Goal: Task Accomplishment & Management: Use online tool/utility

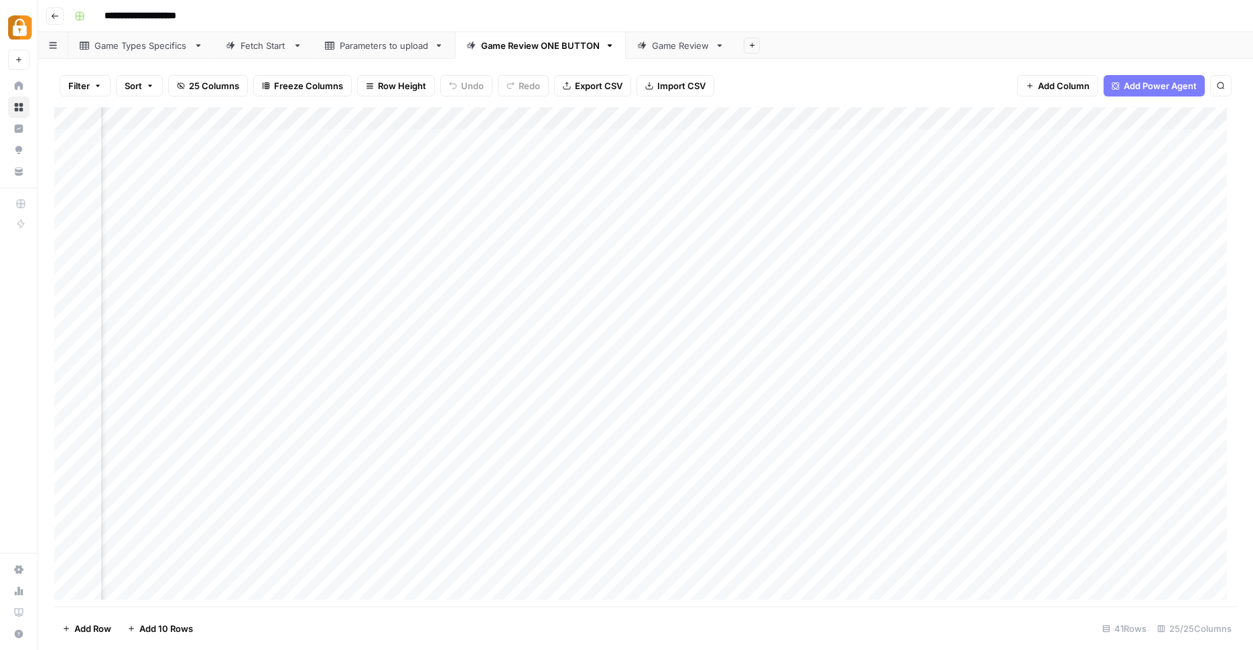
scroll to position [0, 2221]
click at [879, 178] on div "Add Column" at bounding box center [645, 358] width 1182 height 502
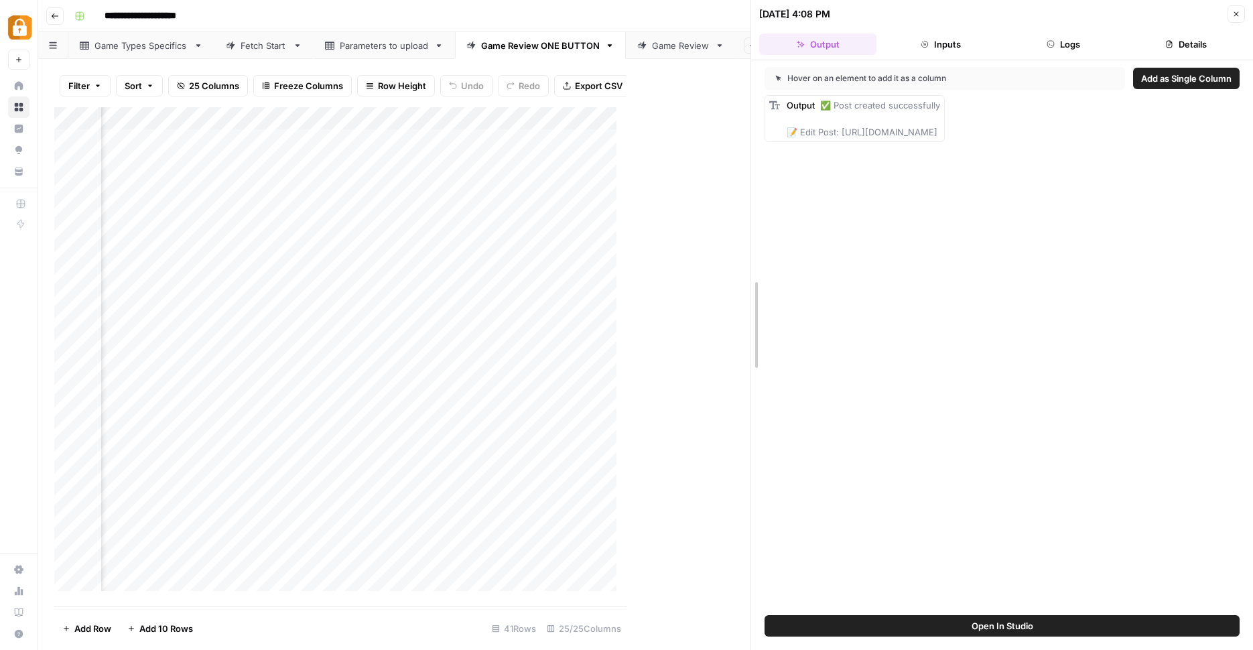
drag, startPoint x: 629, startPoint y: 269, endPoint x: 850, endPoint y: 271, distance: 221.0
click at [850, 271] on div "10/05/25 at 4:08 PM Close Output Inputs Logs Details Hover on an element to add…" at bounding box center [1001, 325] width 502 height 650
click at [707, 187] on div "Add Column" at bounding box center [402, 354] width 696 height 494
click at [711, 191] on div "Add Column" at bounding box center [402, 354] width 696 height 494
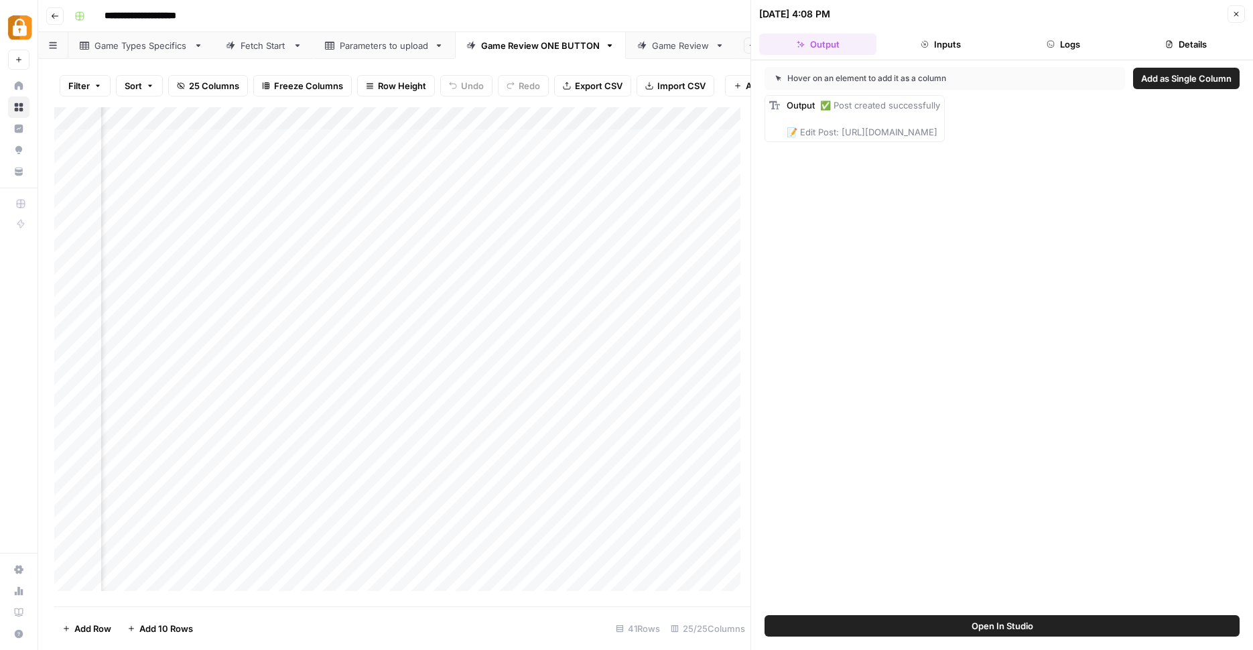
click at [1077, 45] on button "Logs" at bounding box center [1063, 43] width 117 height 21
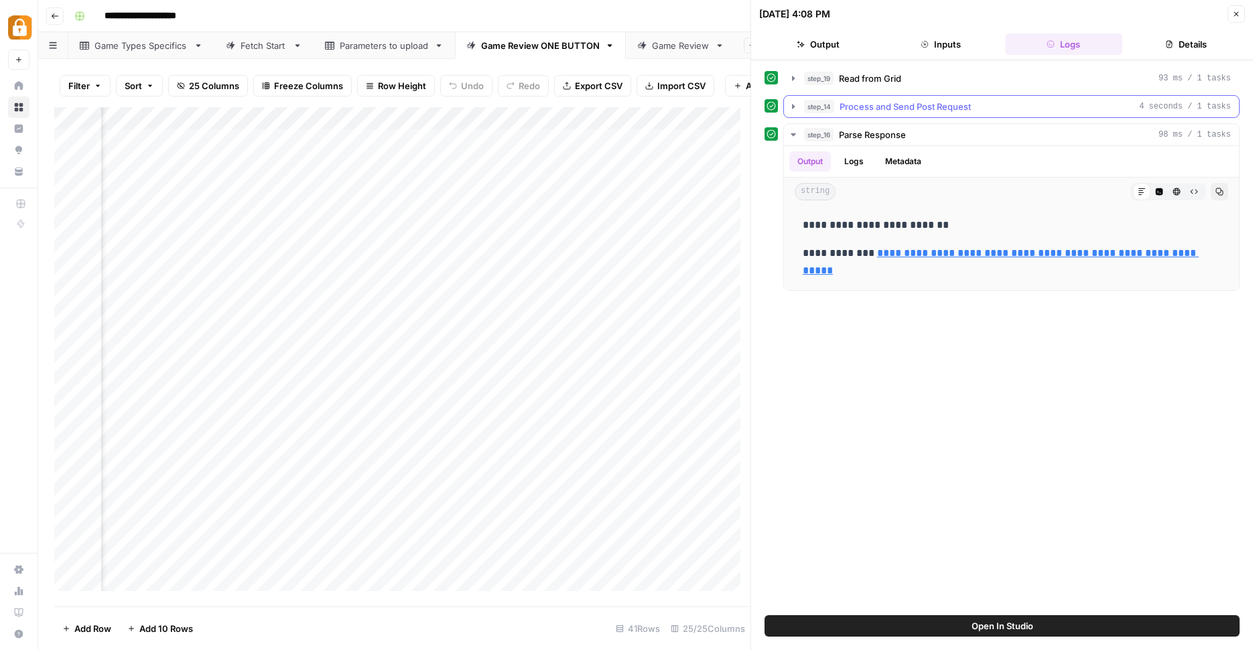
click at [798, 106] on button "step_14 Process and Send Post Request 4 seconds / 1 tasks" at bounding box center [1011, 106] width 455 height 21
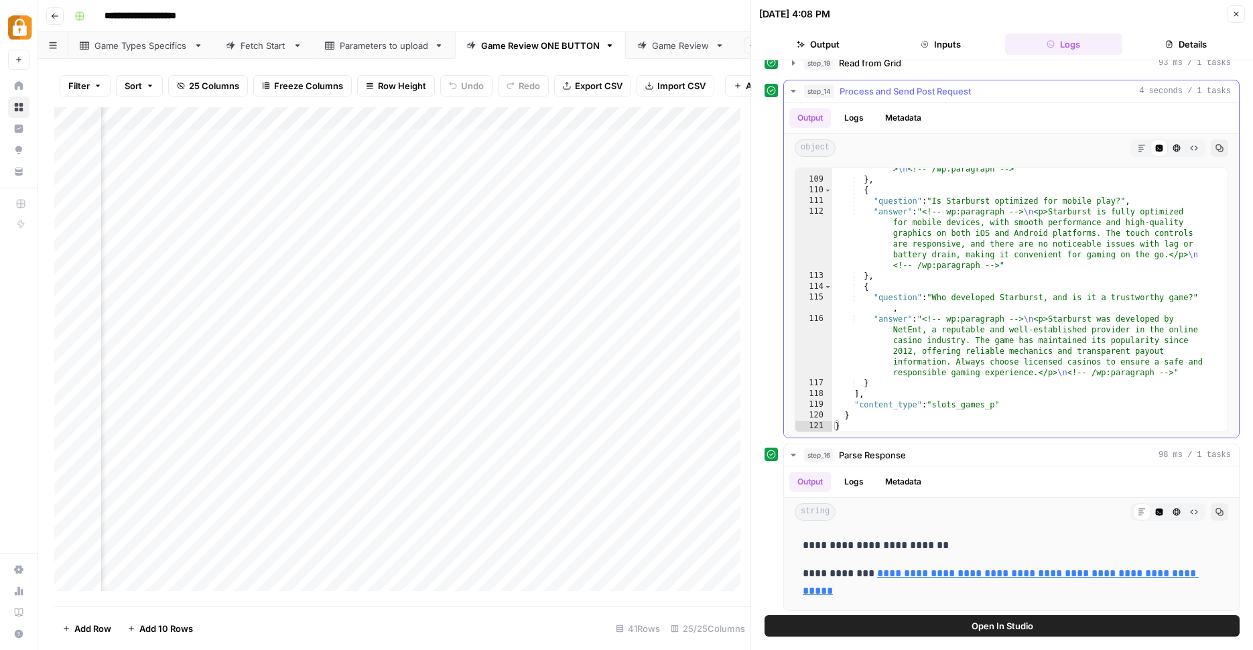
scroll to position [18, 0]
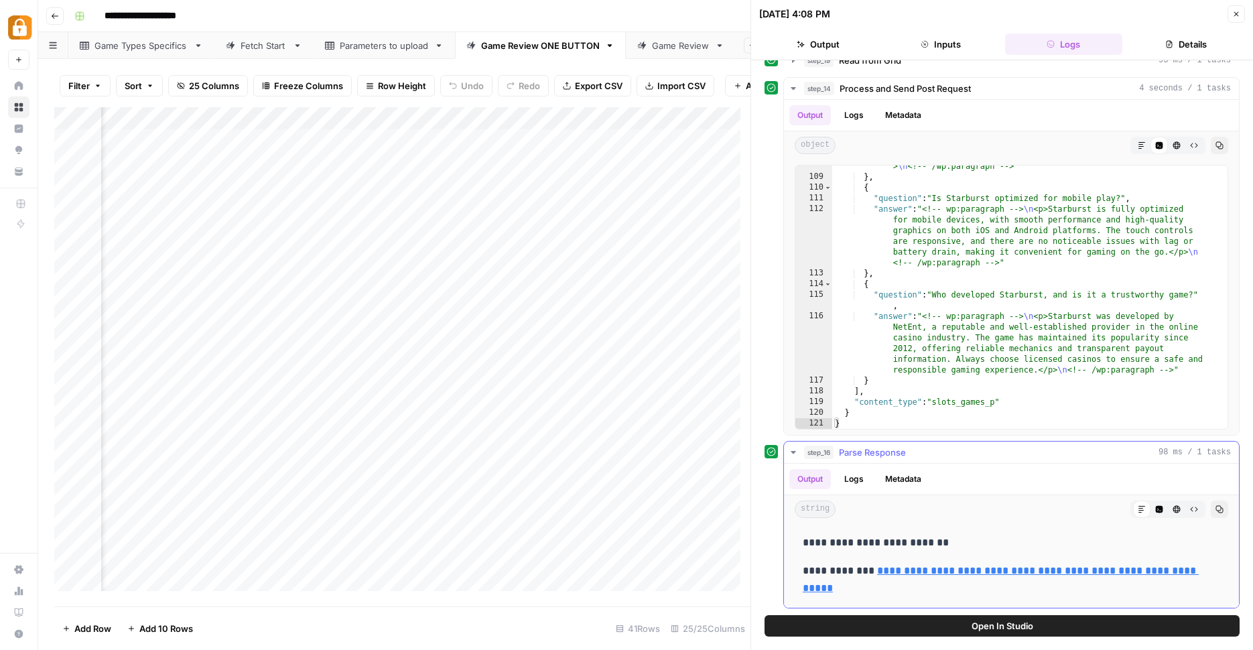
click at [849, 478] on button "Logs" at bounding box center [853, 479] width 35 height 20
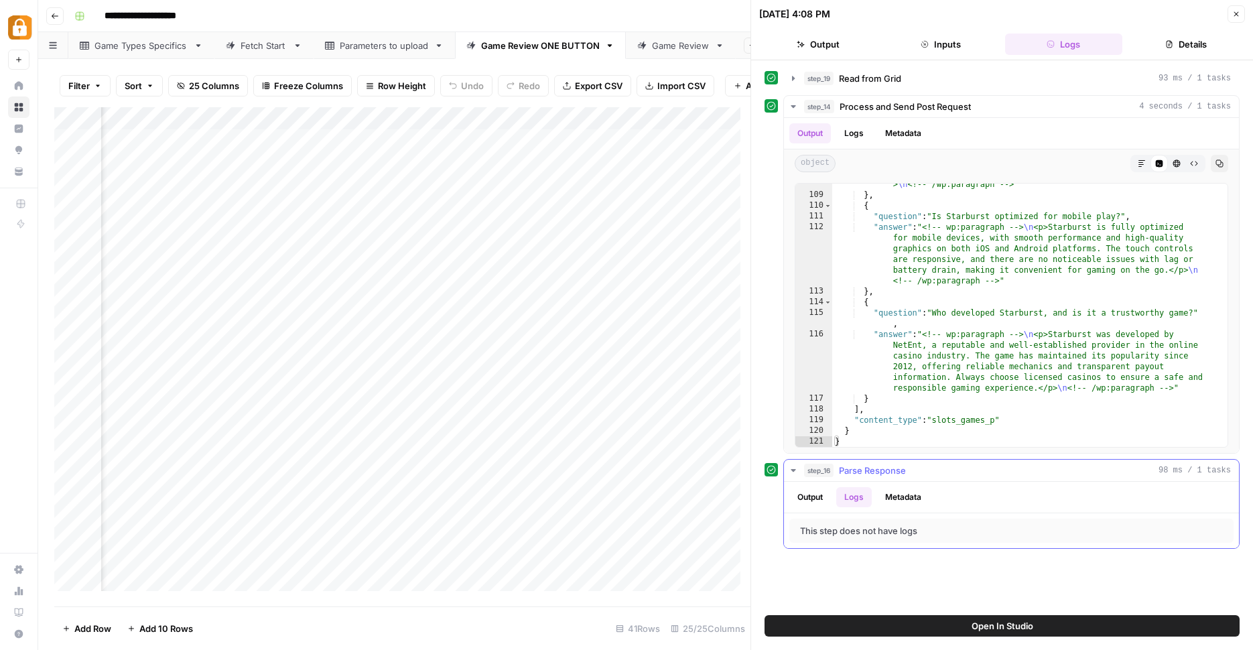
scroll to position [4141, 0]
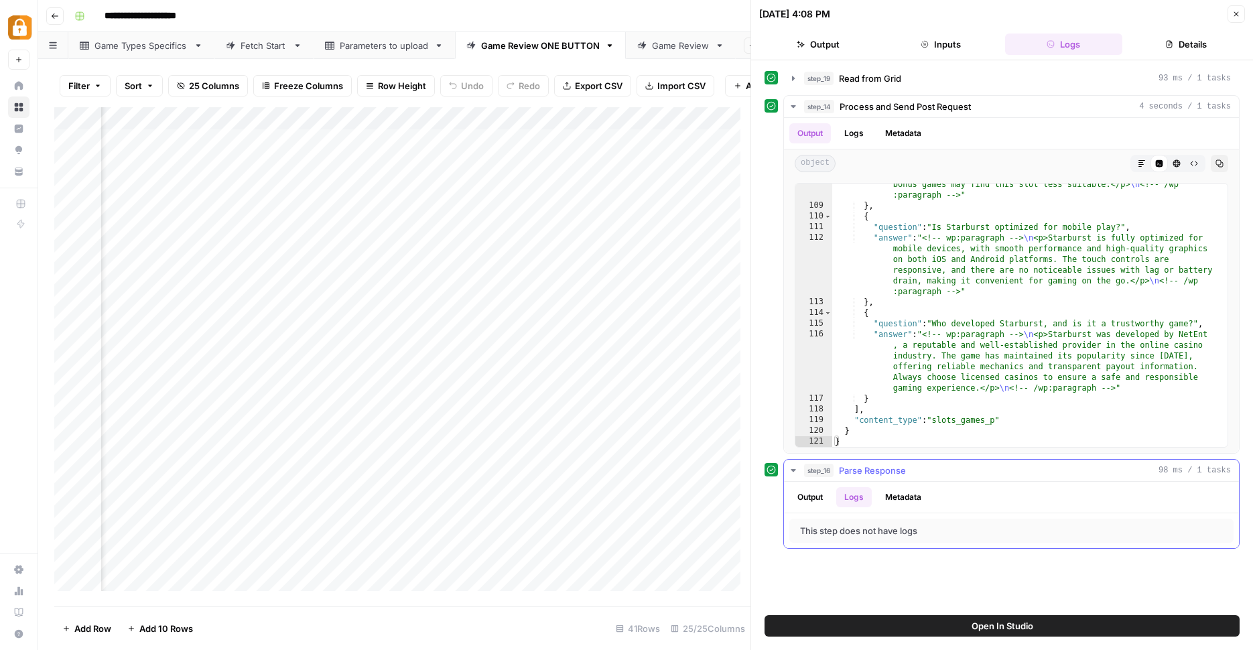
click at [806, 499] on button "Output" at bounding box center [810, 497] width 42 height 20
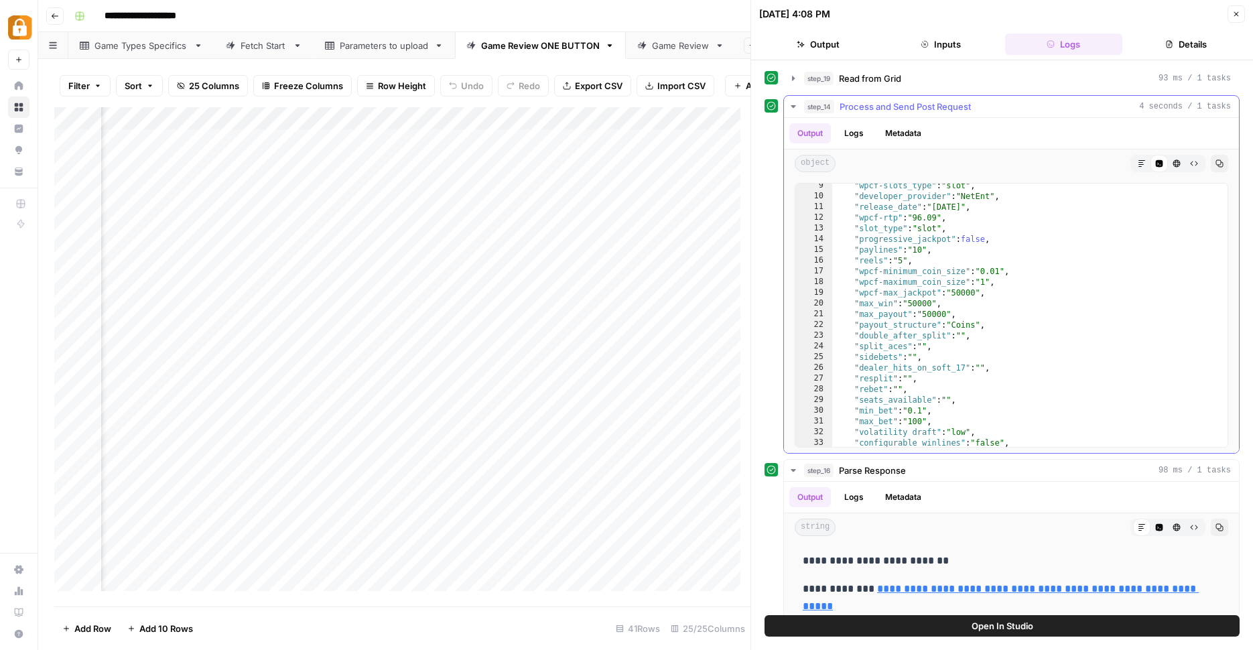
scroll to position [111, 0]
click at [711, 125] on div "Add Column" at bounding box center [402, 354] width 696 height 494
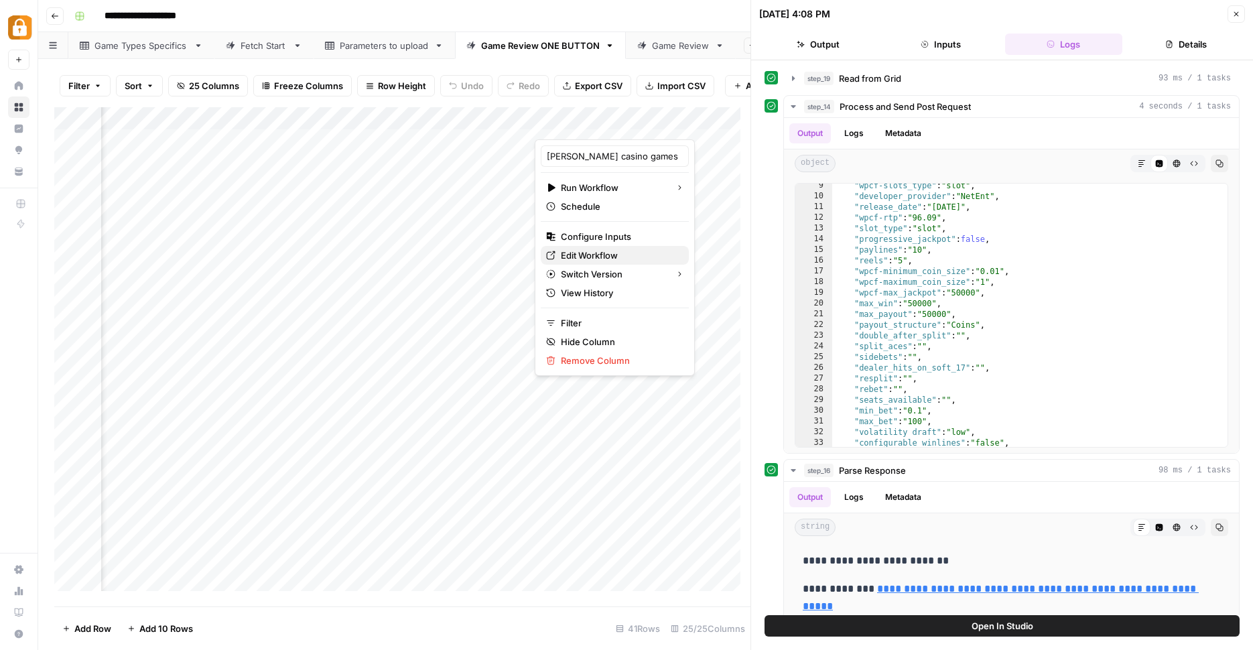
click at [638, 257] on span "Edit Workflow" at bounding box center [619, 254] width 117 height 13
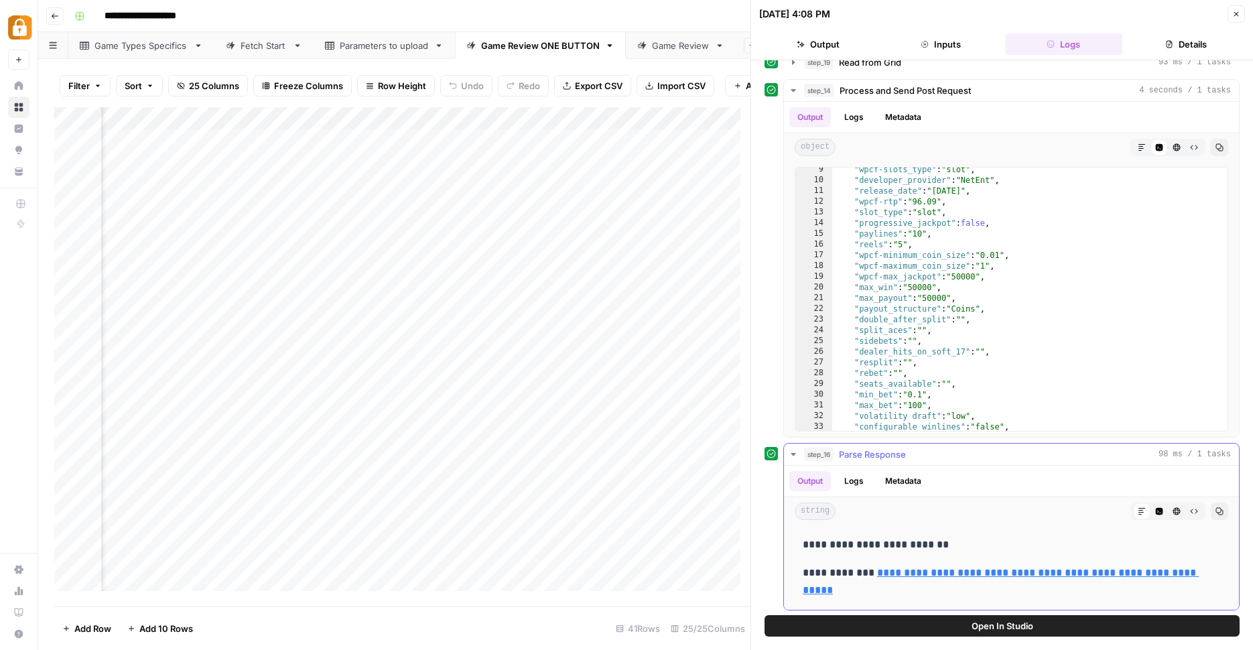
scroll to position [18, 0]
click at [849, 480] on button "Logs" at bounding box center [853, 479] width 35 height 20
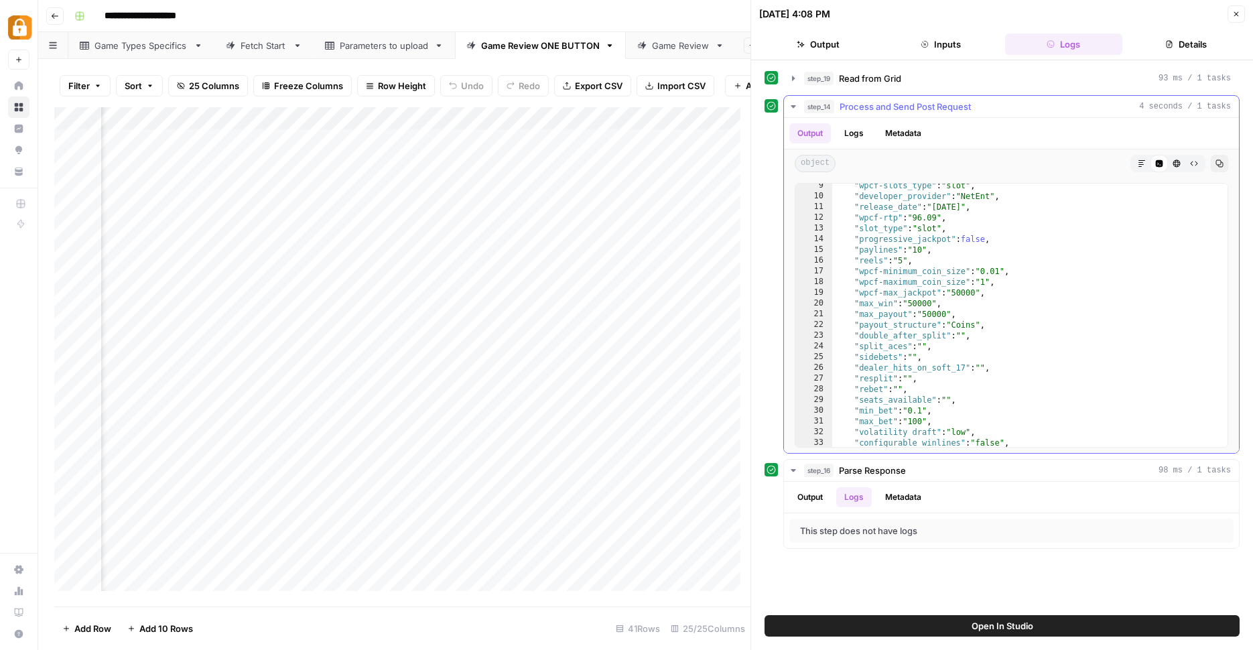
click at [868, 129] on button "Logs" at bounding box center [853, 133] width 35 height 20
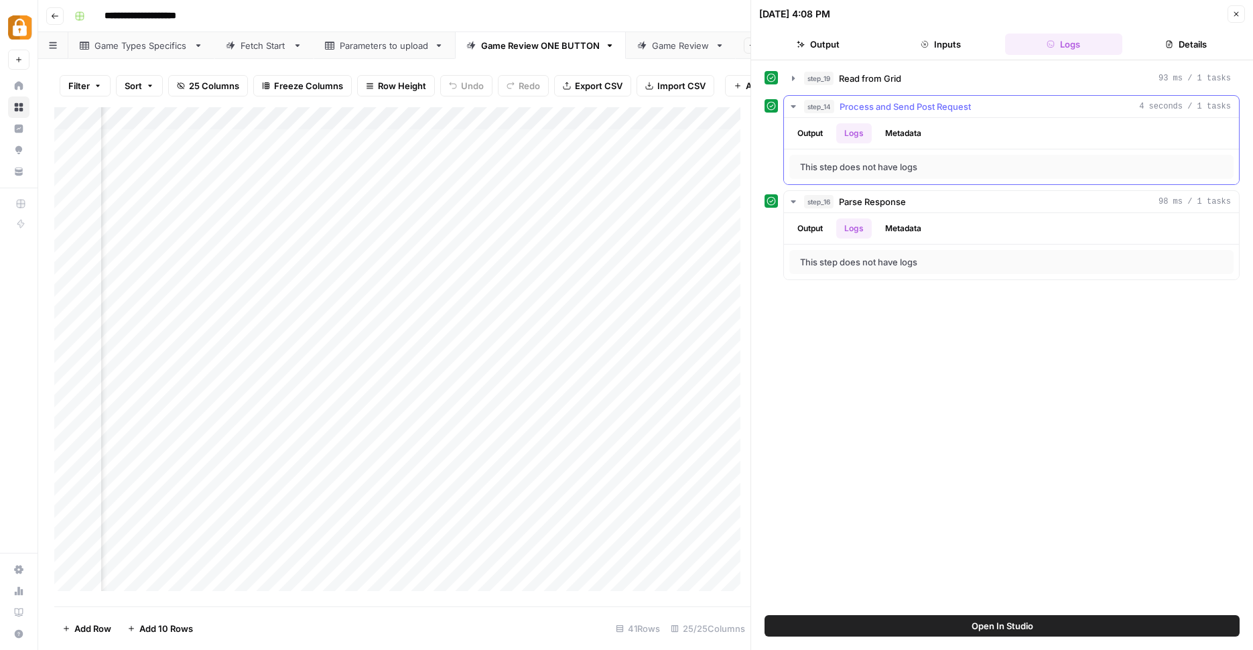
click at [814, 132] on button "Output" at bounding box center [810, 133] width 42 height 20
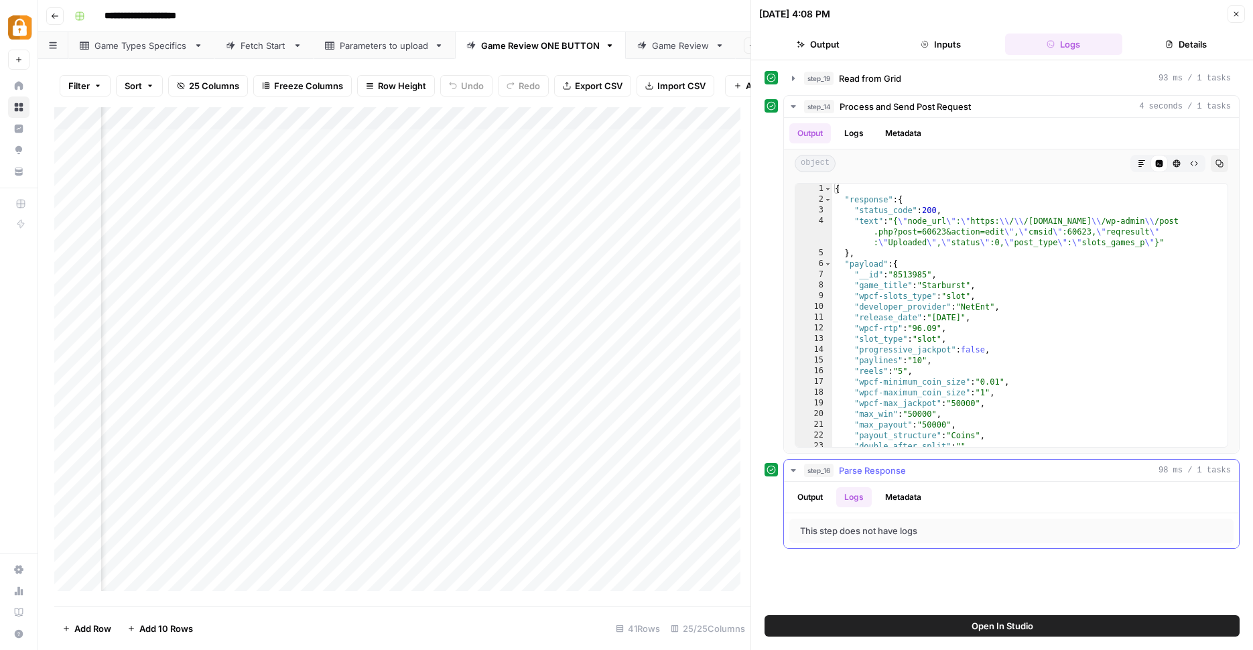
click at [820, 494] on button "Output" at bounding box center [810, 497] width 42 height 20
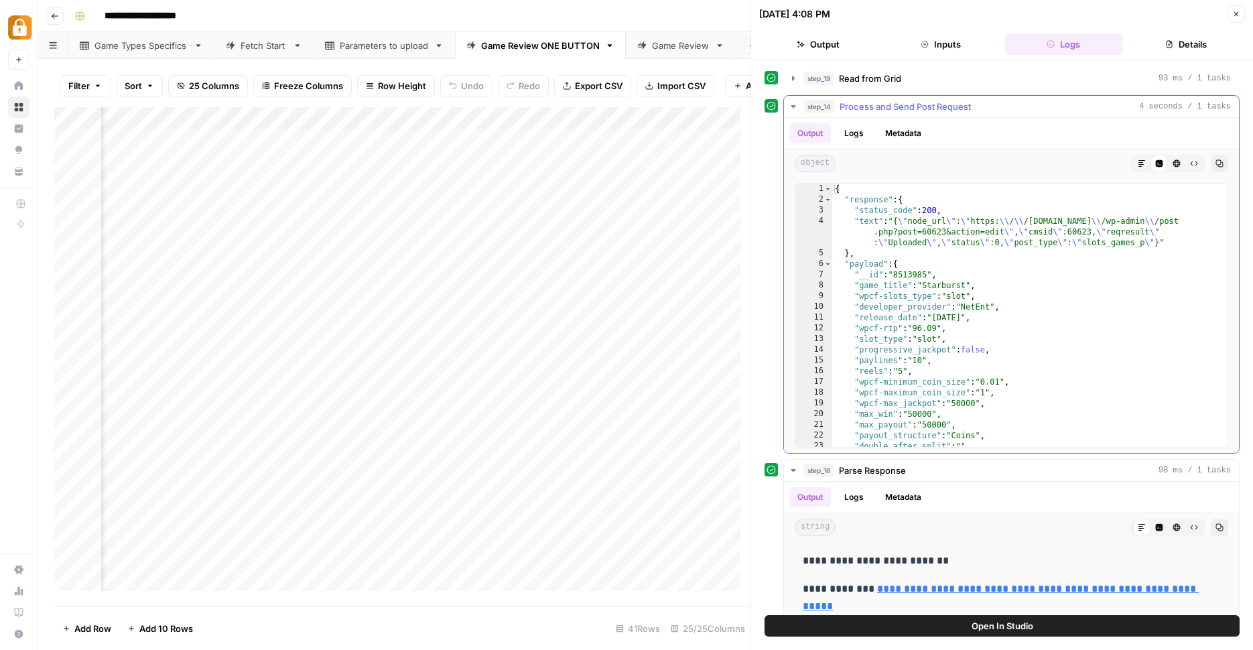
click at [851, 133] on button "Logs" at bounding box center [853, 133] width 35 height 20
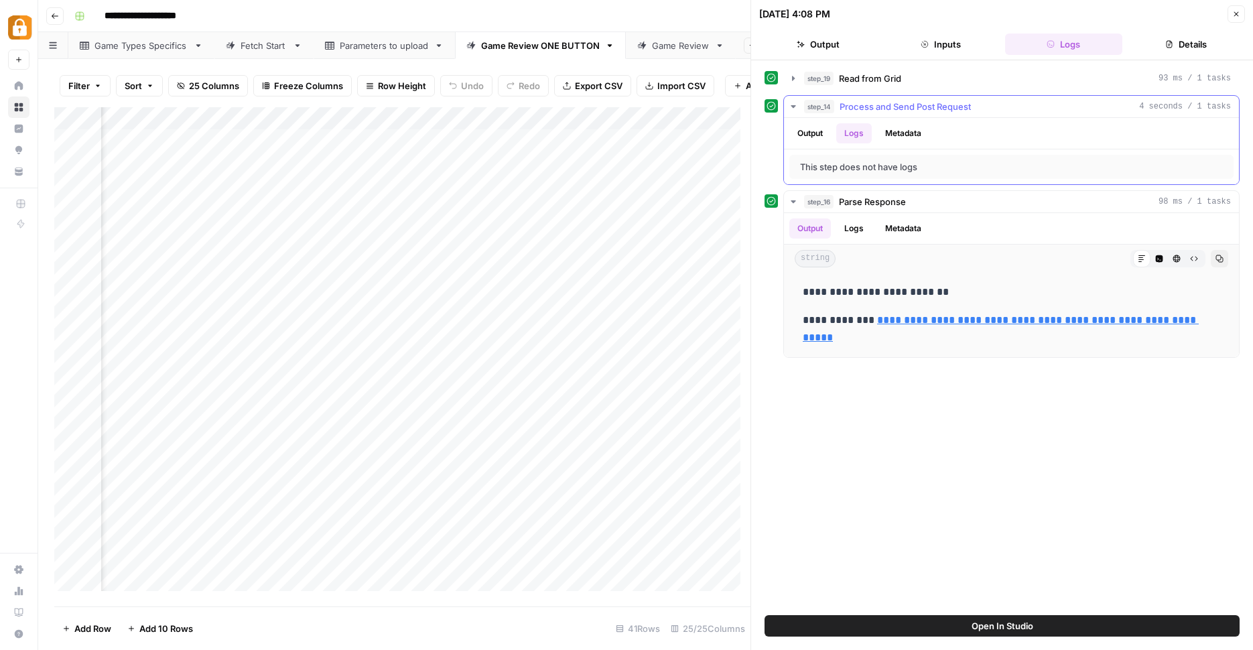
click at [890, 131] on button "Metadata" at bounding box center [903, 133] width 52 height 20
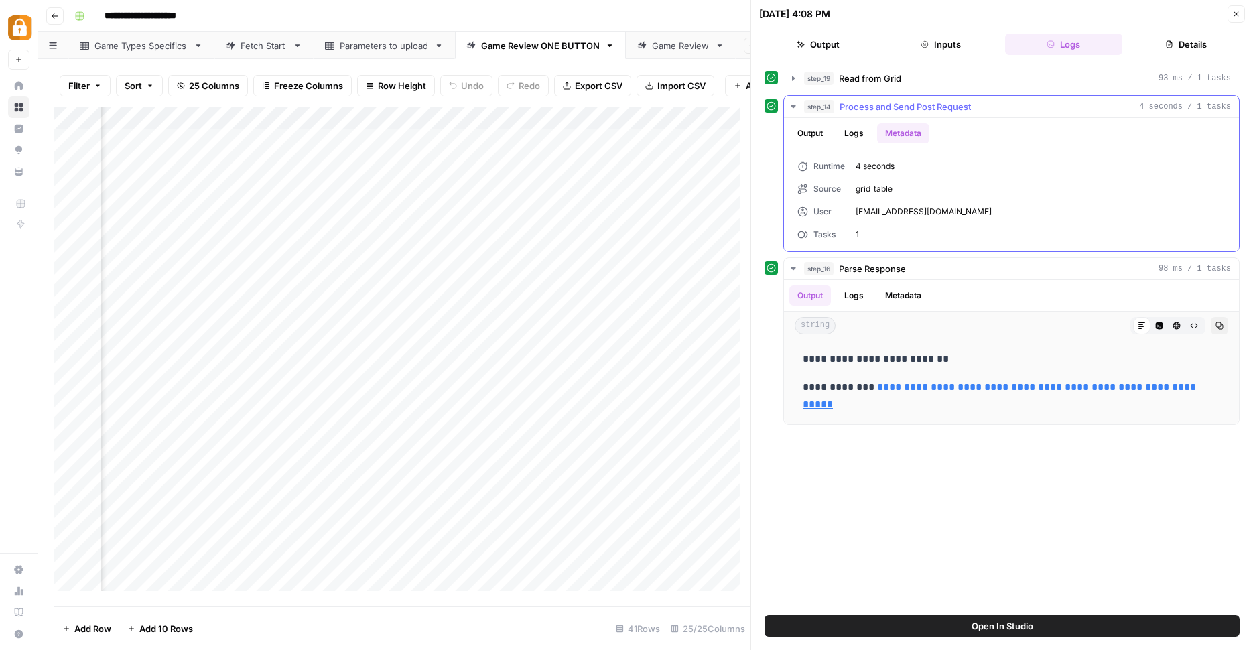
click at [814, 134] on button "Output" at bounding box center [810, 133] width 42 height 20
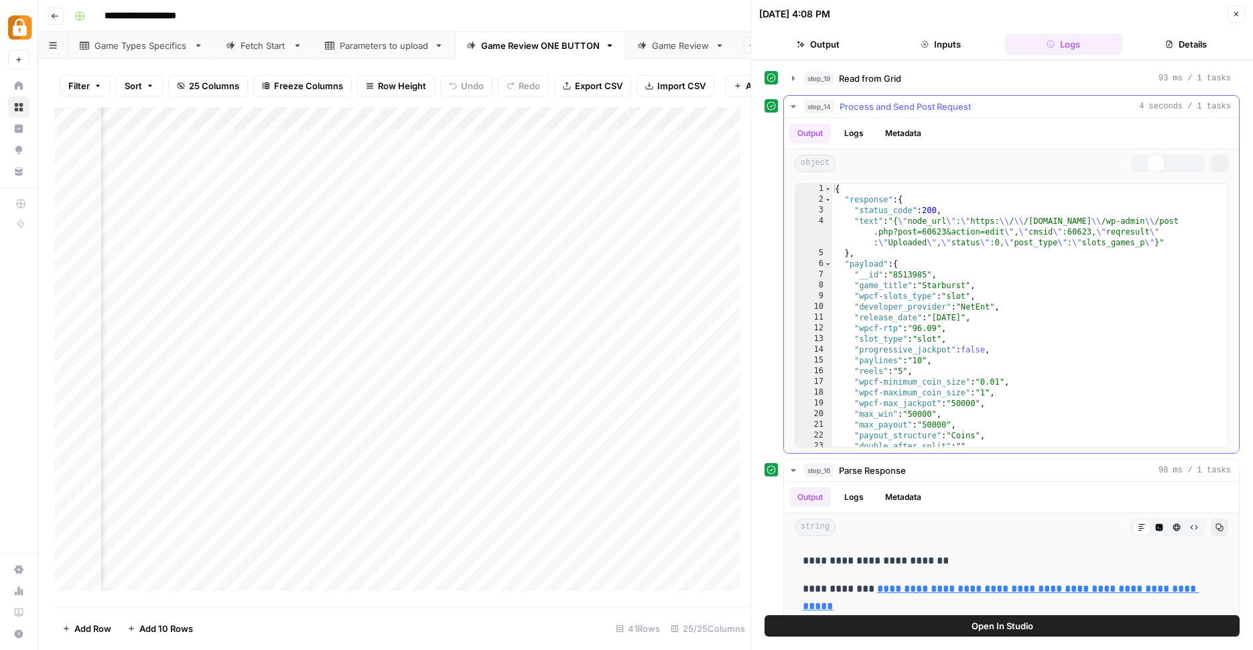
click at [878, 132] on button "Metadata" at bounding box center [903, 133] width 52 height 20
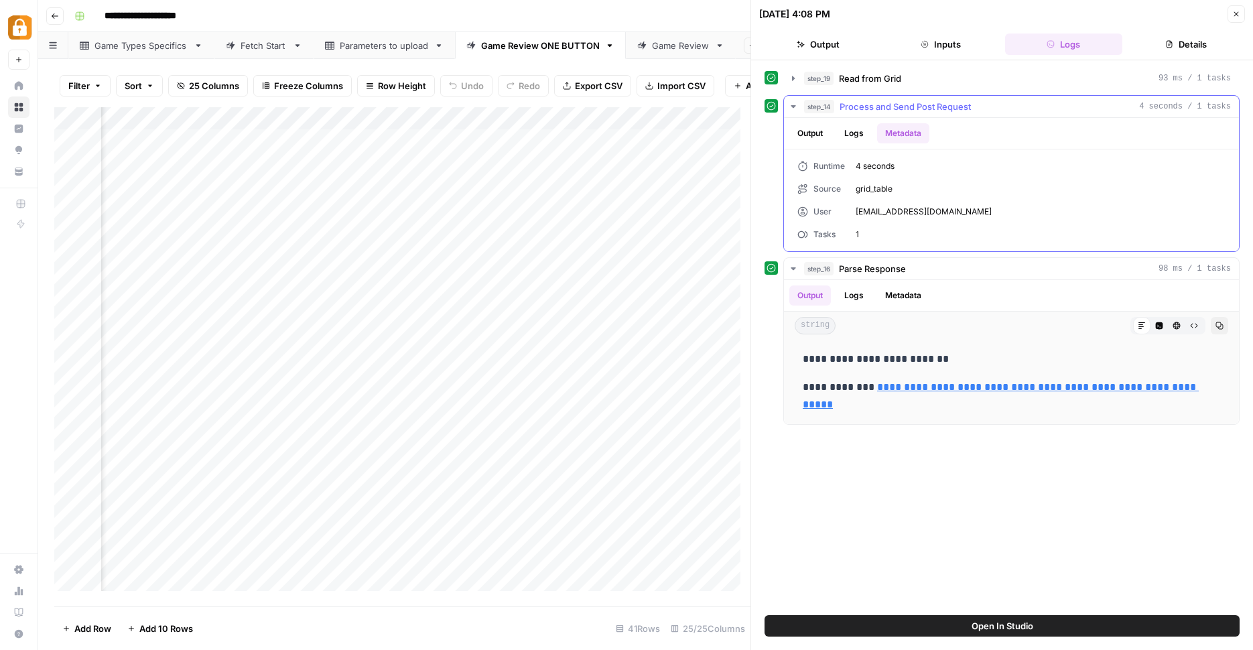
click at [853, 132] on button "Logs" at bounding box center [853, 133] width 35 height 20
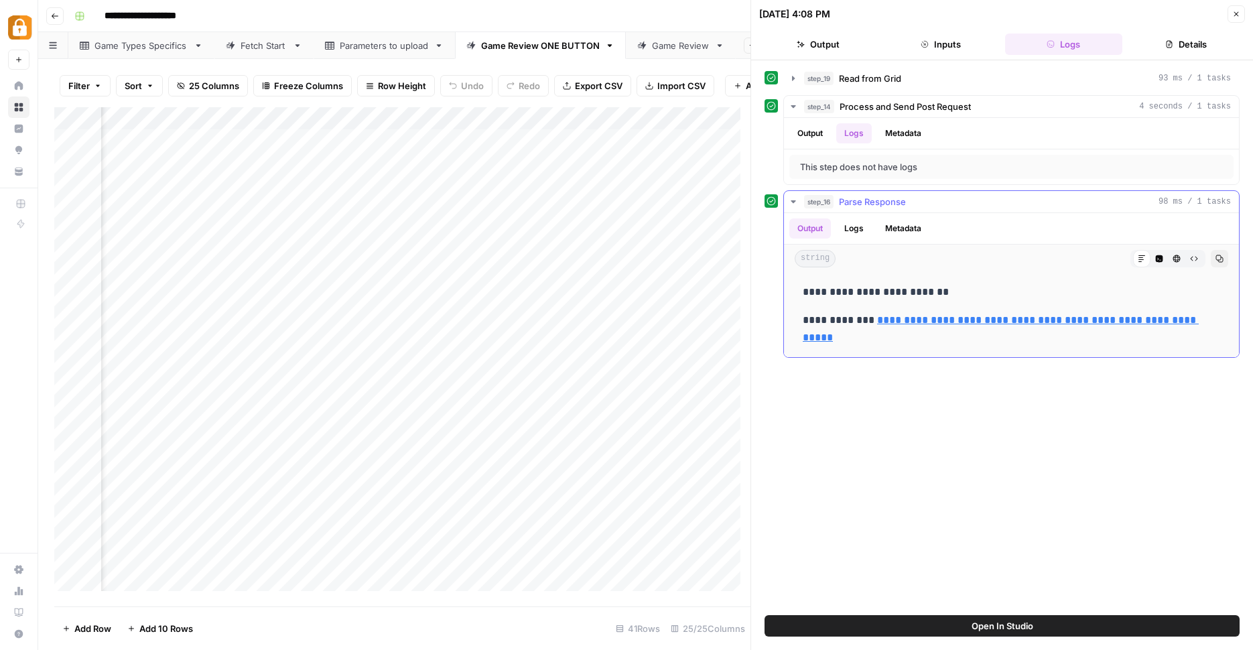
click at [861, 238] on button "Logs" at bounding box center [853, 228] width 35 height 20
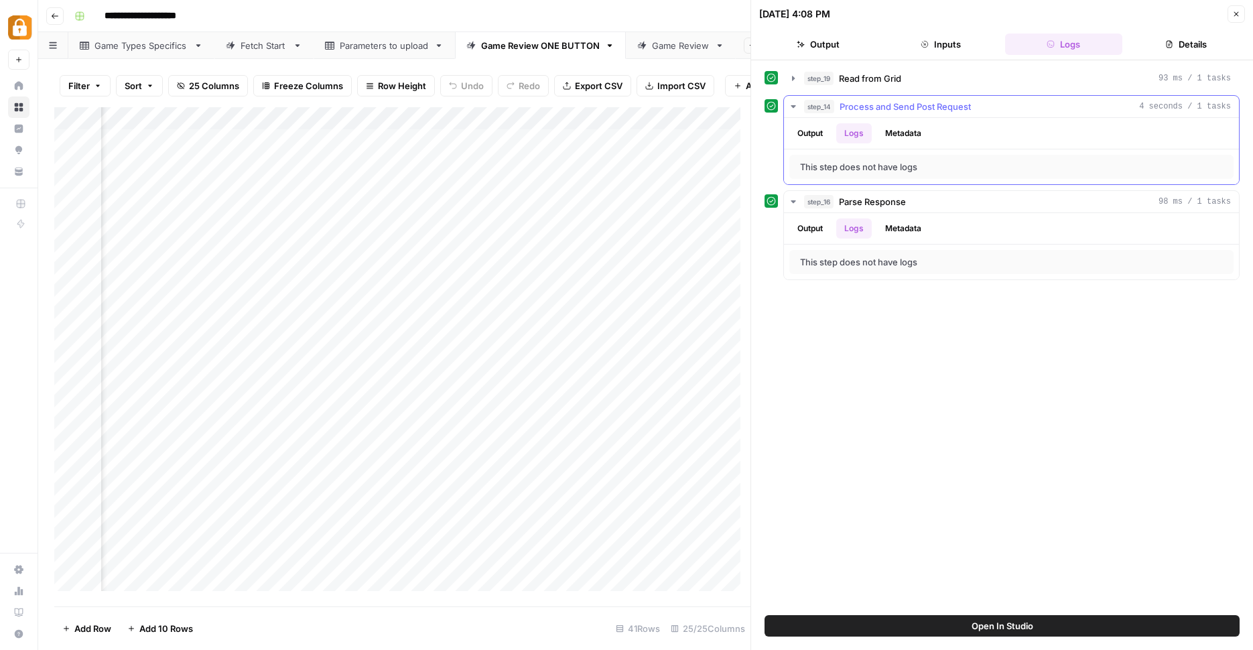
click at [798, 110] on icon "button" at bounding box center [793, 106] width 11 height 11
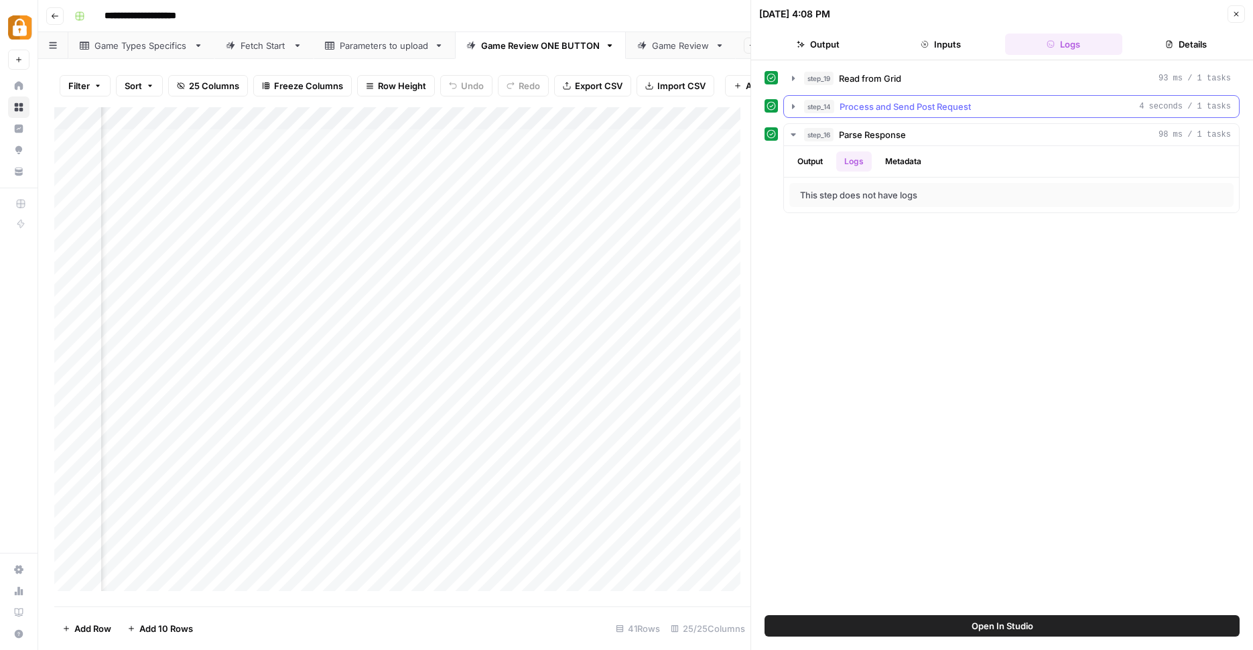
click at [796, 109] on icon "button" at bounding box center [793, 106] width 11 height 11
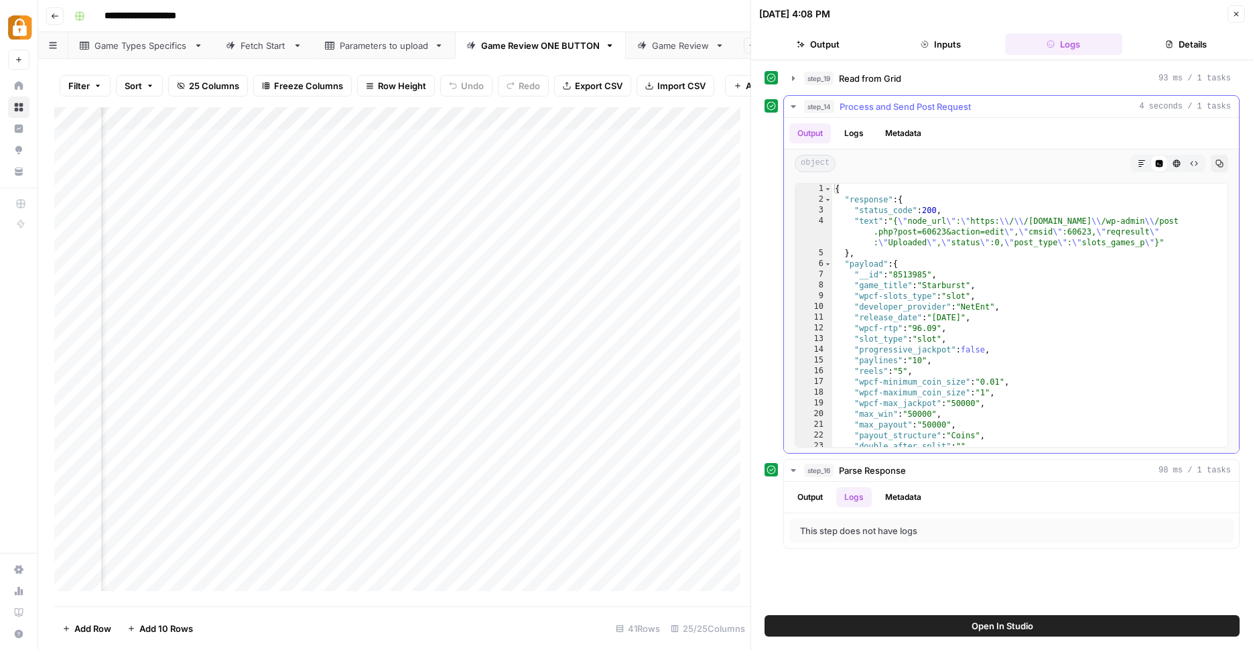
click at [818, 133] on button "Output" at bounding box center [810, 133] width 42 height 20
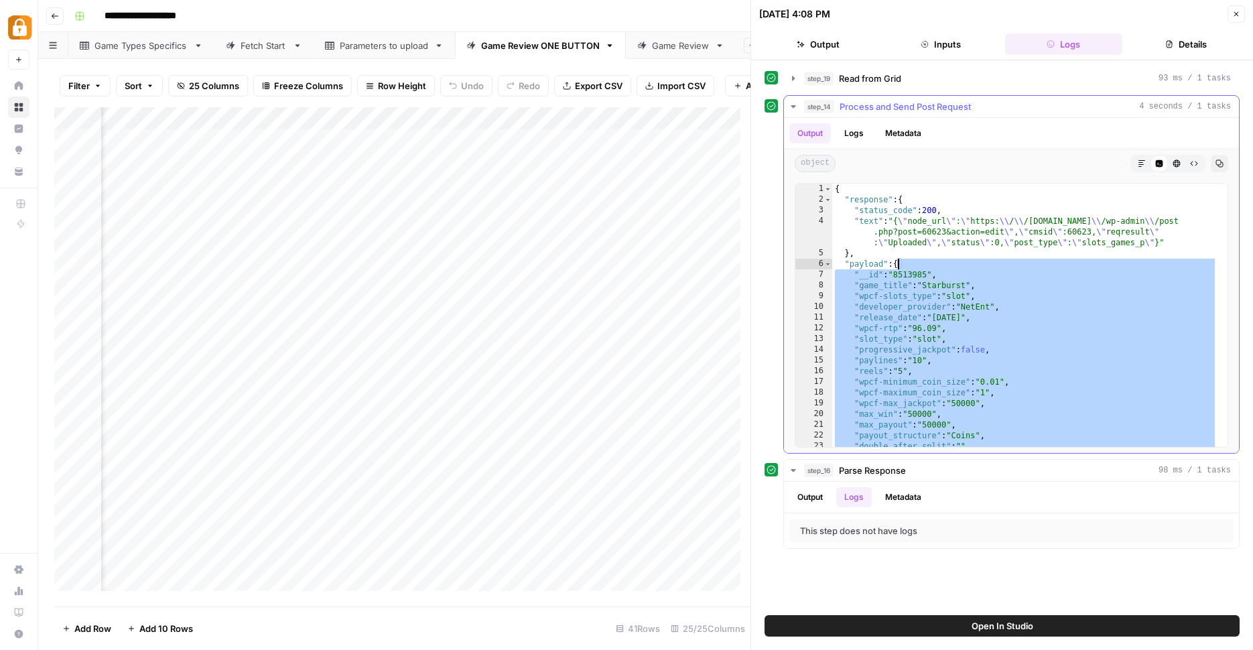
drag, startPoint x: 874, startPoint y: 435, endPoint x: 896, endPoint y: 262, distance: 174.1
click at [896, 262] on div "{ "response" : { "status_code" : 200 , "text" : "{ \" node_url \" : \" https: \…" at bounding box center [1024, 326] width 385 height 285
type textarea "**********"
drag, startPoint x: 942, startPoint y: 347, endPoint x: 944, endPoint y: 288, distance: 59.0
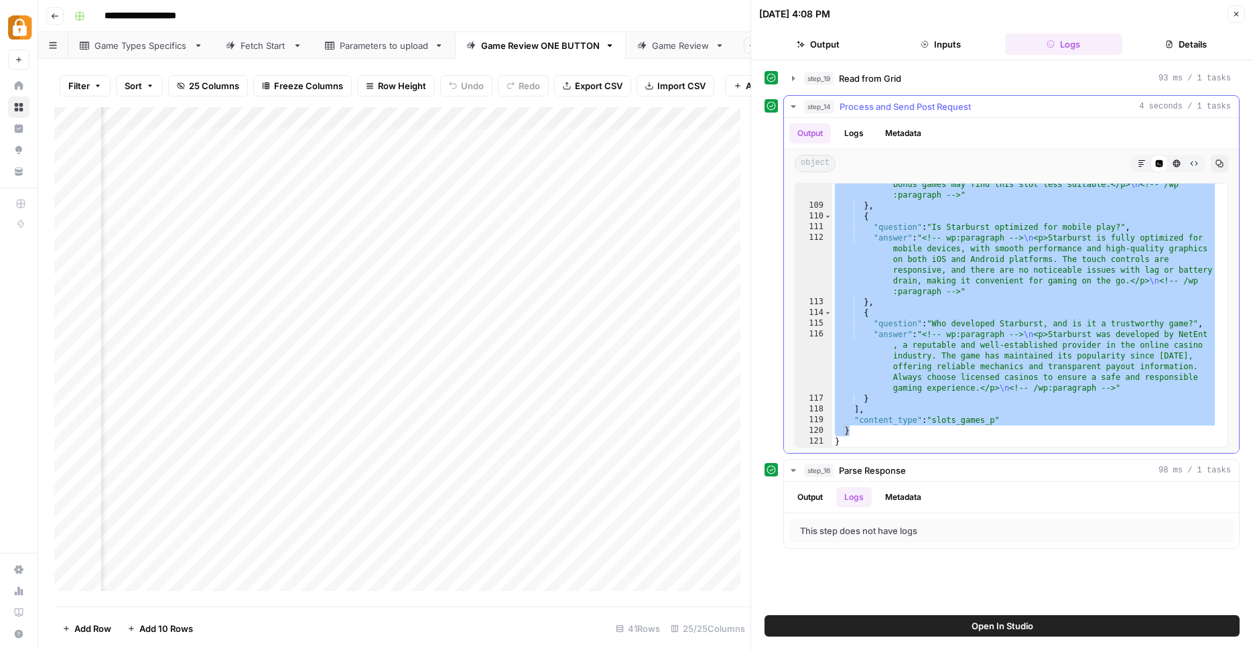
scroll to position [4141, 0]
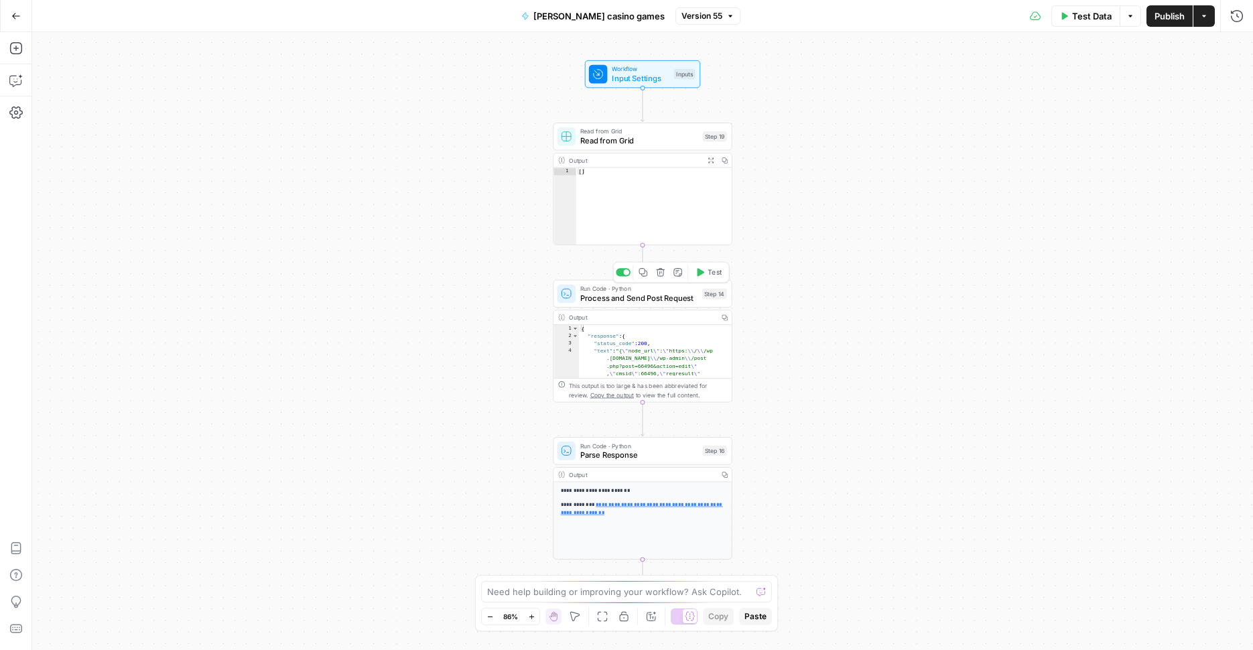
click at [645, 298] on span "Process and Send Post Request" at bounding box center [638, 297] width 117 height 11
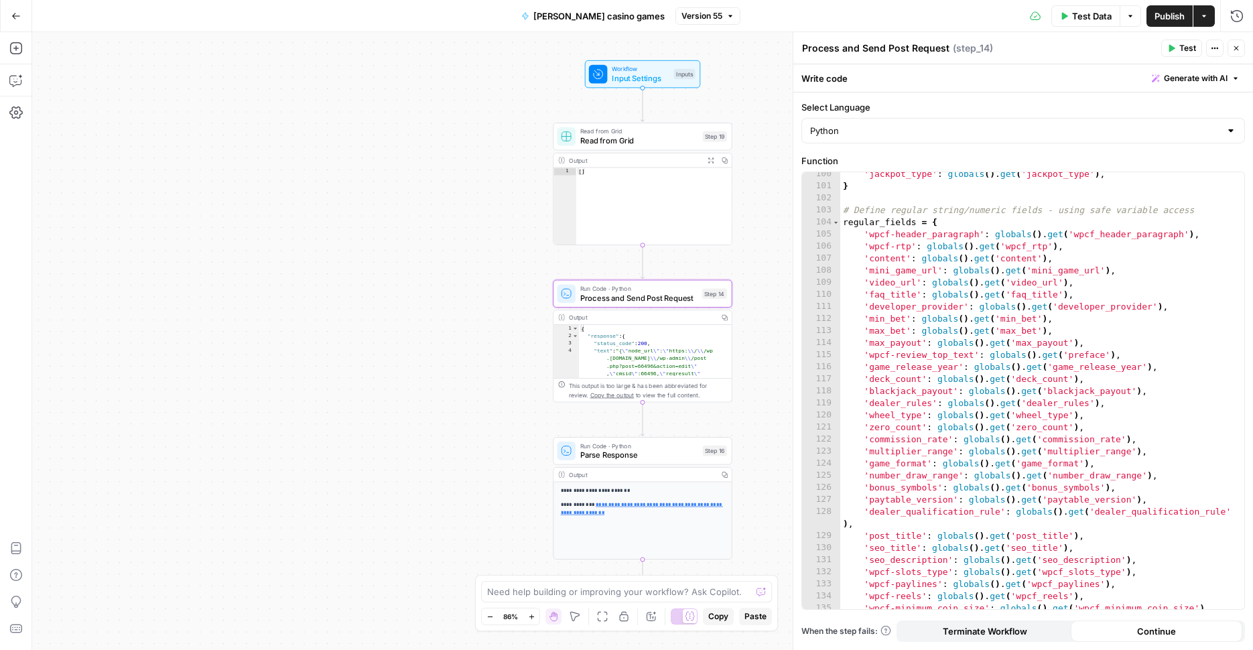
scroll to position [1401, 0]
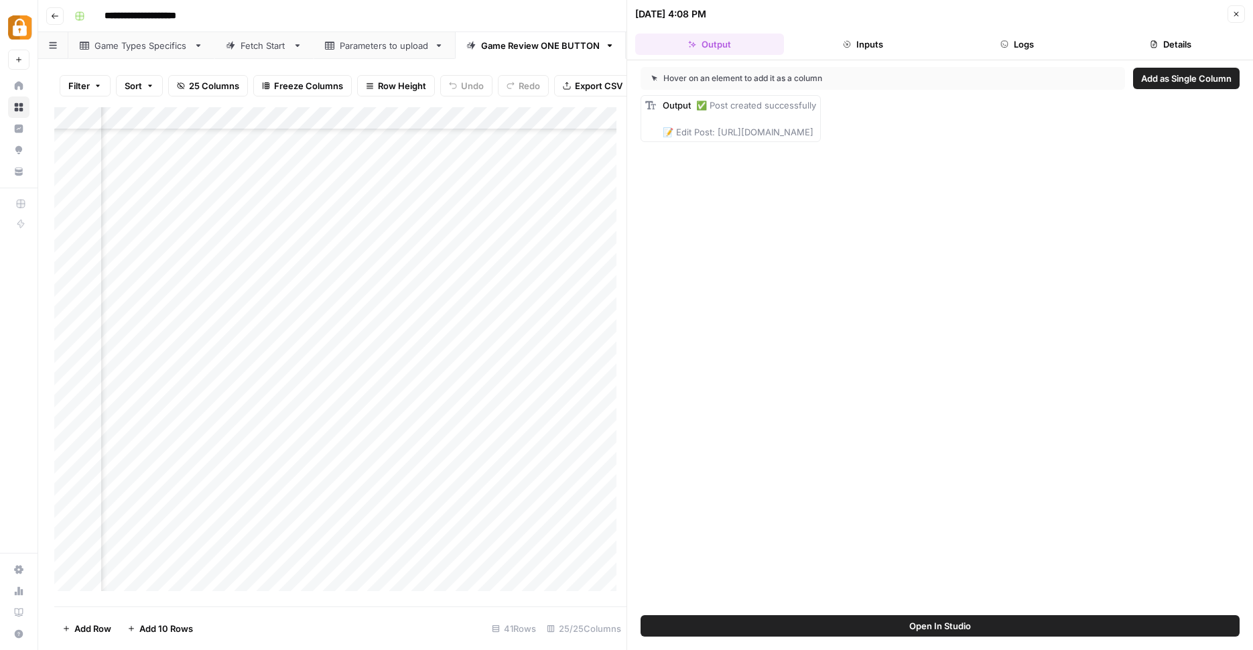
scroll to position [0, 2228]
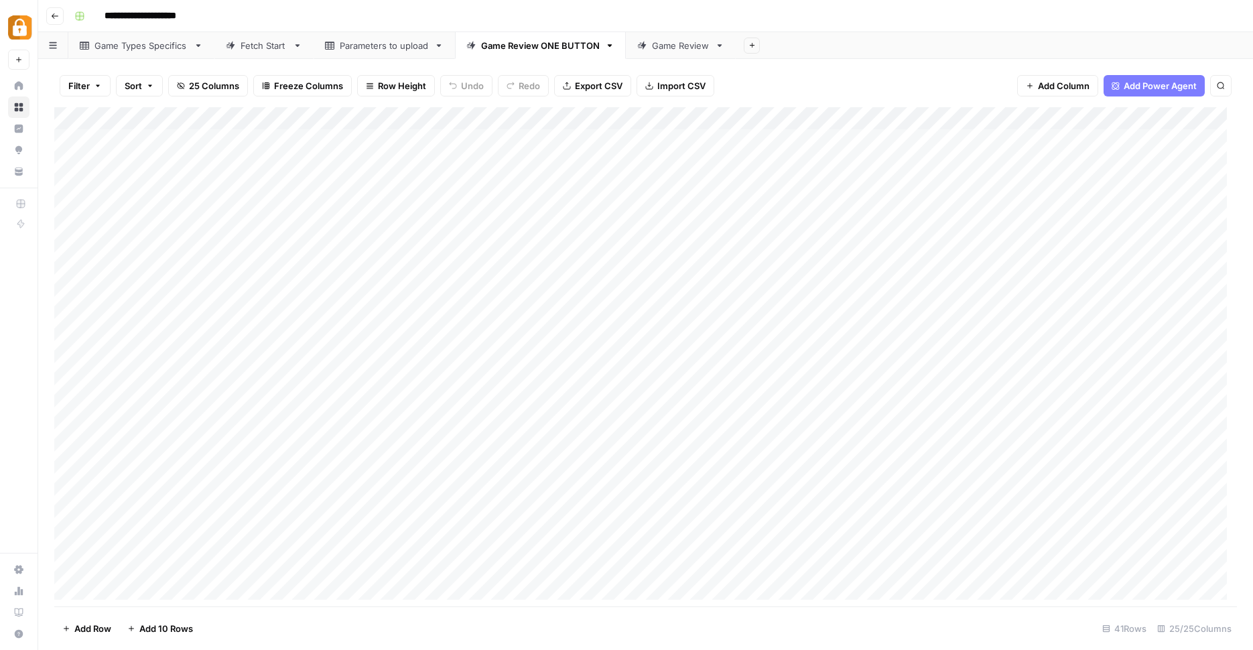
click at [348, 51] on div "Parameters to upload" at bounding box center [384, 45] width 89 height 13
click at [514, 54] on div "Game Review ONE BUTTON" at bounding box center [540, 45] width 171 height 27
click at [522, 47] on div "Game Review ONE BUTTON" at bounding box center [540, 45] width 119 height 13
click at [678, 51] on div "Game Review" at bounding box center [681, 45] width 58 height 13
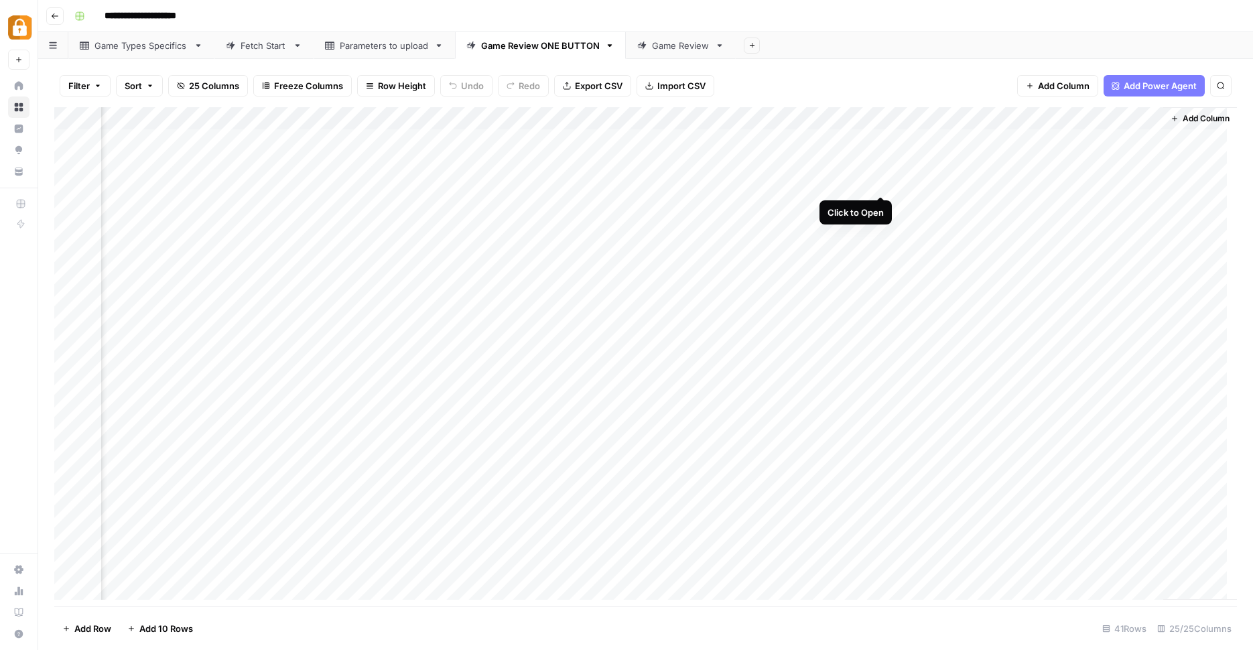
click at [877, 180] on div "Add Column" at bounding box center [645, 358] width 1182 height 502
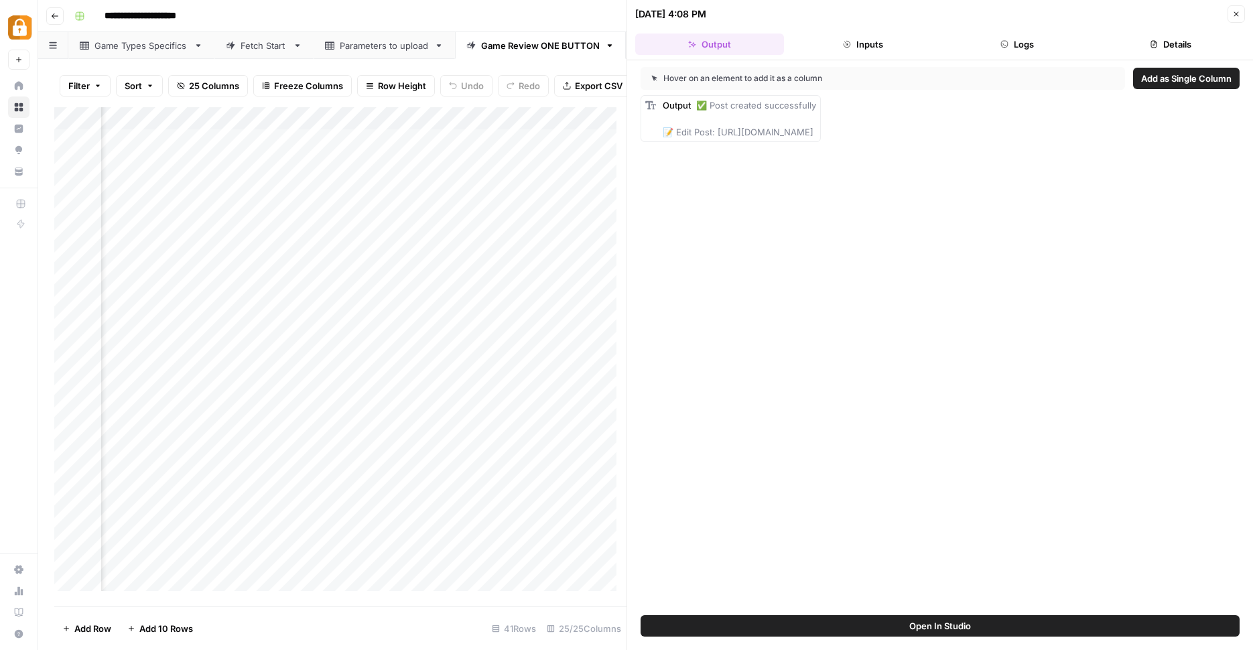
click at [1023, 39] on button "Logs" at bounding box center [1016, 43] width 149 height 21
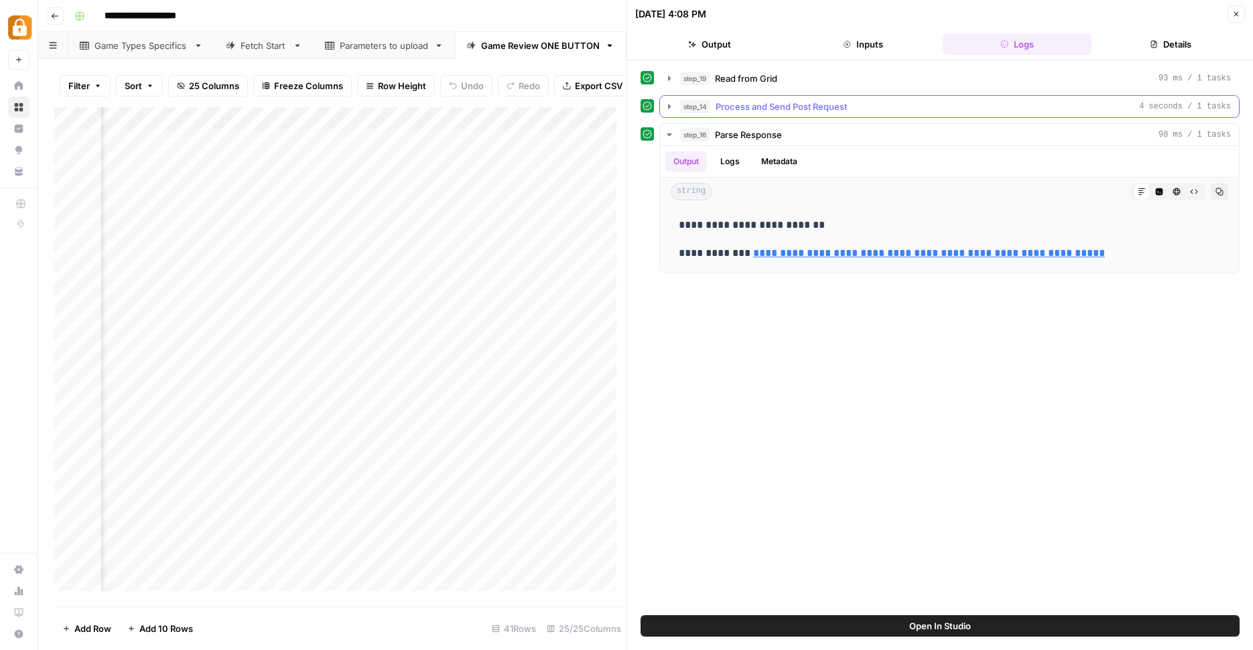
click at [671, 106] on icon "button" at bounding box center [669, 106] width 11 height 11
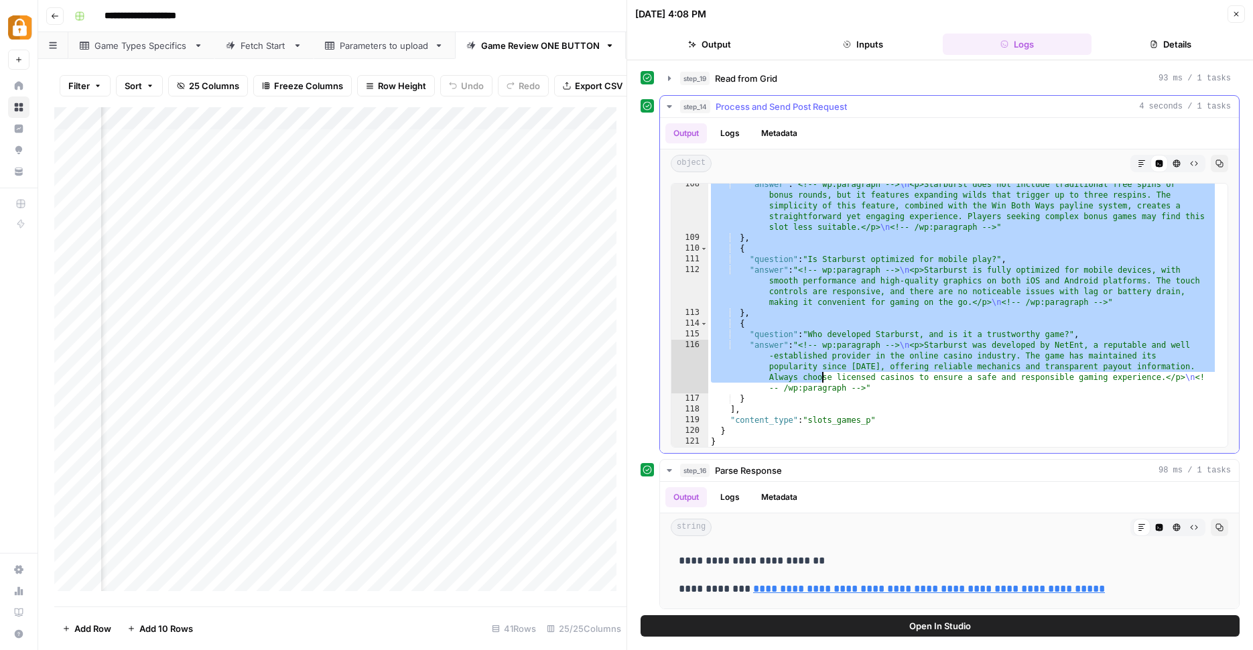
scroll to position [1, 0]
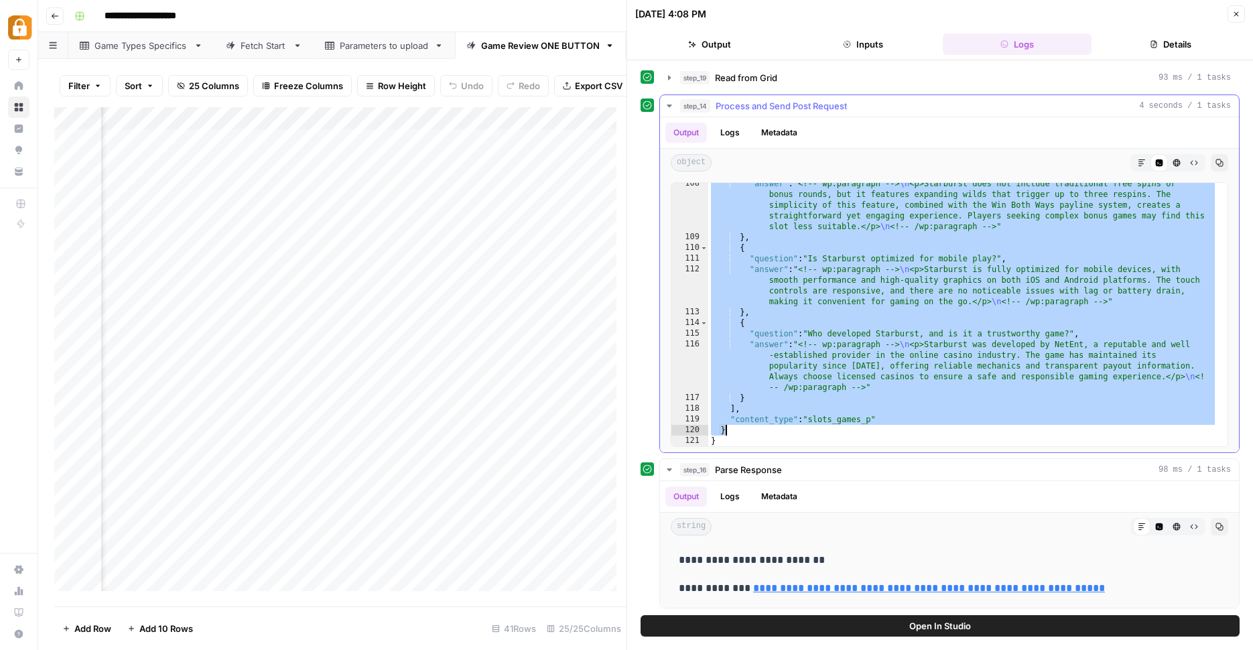
drag, startPoint x: 773, startPoint y: 264, endPoint x: 825, endPoint y: 427, distance: 170.9
click at [825, 427] on div ""answer" : "<!-- wp:paragraph --> \n <p>Starburst does not include traditional …" at bounding box center [962, 342] width 509 height 328
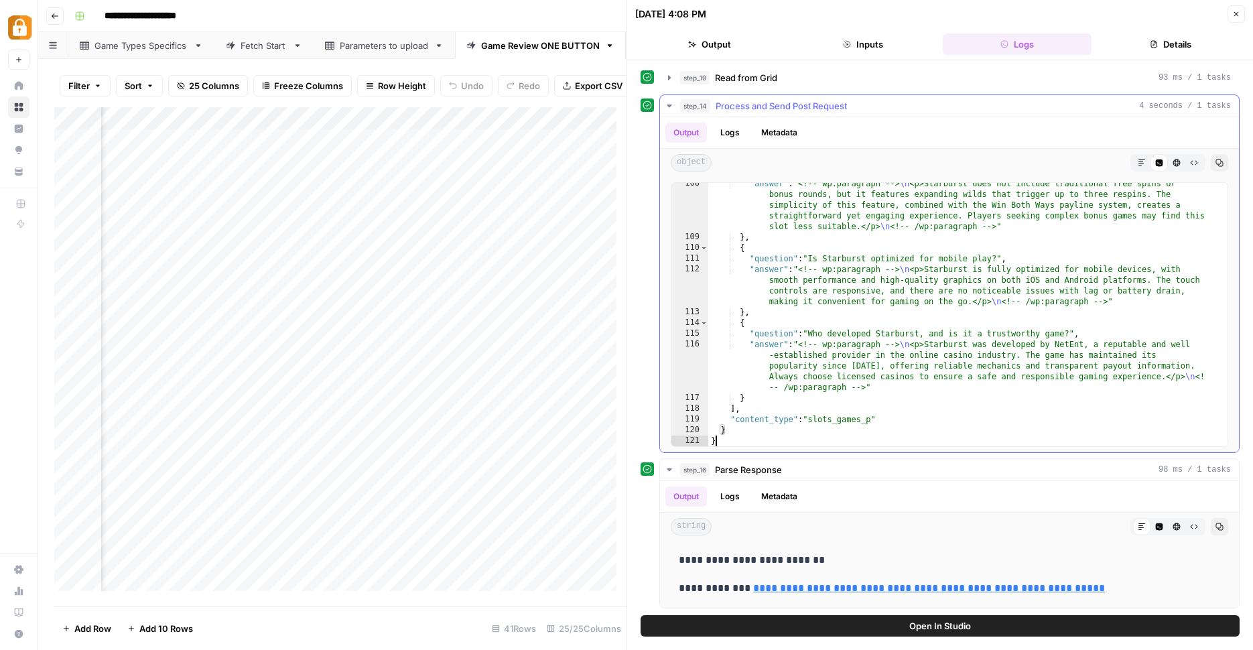
click at [786, 440] on div ""answer" : "<!-- wp:paragraph --> \n <p>Starburst does not include traditional …" at bounding box center [962, 342] width 509 height 328
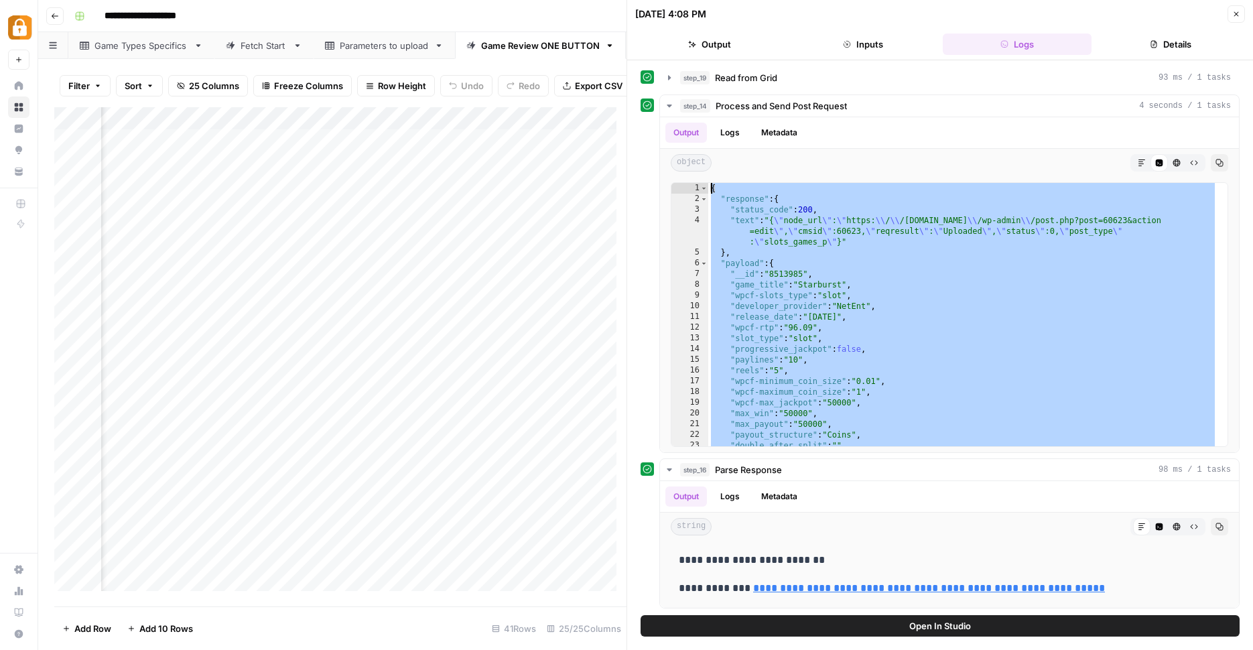
scroll to position [0, 0]
drag, startPoint x: 782, startPoint y: 439, endPoint x: 649, endPoint y: -62, distance: 518.4
click at [967, 335] on div "{ "response" : { "status_code" : 200 , "text" : "{ \" node_url \" : \" https: \…" at bounding box center [962, 325] width 509 height 285
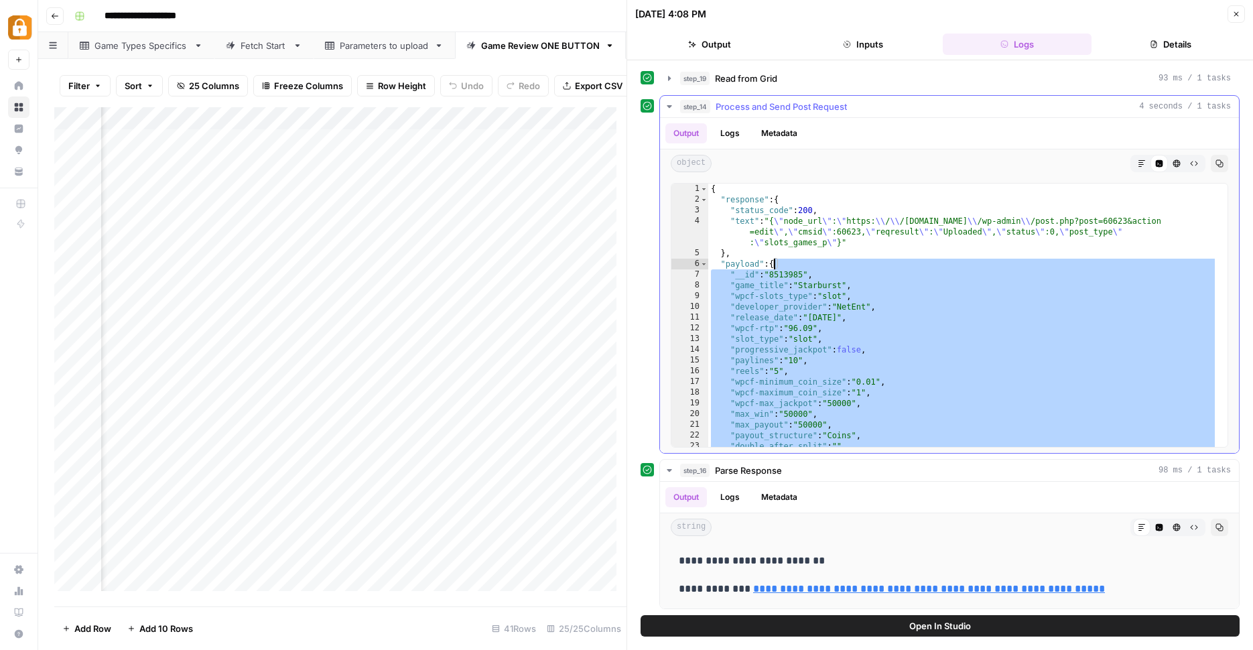
drag, startPoint x: 737, startPoint y: 431, endPoint x: 977, endPoint y: 292, distance: 277.3
click at [774, 265] on div "{ "response" : { "status_code" : 200 , "text" : "{ \" node_url \" : \" https: \…" at bounding box center [962, 326] width 509 height 285
type textarea "**********"
click at [513, 192] on div "Add Column" at bounding box center [340, 354] width 572 height 494
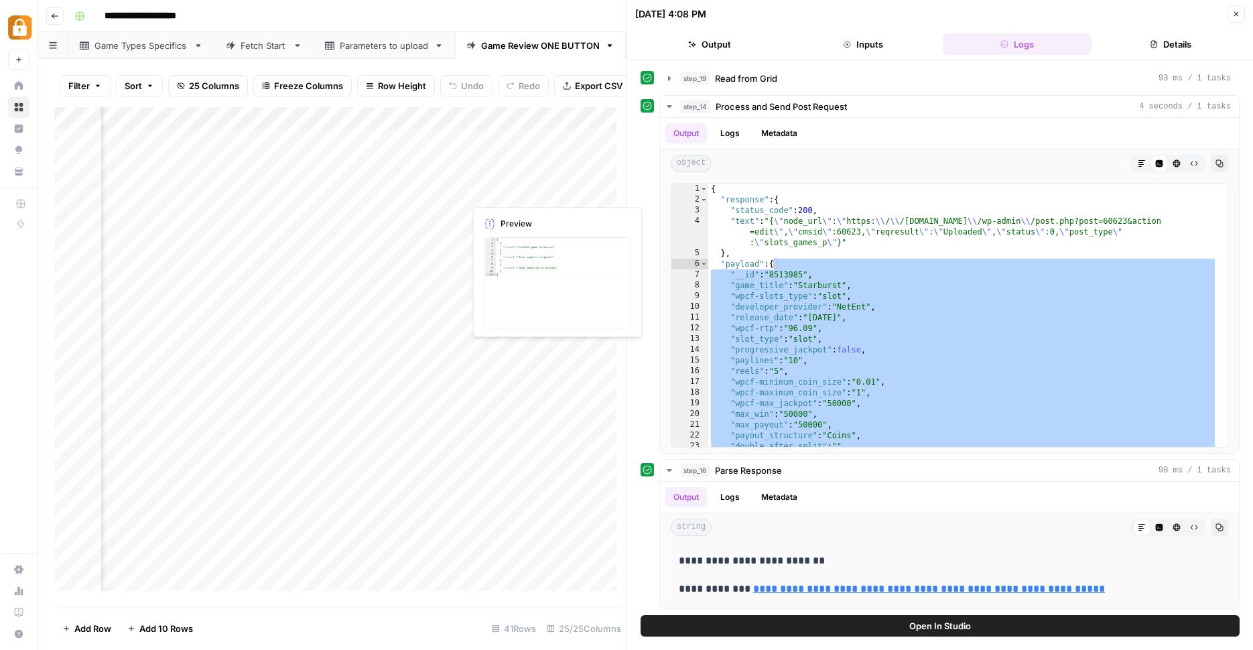
click at [507, 194] on div "Add Column" at bounding box center [340, 354] width 572 height 494
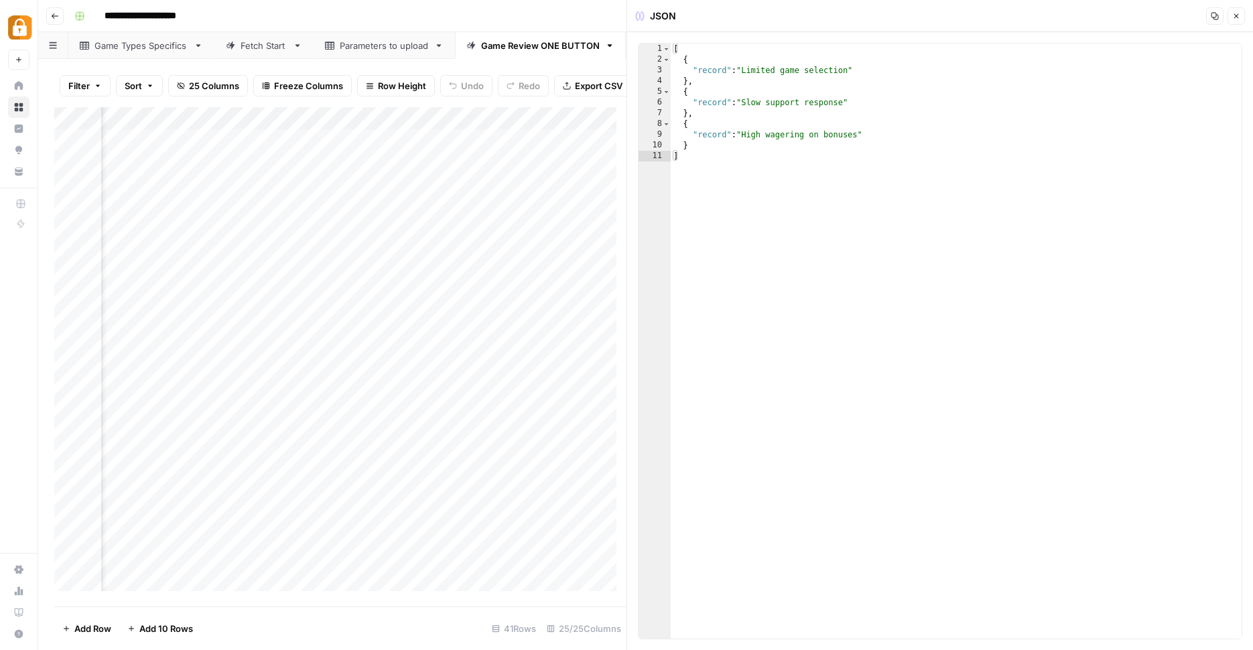
click at [400, 190] on div "Add Column" at bounding box center [340, 354] width 572 height 494
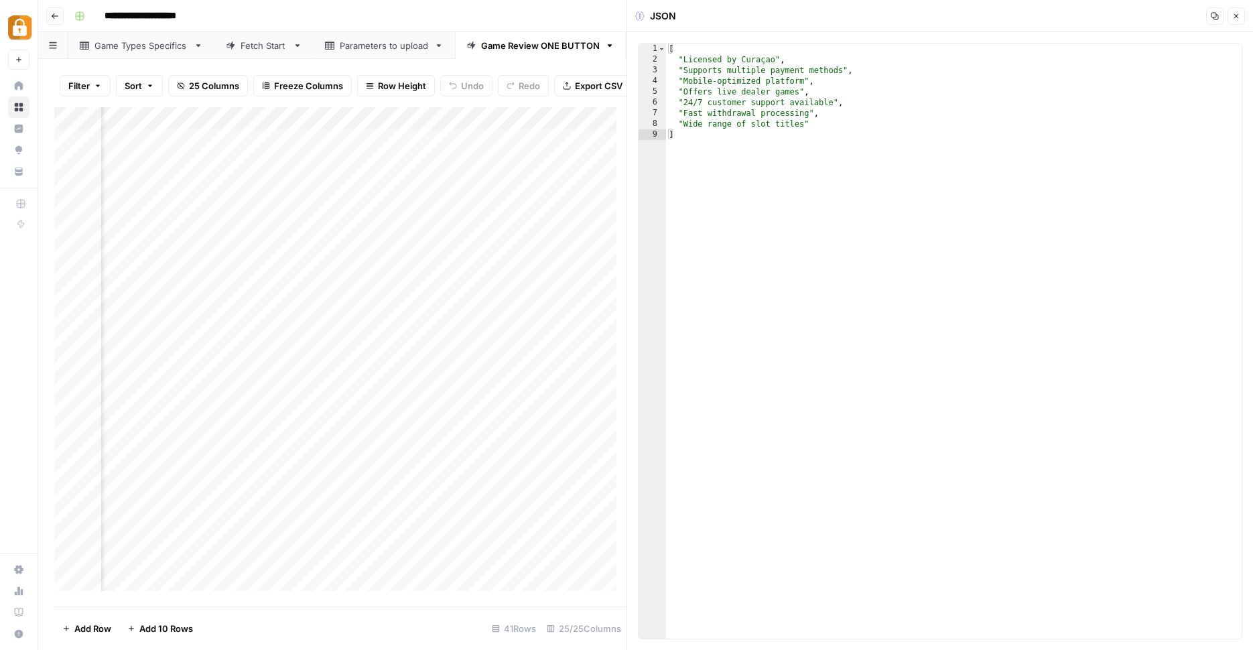
click at [516, 190] on div "Add Column" at bounding box center [340, 354] width 572 height 494
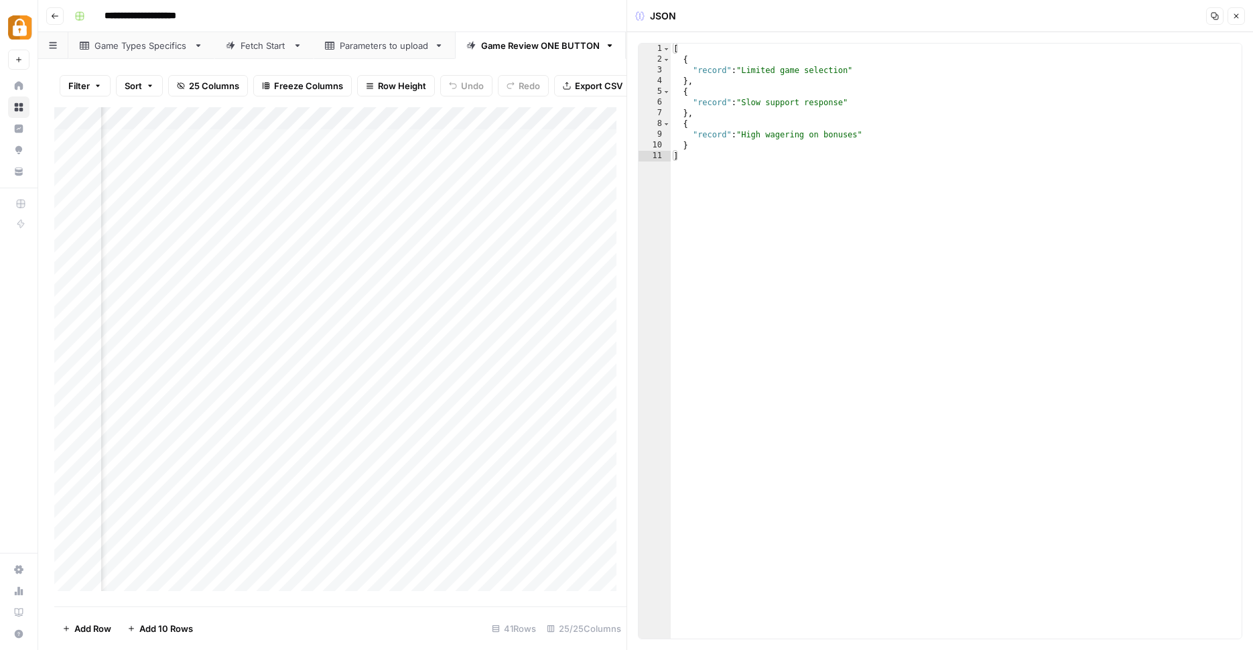
click at [402, 190] on div "Add Column" at bounding box center [340, 354] width 572 height 494
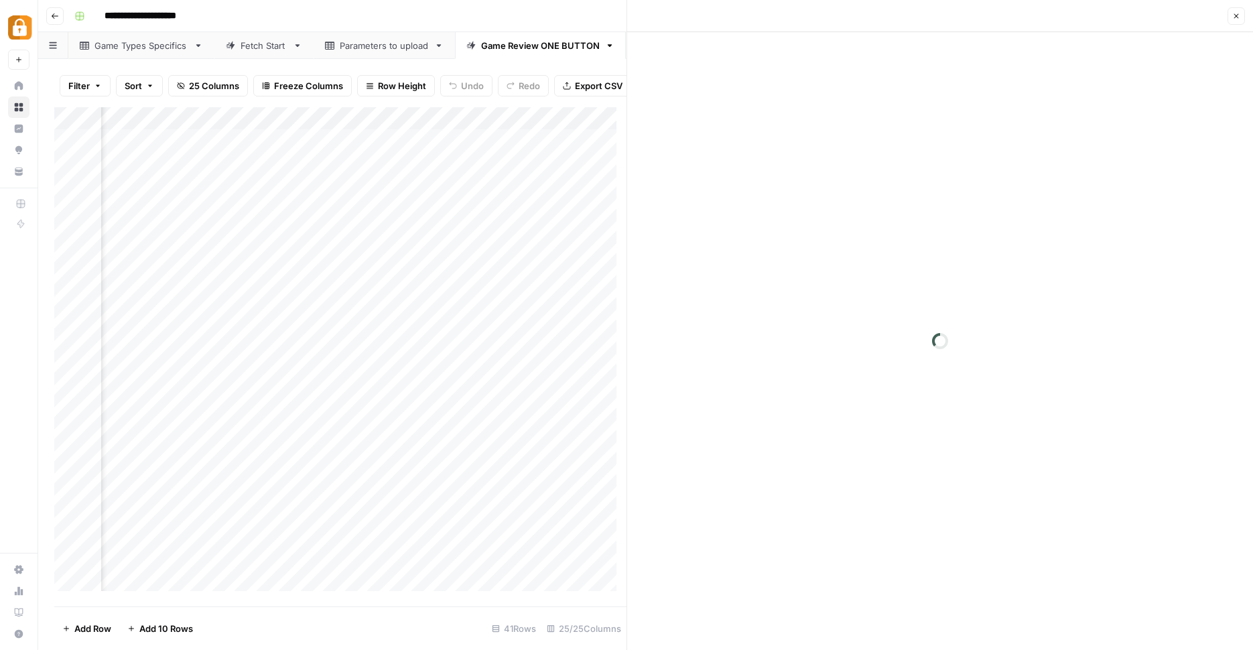
click at [402, 190] on div at bounding box center [405, 191] width 123 height 25
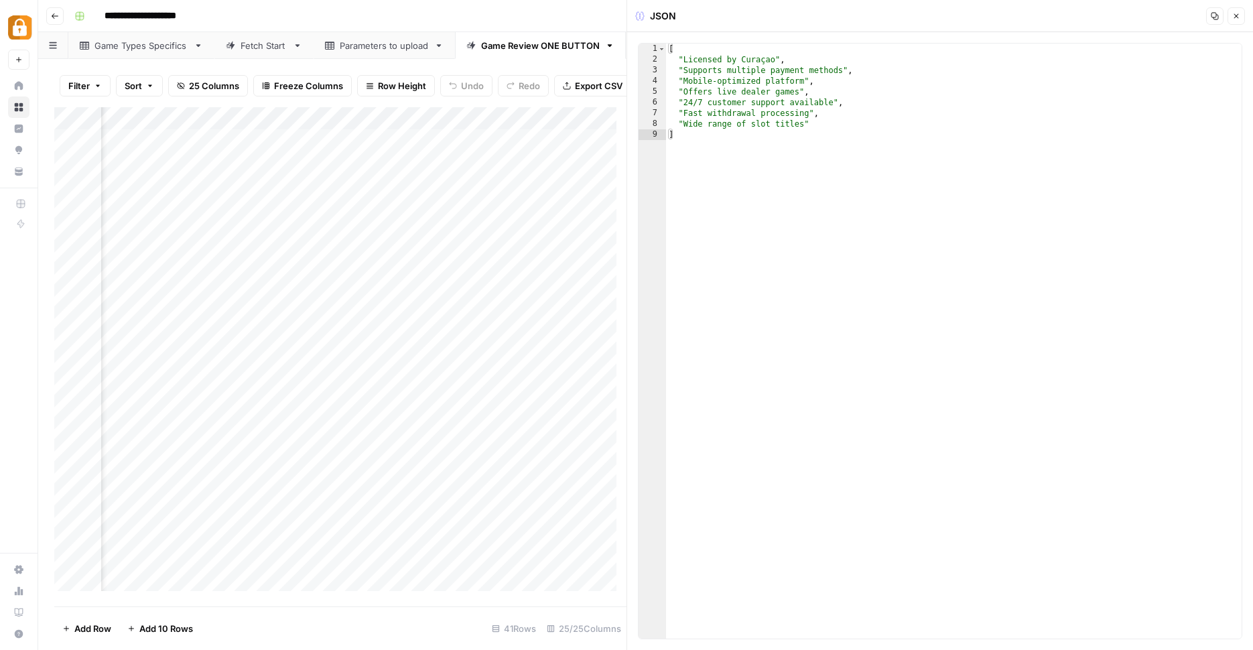
click at [512, 194] on div "Add Column" at bounding box center [340, 354] width 572 height 494
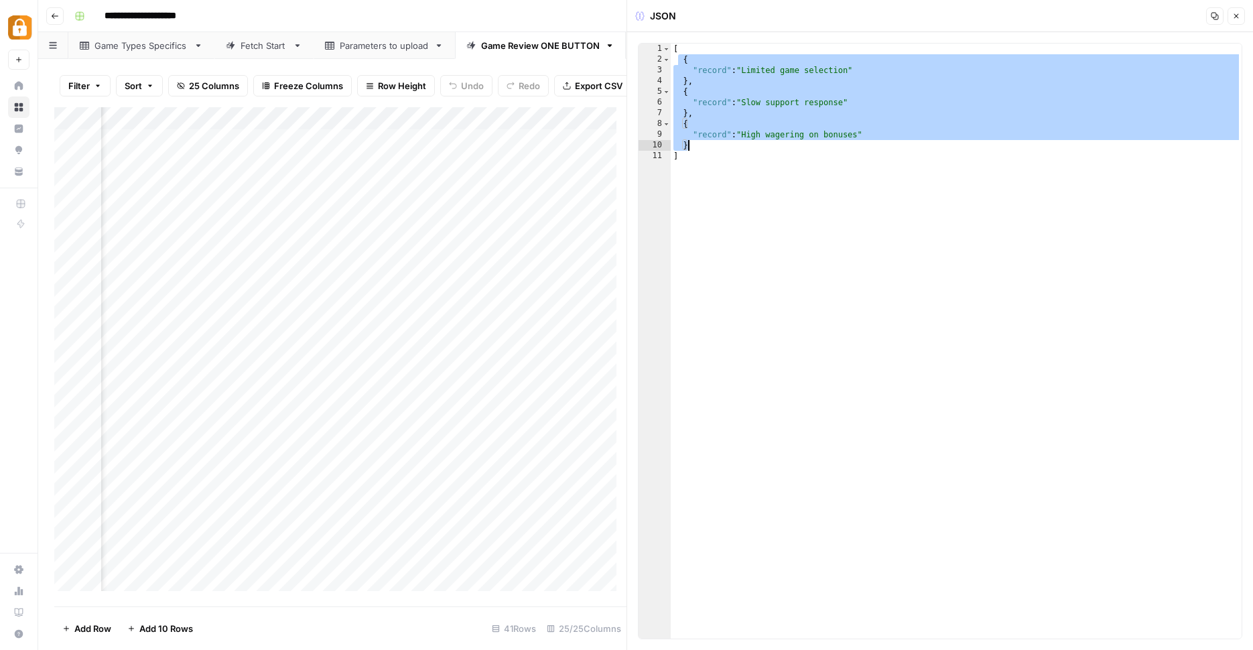
drag, startPoint x: 678, startPoint y: 63, endPoint x: 737, endPoint y: 150, distance: 105.5
click at [737, 150] on div "[ { "record" : "Limited game selection" } , { "record" : "Slow support response…" at bounding box center [955, 352] width 571 height 616
type textarea "**********"
click at [358, 54] on link "Parameters to upload" at bounding box center [383, 45] width 141 height 27
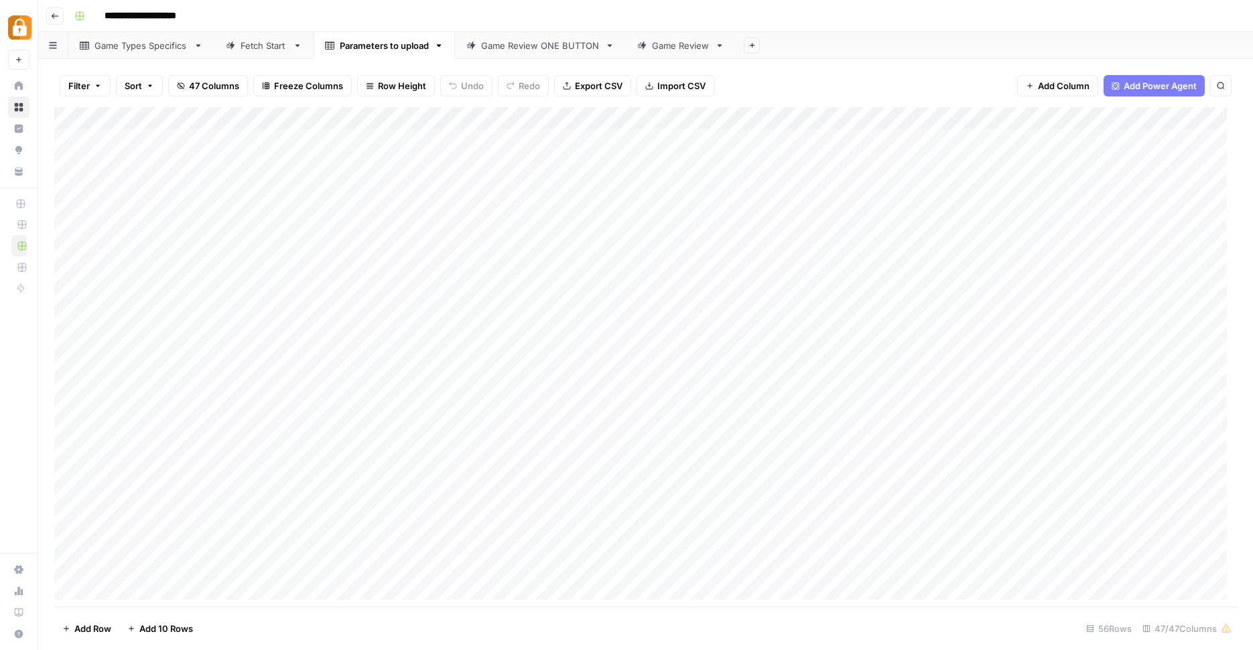
click at [532, 46] on div "Game Review ONE BUTTON" at bounding box center [540, 45] width 119 height 13
click at [904, 117] on div "Add Column" at bounding box center [645, 358] width 1182 height 502
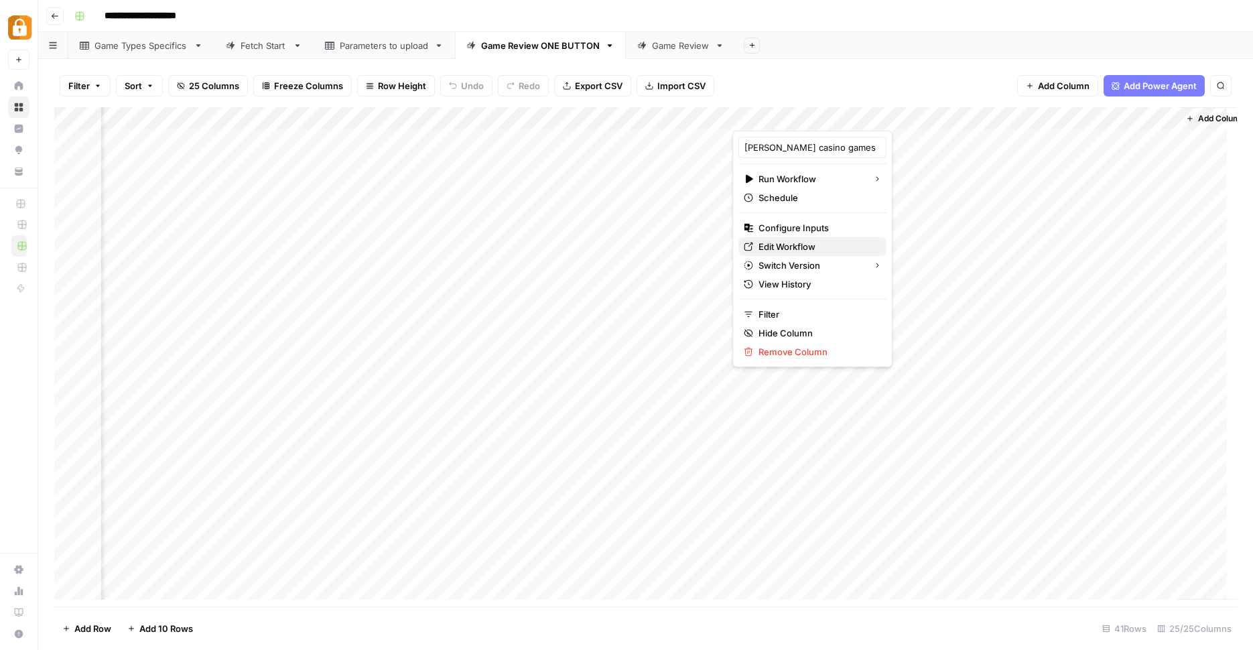
click at [806, 244] on span "Edit Workflow" at bounding box center [816, 246] width 117 height 13
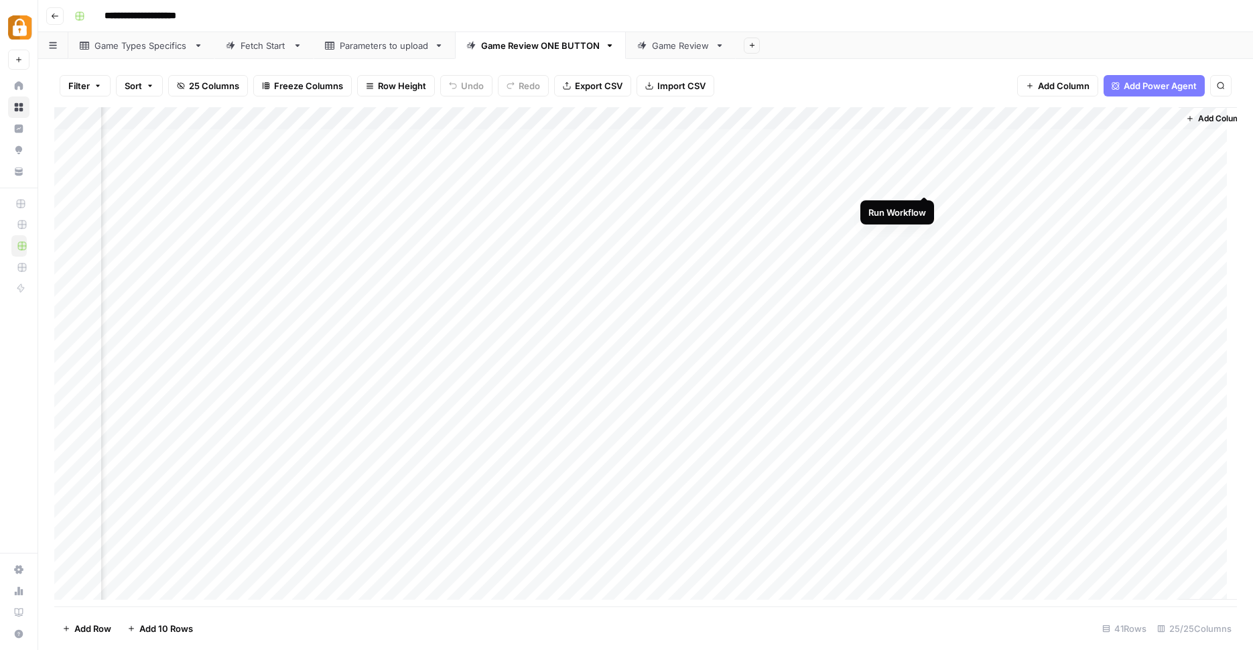
click at [926, 179] on div "Add Column" at bounding box center [645, 358] width 1182 height 502
click at [926, 181] on div "Add Column" at bounding box center [645, 358] width 1182 height 502
click at [908, 115] on div "Add Column" at bounding box center [645, 358] width 1182 height 502
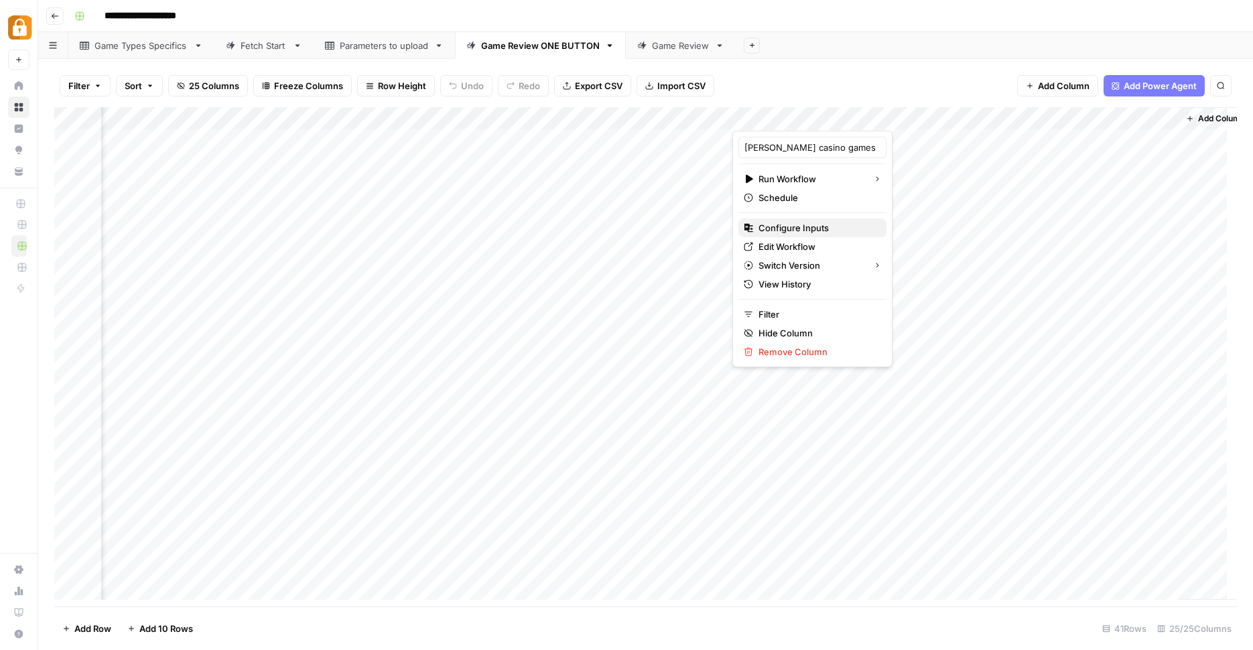
click at [810, 223] on span "Configure Inputs" at bounding box center [816, 227] width 117 height 13
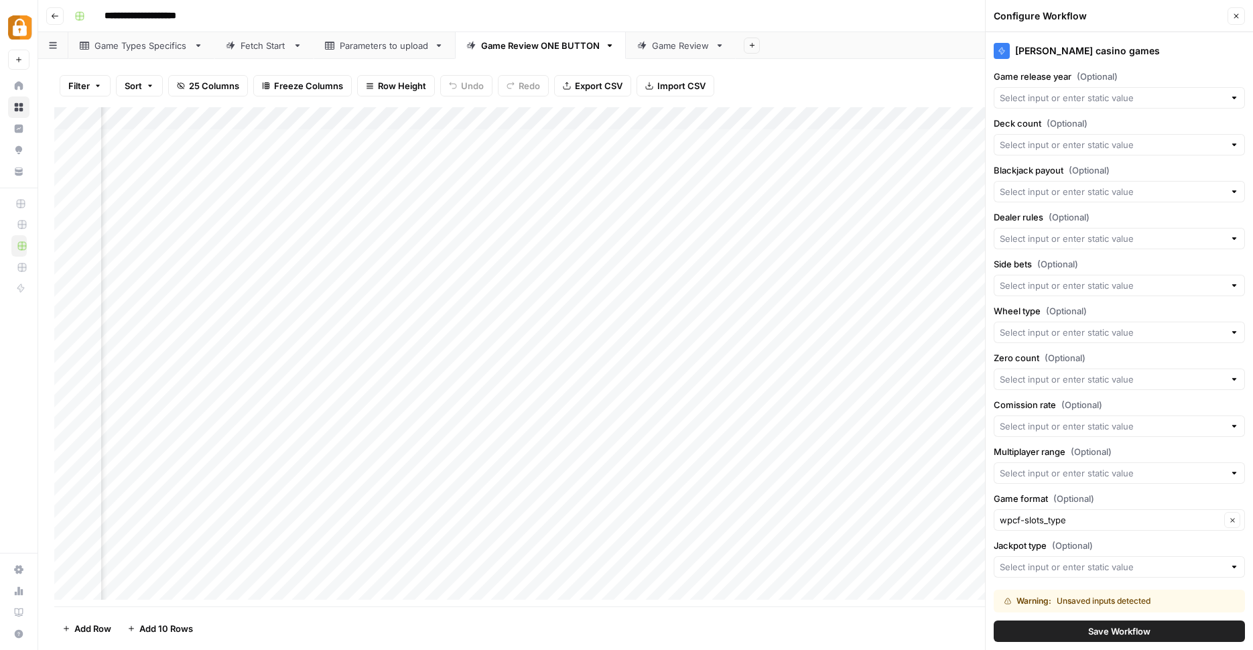
scroll to position [1480, 0]
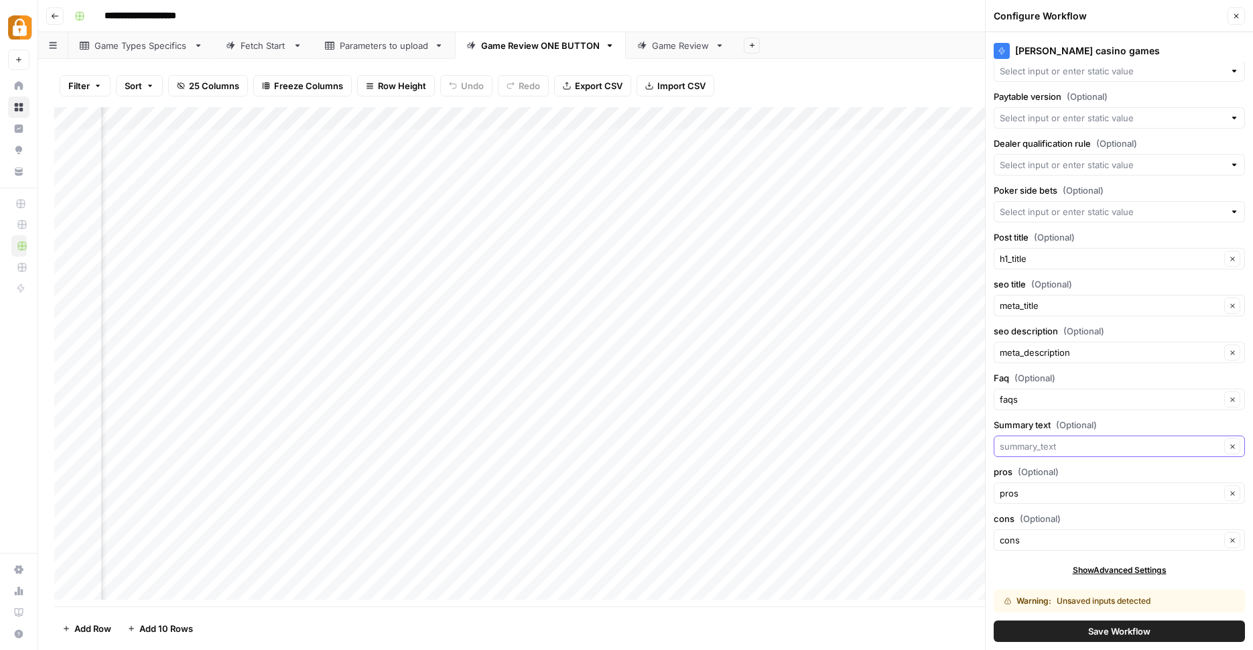
click at [1080, 447] on input "Summary text (Optional)" at bounding box center [1109, 445] width 220 height 13
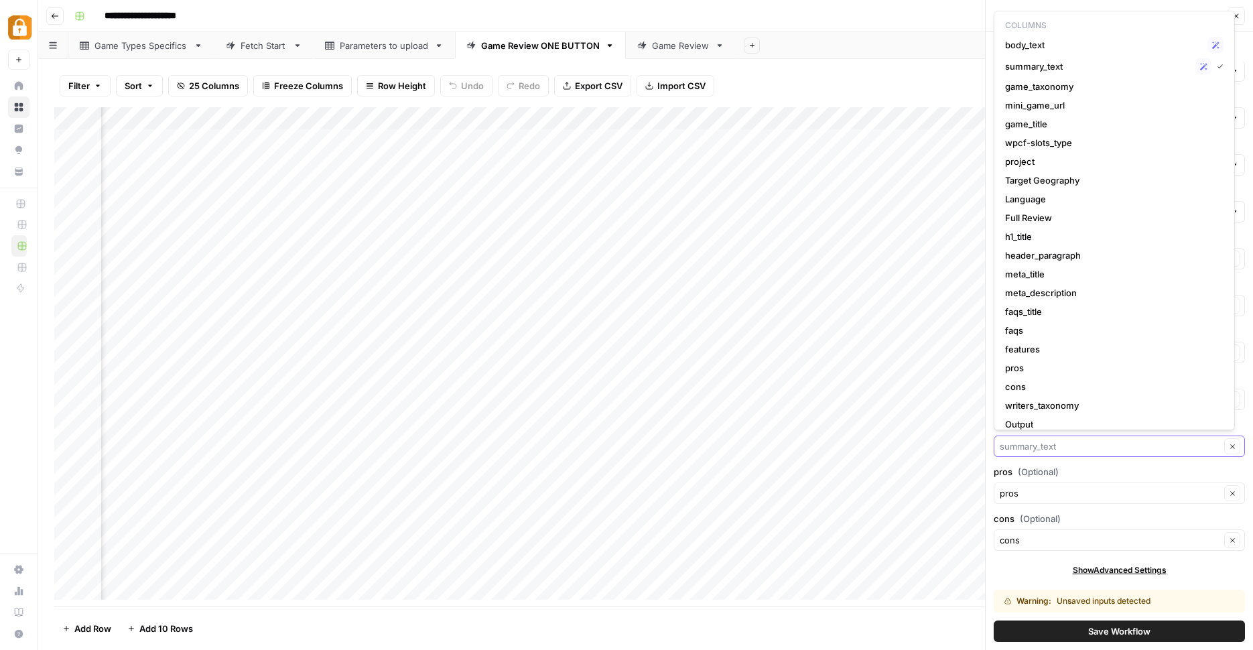
click at [1080, 447] on input "Summary text (Optional)" at bounding box center [1109, 445] width 220 height 13
click at [1073, 61] on span "summary_text" at bounding box center [1097, 66] width 185 height 13
type input "summary_text"
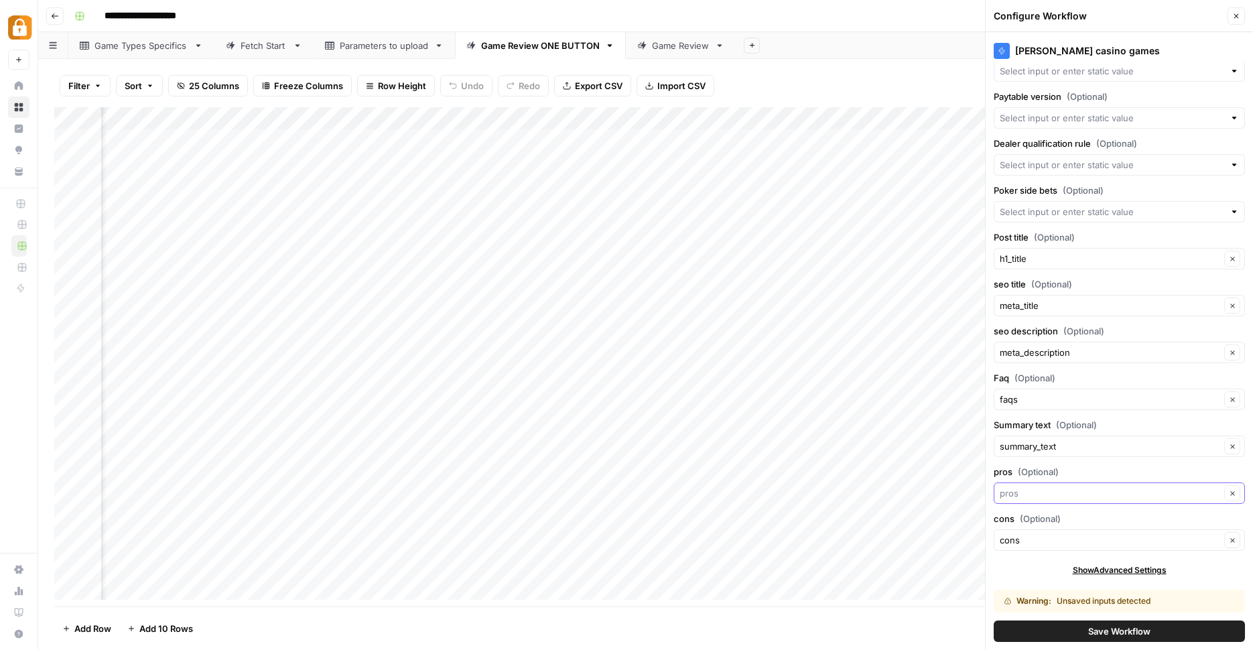
click at [1058, 494] on input "pros (Optional)" at bounding box center [1109, 492] width 220 height 13
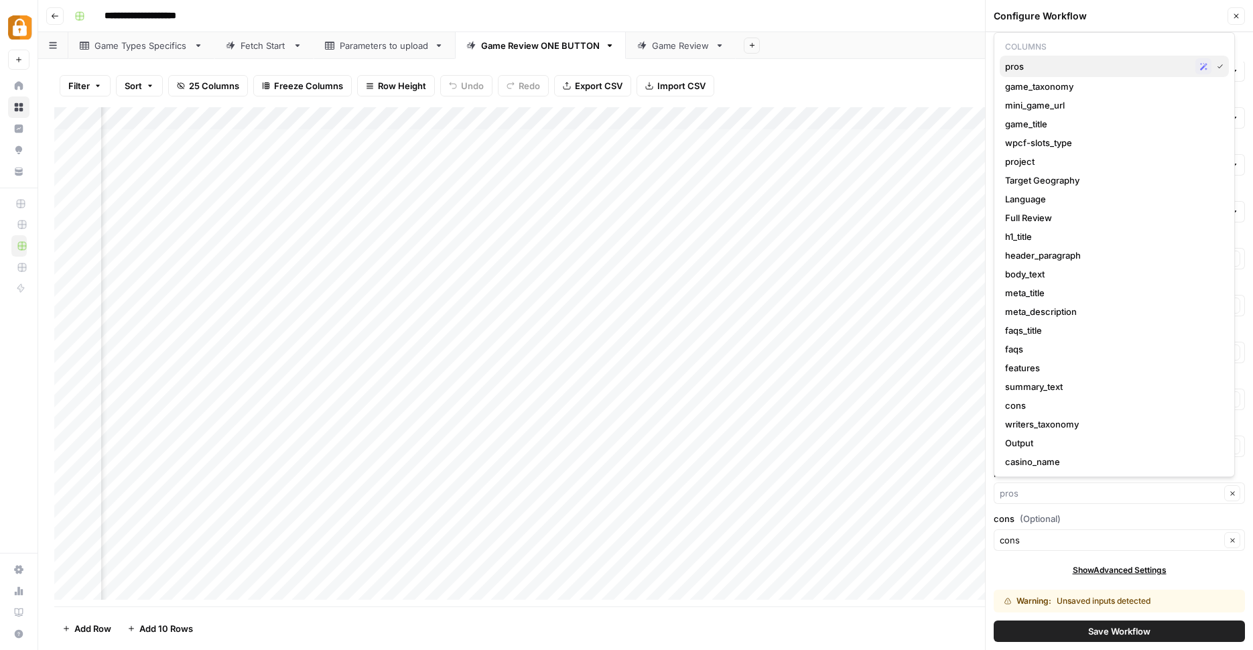
click at [1064, 70] on span "pros" at bounding box center [1097, 66] width 185 height 13
type input "pros"
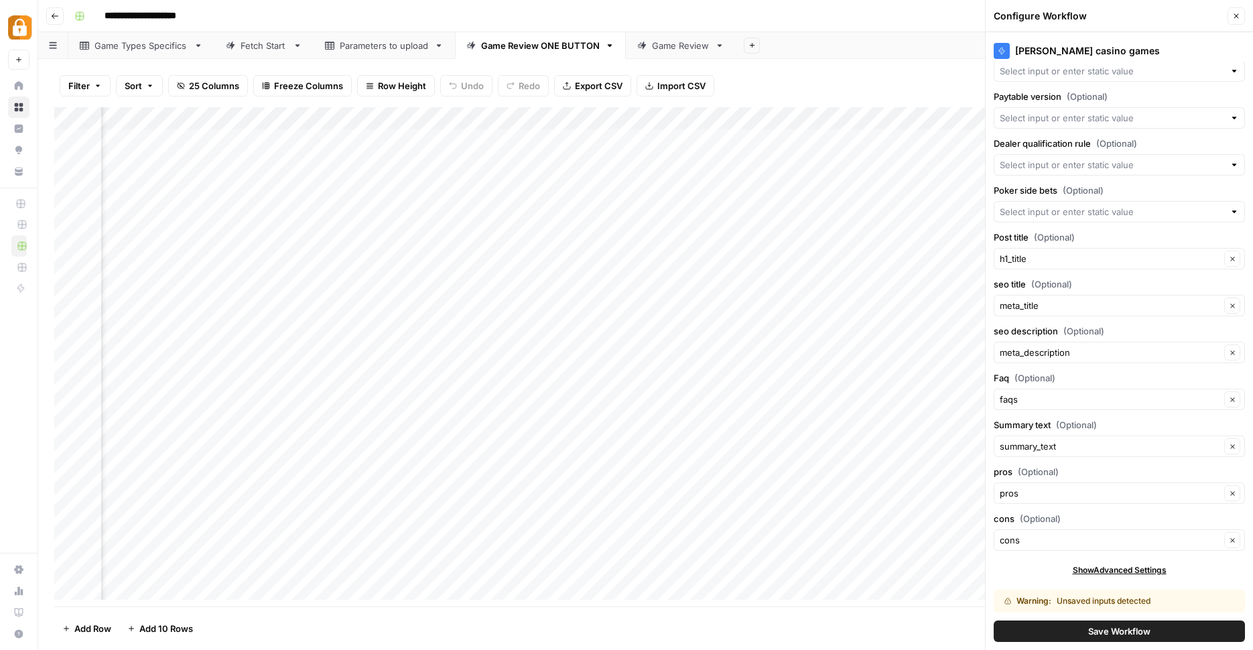
click at [1147, 634] on button "Save Workflow" at bounding box center [1118, 630] width 251 height 21
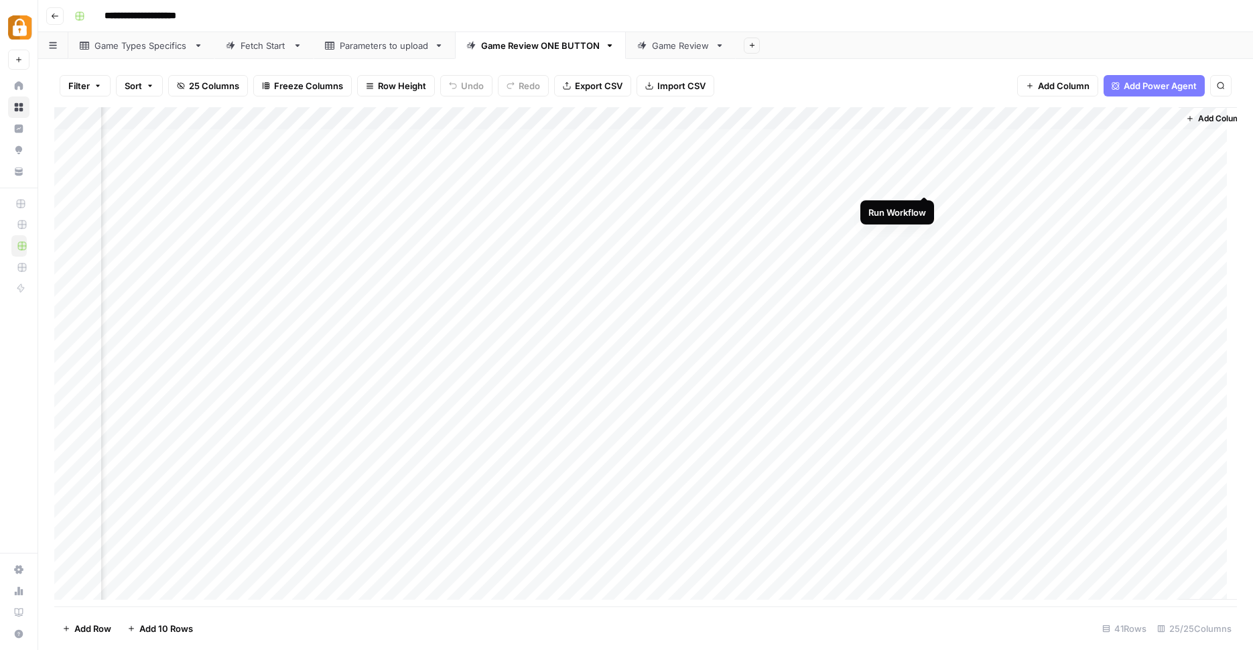
click at [924, 182] on div "Add Column" at bounding box center [645, 358] width 1182 height 502
click at [994, 188] on div "Add Column" at bounding box center [645, 358] width 1182 height 502
click at [368, 42] on div "Parameters to upload" at bounding box center [384, 45] width 89 height 13
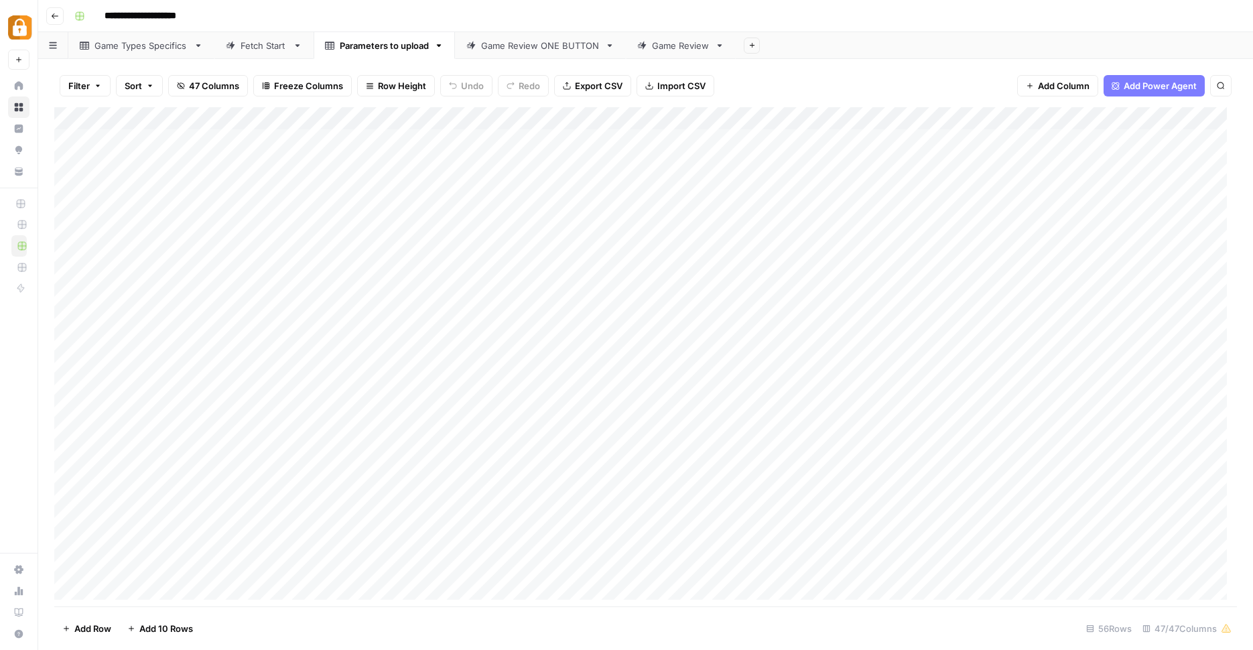
click at [549, 44] on div "Game Review ONE BUTTON" at bounding box center [540, 45] width 119 height 13
click at [375, 184] on div "Add Column" at bounding box center [645, 358] width 1182 height 502
click at [388, 56] on link "Parameters to upload" at bounding box center [383, 45] width 141 height 27
type input "**********"
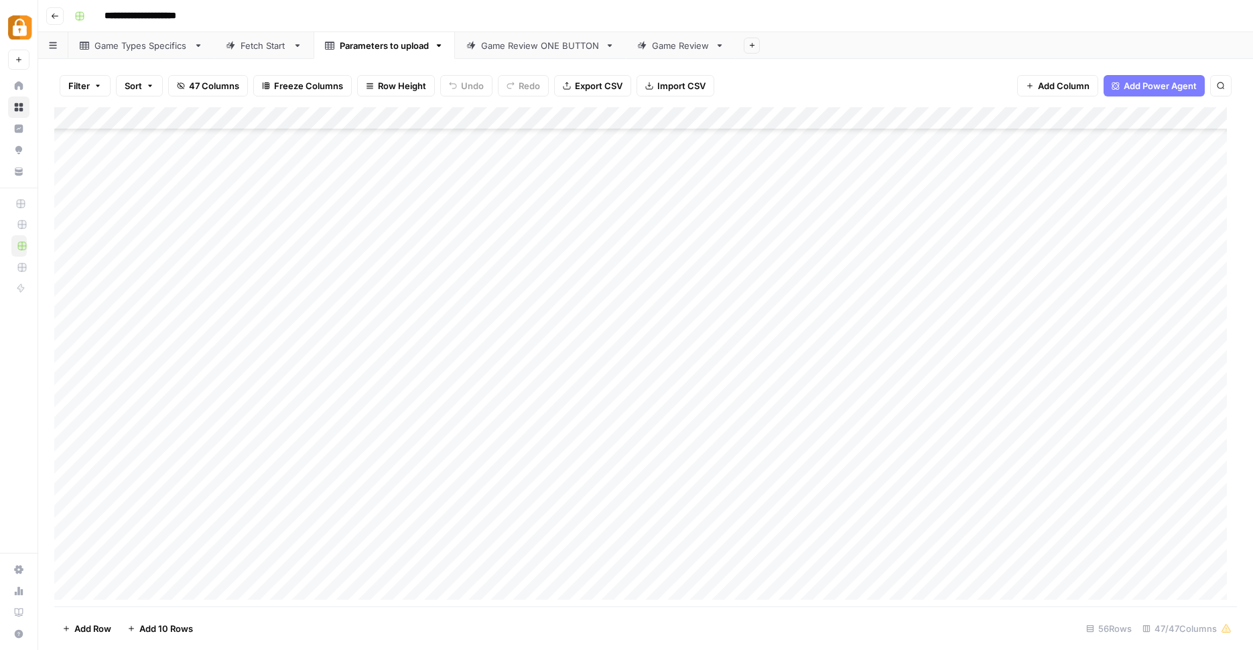
scroll to position [147, 0]
click at [191, 543] on div "Add Column" at bounding box center [645, 358] width 1182 height 502
drag, startPoint x: 303, startPoint y: 624, endPoint x: 253, endPoint y: 604, distance: 53.5
click at [311, 625] on footer "Add Row Add 10 Rows 56 Rows 47/47 Columns" at bounding box center [645, 628] width 1182 height 44
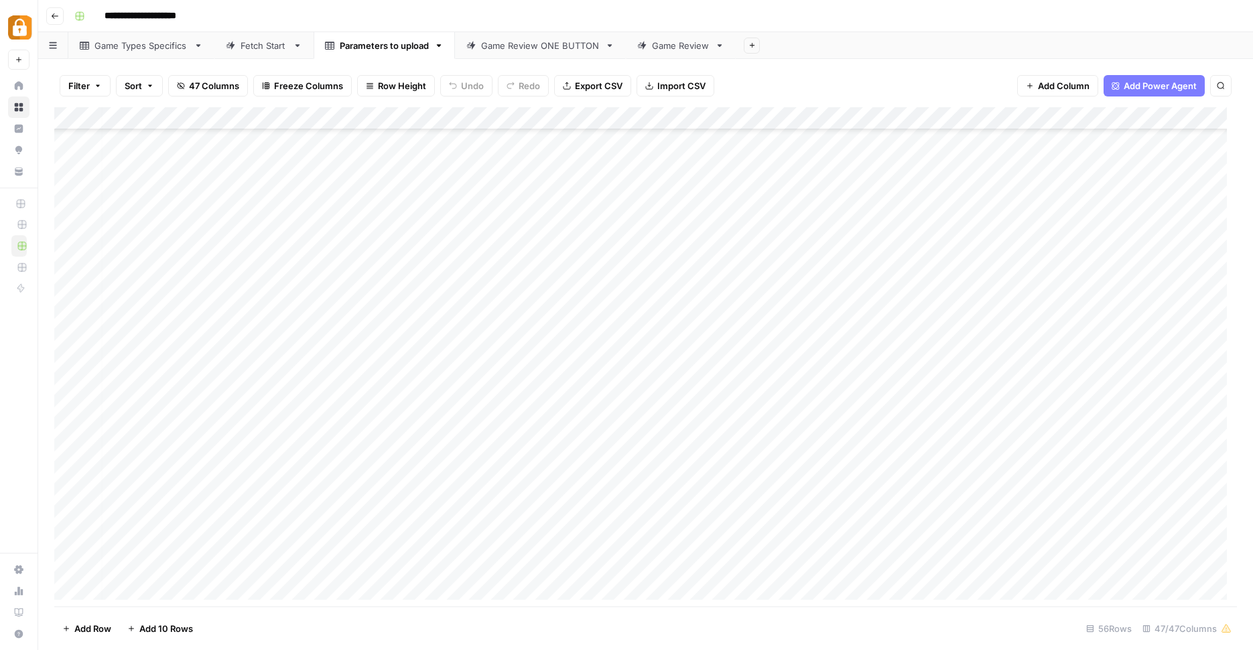
click at [297, 619] on footer "Add Row Add 10 Rows 56 Rows 47/47 Columns" at bounding box center [645, 628] width 1182 height 44
drag, startPoint x: 479, startPoint y: 644, endPoint x: 330, endPoint y: 611, distance: 152.4
click at [470, 643] on footer "Add Row Add 10 Rows 56 Rows 47/47 Columns" at bounding box center [645, 628] width 1182 height 44
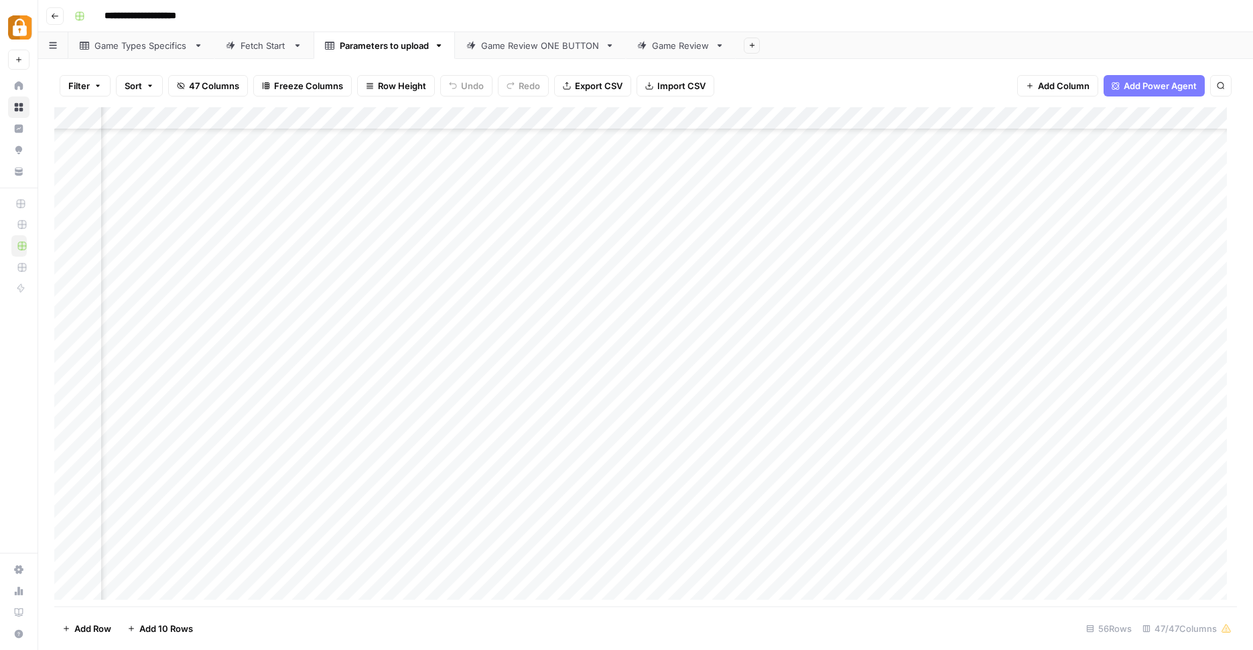
click at [951, 559] on div "Add Column" at bounding box center [645, 358] width 1182 height 502
click at [520, 35] on link "Game Review ONE BUTTON" at bounding box center [540, 45] width 171 height 27
click at [987, 157] on div "Add Column" at bounding box center [645, 358] width 1182 height 502
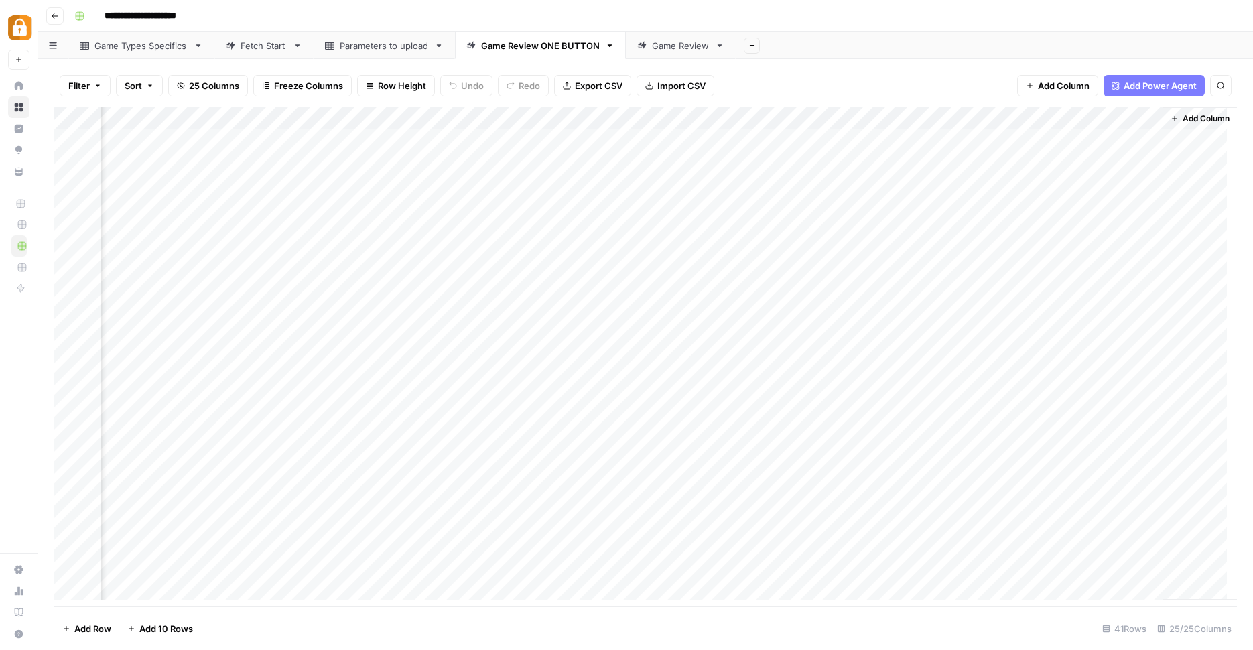
click at [836, 177] on div "Add Column" at bounding box center [645, 358] width 1182 height 502
click at [875, 182] on div "Add Column" at bounding box center [645, 358] width 1182 height 502
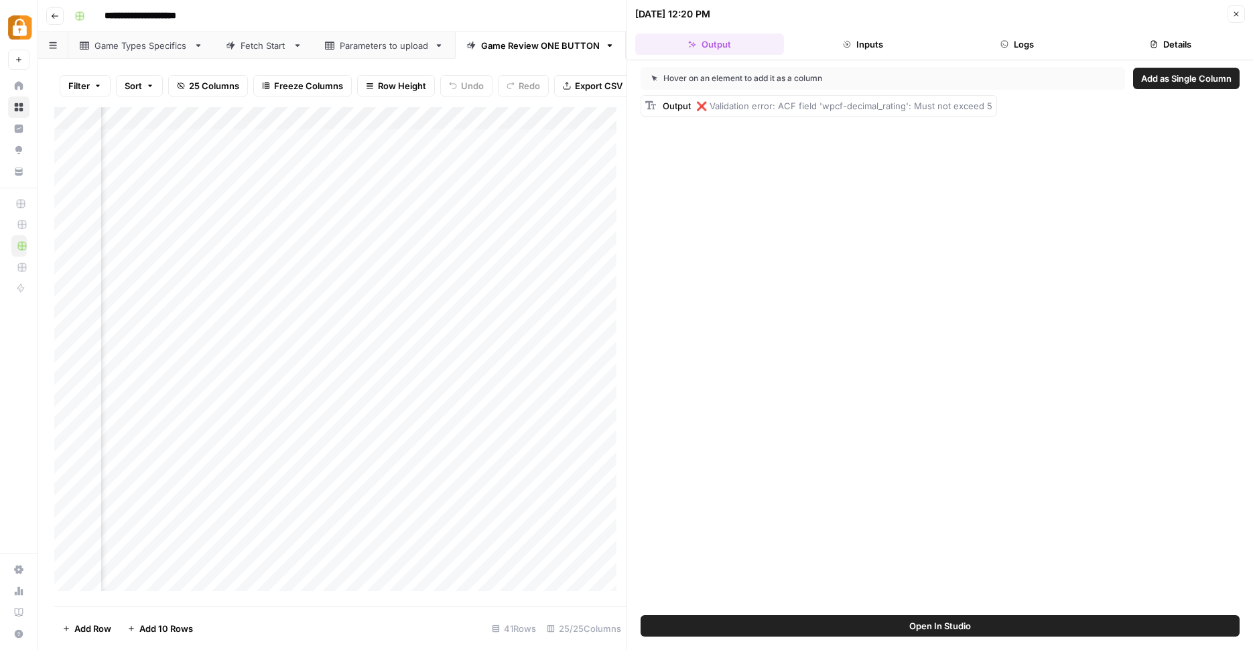
click at [1013, 44] on button "Logs" at bounding box center [1016, 43] width 149 height 21
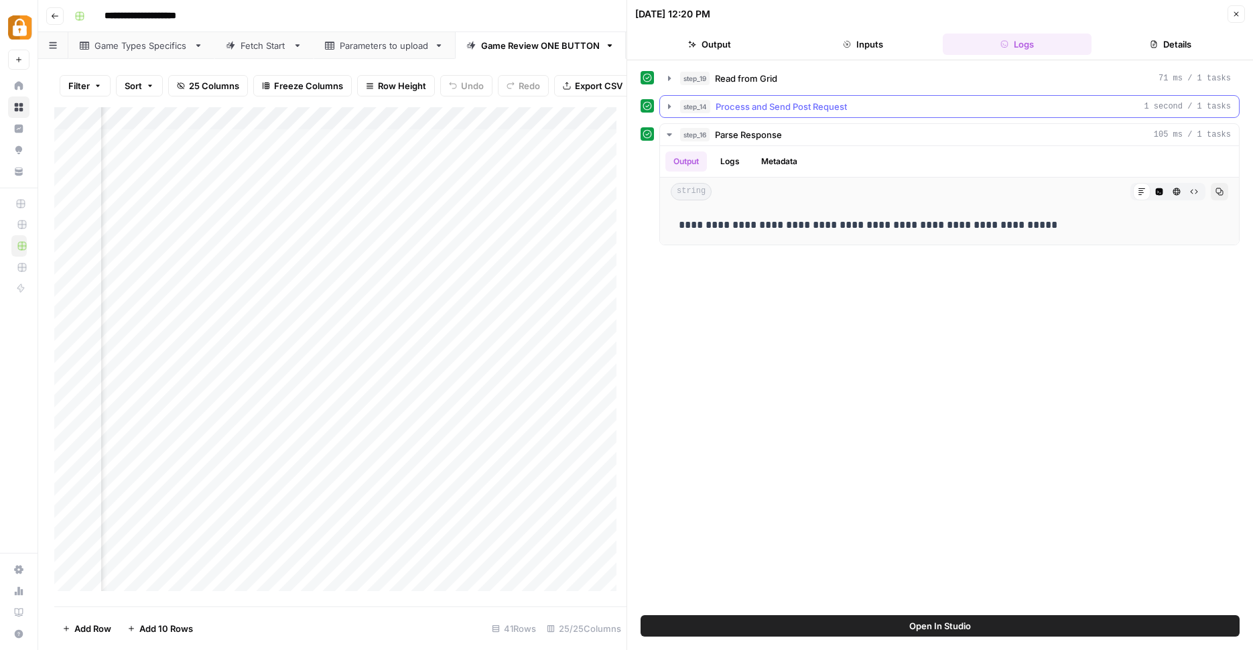
click at [668, 106] on icon "button" at bounding box center [669, 106] width 11 height 11
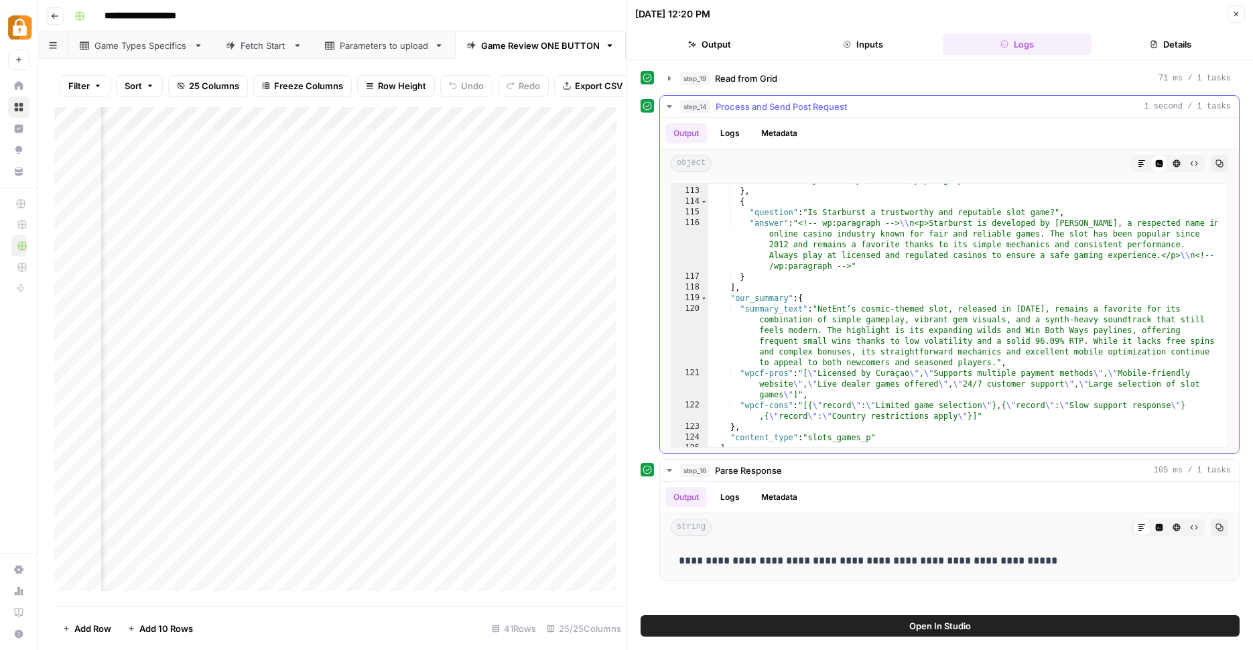
scroll to position [3331, 0]
click at [359, 182] on div "Add Column" at bounding box center [340, 354] width 572 height 494
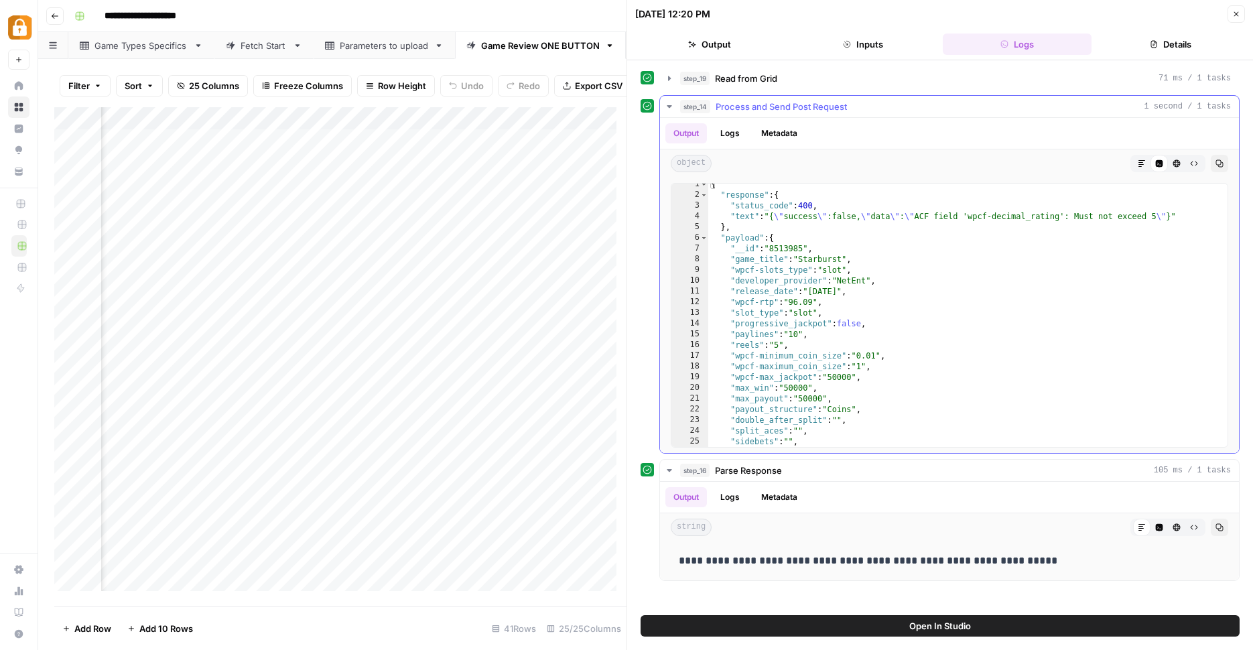
scroll to position [0, 0]
type textarea "**********"
click at [922, 286] on div "{ "response" : { "status_code" : 400 , "text" : "{ \" success \" :false, \" dat…" at bounding box center [962, 326] width 509 height 285
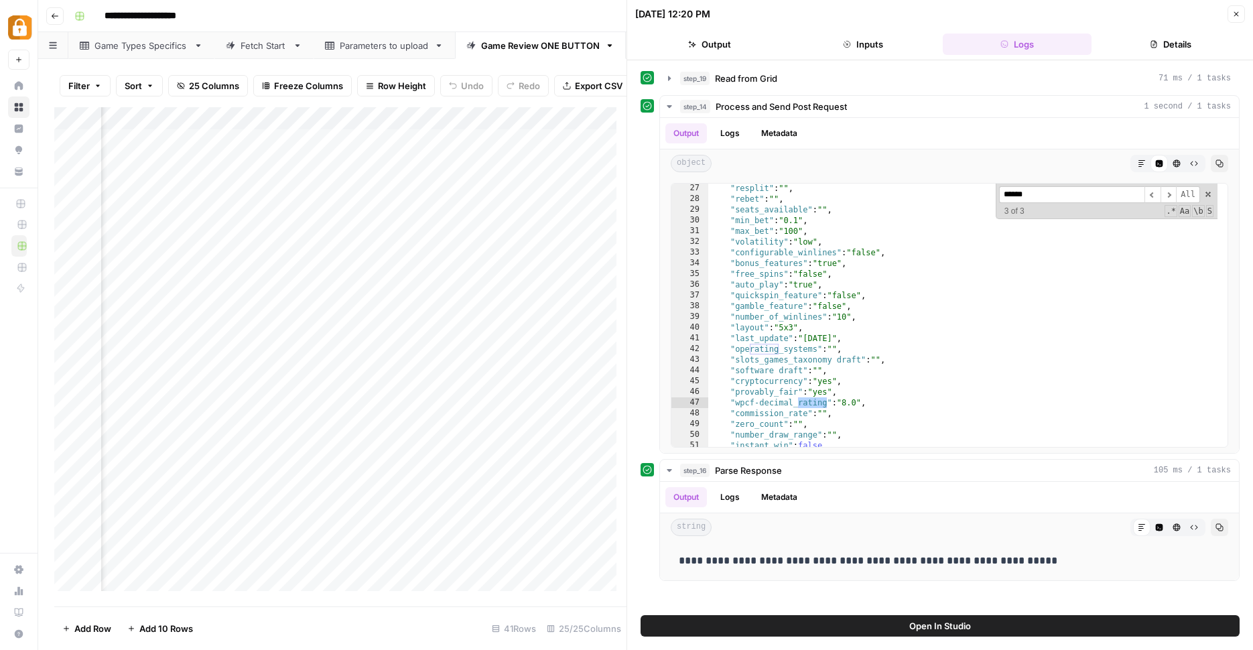
scroll to position [0, 1993]
type input "******"
click at [457, 162] on div "Add Column" at bounding box center [340, 354] width 572 height 494
click at [446, 187] on div "Add Column" at bounding box center [340, 354] width 572 height 494
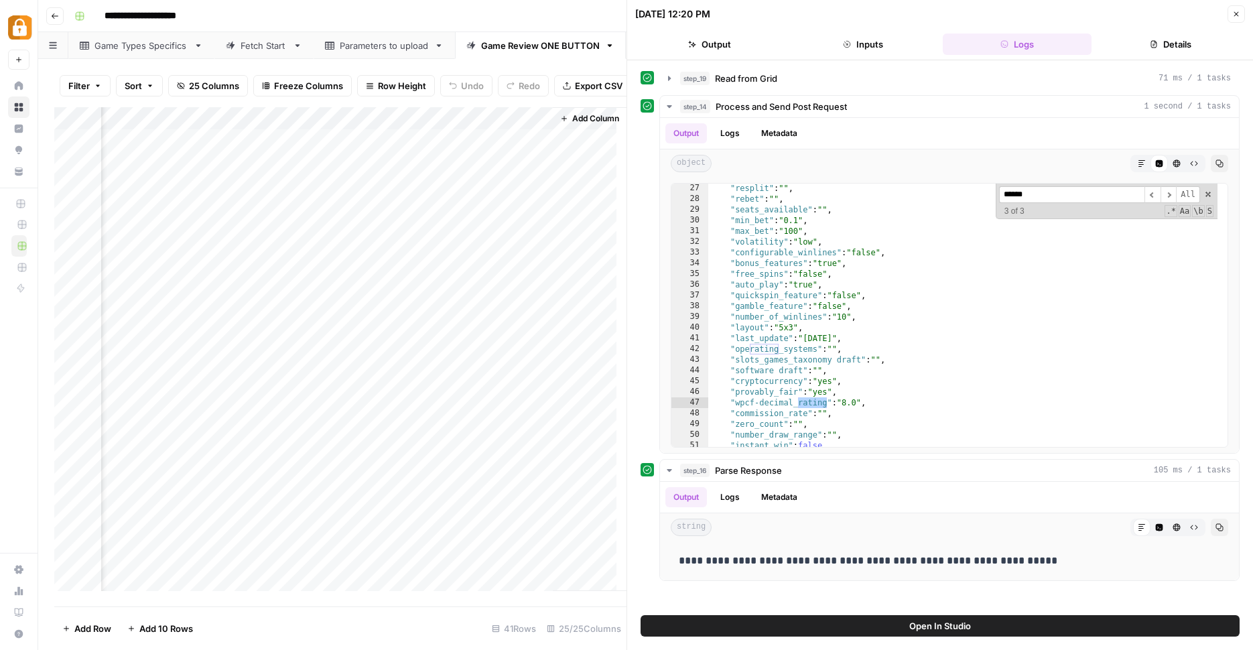
click at [386, 46] on div "Parameters to upload" at bounding box center [384, 45] width 89 height 13
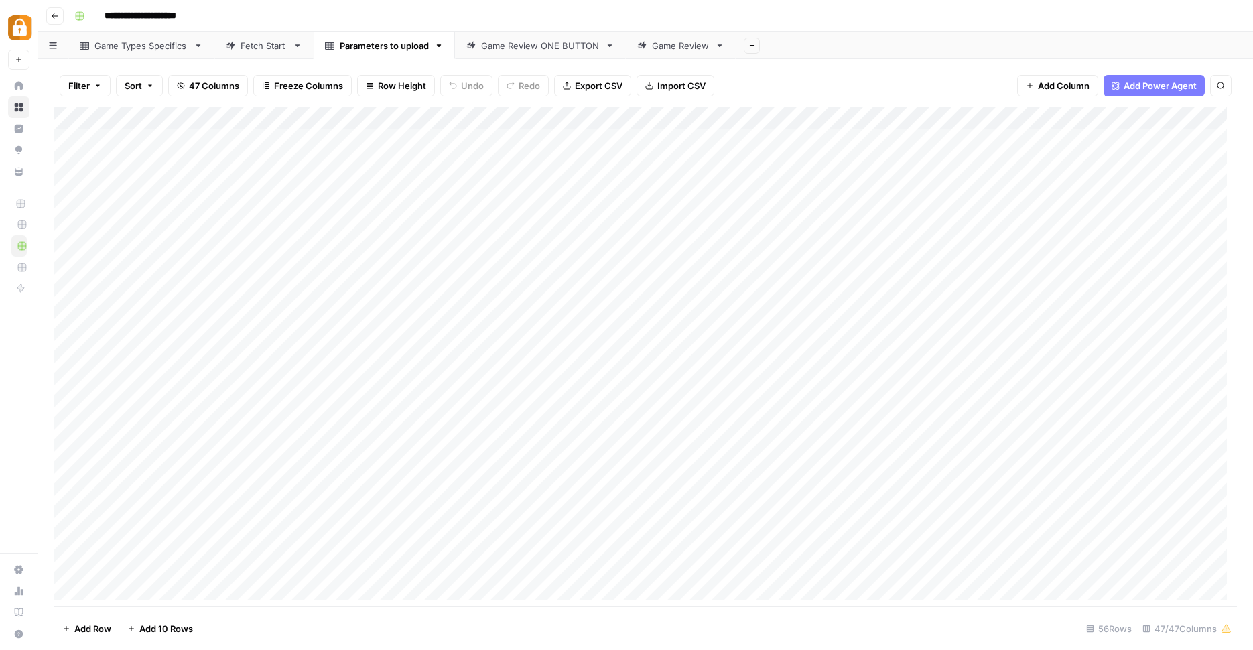
click at [557, 48] on div "Game Review ONE BUTTON" at bounding box center [540, 45] width 119 height 13
click at [386, 182] on div "Add Column" at bounding box center [645, 358] width 1182 height 502
click at [387, 181] on div "Add Column" at bounding box center [645, 358] width 1182 height 502
click at [387, 182] on textarea "*********" at bounding box center [449, 183] width 214 height 19
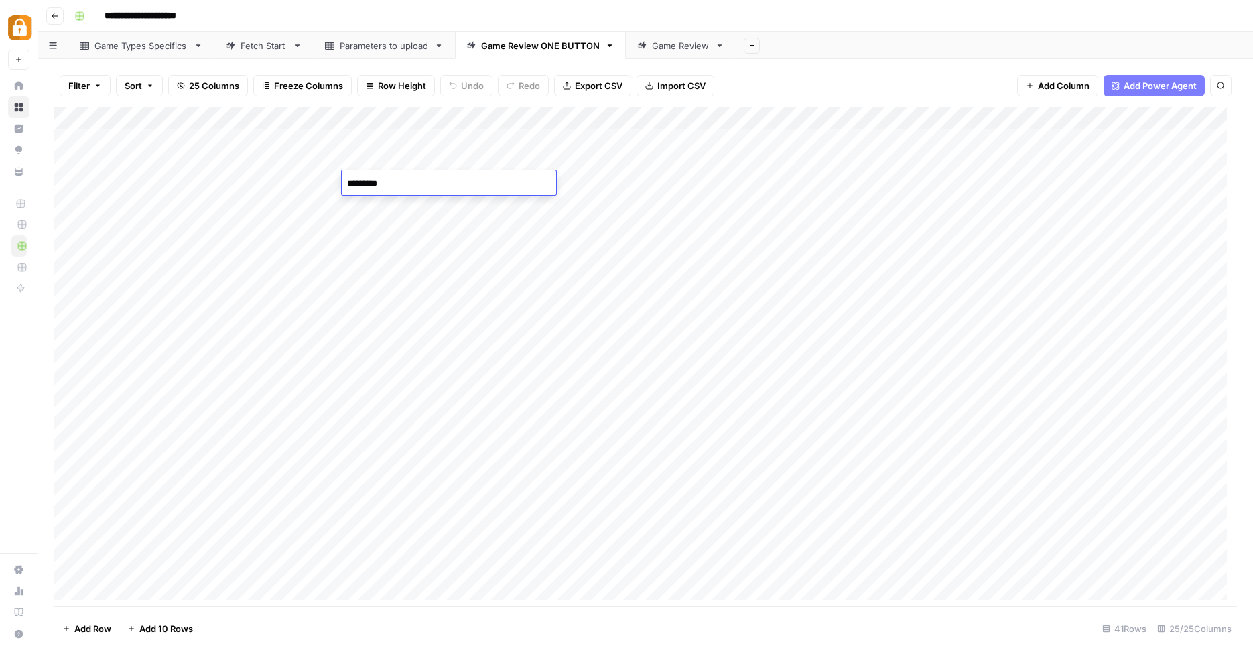
click at [387, 182] on textarea "*********" at bounding box center [449, 183] width 214 height 19
click at [361, 44] on div "Parameters to upload" at bounding box center [384, 45] width 89 height 13
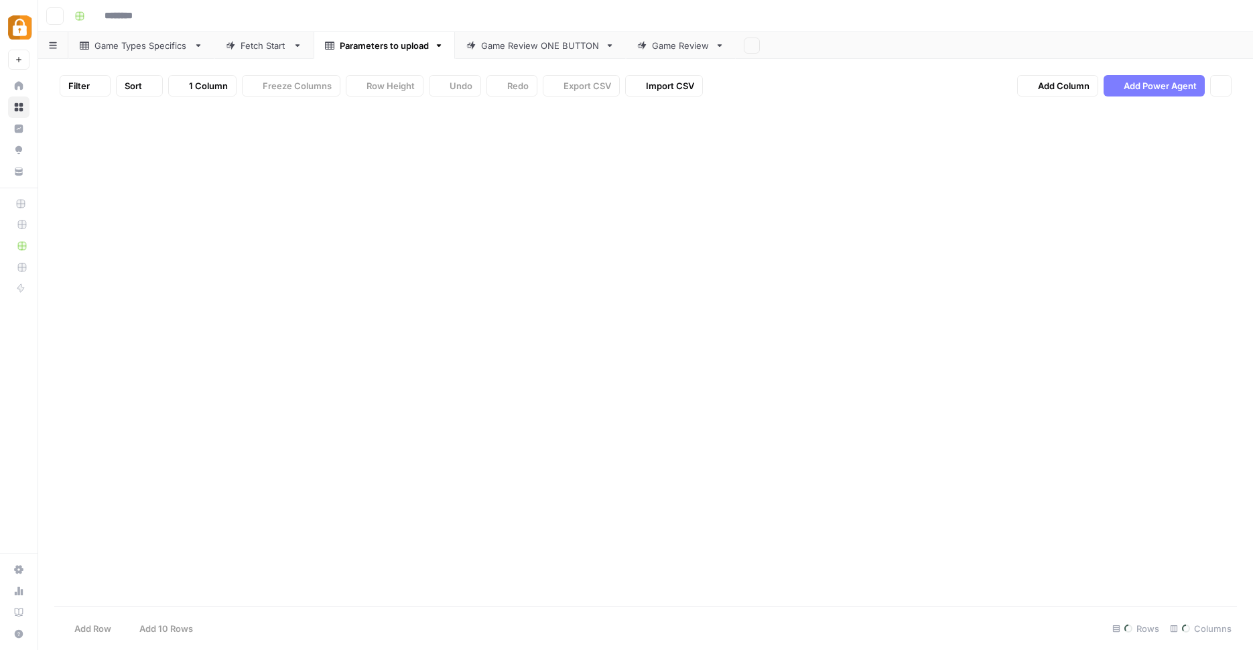
type input "**********"
type input "*********"
click at [173, 238] on div "Add Column" at bounding box center [645, 358] width 1182 height 502
click at [171, 248] on div "Add Column" at bounding box center [645, 358] width 1182 height 502
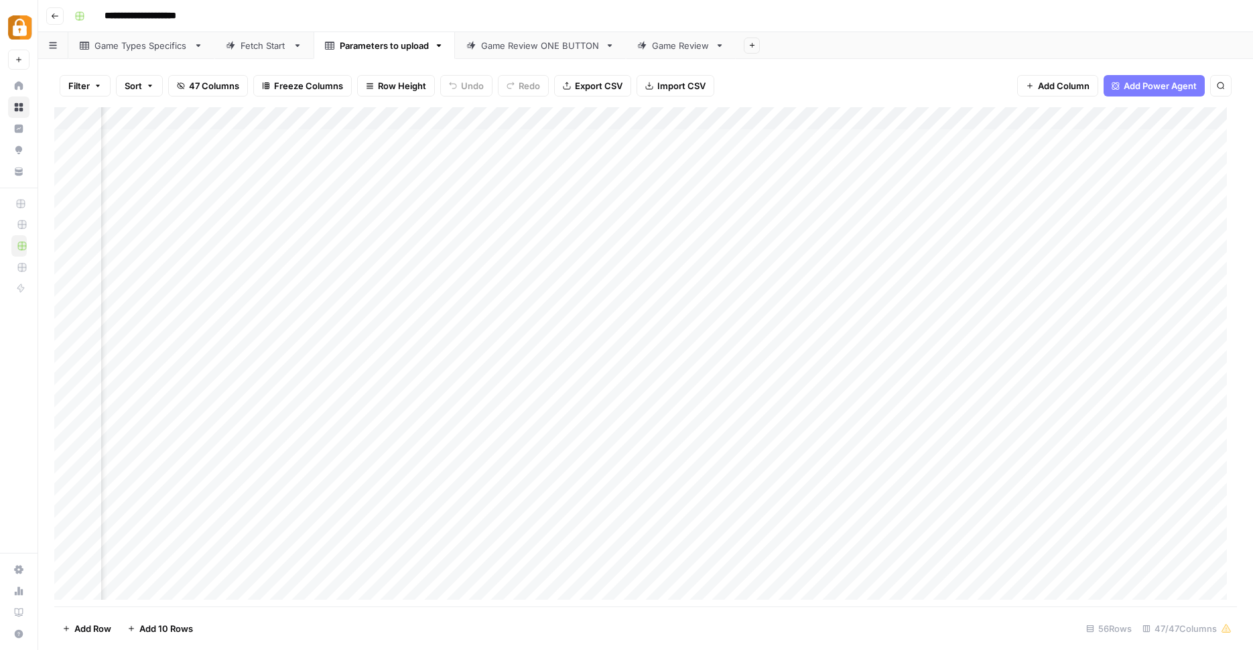
scroll to position [0, 3912]
click at [1011, 246] on div "Add Column" at bounding box center [645, 358] width 1182 height 502
click at [1011, 246] on div "8" at bounding box center [1057, 252] width 147 height 21
click at [1011, 248] on input "8" at bounding box center [1057, 252] width 136 height 13
type input "4"
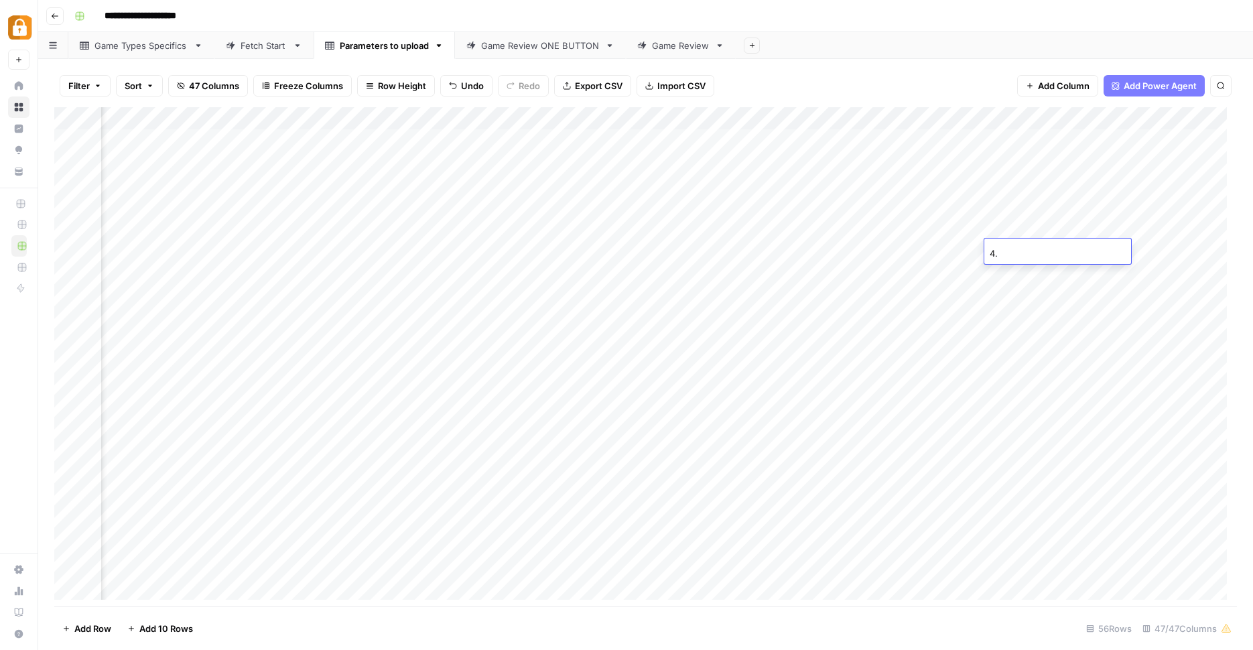
type input "4.2"
click at [1019, 252] on div "Add Column" at bounding box center [645, 358] width 1182 height 502
click at [572, 47] on div "Game Review ONE BUTTON" at bounding box center [540, 45] width 119 height 13
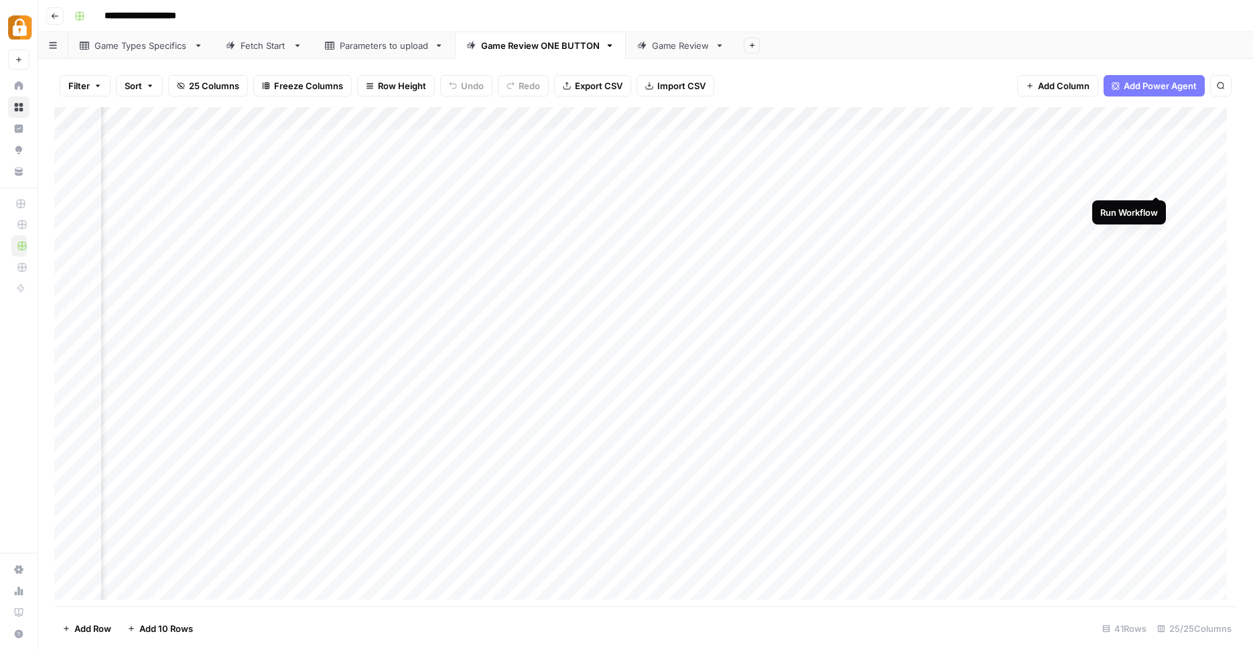
click at [1156, 181] on div "Add Column" at bounding box center [645, 358] width 1182 height 502
click at [981, 166] on div "Add Column" at bounding box center [645, 358] width 1182 height 502
click at [978, 176] on div "Add Column" at bounding box center [645, 358] width 1182 height 502
click at [978, 177] on div "Add Column" at bounding box center [645, 358] width 1182 height 502
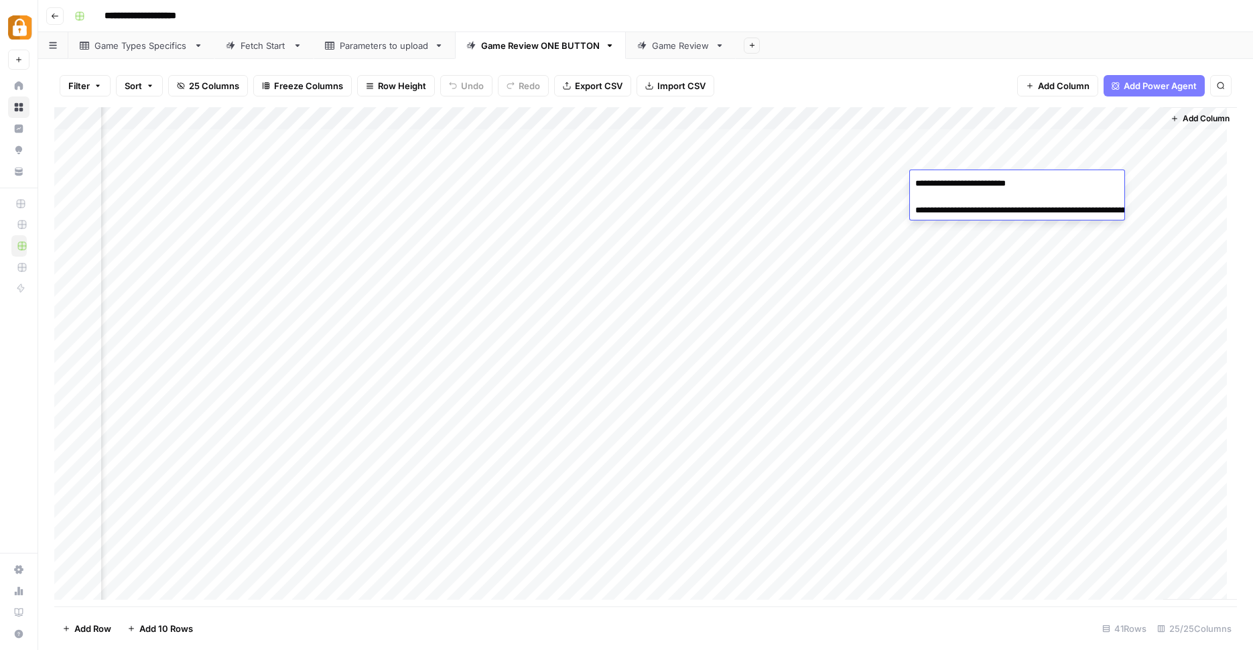
drag, startPoint x: 966, startPoint y: 212, endPoint x: 1070, endPoint y: 230, distance: 105.4
click at [1070, 230] on textarea "**********" at bounding box center [1044, 203] width 268 height 59
click at [916, 56] on div "Add Sheet" at bounding box center [993, 45] width 517 height 27
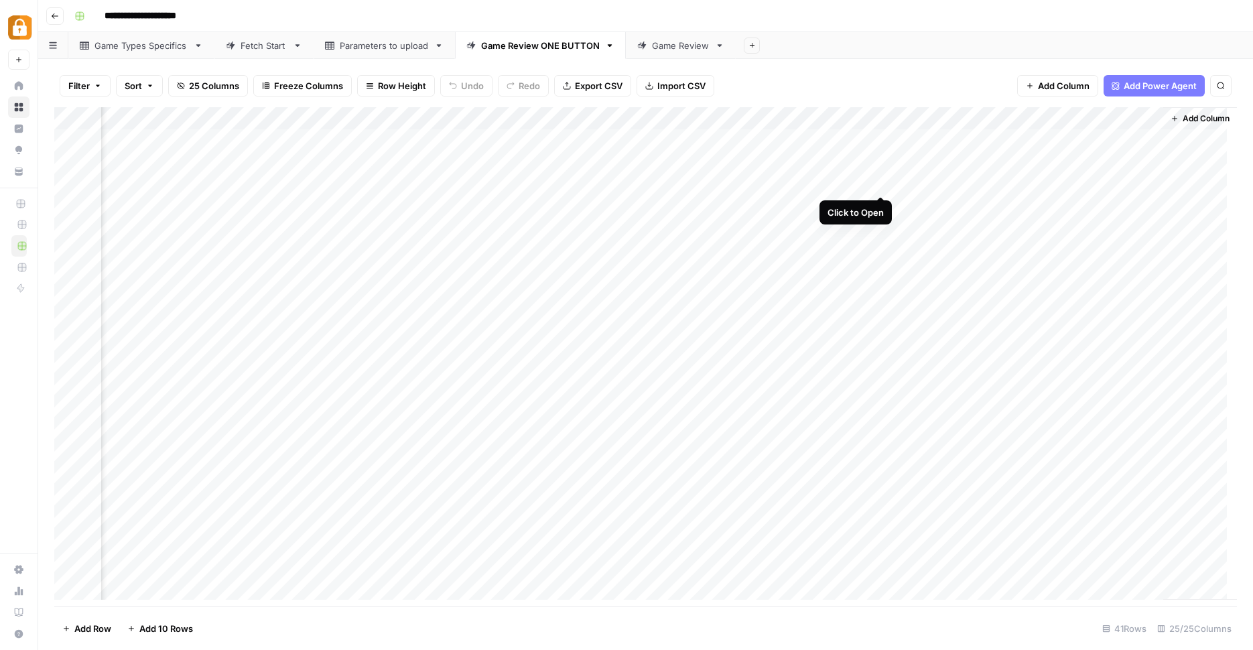
click at [883, 180] on div "Add Column" at bounding box center [645, 358] width 1182 height 502
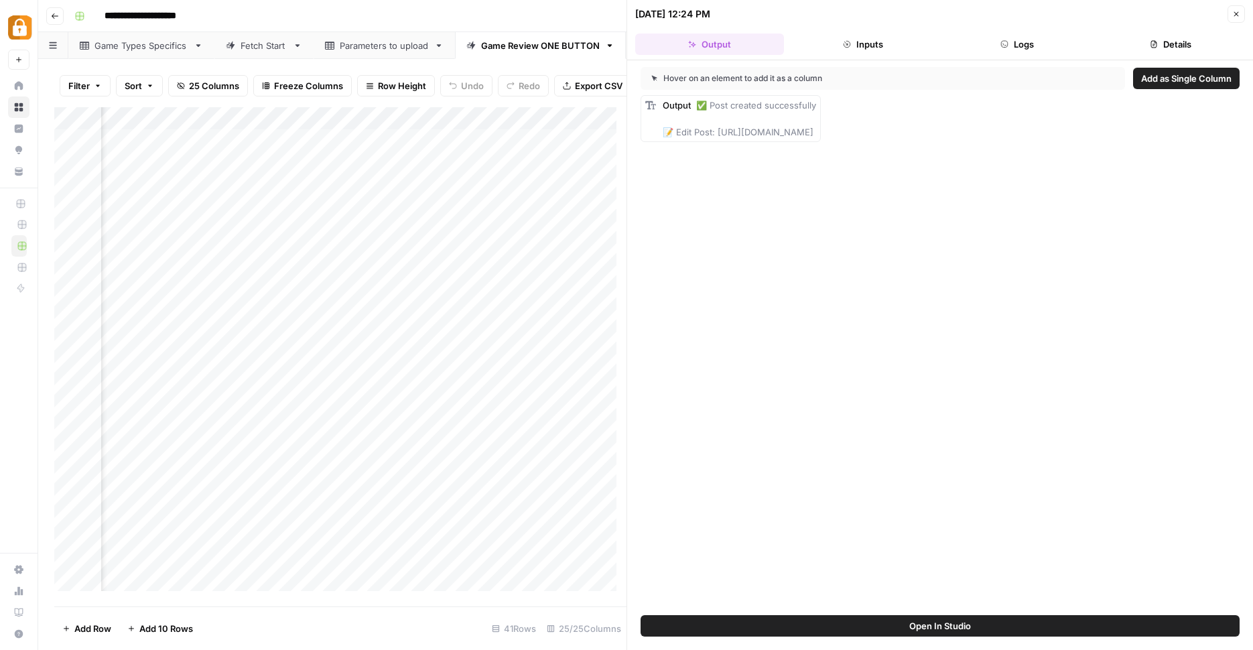
click at [1011, 56] on header "10/06/25 at 12:24 PM Close Output Inputs Logs Details" at bounding box center [940, 30] width 626 height 60
click at [1017, 42] on button "Logs" at bounding box center [1016, 43] width 149 height 21
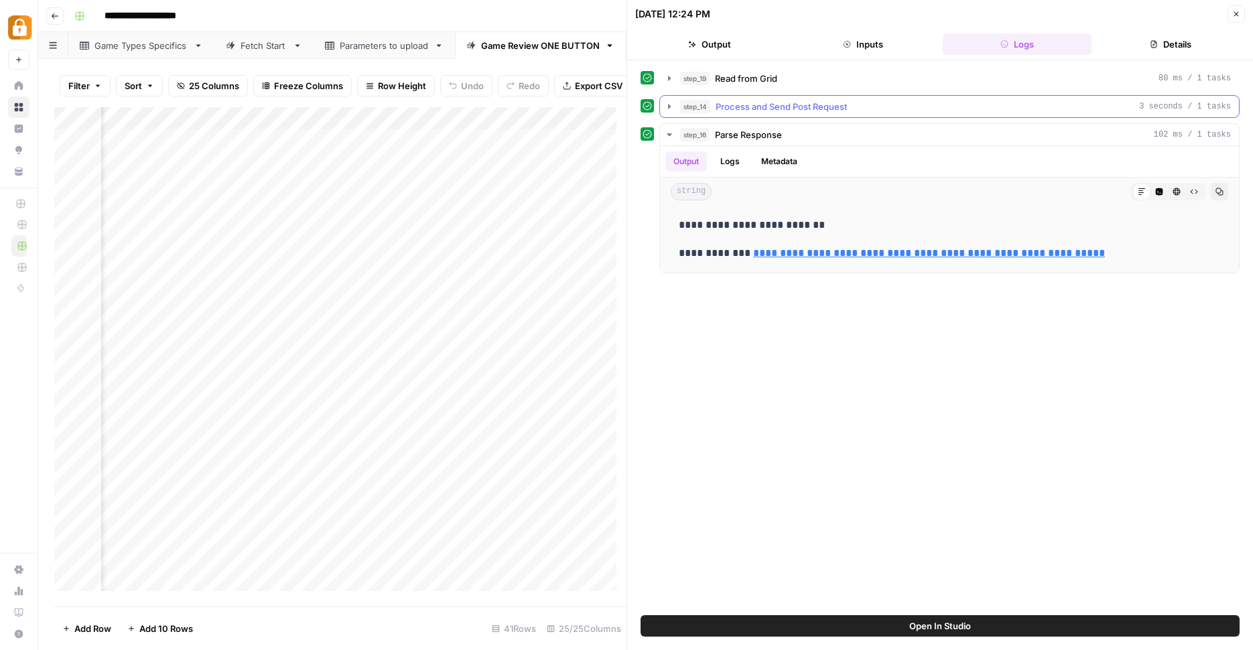
click at [676, 104] on button "step_14 Process and Send Post Request 3 seconds / 1 tasks" at bounding box center [949, 106] width 579 height 21
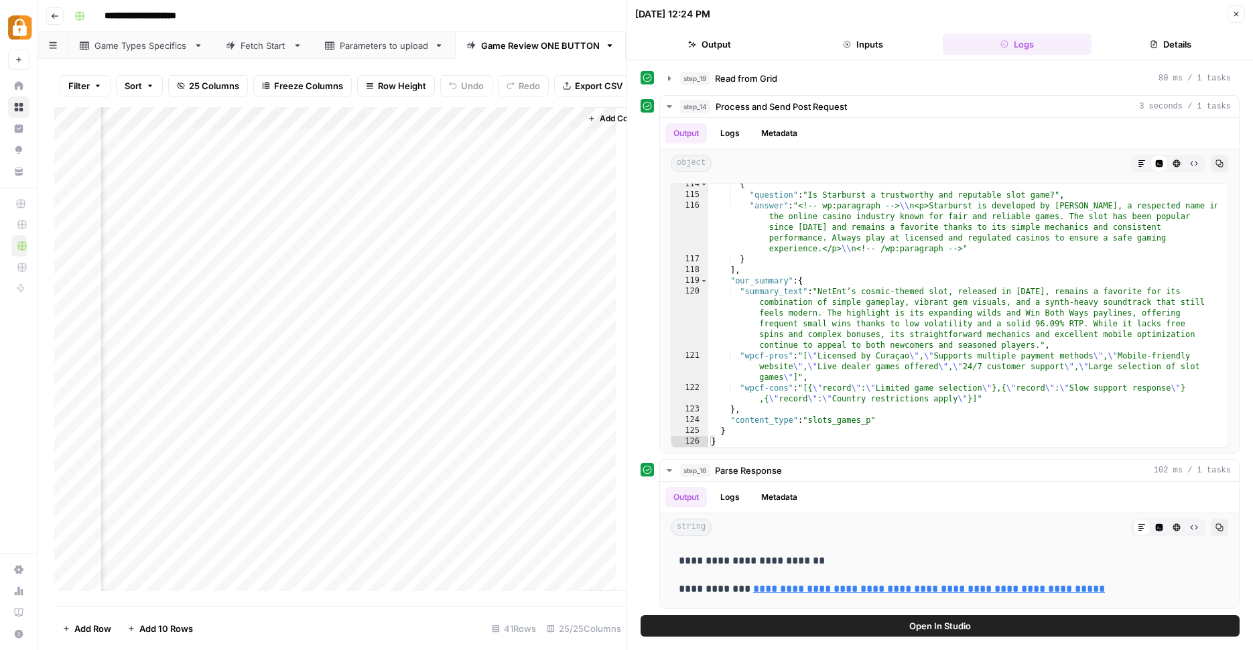
scroll to position [0, 2759]
click at [285, 190] on div "Add Column" at bounding box center [340, 354] width 572 height 494
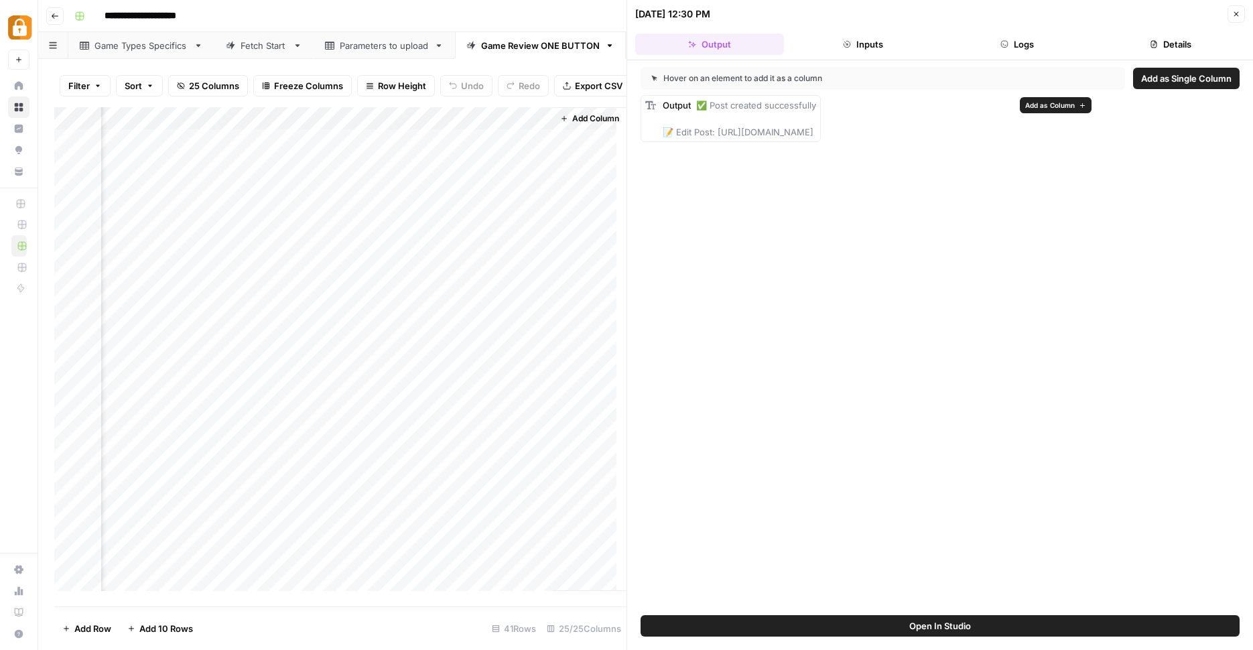
click at [1045, 45] on button "Logs" at bounding box center [1016, 43] width 149 height 21
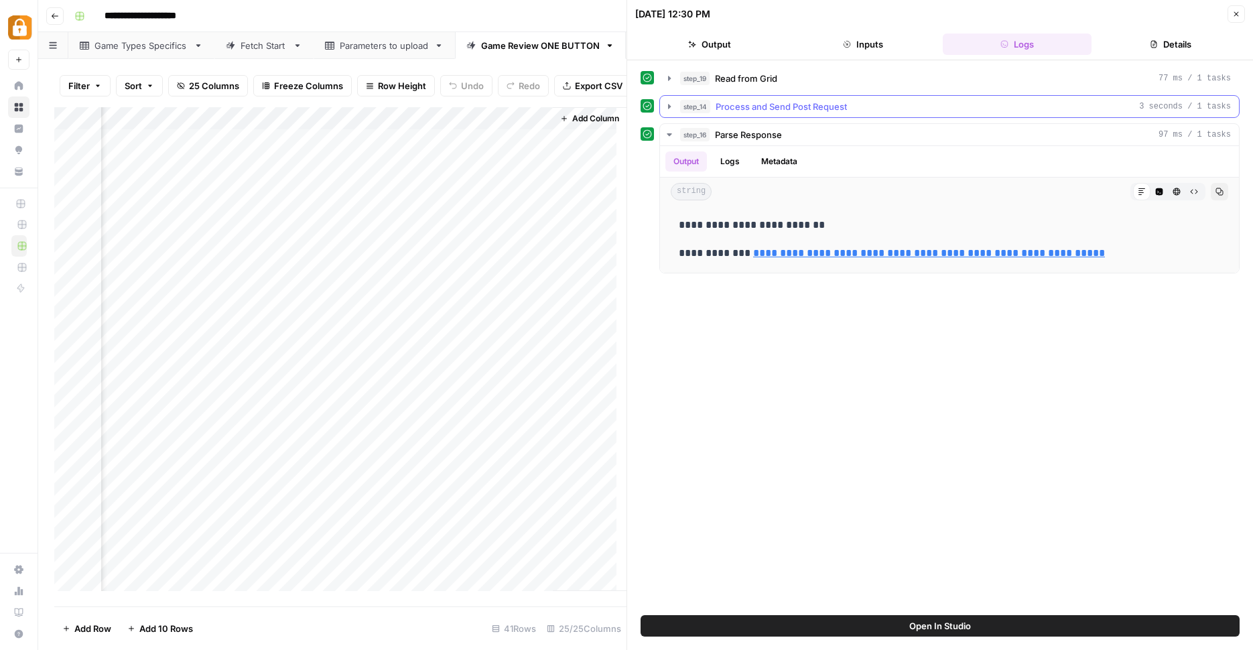
click at [671, 102] on icon "button" at bounding box center [669, 106] width 11 height 11
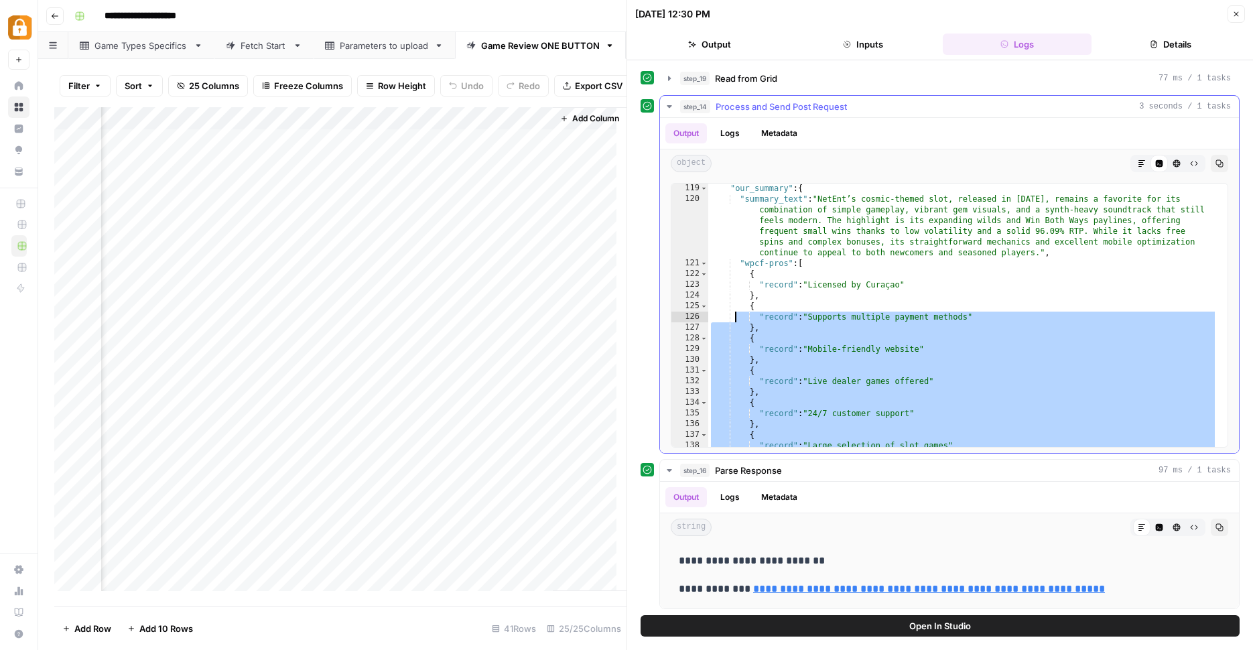
scroll to position [3505, 0]
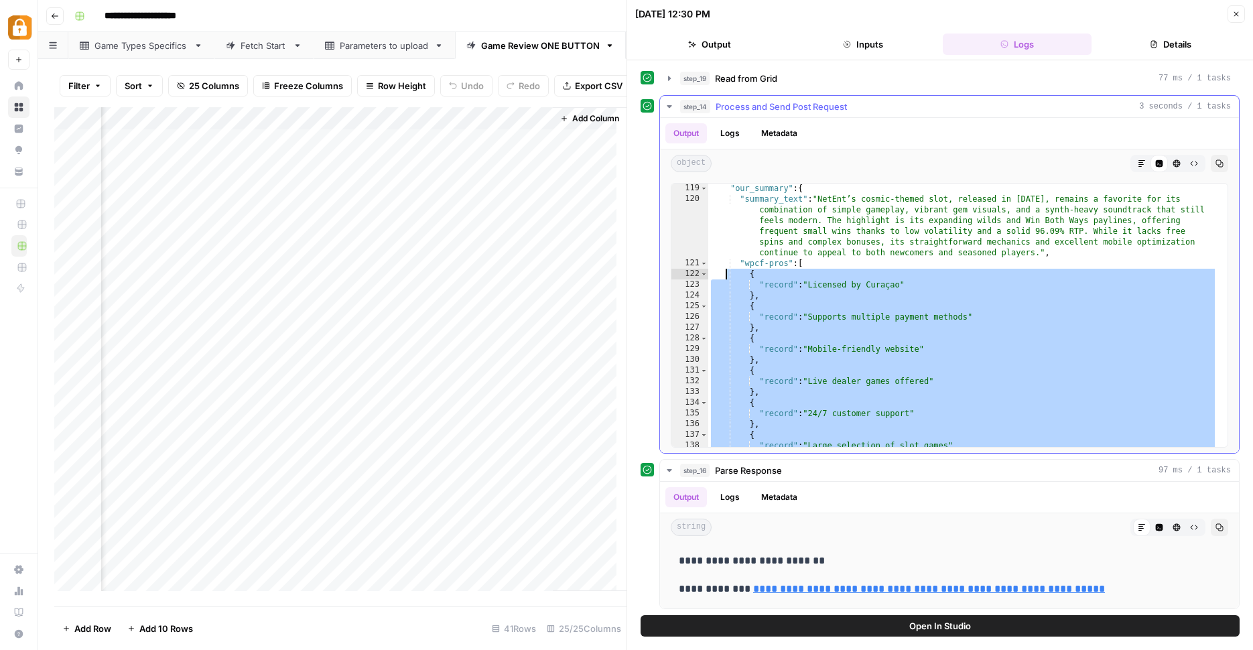
drag, startPoint x: 752, startPoint y: 399, endPoint x: 725, endPoint y: 267, distance: 134.1
click at [725, 267] on div ""our_summary" : { "summary_text" : "NetEnt’s cosmic-themed slot, released in 20…" at bounding box center [962, 325] width 509 height 285
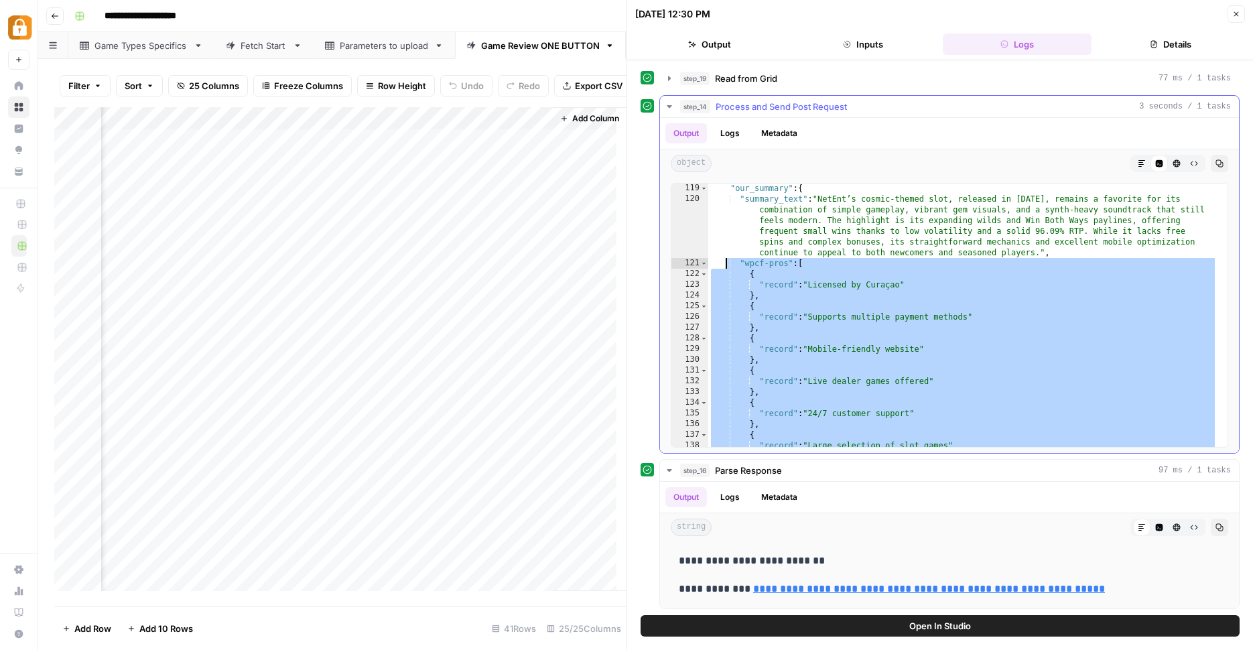
click at [724, 264] on div ""our_summary" : { "summary_text" : "NetEnt’s cosmic-themed slot, released in 20…" at bounding box center [962, 325] width 509 height 285
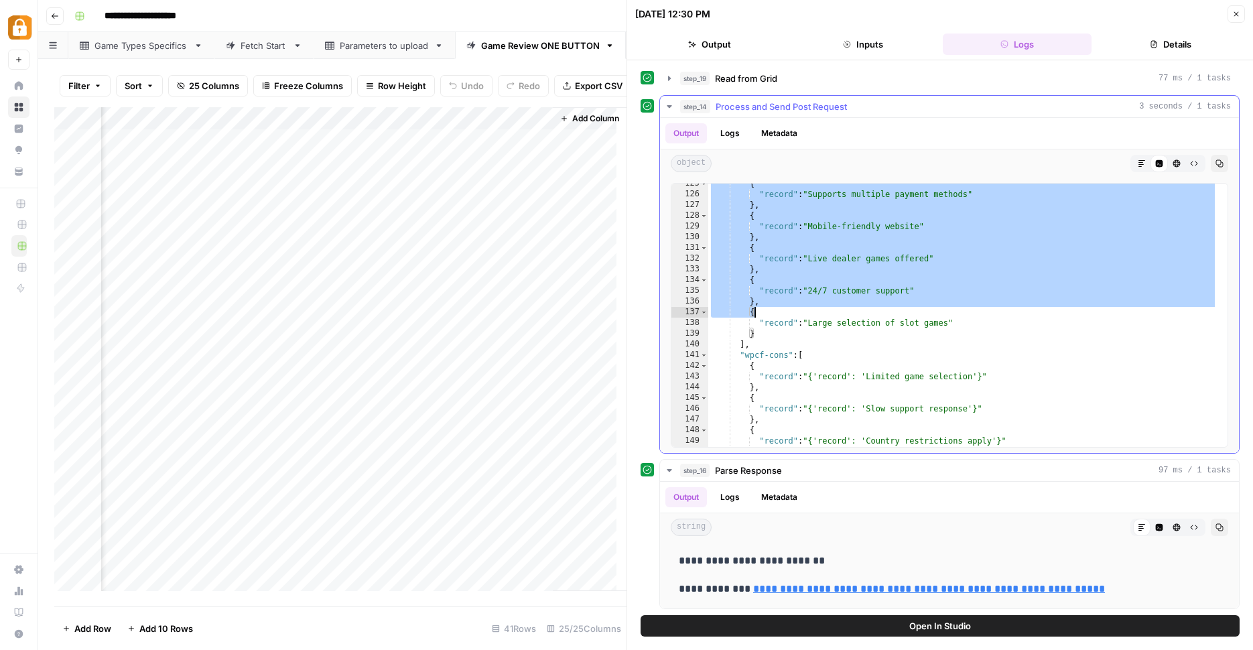
scroll to position [3691, 0]
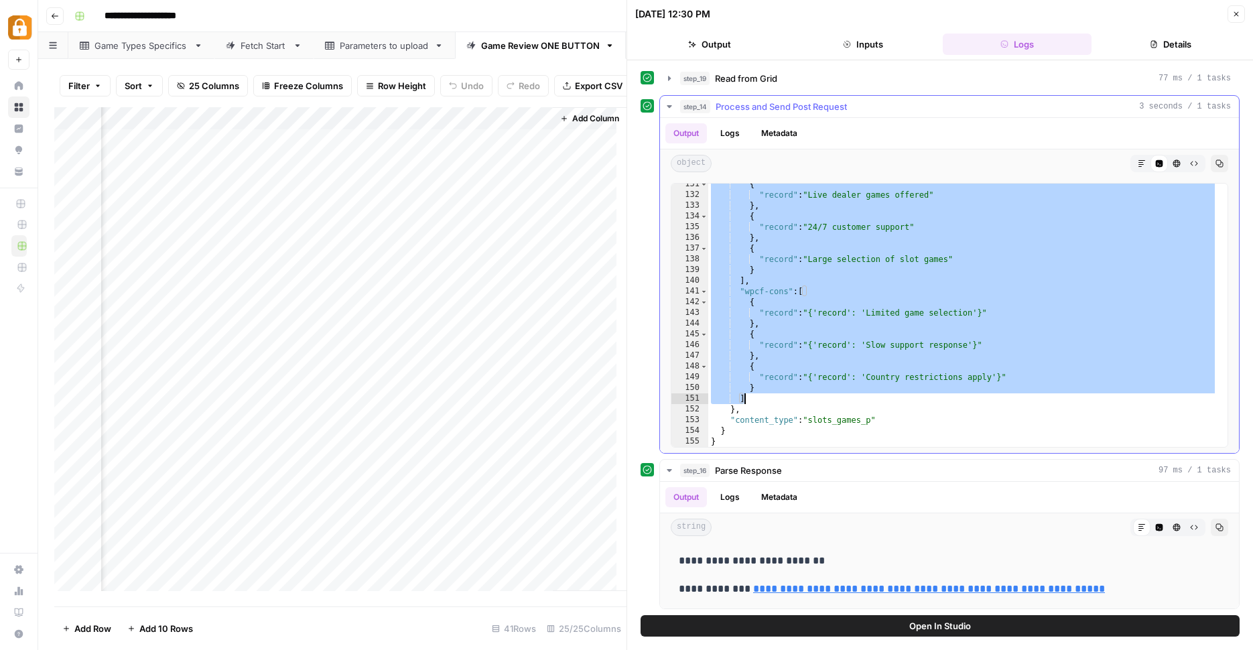
drag, startPoint x: 726, startPoint y: 185, endPoint x: 795, endPoint y: 403, distance: 229.0
click at [795, 403] on div "{ "record" : "Live dealer games offered" } , { "record" : "24/7 customer suppor…" at bounding box center [962, 321] width 509 height 285
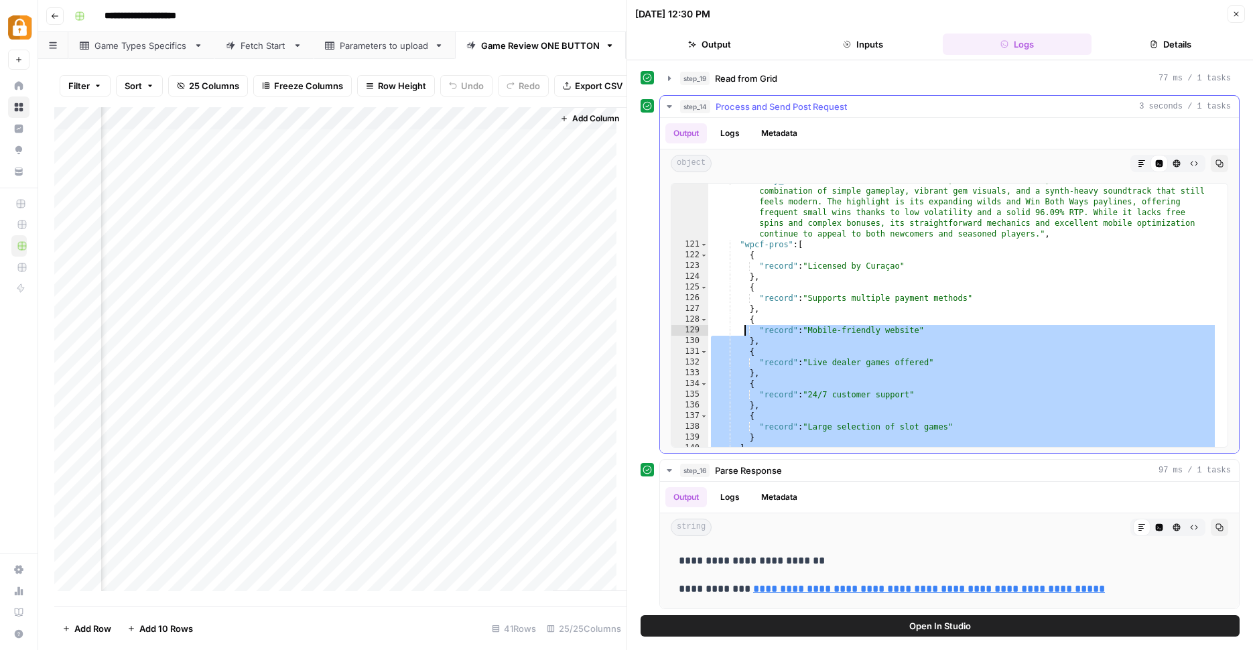
scroll to position [3524, 0]
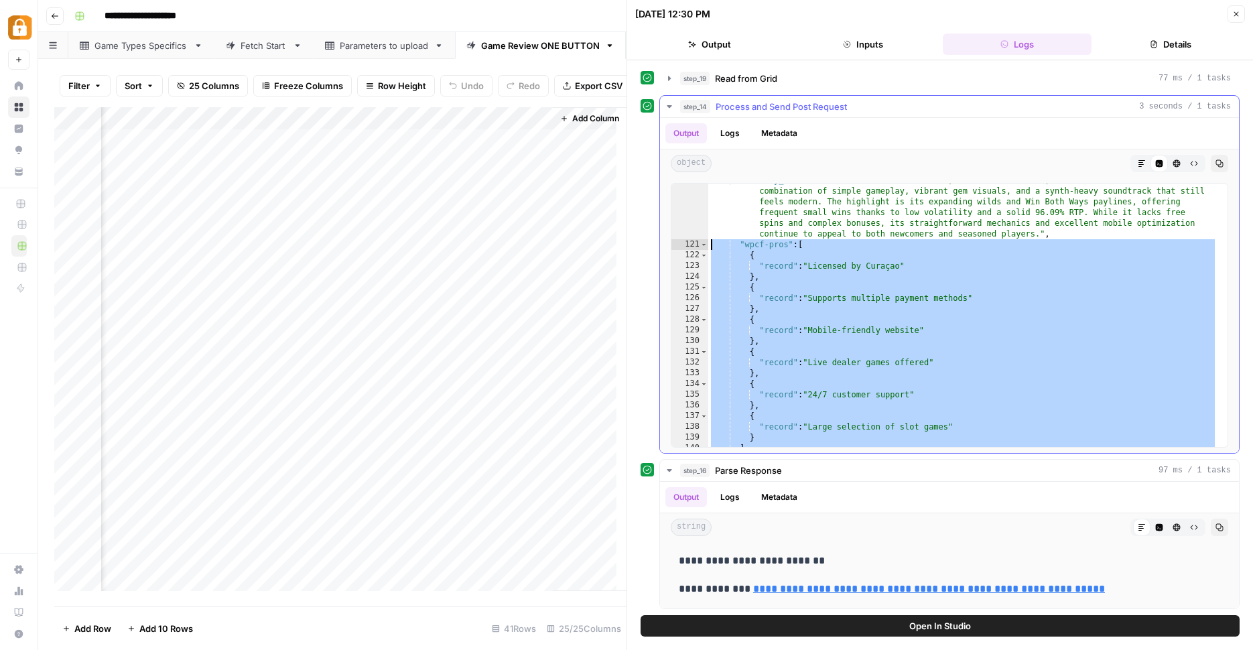
drag, startPoint x: 765, startPoint y: 409, endPoint x: 672, endPoint y: 245, distance: 188.1
click at [672, 245] on div "* ******* 120 121 122 123 124 125 126 127 128 129 130 131 132 133 134 135 136 1…" at bounding box center [948, 315] width 557 height 265
type textarea "**********"
click at [336, 190] on div "Add Column" at bounding box center [340, 354] width 572 height 494
click at [289, 191] on div "Add Column" at bounding box center [340, 354] width 572 height 494
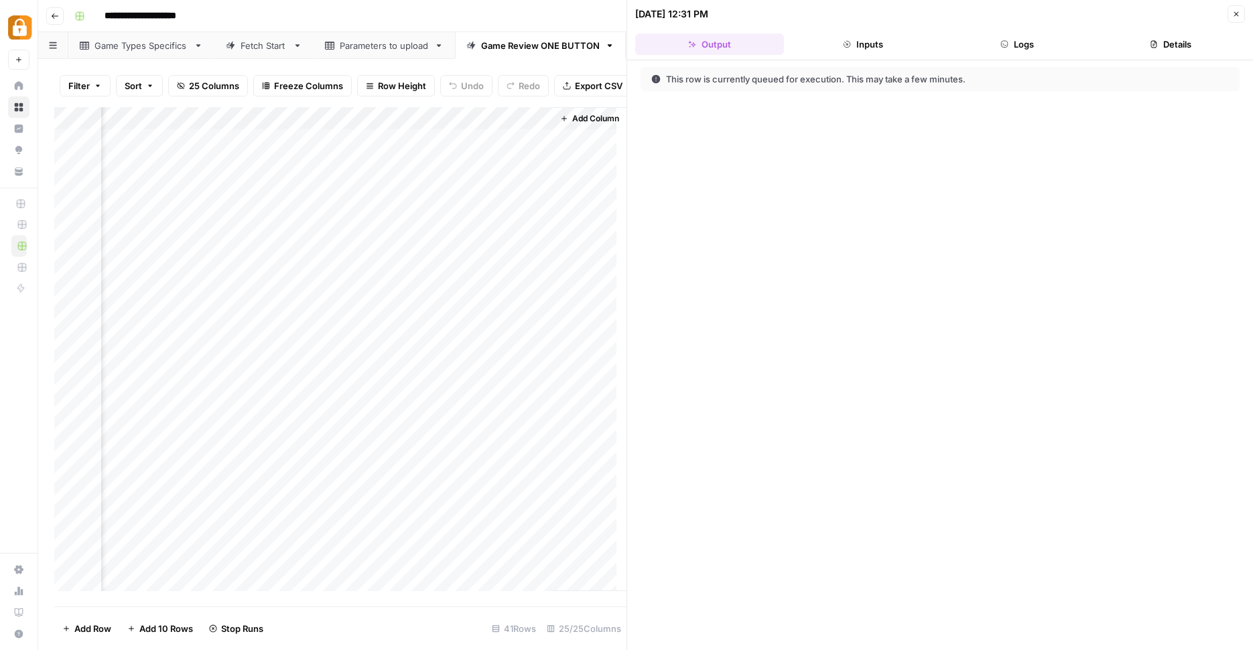
click at [1014, 47] on button "Logs" at bounding box center [1016, 43] width 149 height 21
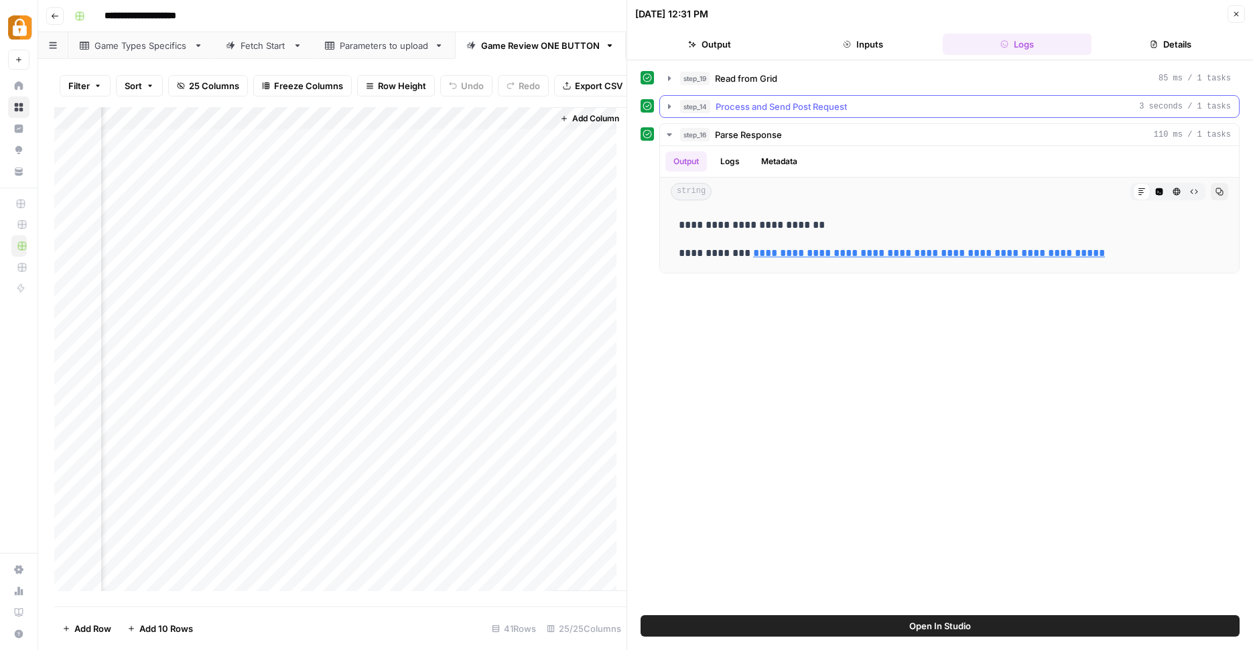
click at [670, 107] on icon "button" at bounding box center [669, 106] width 3 height 5
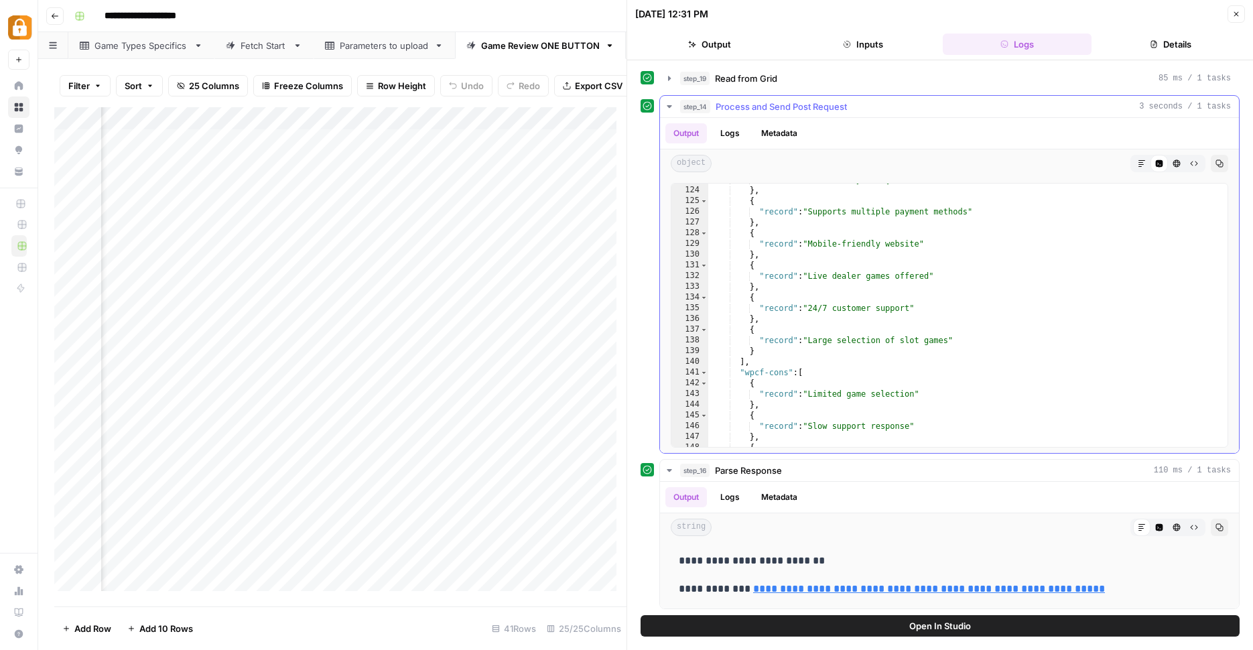
scroll to position [3578, 0]
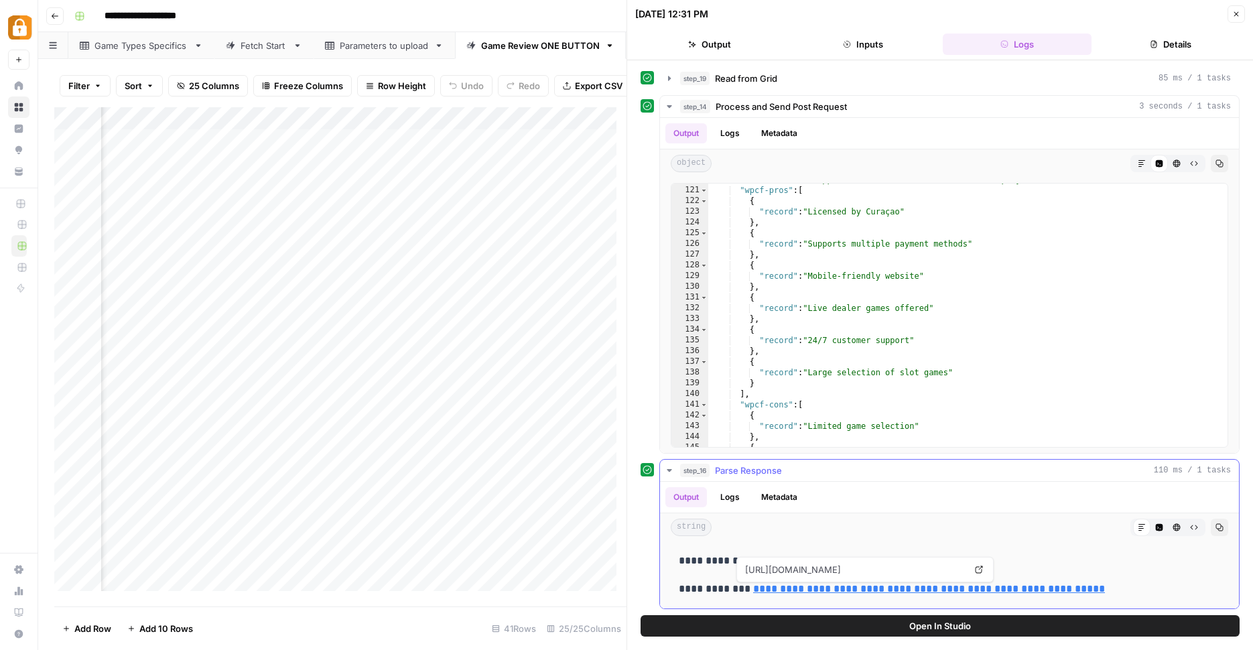
click at [925, 585] on link "**********" at bounding box center [929, 588] width 352 height 10
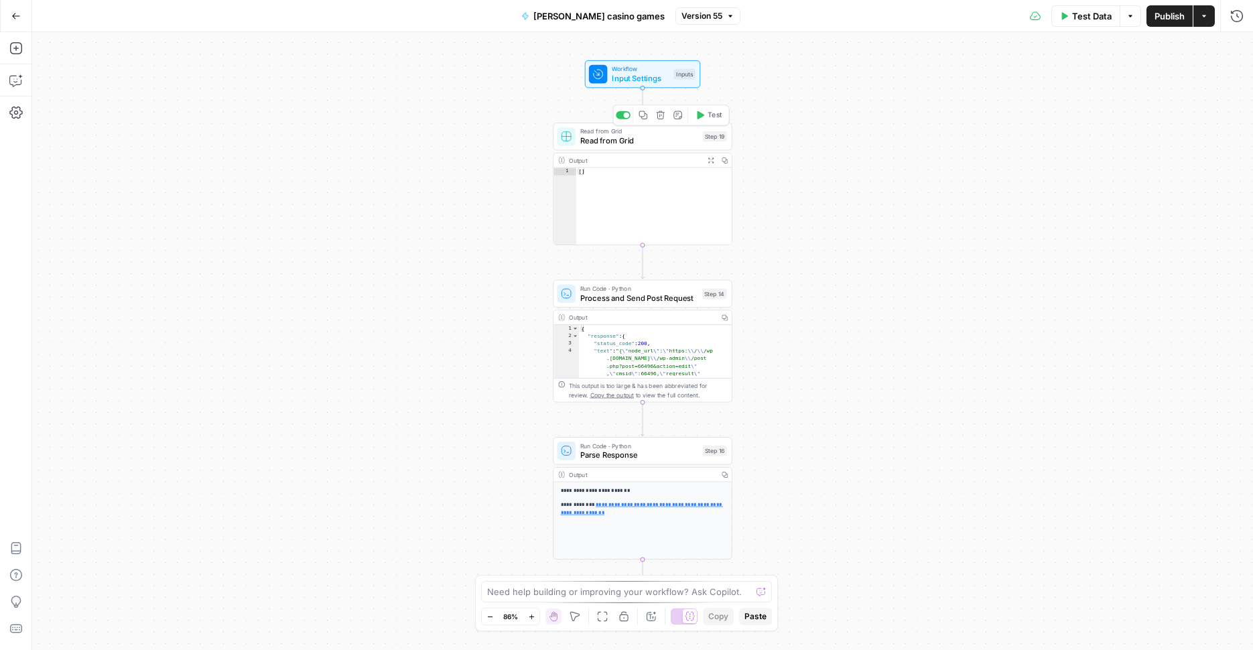
click at [648, 144] on span "Read from Grid" at bounding box center [639, 140] width 118 height 11
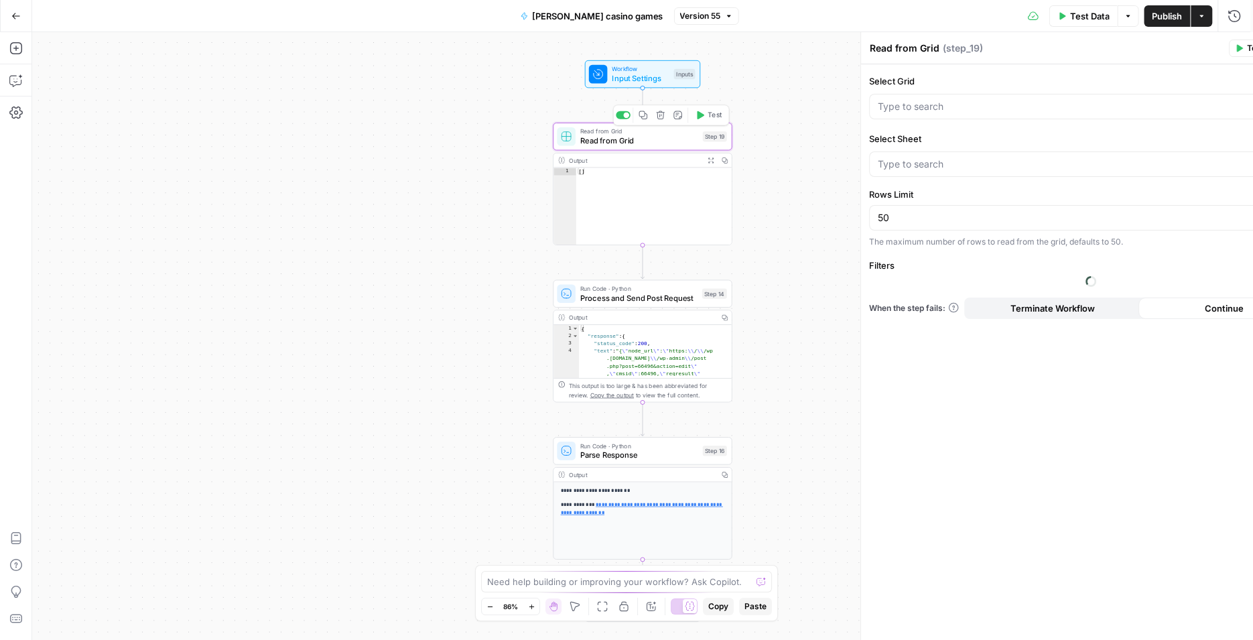
type input "Base for GAME REVIEWS"
type input "Parameters to upload"
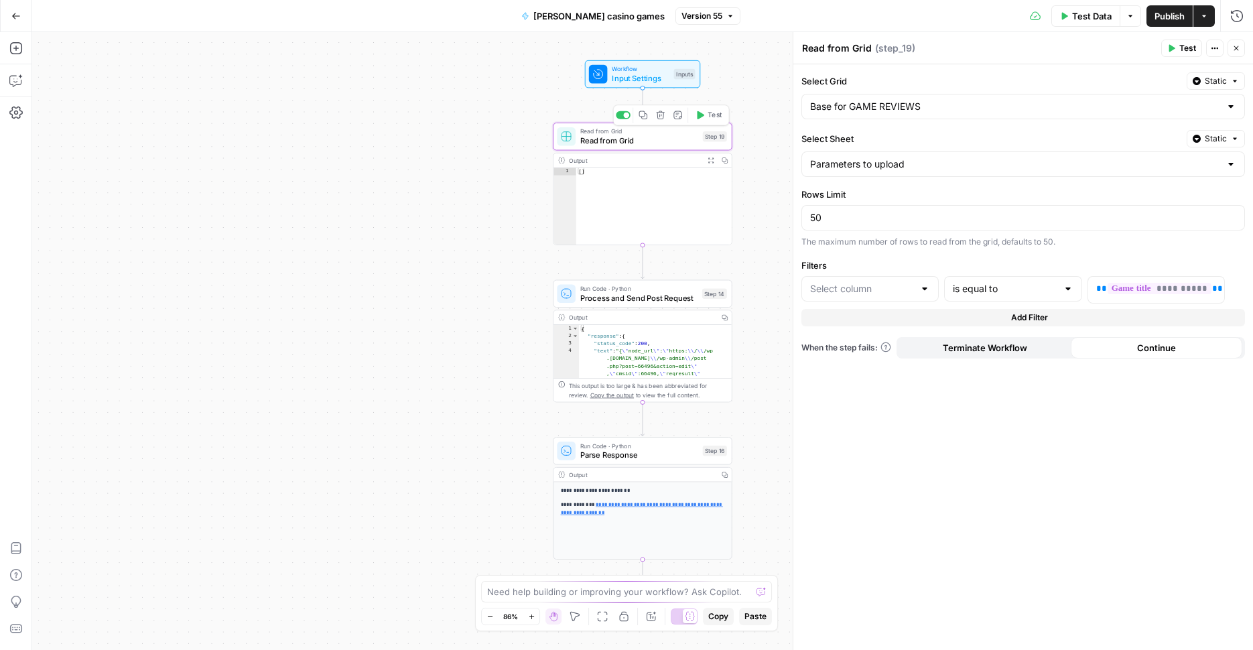
type input "game_title"
click at [665, 299] on span "Process and Send Post Request" at bounding box center [638, 297] width 117 height 11
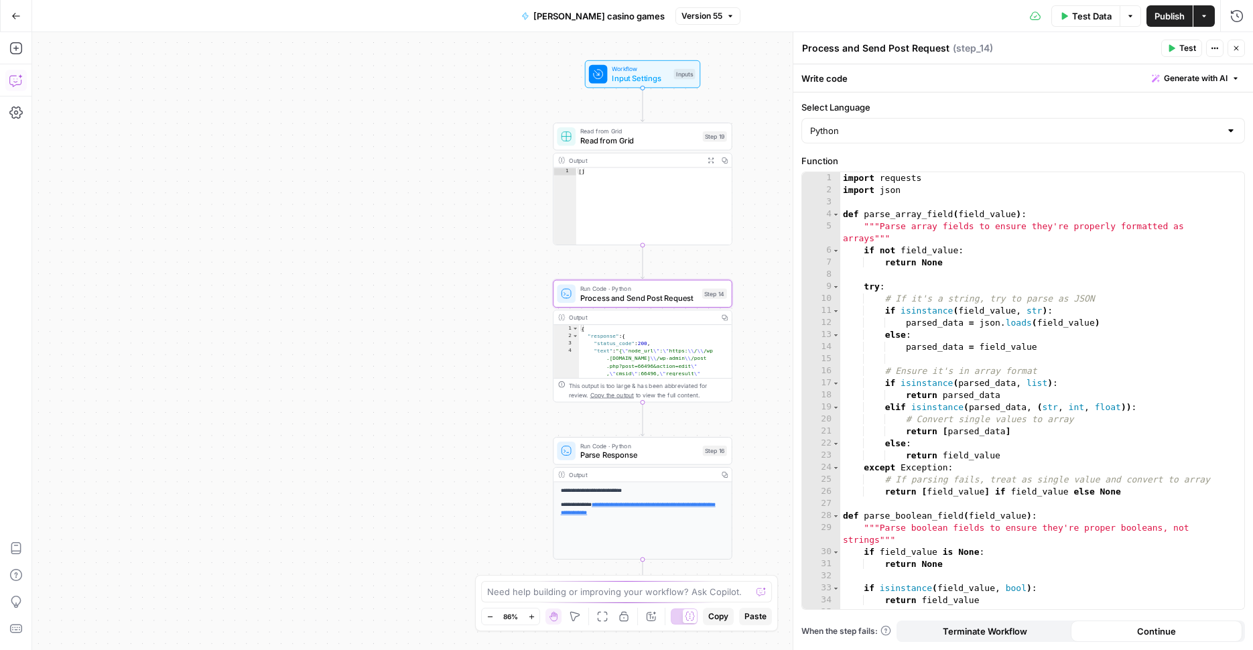
click at [21, 84] on icon "button" at bounding box center [15, 80] width 13 height 13
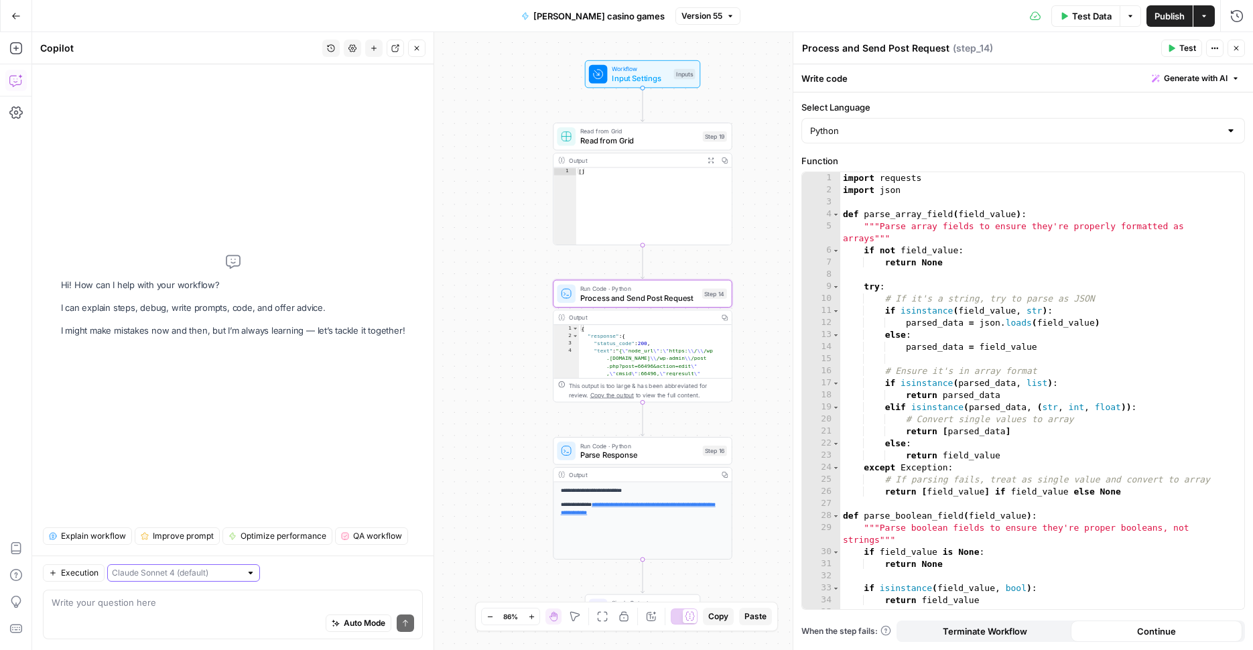
click at [198, 577] on input "text" at bounding box center [176, 572] width 129 height 13
type input "[PERSON_NAME] 4 (default)"
click at [490, 507] on div "Workflow Input Settings Inputs Read from Grid Read from Grid Step 19 Output Exp…" at bounding box center [642, 341] width 1220 height 618
click at [167, 569] on input "text" at bounding box center [176, 572] width 129 height 13
type input "[PERSON_NAME] 4 (default)"
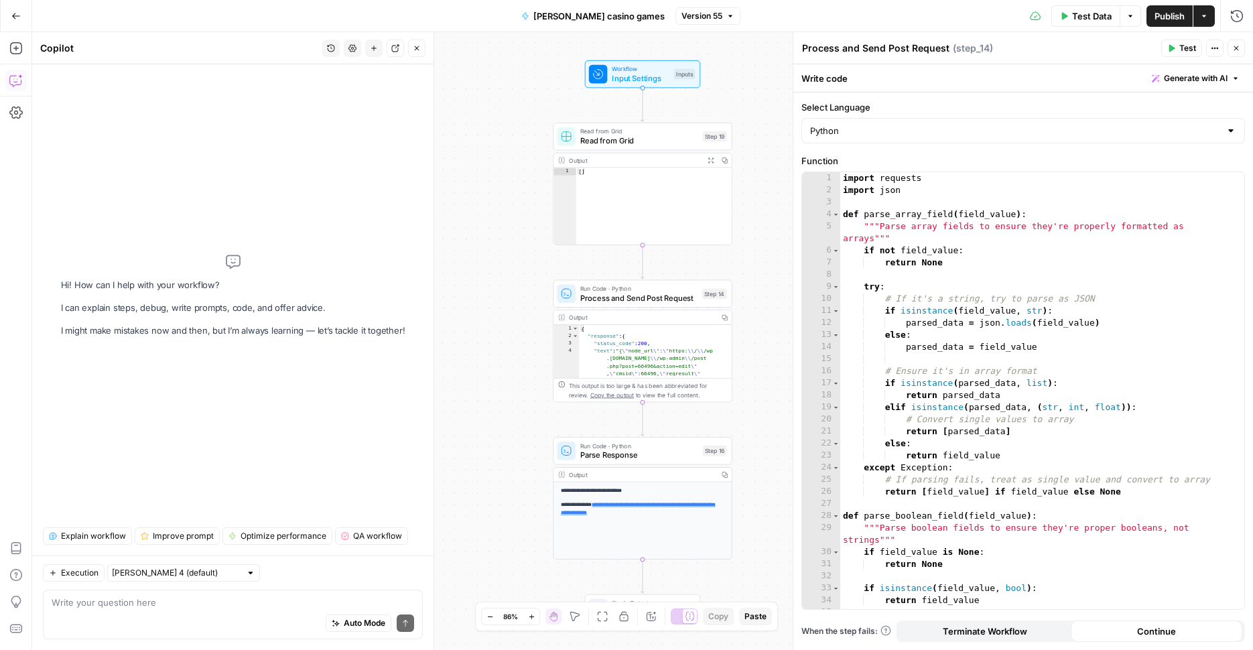
click at [316, 605] on div "Auto Mode will automatically modify and execute the workflow" at bounding box center [358, 590] width 214 height 38
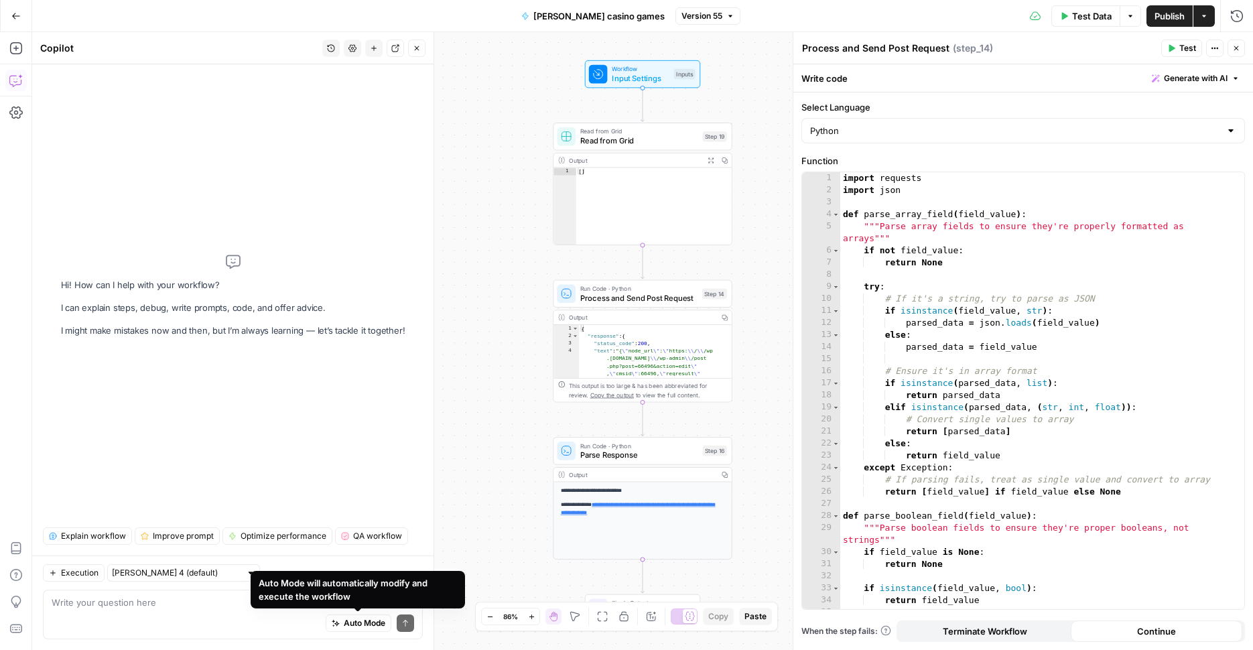
click at [205, 611] on div "Auto Mode Send" at bounding box center [233, 623] width 362 height 29
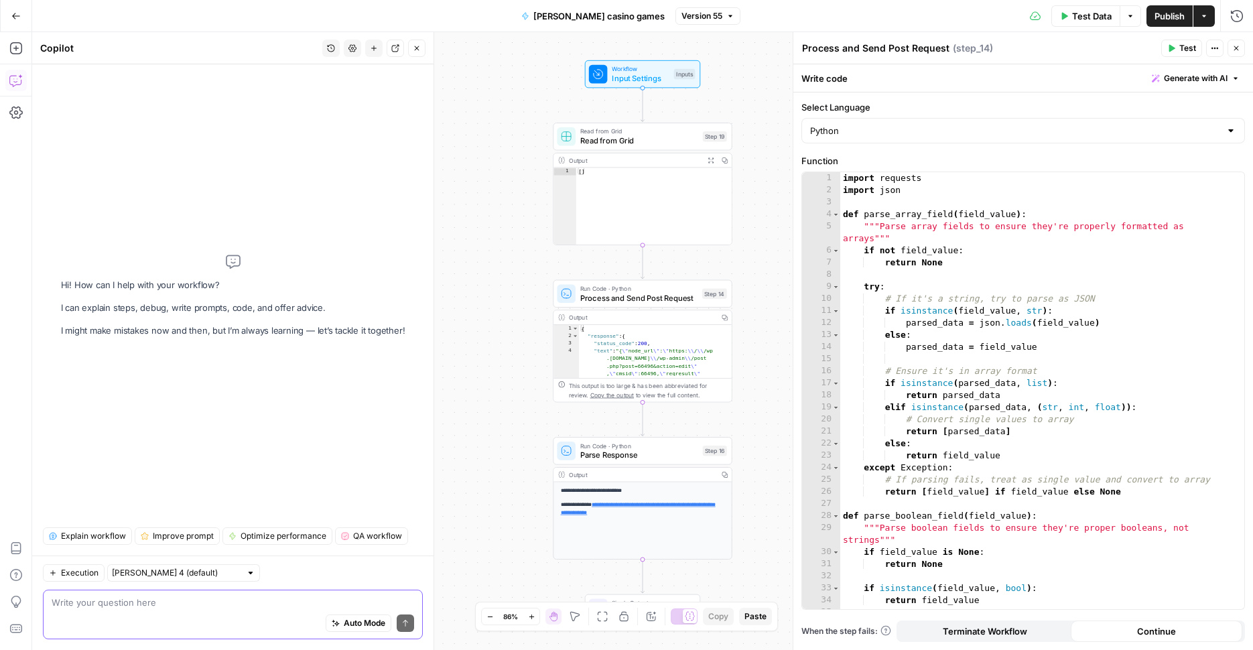
type textarea "R"
type textarea "Какая ты модель?"
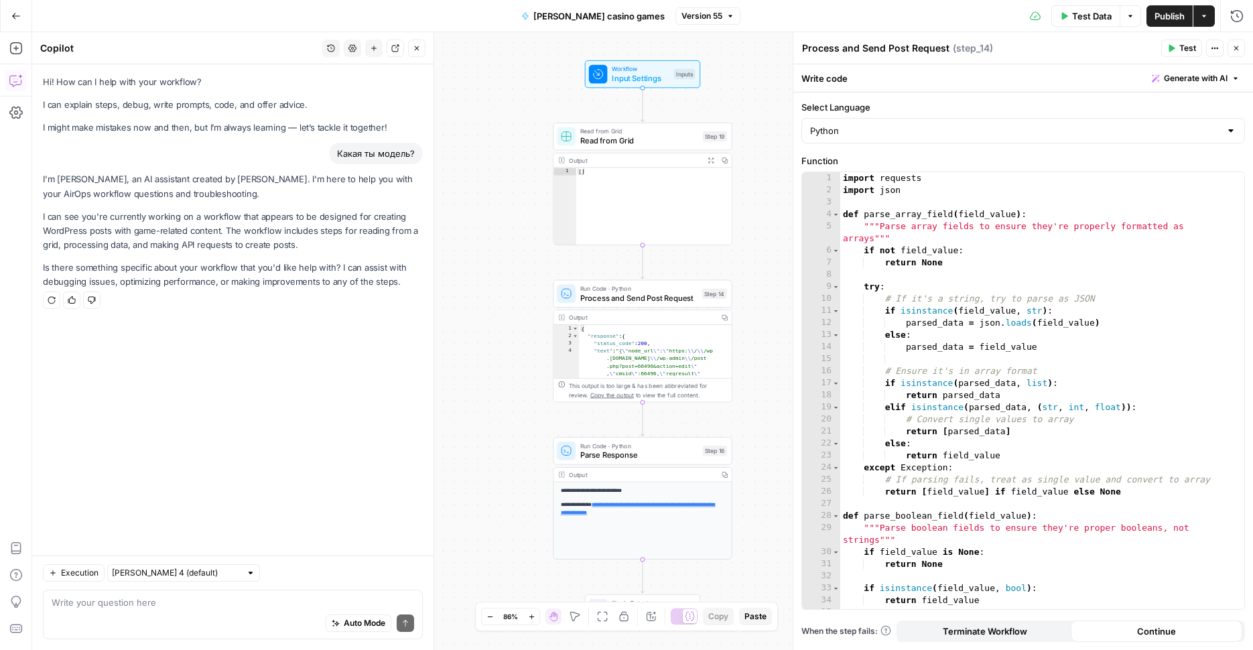
click at [126, 612] on div "Auto Mode Send" at bounding box center [233, 623] width 362 height 29
type textarea "Ц"
type textarea "Поведай свою версию"
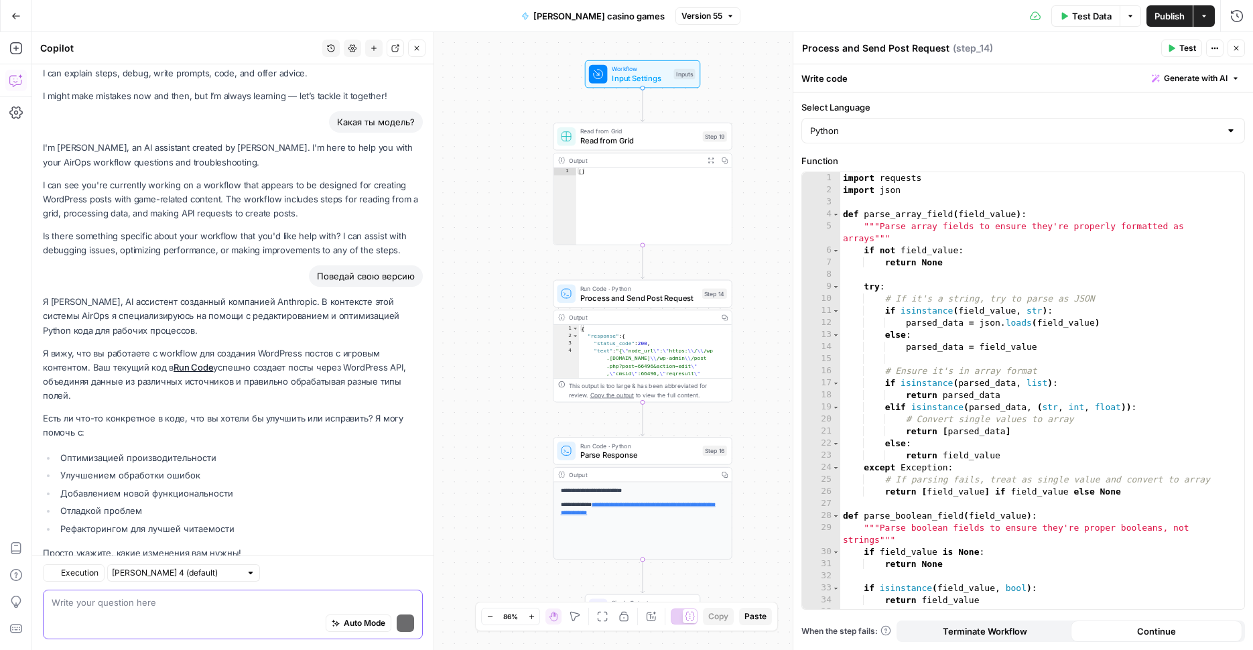
scroll to position [70, 0]
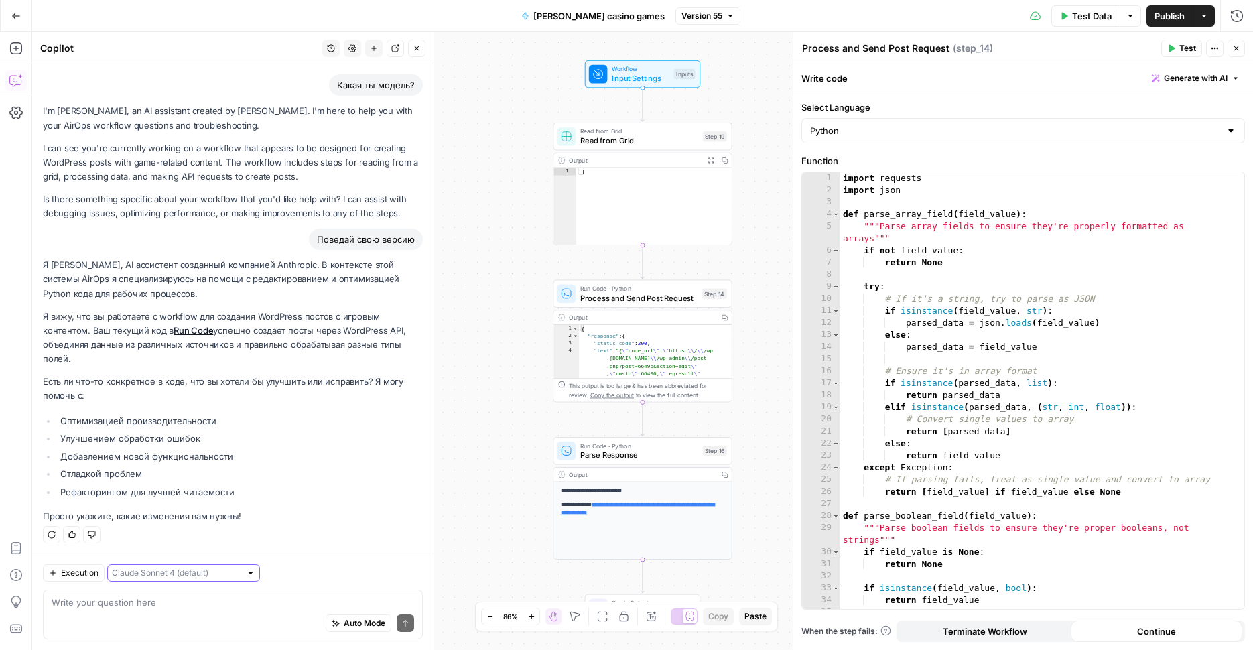
click at [219, 577] on input "text" at bounding box center [176, 572] width 129 height 13
type input "[PERSON_NAME] 4 (default)"
click at [299, 488] on li "Рефакторингом для лучшей читаемости" at bounding box center [240, 491] width 366 height 13
click at [175, 577] on input "text" at bounding box center [176, 572] width 129 height 13
type input "[PERSON_NAME] 4 (default)"
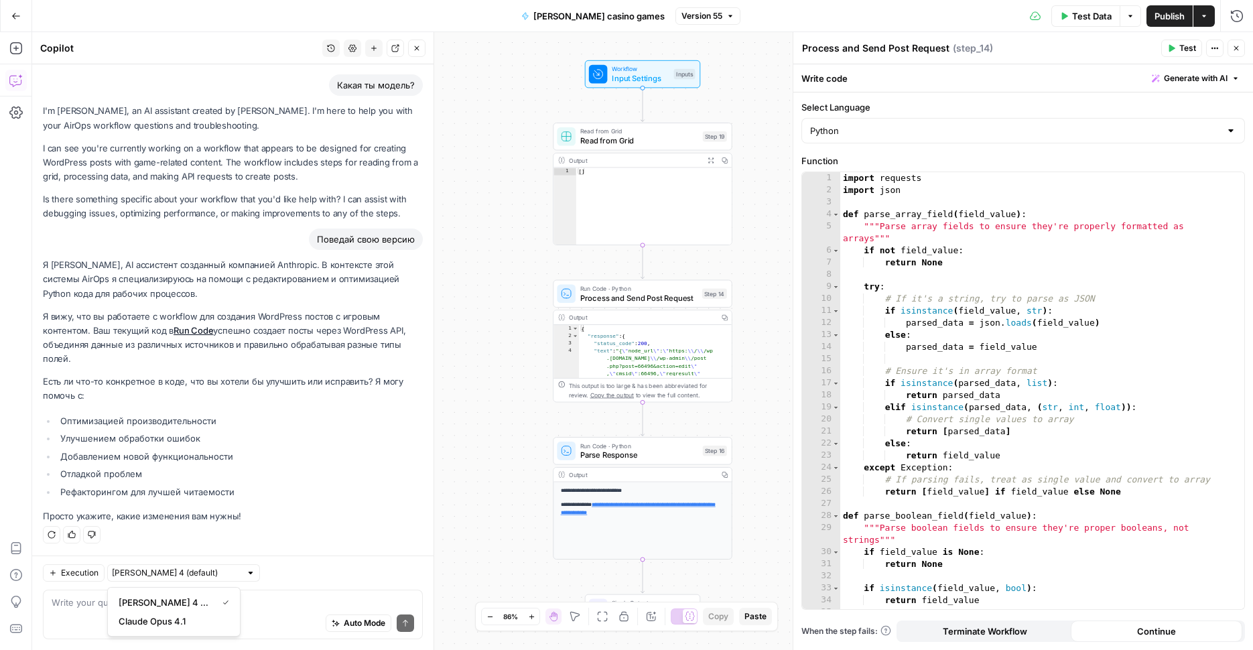
click at [340, 516] on p "Просто укажите, какие изменения вам нужны!" at bounding box center [233, 516] width 380 height 14
click at [240, 613] on div "Auto Mode Send" at bounding box center [233, 623] width 362 height 29
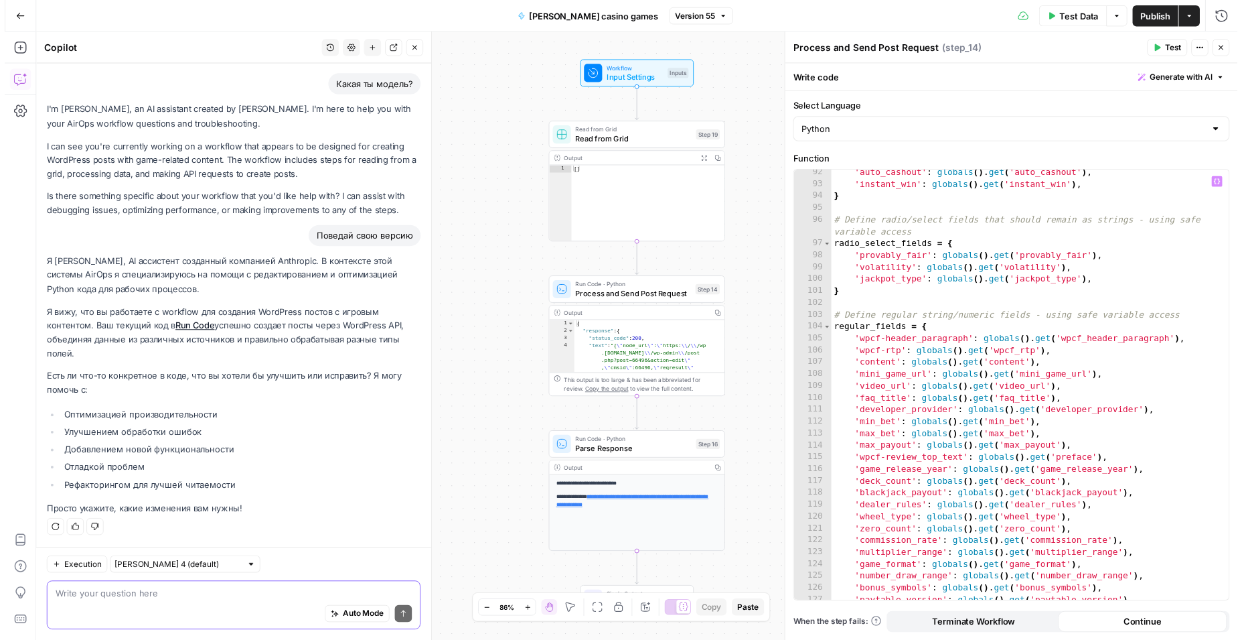
scroll to position [1209, 0]
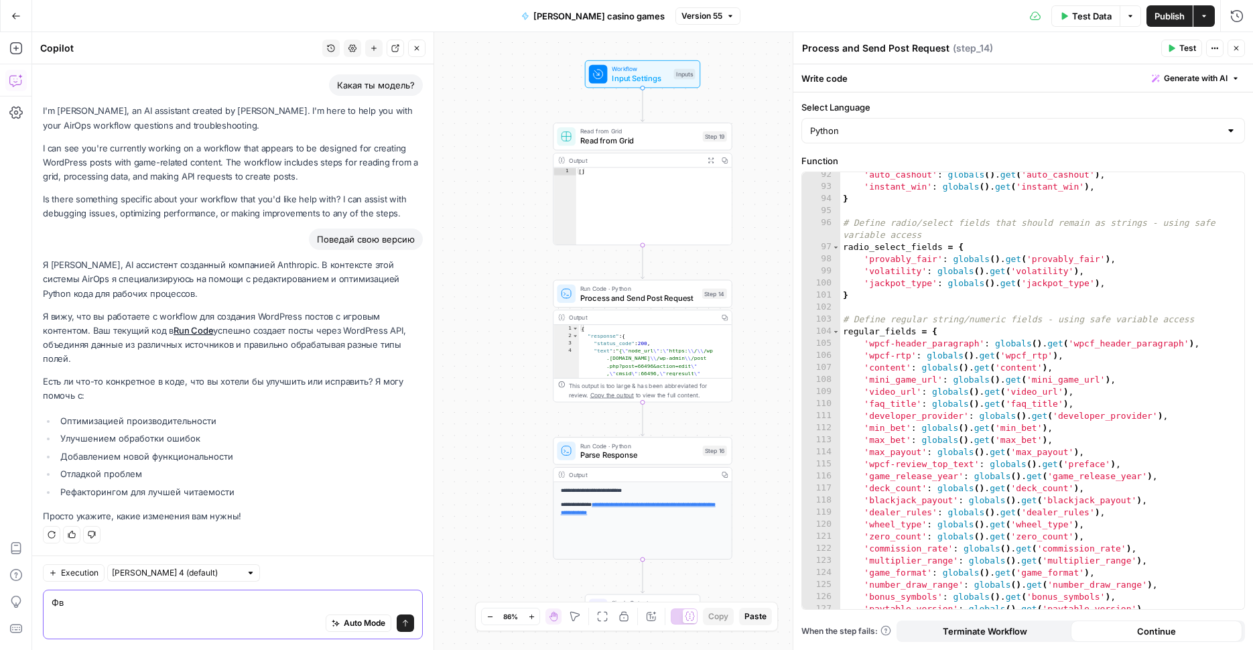
type textarea "Ф"
type textarea "ש"
type textarea "Add small handling to step 14 - I need"
click at [639, 84] on span "Input Settings" at bounding box center [640, 77] width 57 height 11
click at [650, 70] on span "Workflow" at bounding box center [640, 68] width 57 height 9
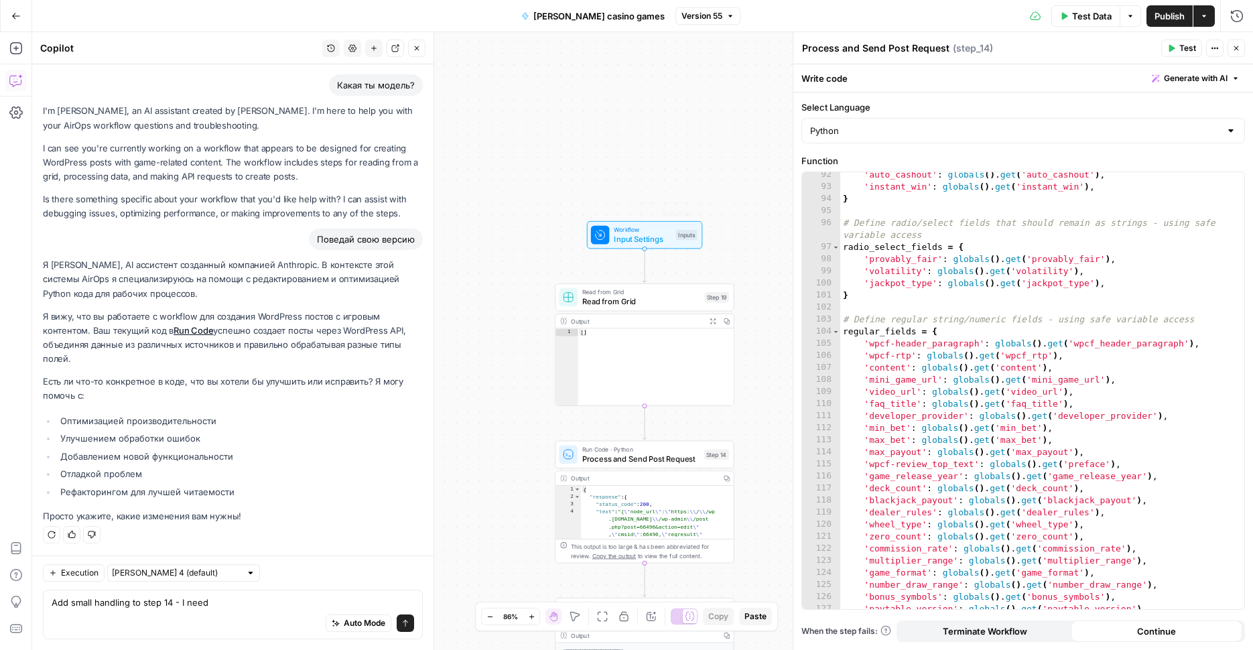
click at [654, 233] on span "Workflow" at bounding box center [642, 229] width 57 height 9
click at [662, 242] on span "Input Settings" at bounding box center [644, 239] width 57 height 11
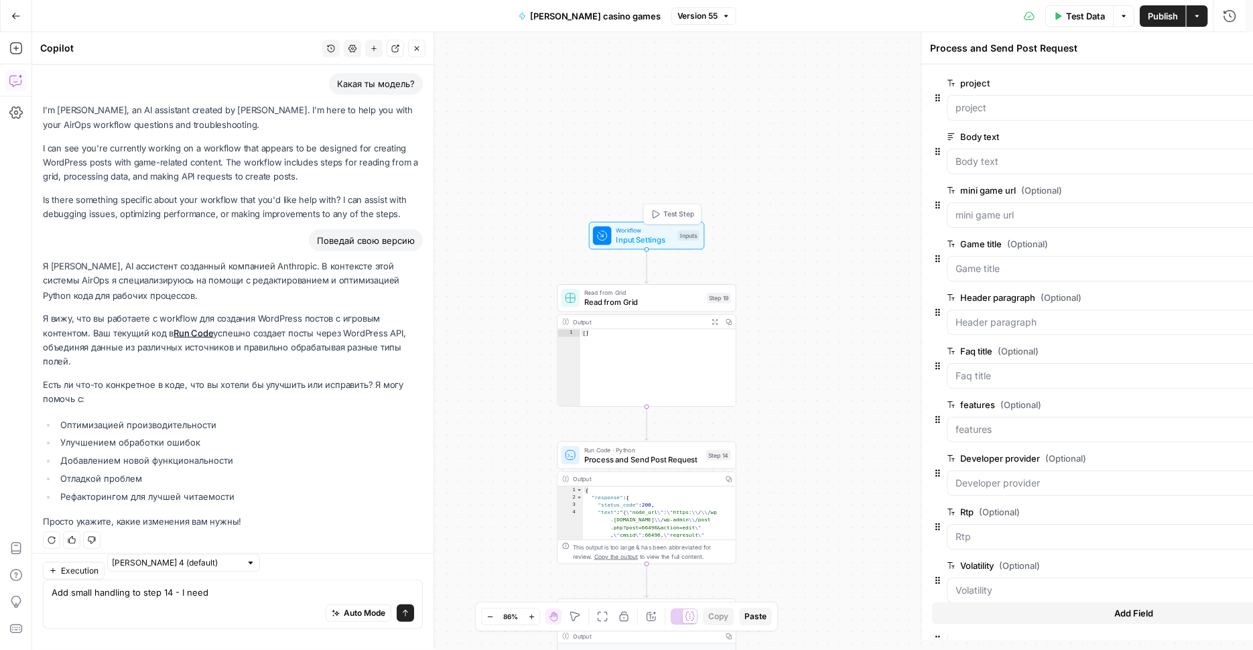
type textarea "Inputs"
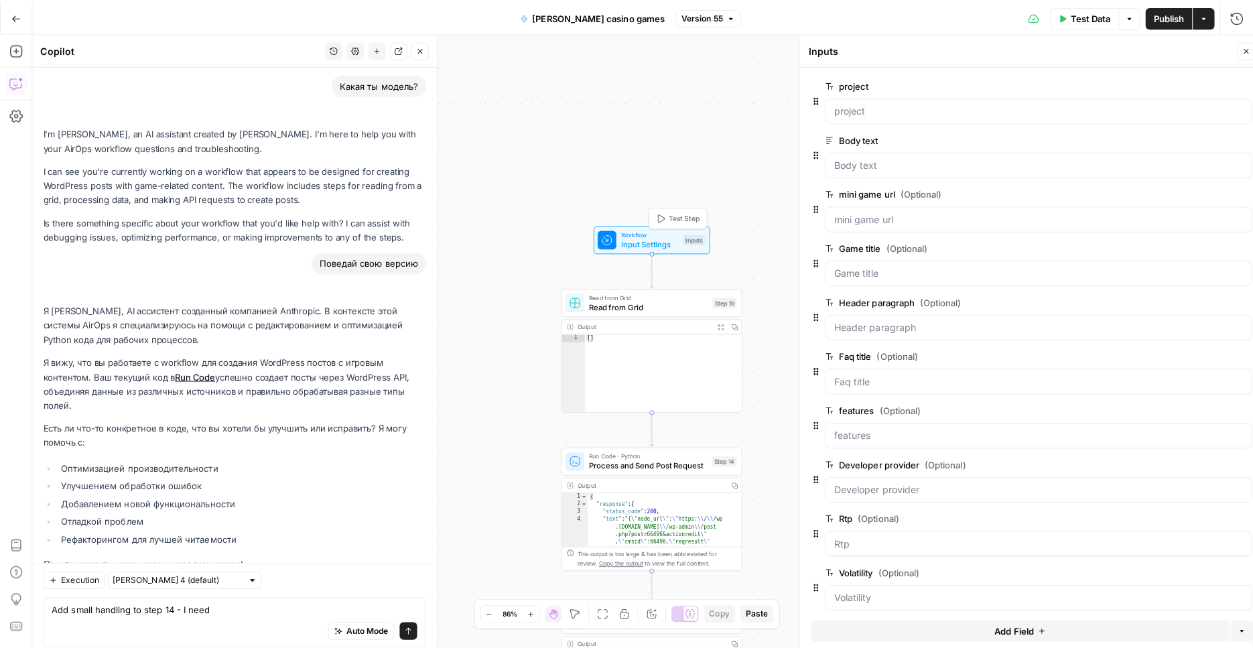
scroll to position [113, 0]
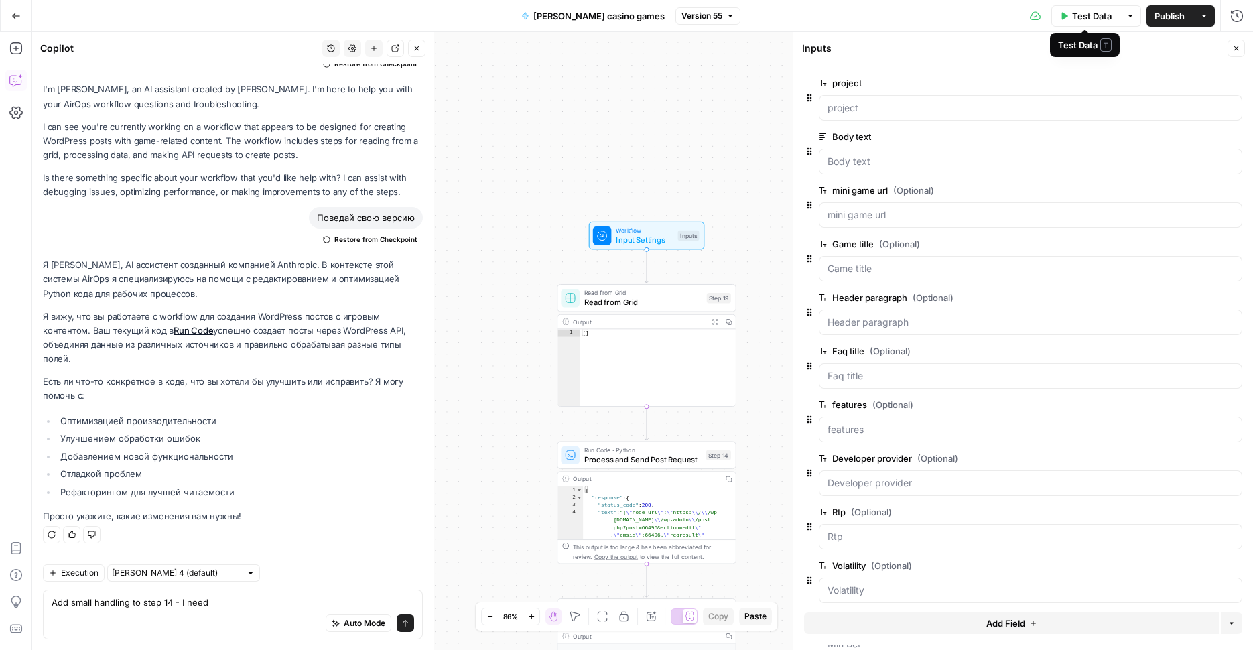
click at [1079, 21] on span "Test Data" at bounding box center [1092, 15] width 40 height 13
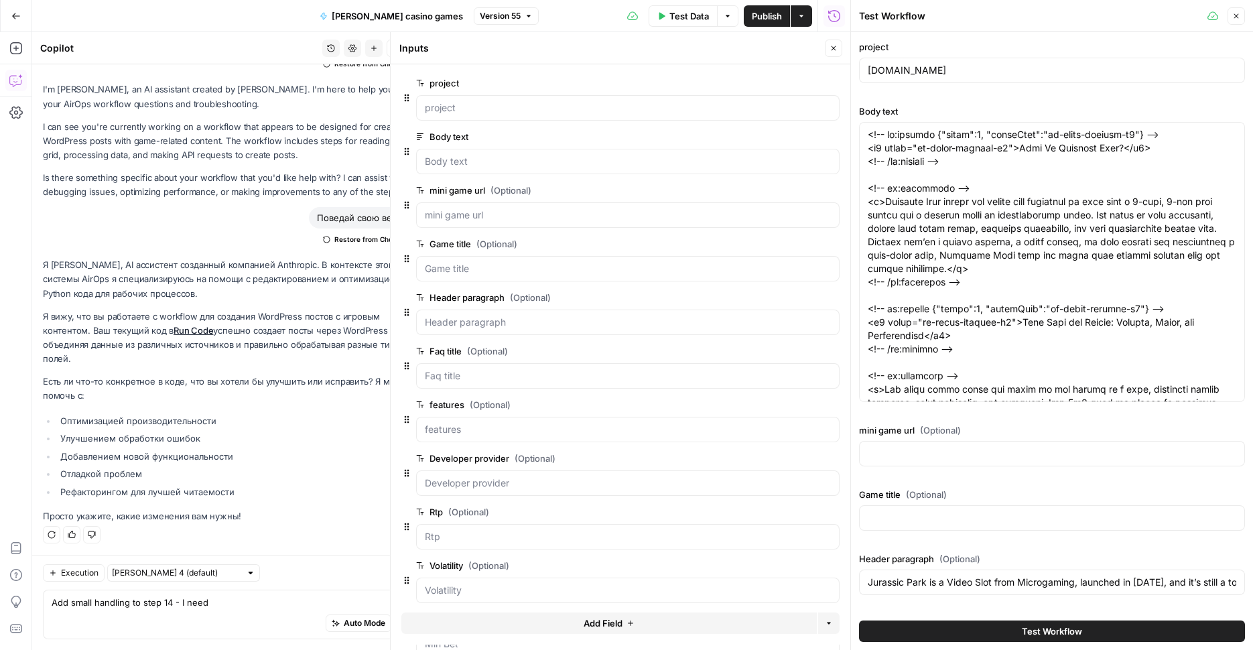
click at [1230, 15] on button "Close" at bounding box center [1235, 15] width 17 height 17
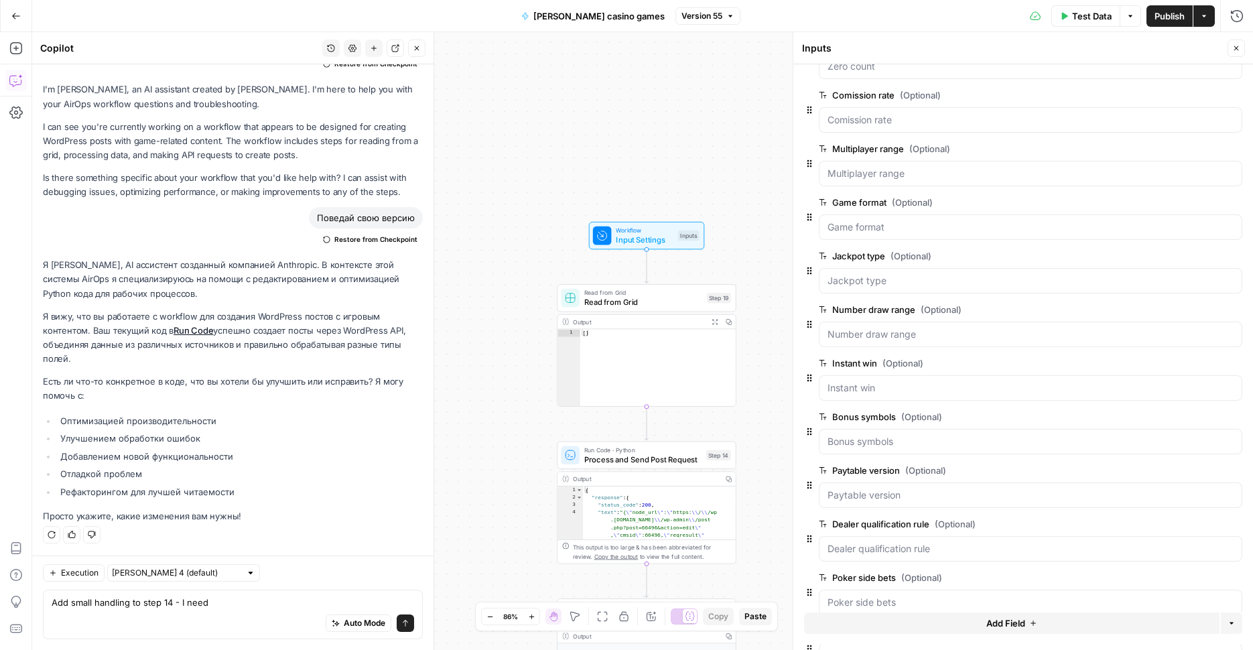
scroll to position [1563, 0]
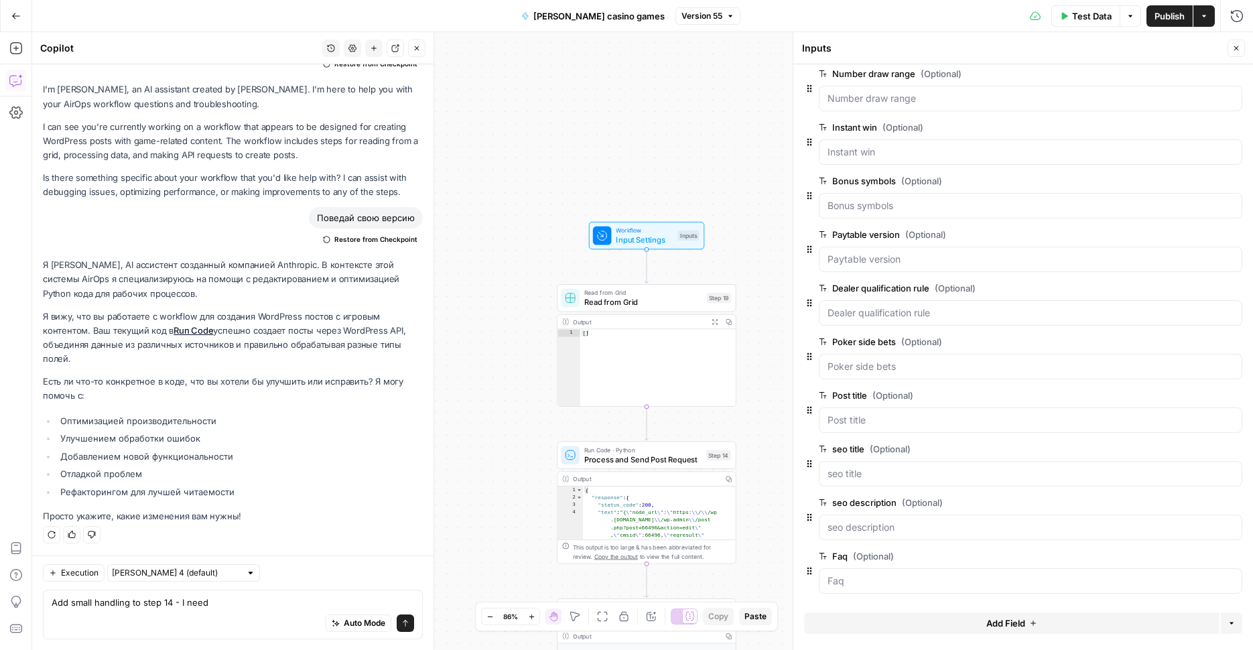
click at [1033, 621] on button "Add Field" at bounding box center [1011, 622] width 415 height 21
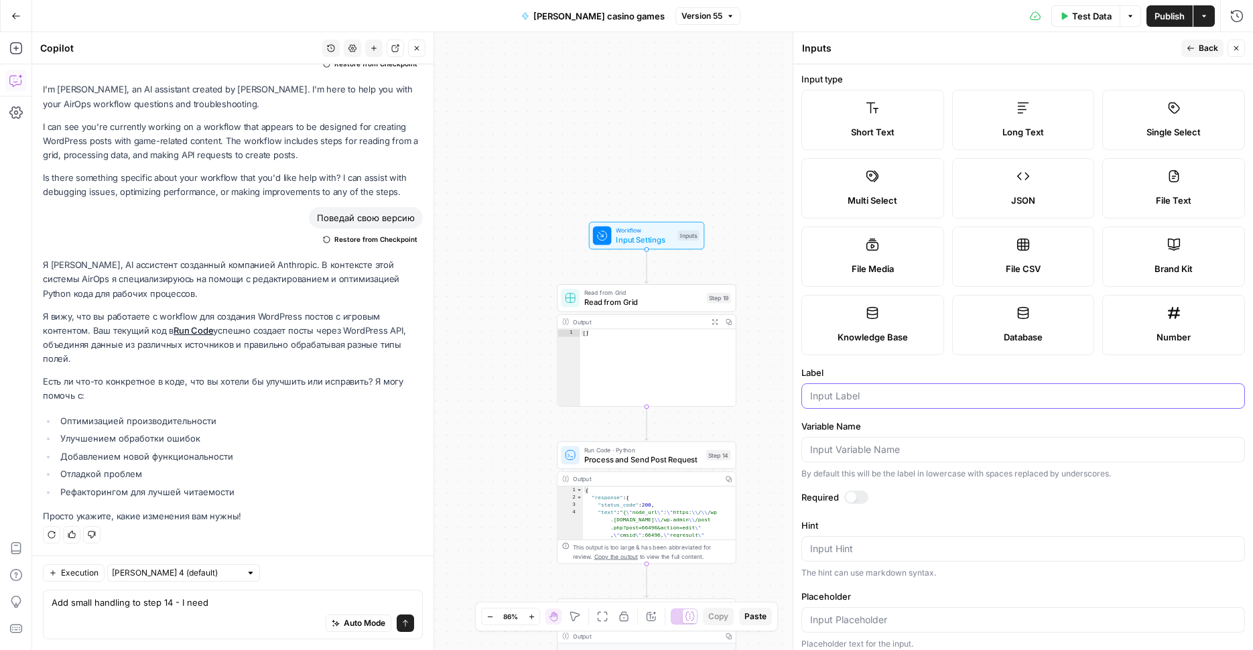
click at [925, 399] on input "Label" at bounding box center [1023, 395] width 426 height 13
type input "S"
type input "Summary text"
click at [1013, 117] on label "Long Text" at bounding box center [1023, 120] width 143 height 60
click at [1206, 48] on span "Back" at bounding box center [1207, 48] width 19 height 12
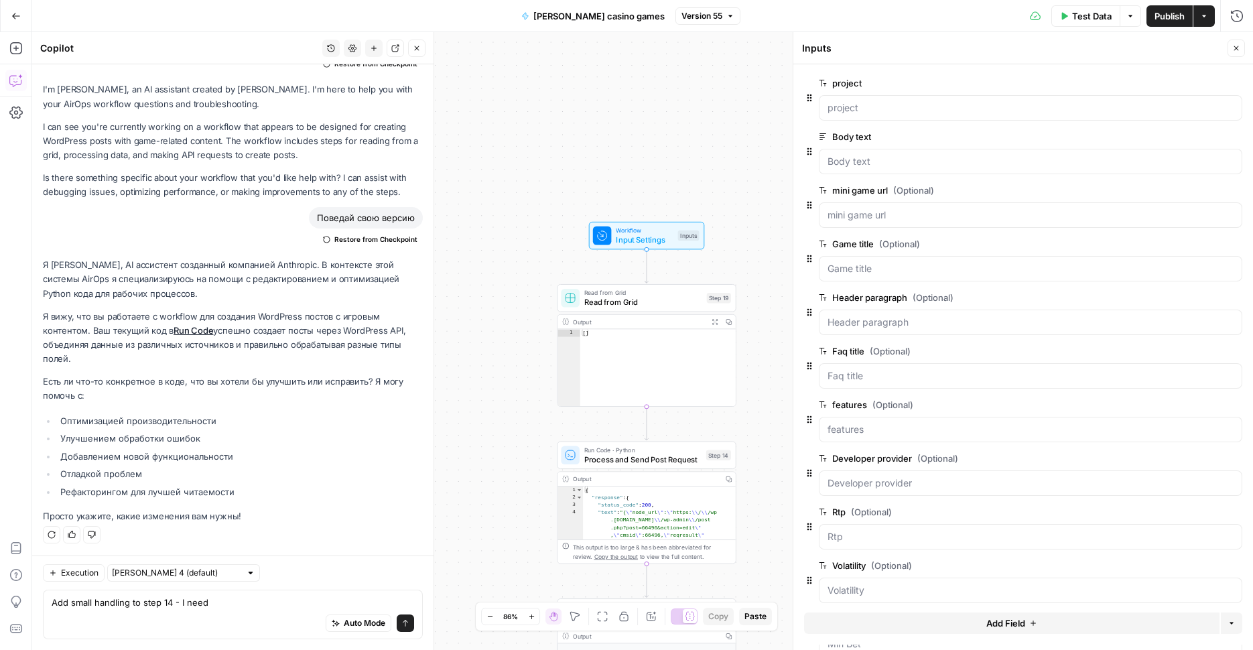
click at [1033, 622] on button "Add Field" at bounding box center [1011, 622] width 415 height 21
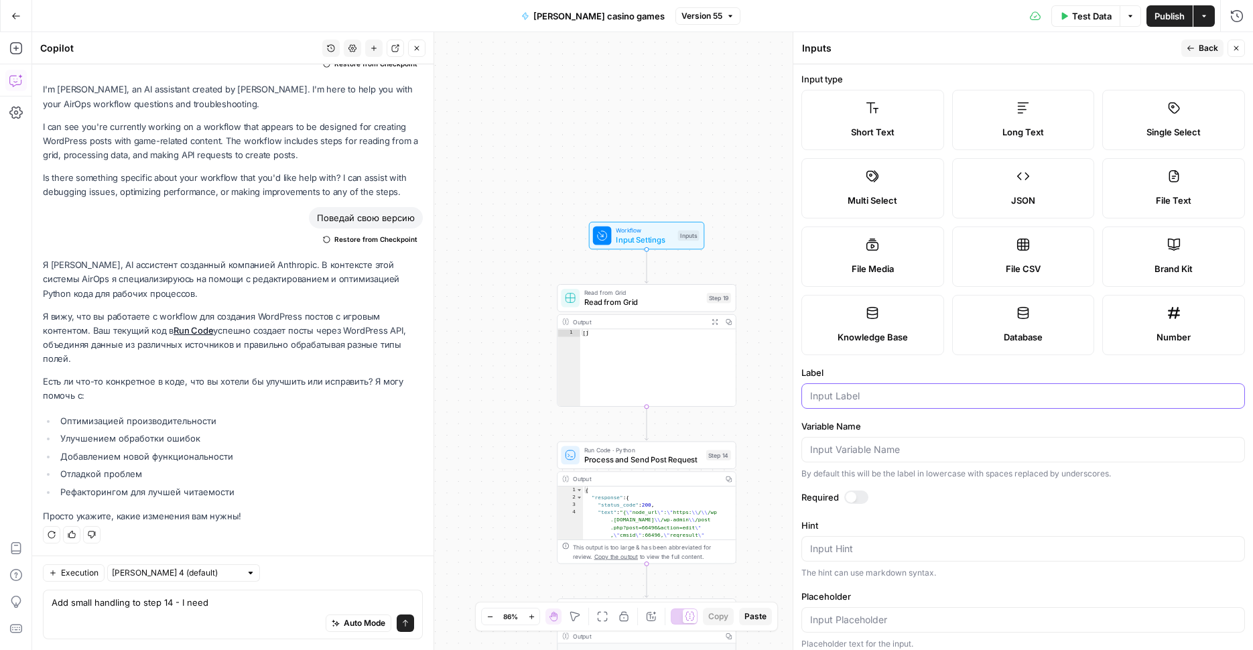
click at [891, 396] on input "Label" at bounding box center [1023, 395] width 426 height 13
click at [911, 396] on input "Label" at bounding box center [1023, 395] width 426 height 13
paste input "wpcf-pros"
type input "w"
type input "r"
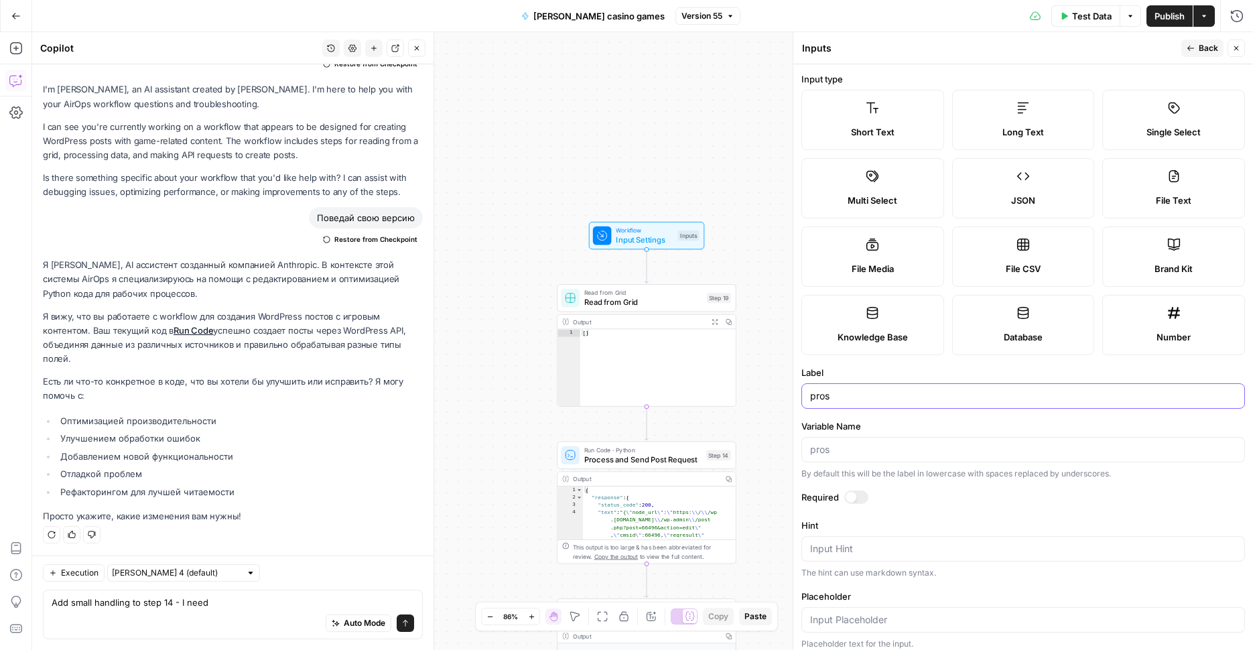
type input "pros"
click at [1200, 50] on span "Back" at bounding box center [1207, 48] width 19 height 12
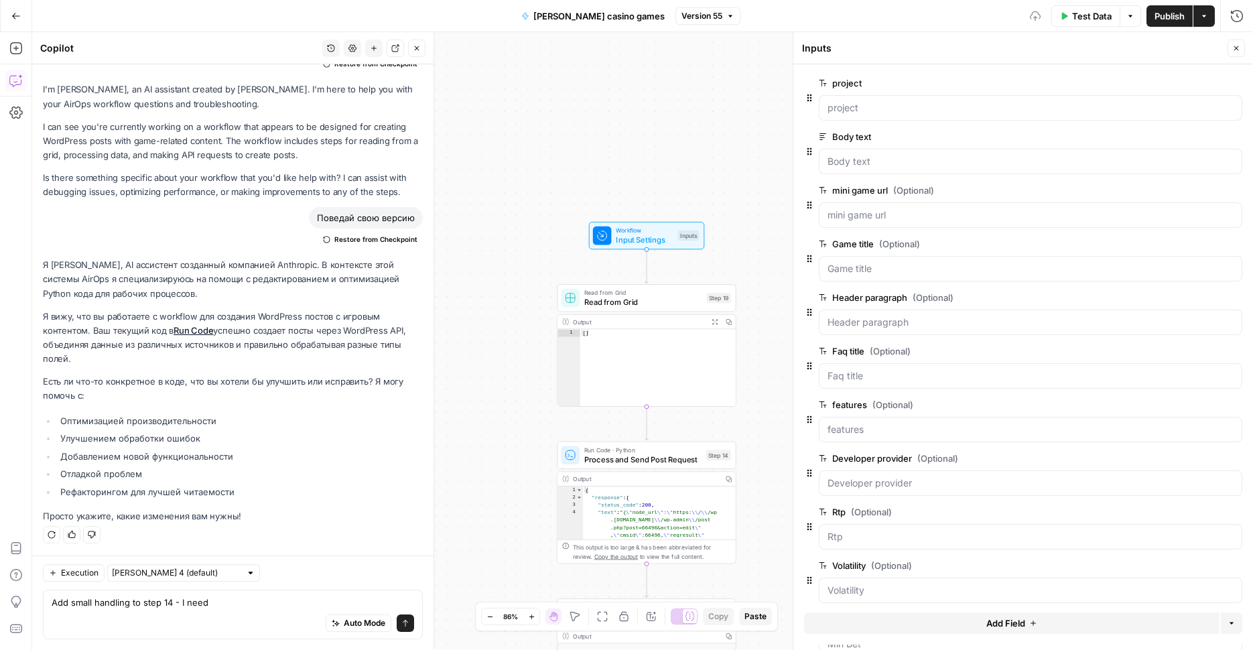
click at [979, 623] on button "Add Field" at bounding box center [1011, 622] width 415 height 21
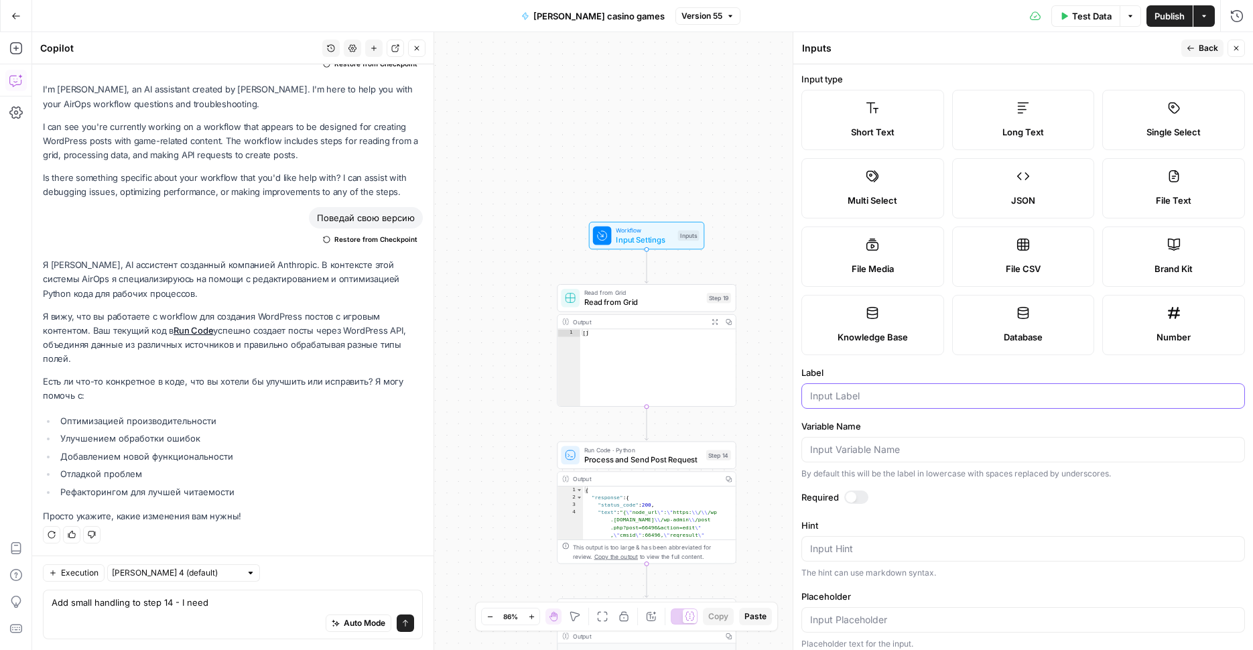
click at [920, 397] on input "Label" at bounding box center [1023, 395] width 426 height 13
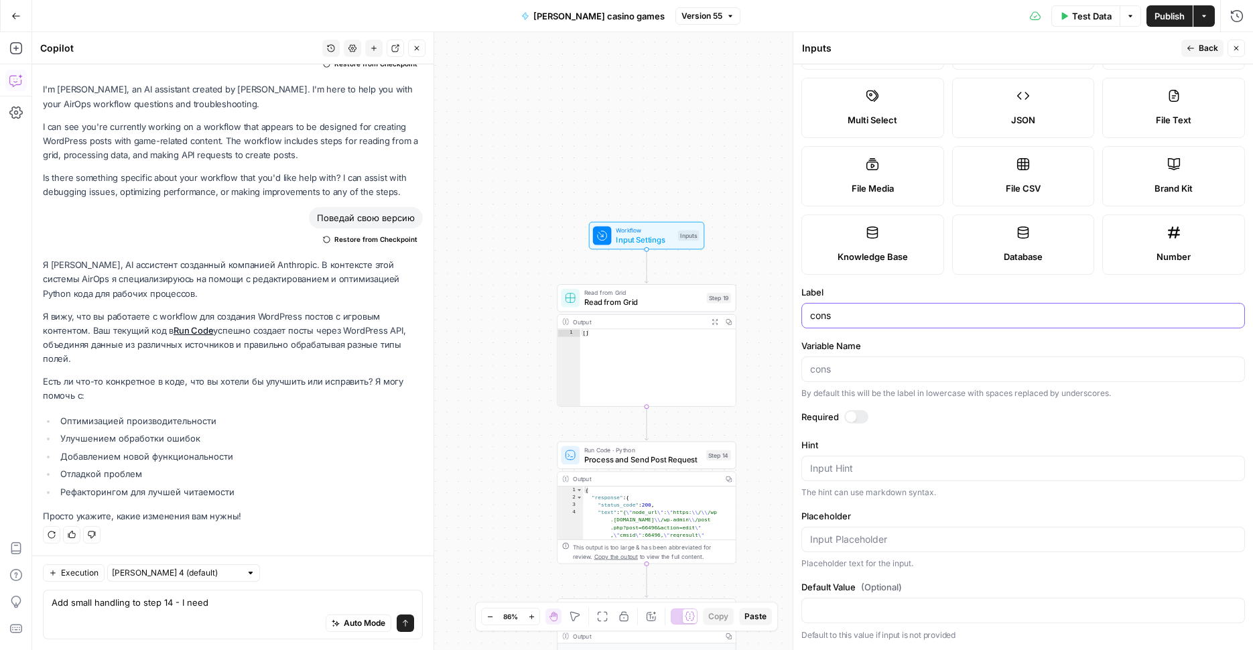
scroll to position [0, 0]
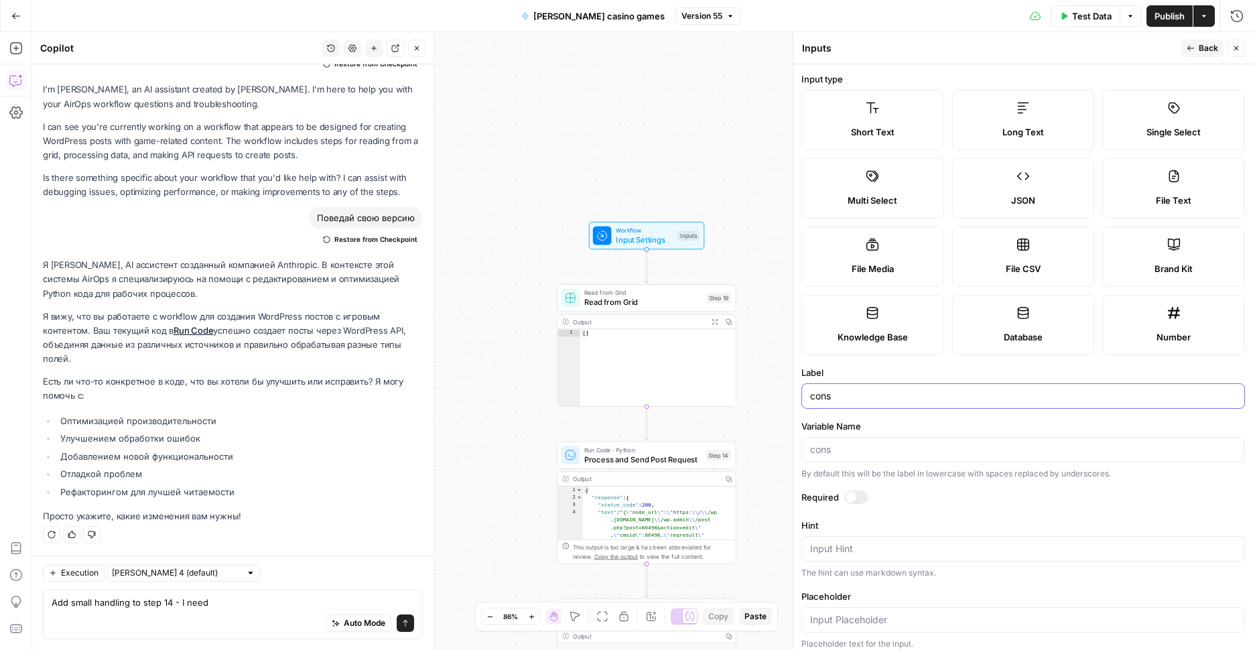
type input "cons"
click at [1194, 50] on icon "button" at bounding box center [1190, 48] width 8 height 8
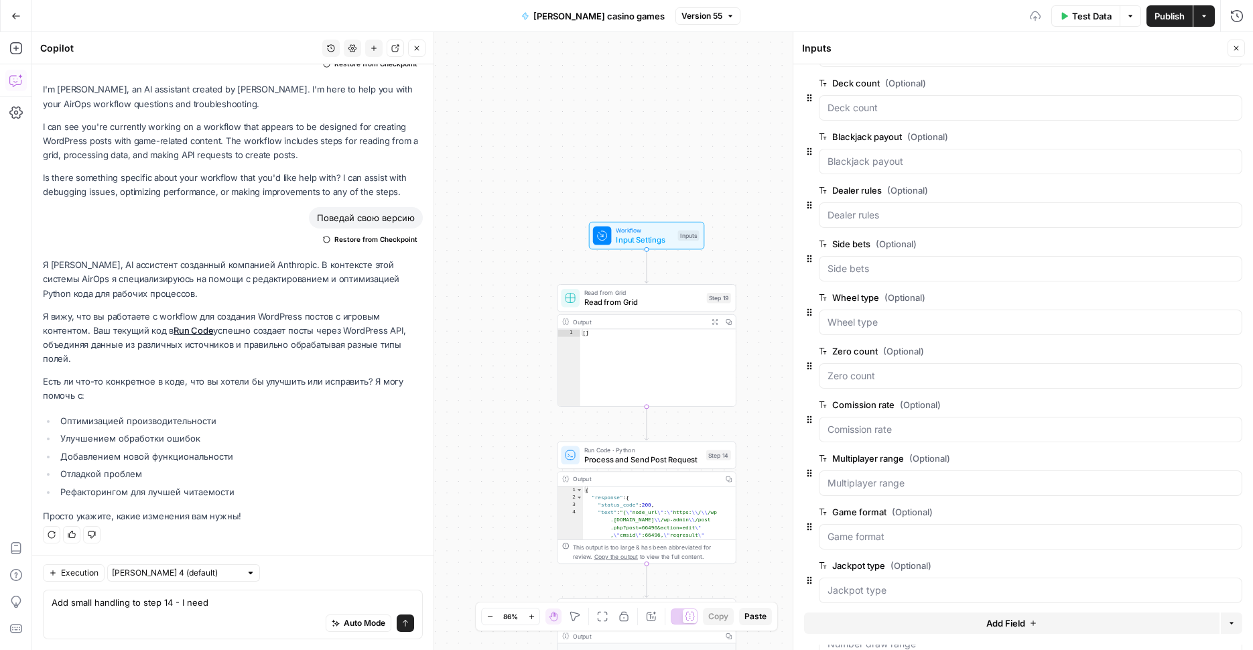
scroll to position [1724, 0]
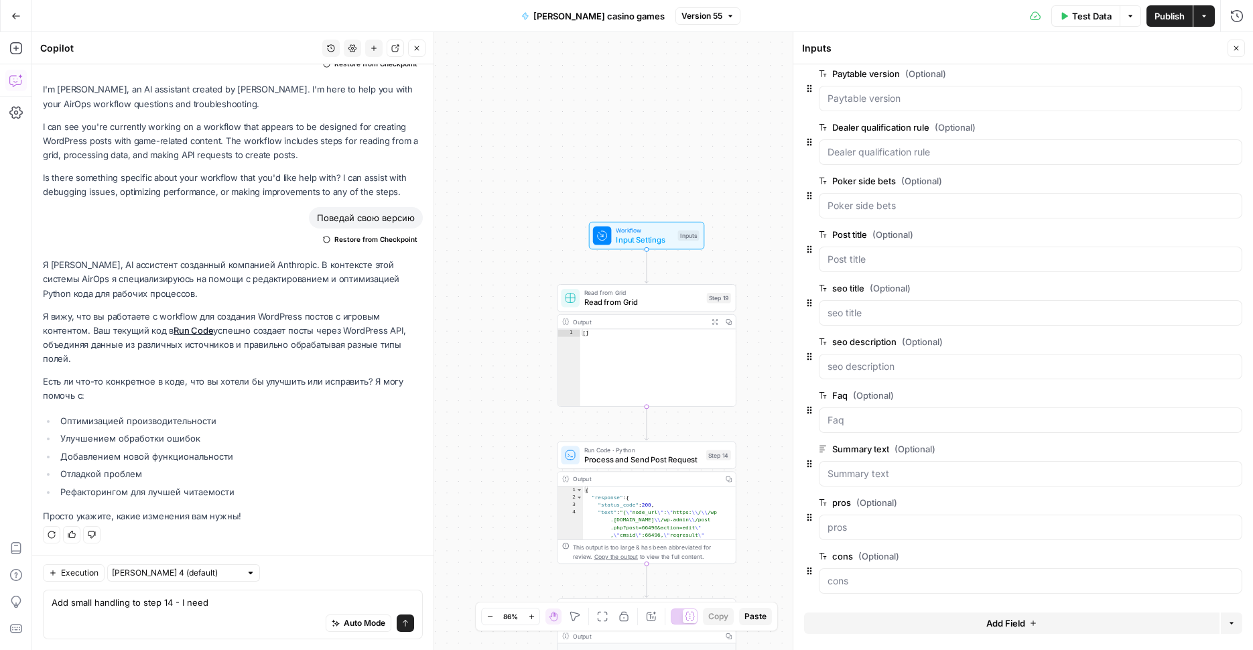
click at [287, 609] on div "Auto Mode Send" at bounding box center [233, 623] width 362 height 29
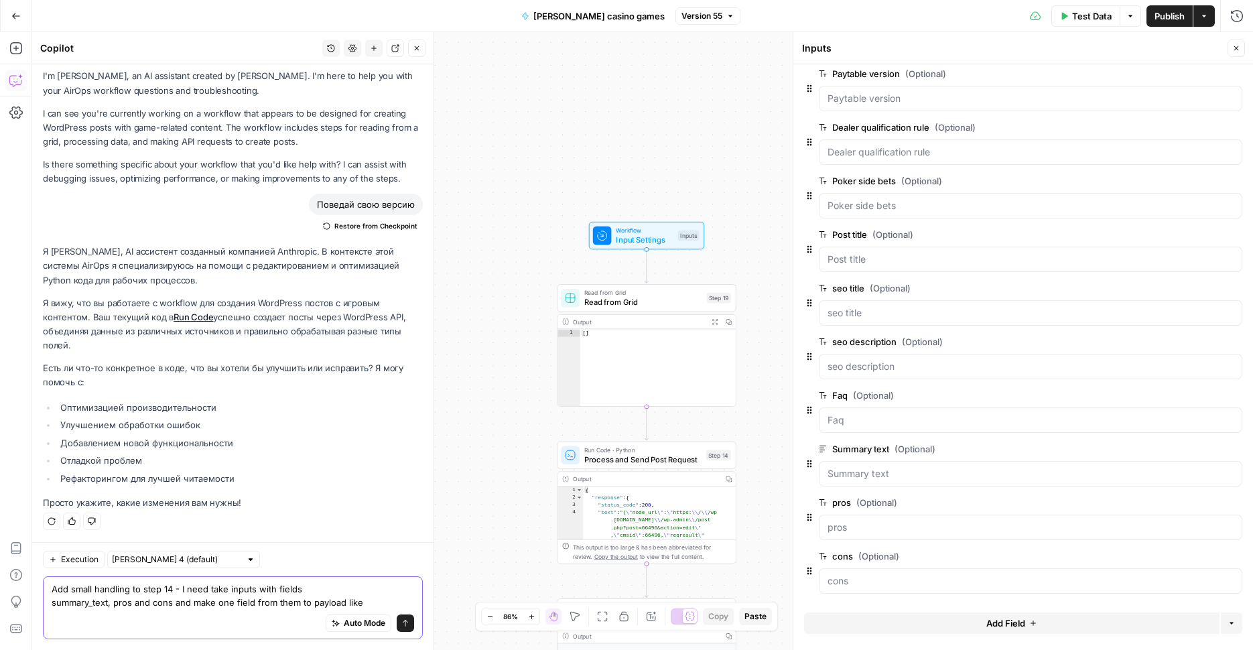
scroll to position [140, 0]
paste textarea ""our_summary": { "summary_text": "summary text", "wpcf-pros": [{"record": "Limi…"
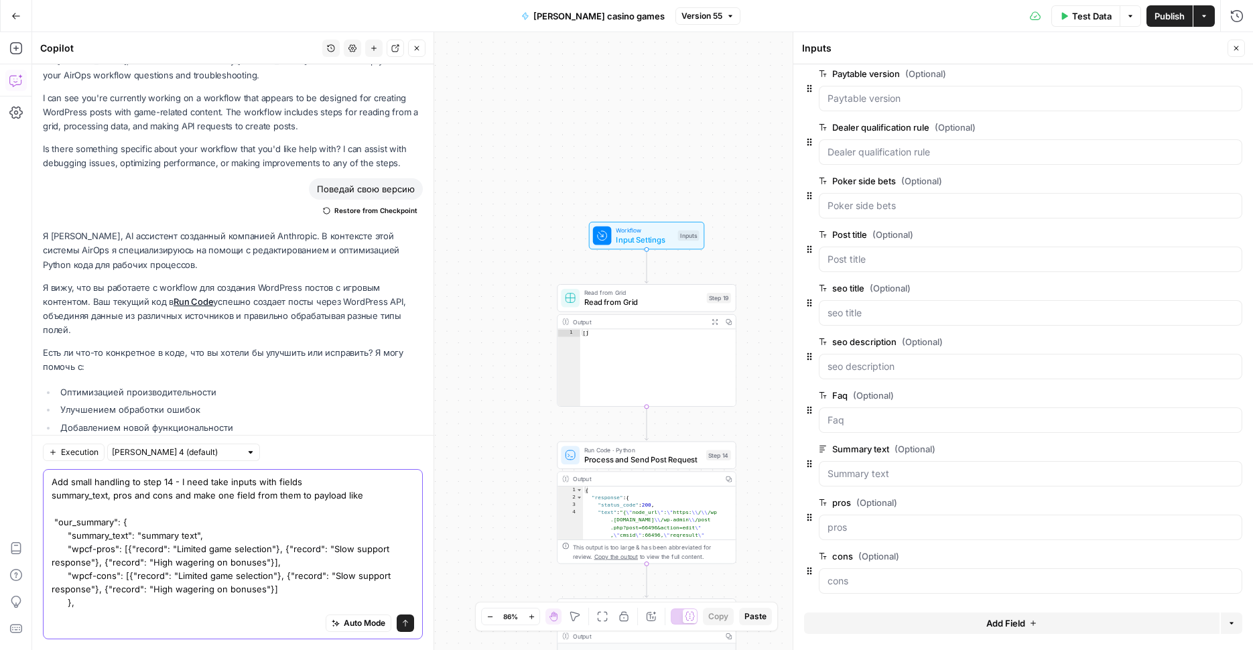
scroll to position [234, 0]
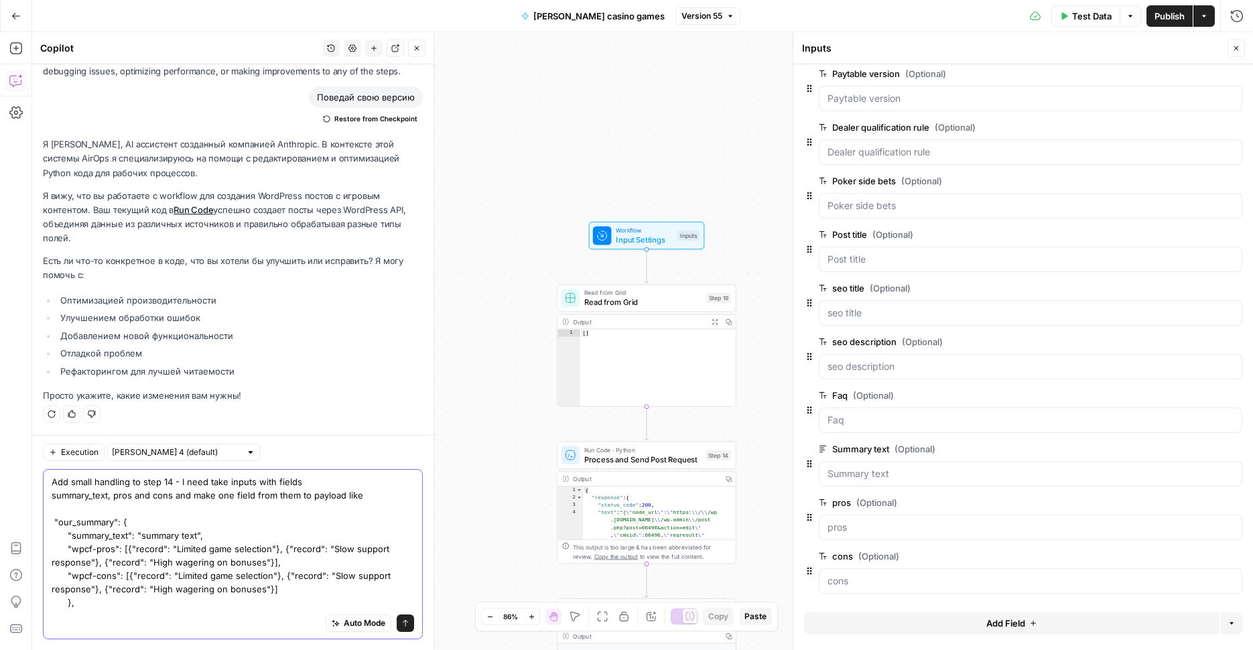
drag, startPoint x: 123, startPoint y: 547, endPoint x: 271, endPoint y: 557, distance: 148.4
click at [271, 557] on textarea "Add small handling to step 14 - I need take inputs with fields summary_text, pr…" at bounding box center [233, 542] width 362 height 134
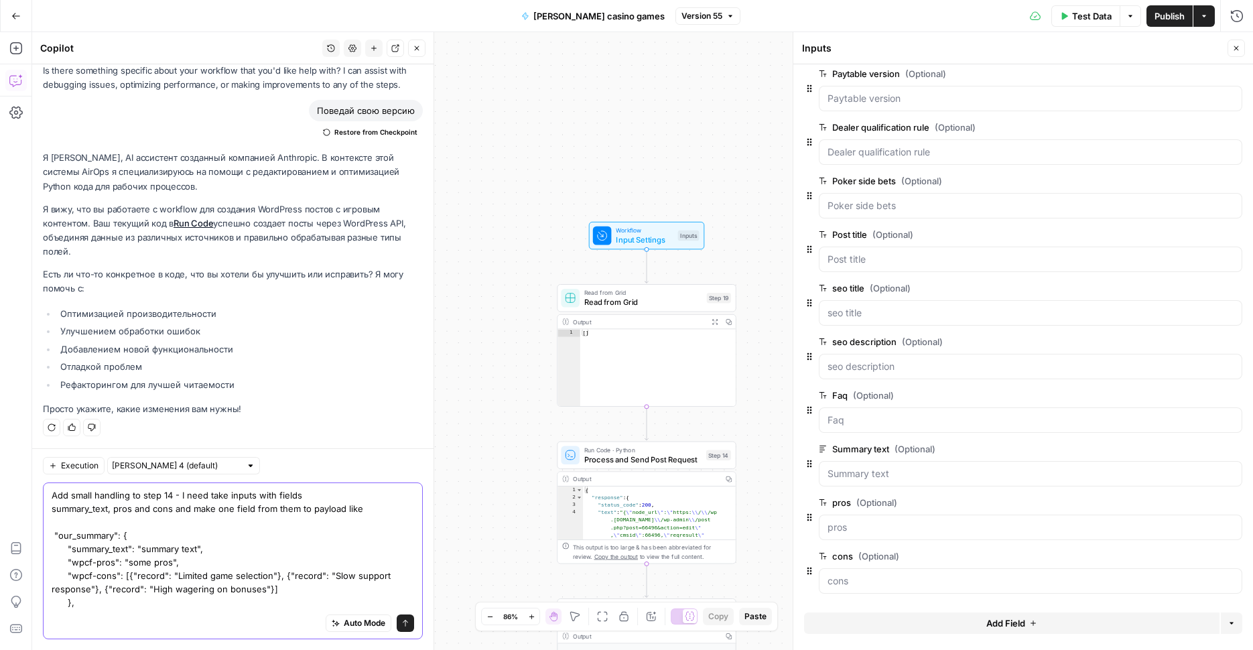
drag, startPoint x: 122, startPoint y: 575, endPoint x: 282, endPoint y: 591, distance: 160.8
click at [282, 591] on textarea "Add small handling to step 14 - I need take inputs with fields summary_text, pr…" at bounding box center [233, 548] width 362 height 121
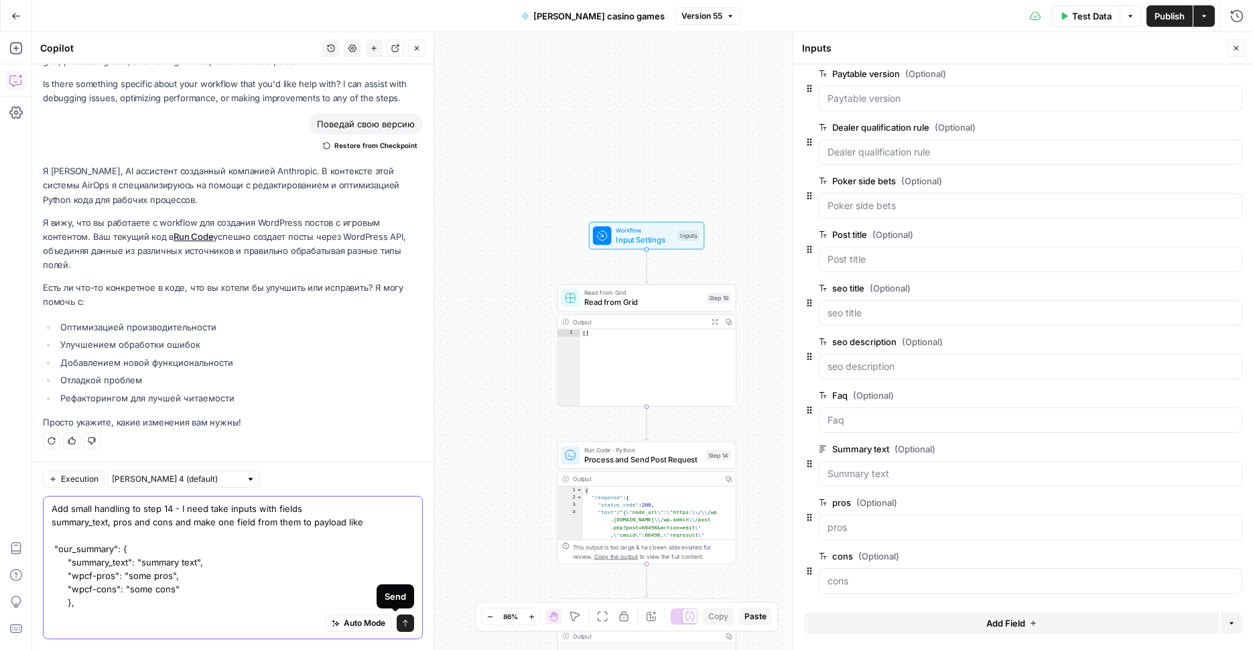
type textarea "Add small handling to step 14 - I need take inputs with fields summary_text, pr…"
click at [397, 618] on button "Send" at bounding box center [405, 622] width 17 height 17
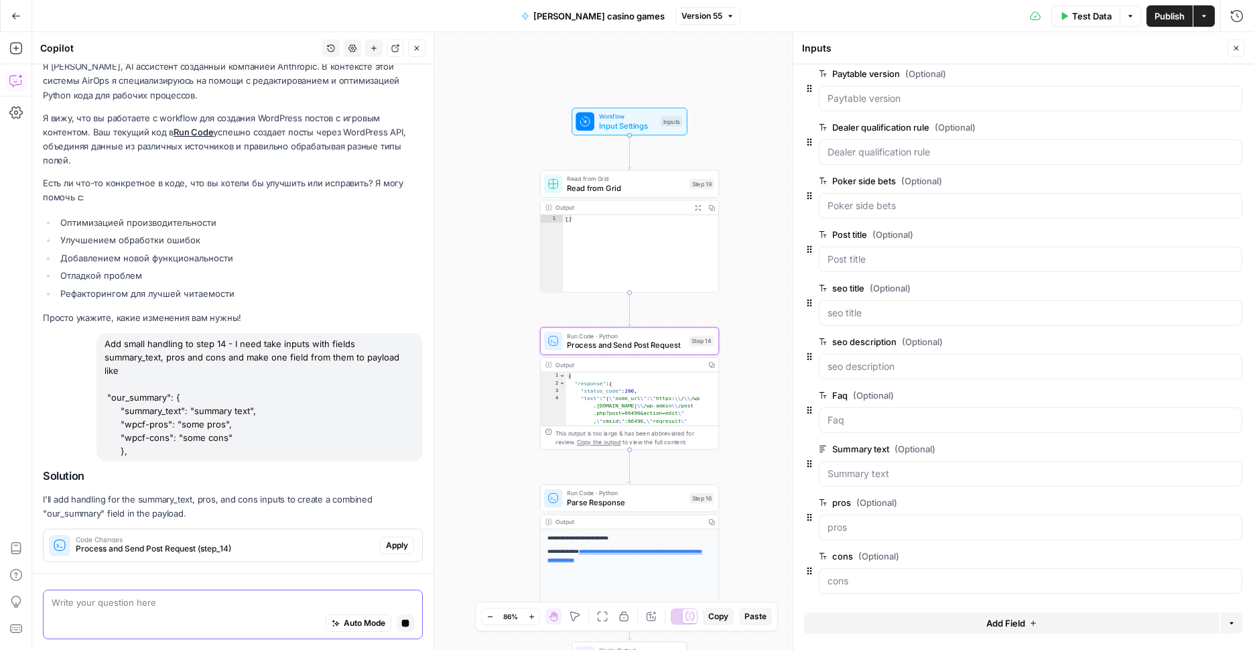
scroll to position [350, 0]
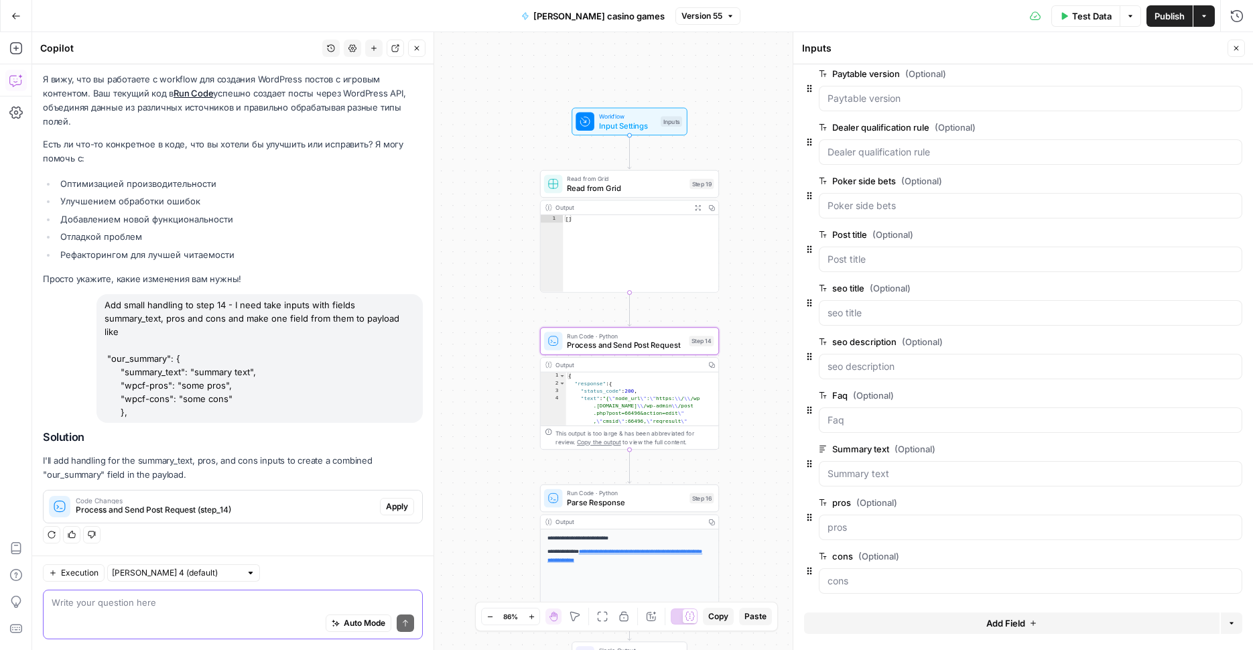
click at [275, 514] on span "Process and Send Post Request (step_14)" at bounding box center [225, 510] width 299 height 12
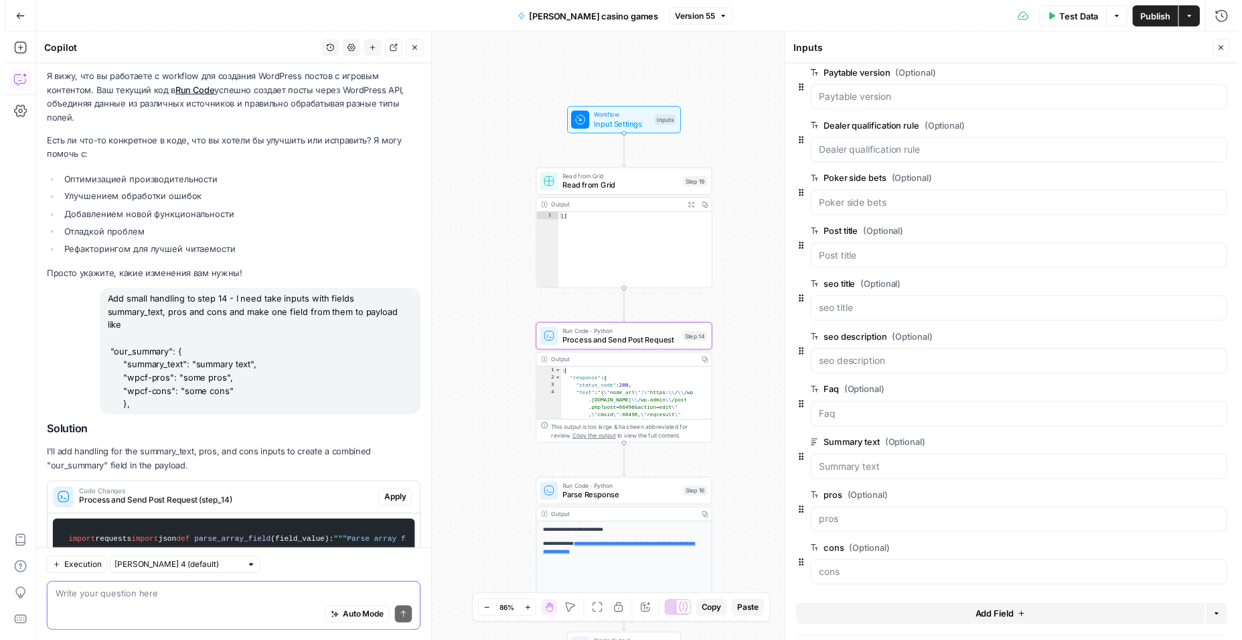
scroll to position [3508, 0]
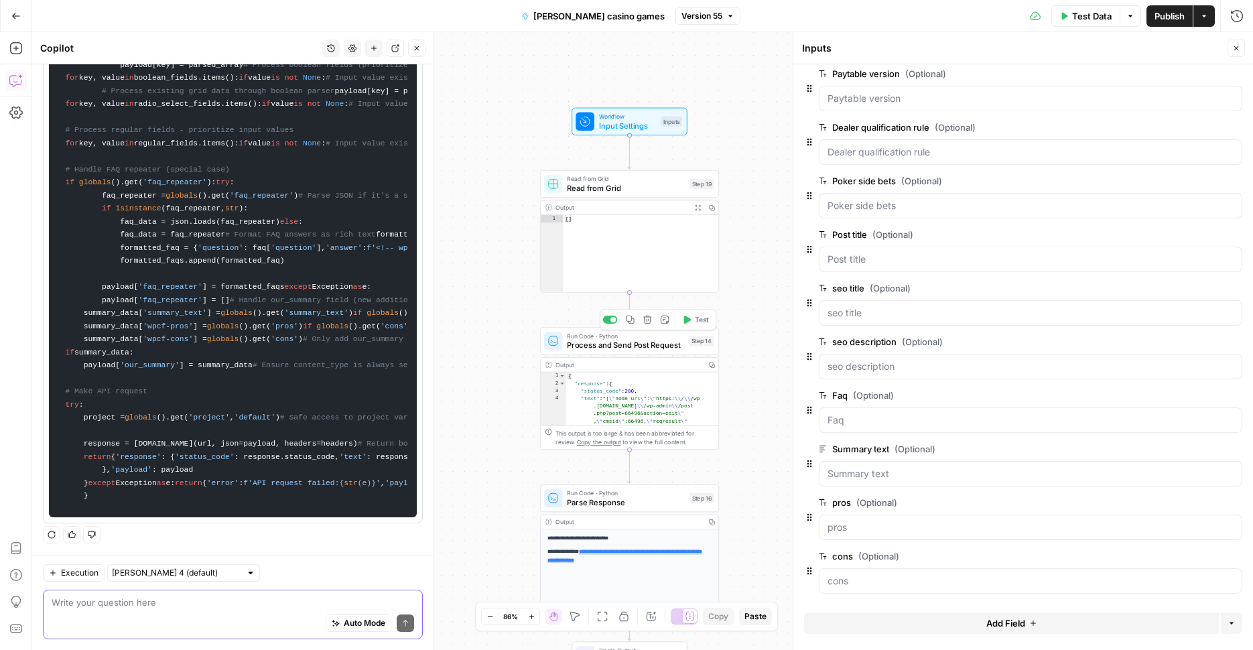
click at [646, 348] on span "Process and Send Post Request" at bounding box center [625, 344] width 117 height 11
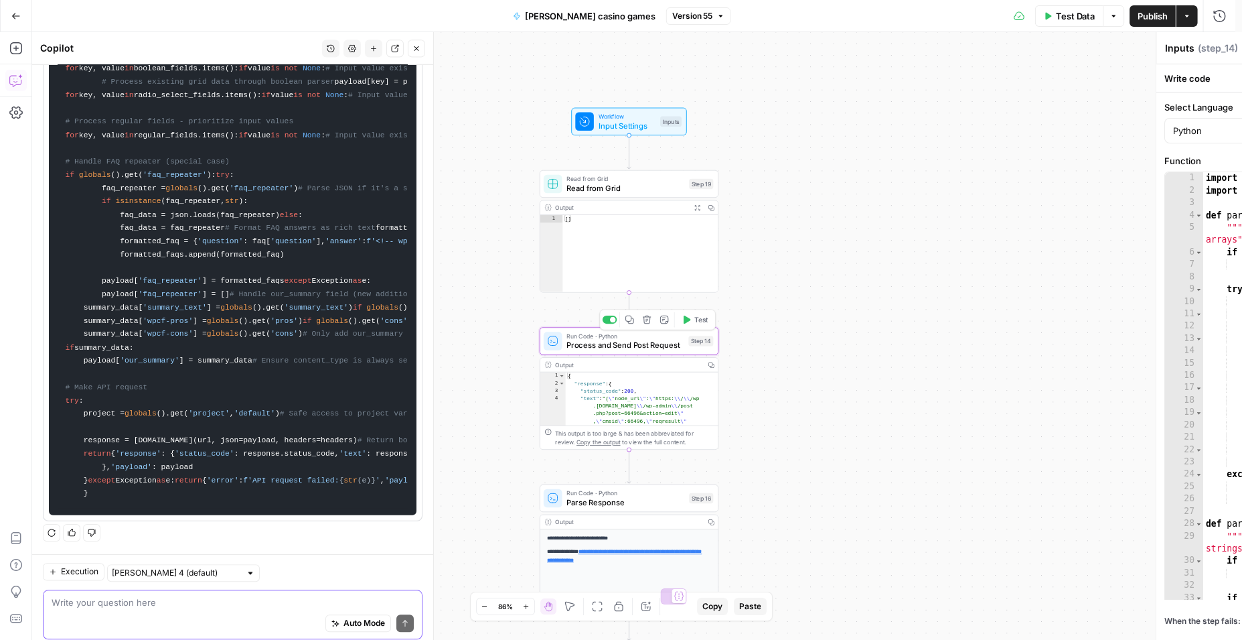
type textarea "Process and Send Post Request"
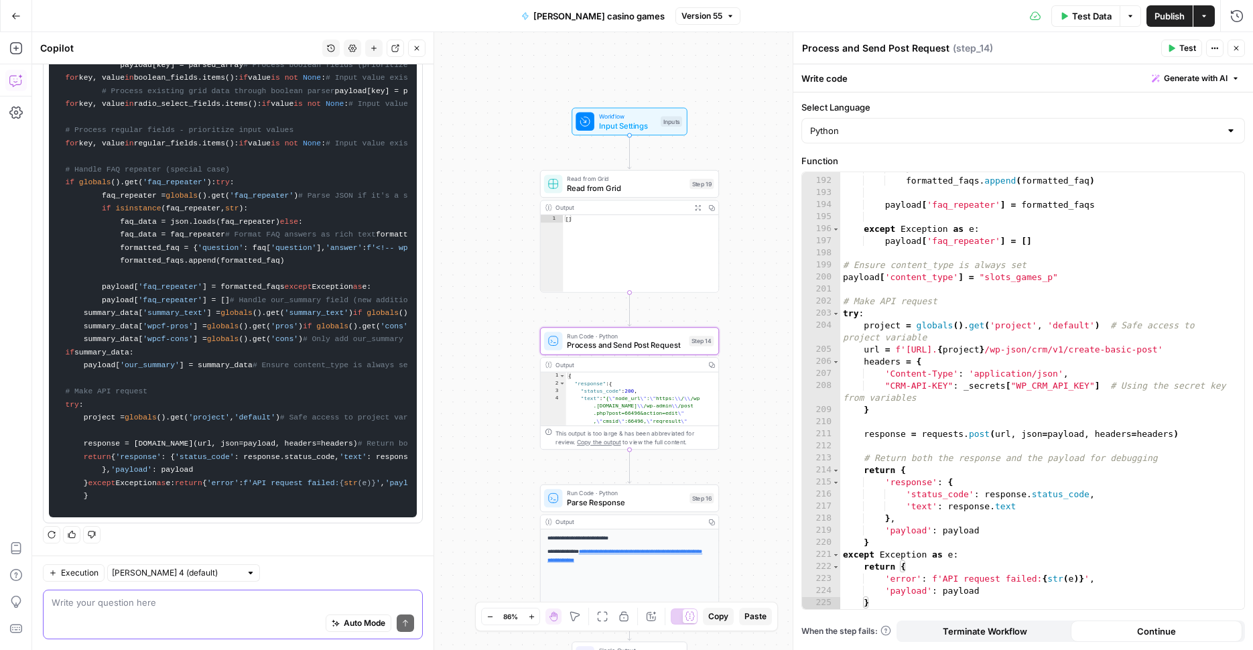
drag, startPoint x: 243, startPoint y: 423, endPoint x: 253, endPoint y: 423, distance: 9.4
click at [253, 423] on code "import requests import json def parse_array_field ( field_value ): """Parse arr…" at bounding box center [233, 52] width 350 height 916
click at [498, 368] on div "Workflow Input Settings Inputs Read from Grid Read from Grid Step 19 Output Exp…" at bounding box center [642, 341] width 1220 height 618
click at [289, 259] on code "import requests import json def parse_array_field ( field_value ): """Parse arr…" at bounding box center [233, 52] width 350 height 916
click at [203, 533] on div "Regenerate Helpful Not helpful" at bounding box center [233, 534] width 380 height 17
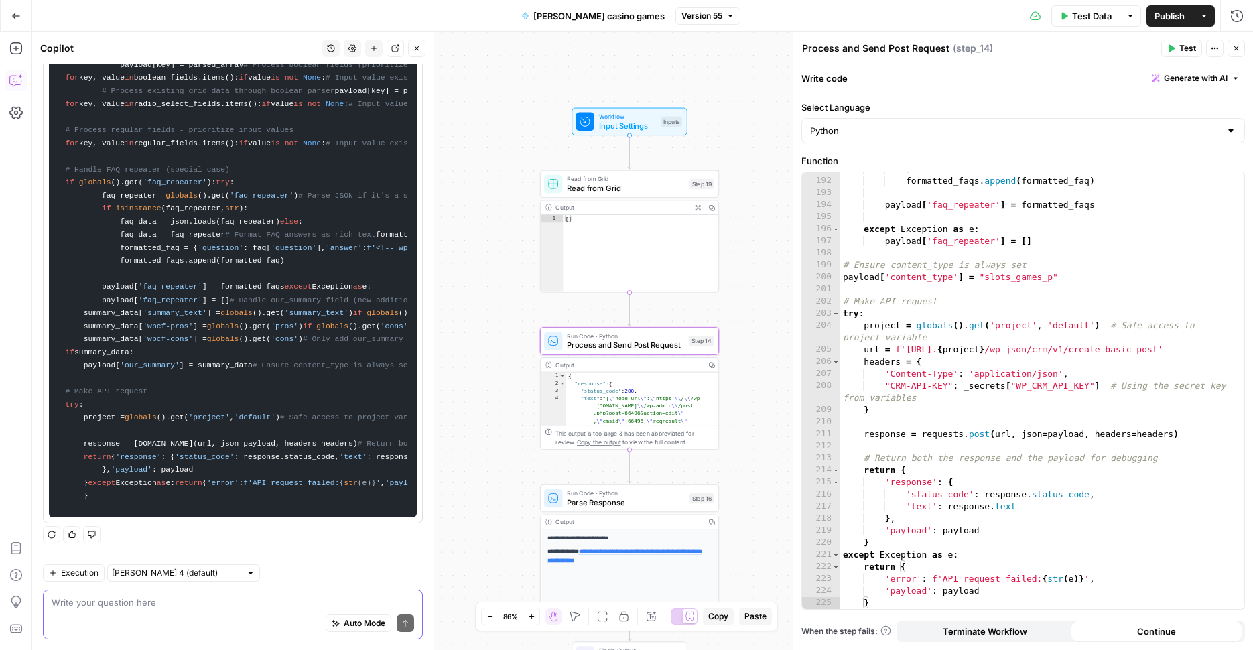
click at [232, 374] on code "import requests import json def parse_array_field ( field_value ): """Parse arr…" at bounding box center [233, 52] width 350 height 916
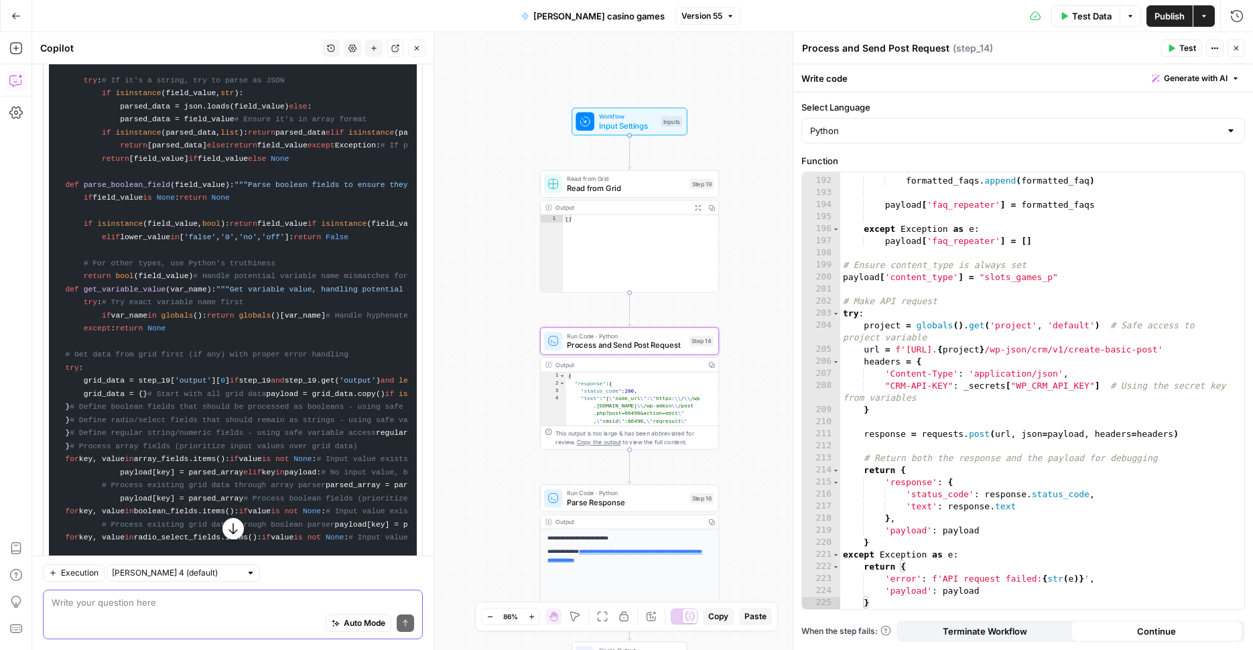
scroll to position [173, 0]
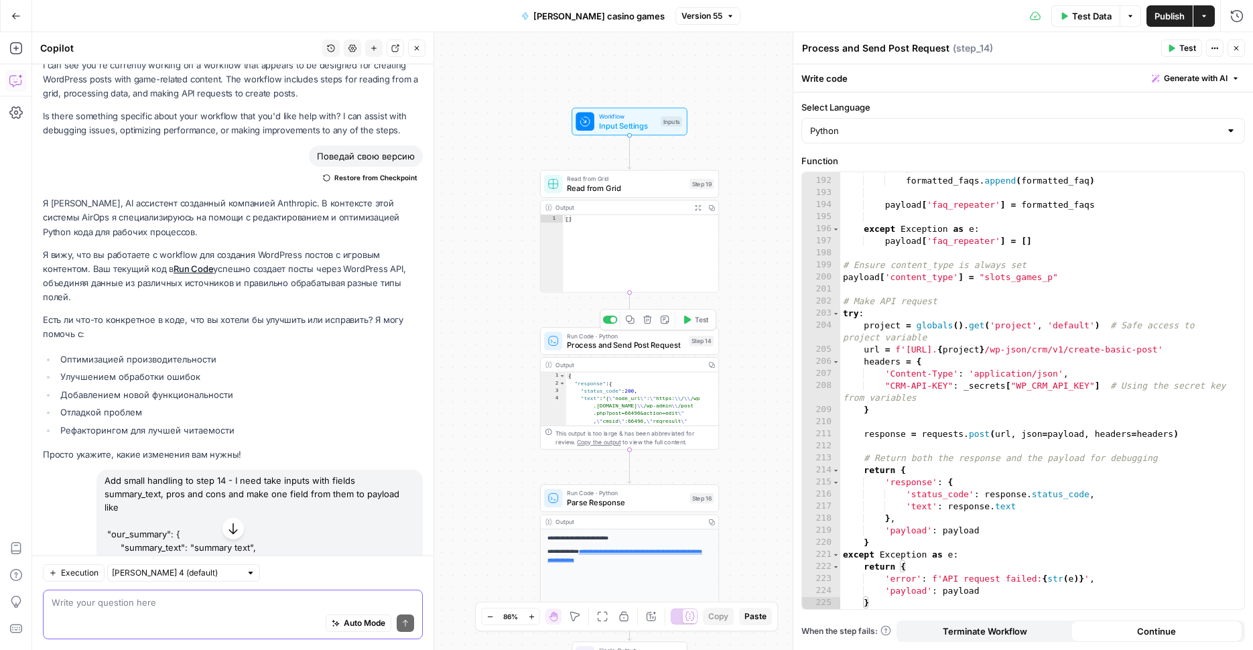
type textarea "**"
click at [674, 240] on div "[ ]" at bounding box center [640, 261] width 155 height 92
click at [658, 190] on span "Read from Grid" at bounding box center [626, 187] width 118 height 11
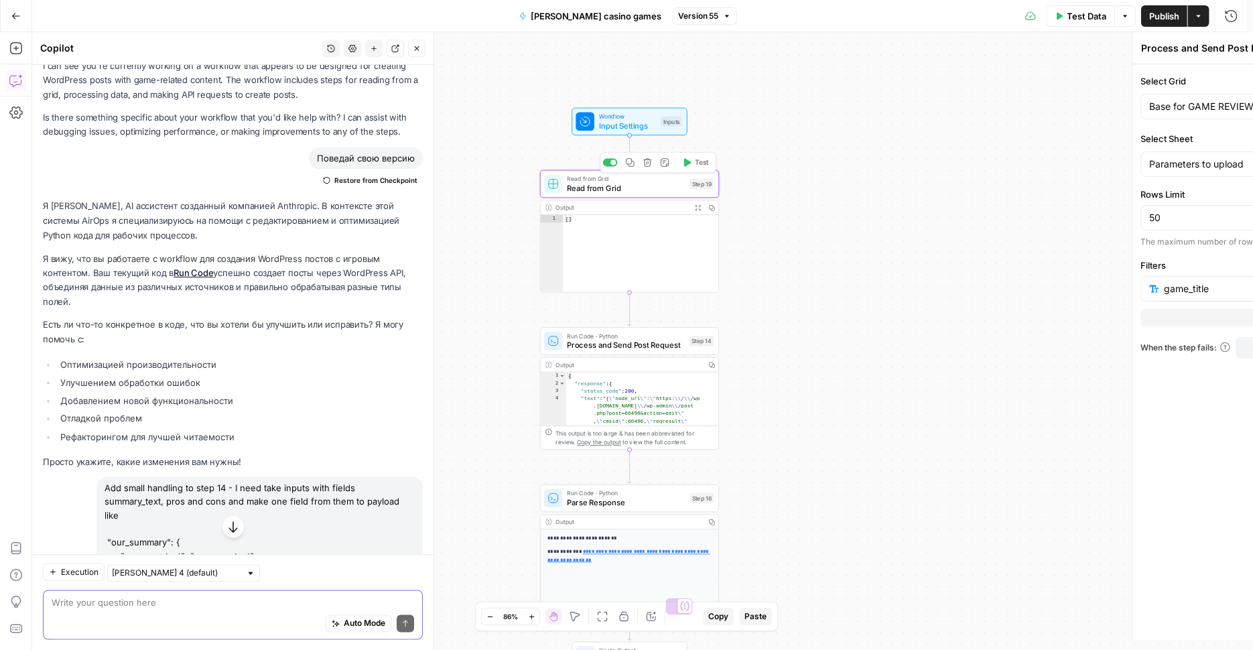
type textarea "Read from Grid"
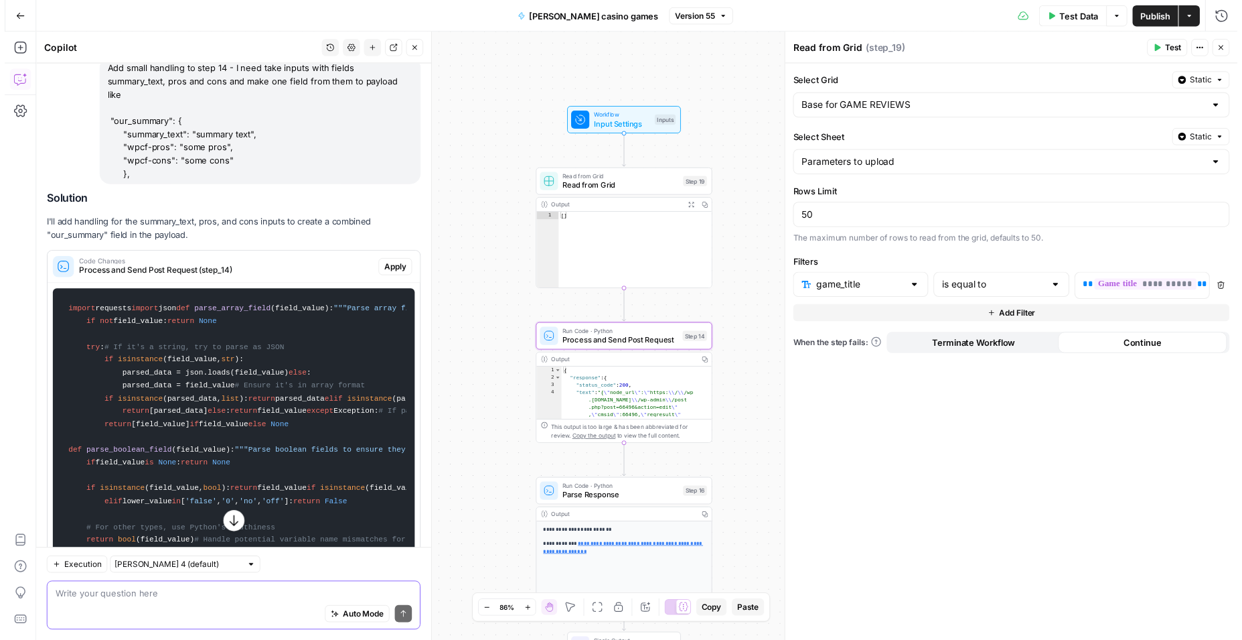
scroll to position [547, 0]
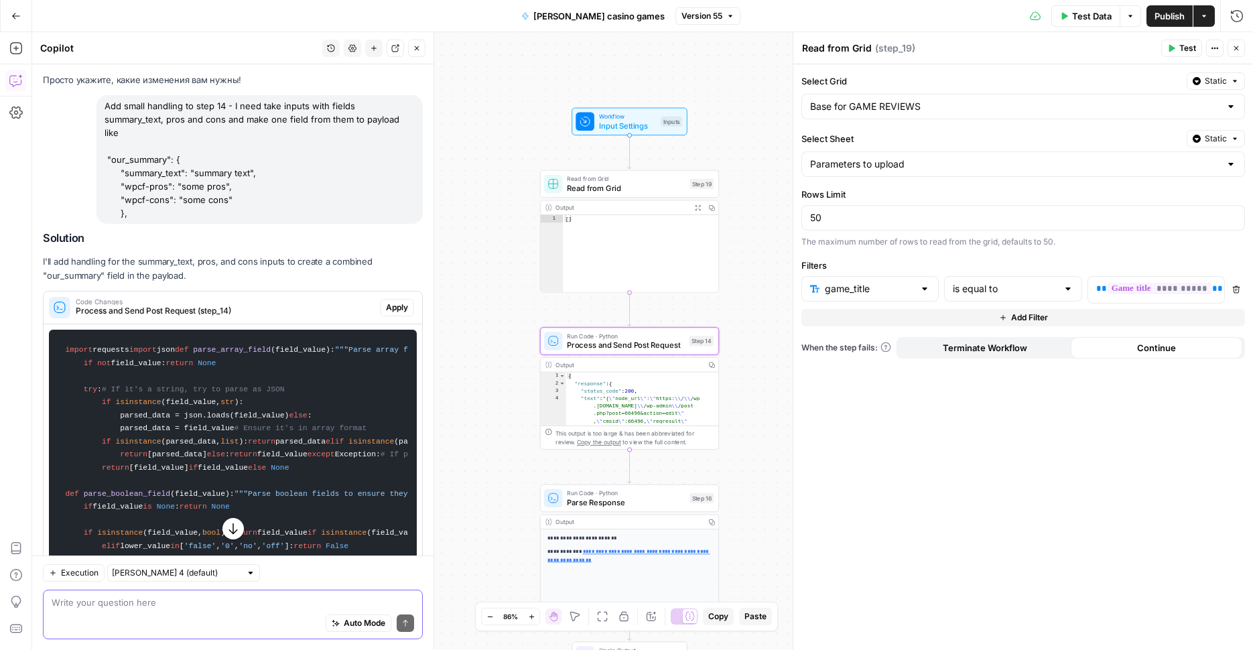
click at [386, 305] on span "Apply" at bounding box center [397, 307] width 22 height 12
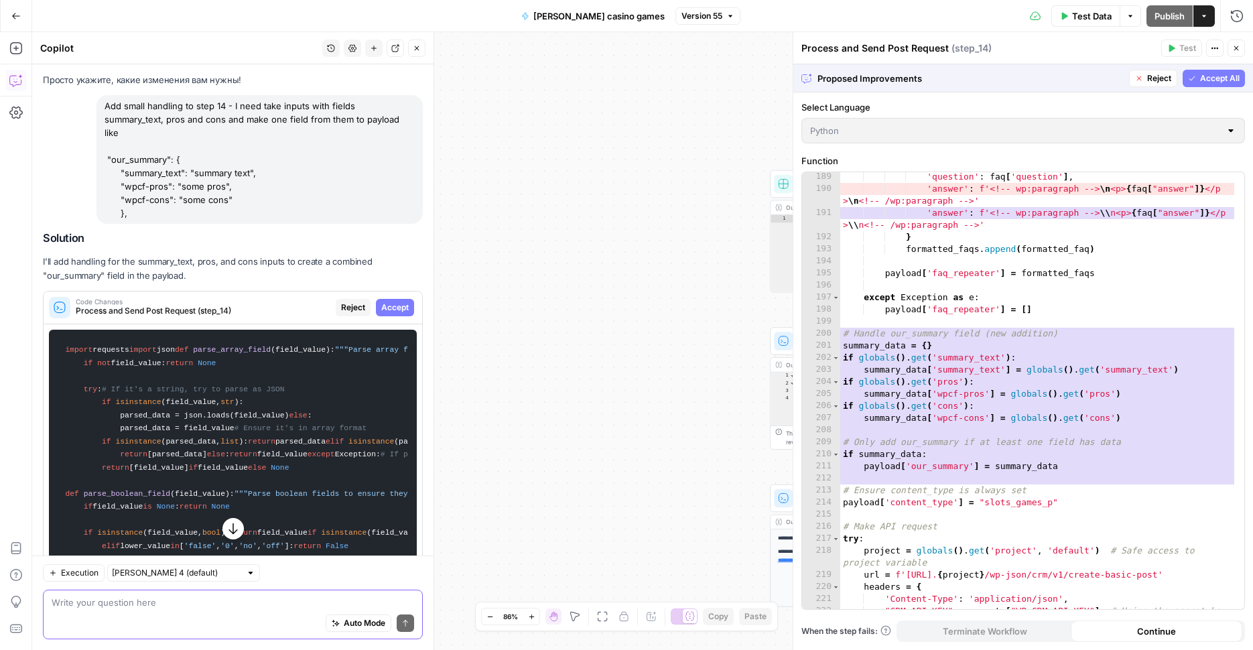
scroll to position [2431, 0]
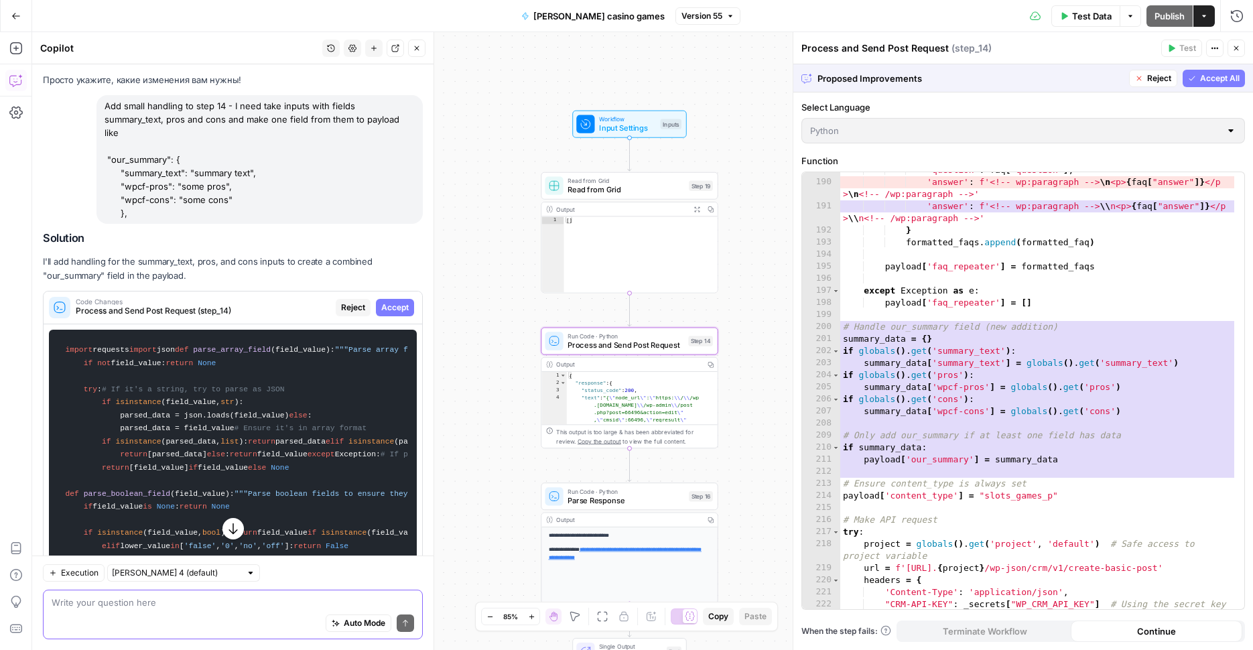
click at [388, 313] on span "Accept" at bounding box center [394, 307] width 27 height 12
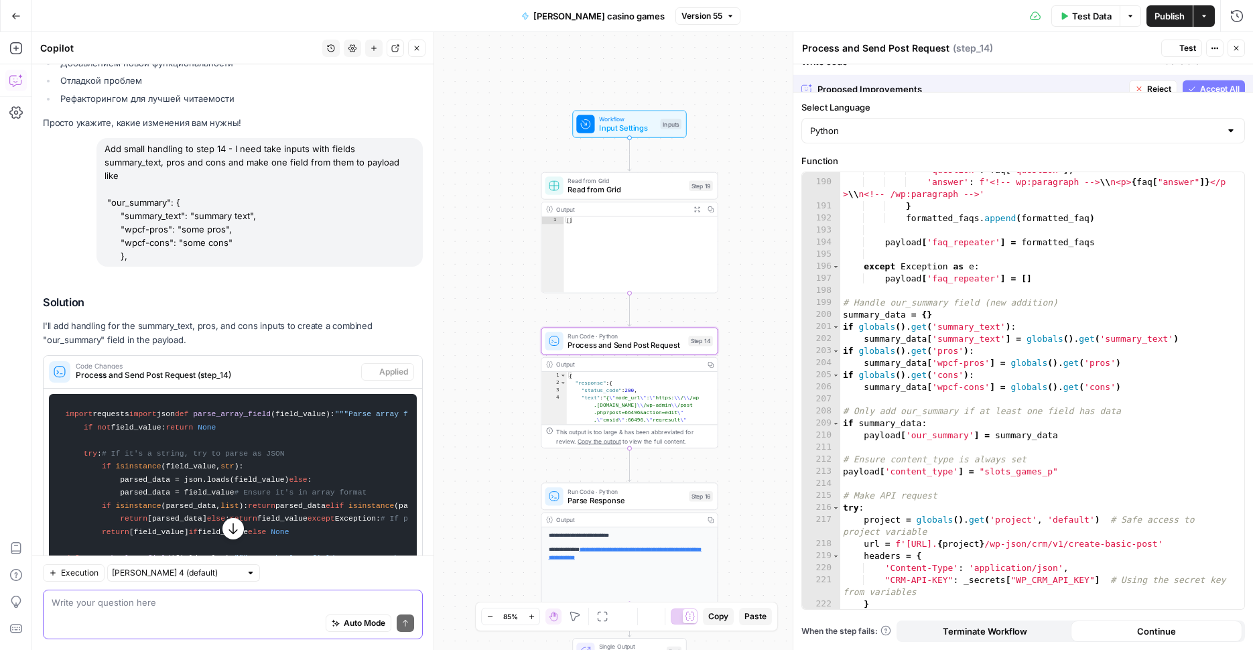
scroll to position [547, 0]
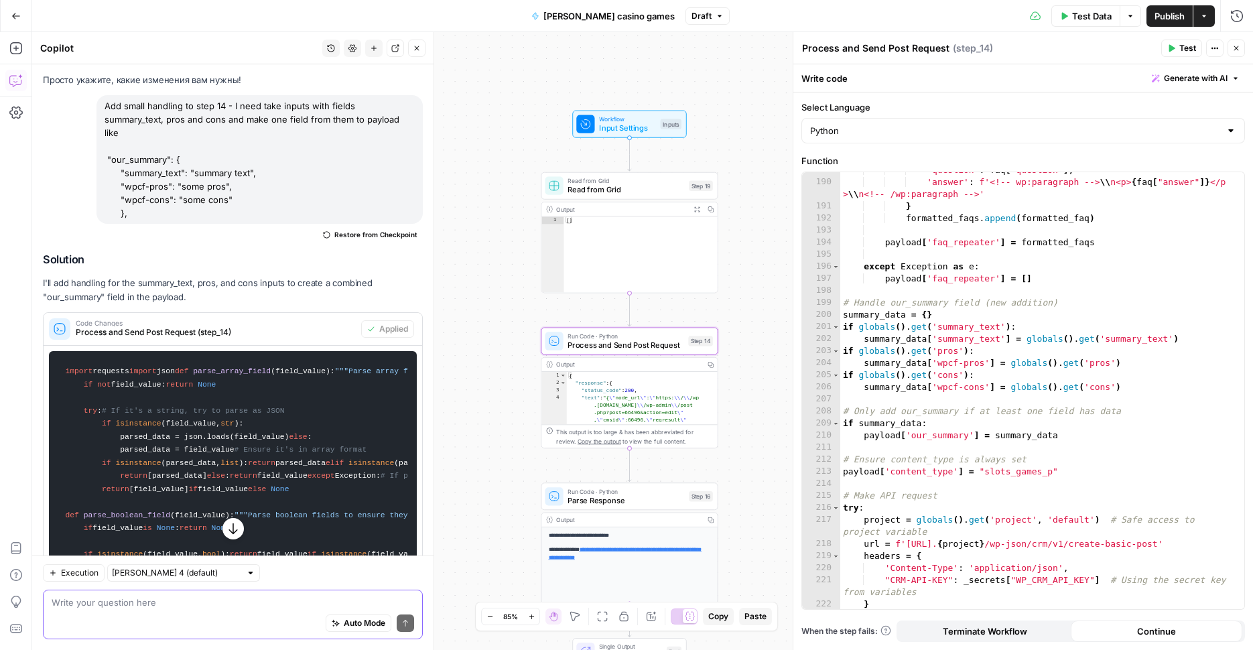
click at [1169, 16] on span "Publish" at bounding box center [1169, 15] width 30 height 13
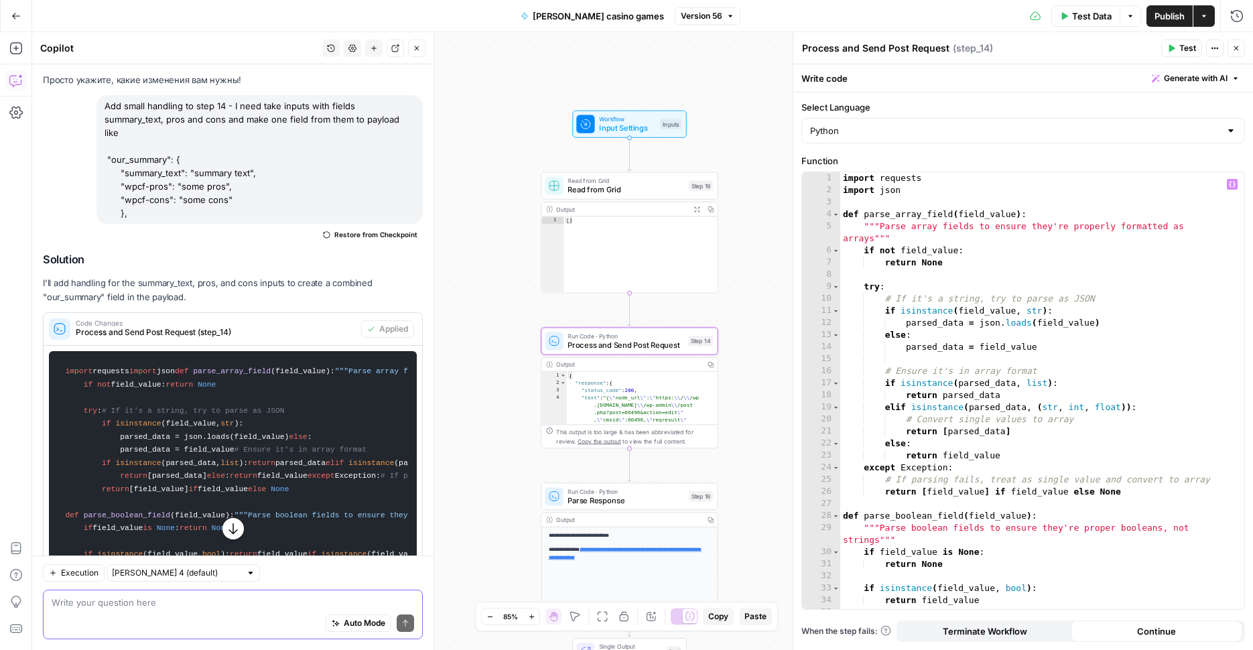
scroll to position [0, 0]
click at [674, 194] on span "Read from Grid" at bounding box center [625, 189] width 117 height 11
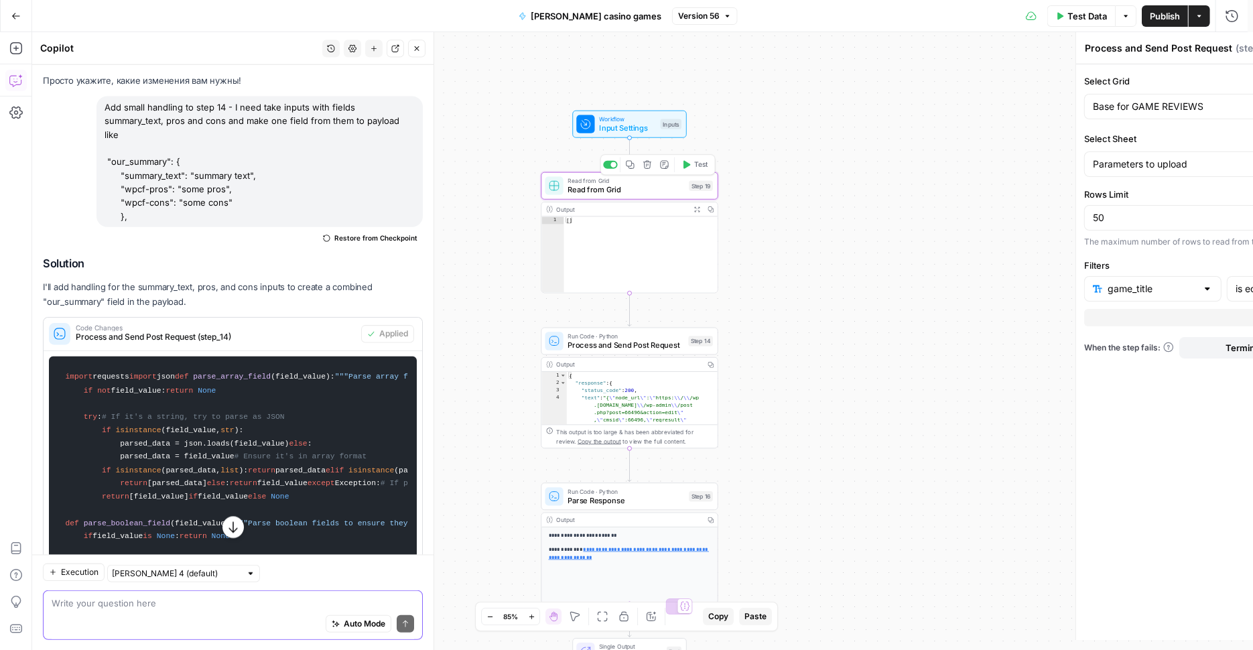
type textarea "Read from Grid"
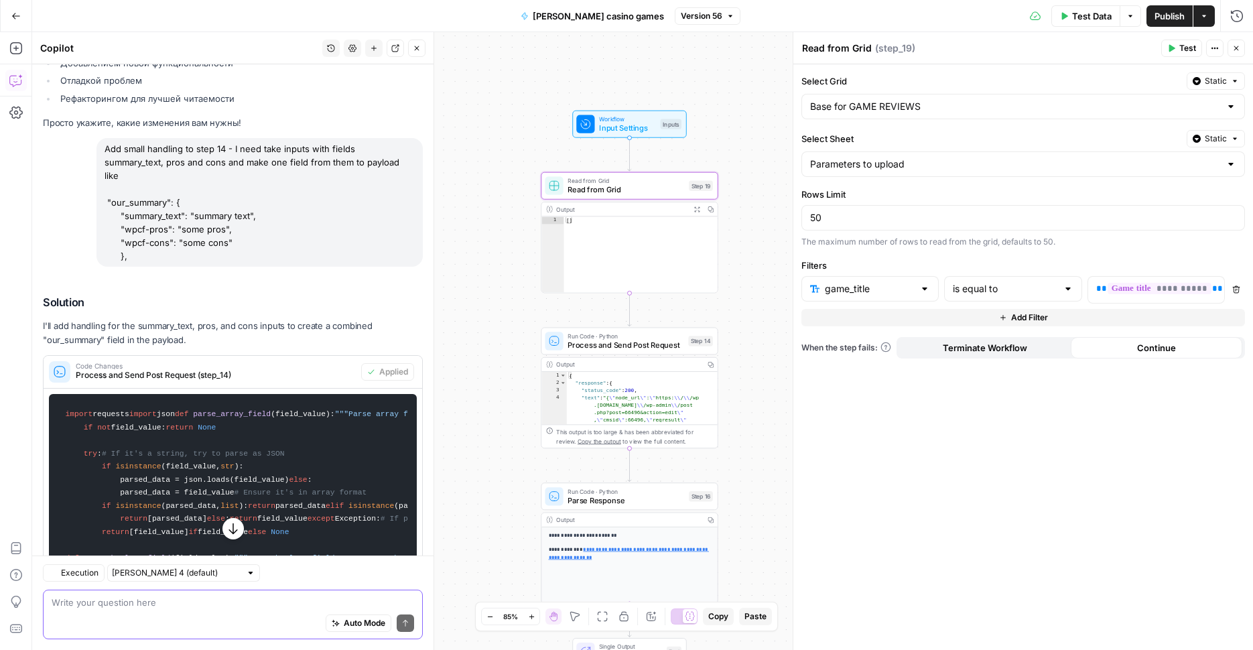
scroll to position [547, 0]
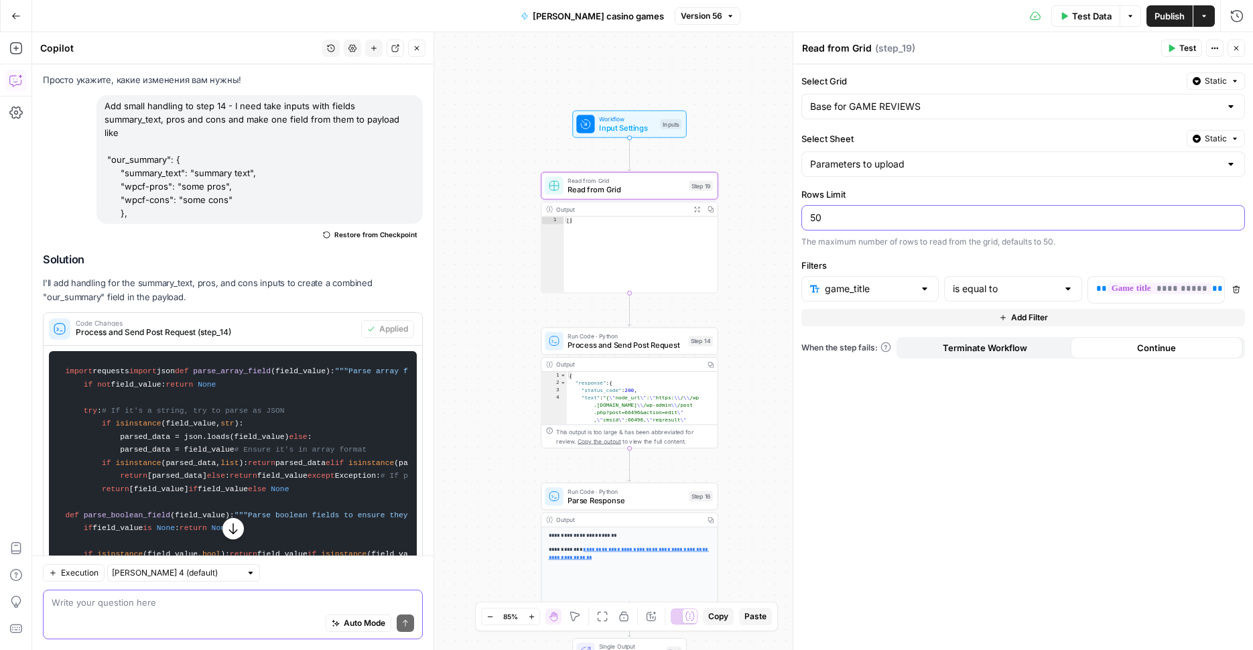
drag, startPoint x: 906, startPoint y: 214, endPoint x: 681, endPoint y: 203, distance: 225.3
click at [810, 211] on input "50" at bounding box center [1023, 217] width 426 height 13
type input "1"
click at [759, 245] on div "Workflow Input Settings Inputs Read from Grid Read from Grid Step 19 Output Exp…" at bounding box center [642, 341] width 1220 height 618
click at [1163, 13] on span "Publish" at bounding box center [1169, 15] width 30 height 13
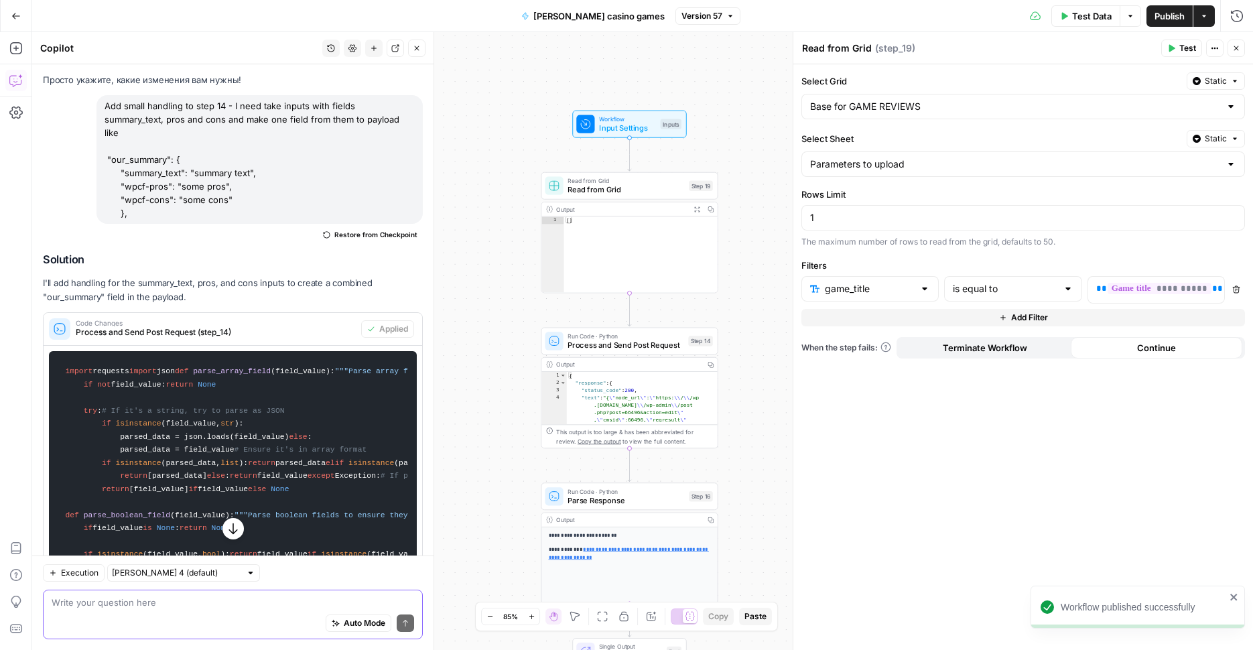
click at [1174, 13] on span "Publish" at bounding box center [1169, 15] width 30 height 13
click at [151, 592] on div "Write your question here Auto Mode Send" at bounding box center [233, 614] width 380 height 50
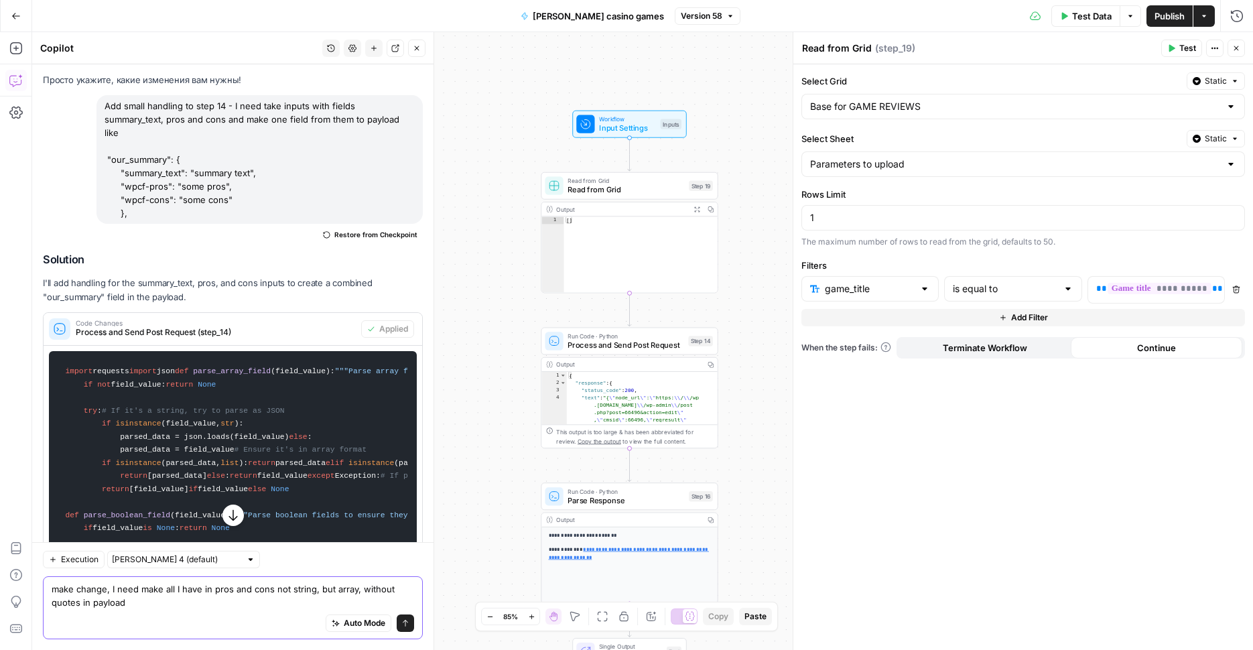
scroll to position [13, 0]
click at [138, 611] on div "Auto Mode Send" at bounding box center [233, 623] width 362 height 29
paste textarea ""wpcf-pros": [{"record": "Limited game selection"}, {"record": "Slow support re…"
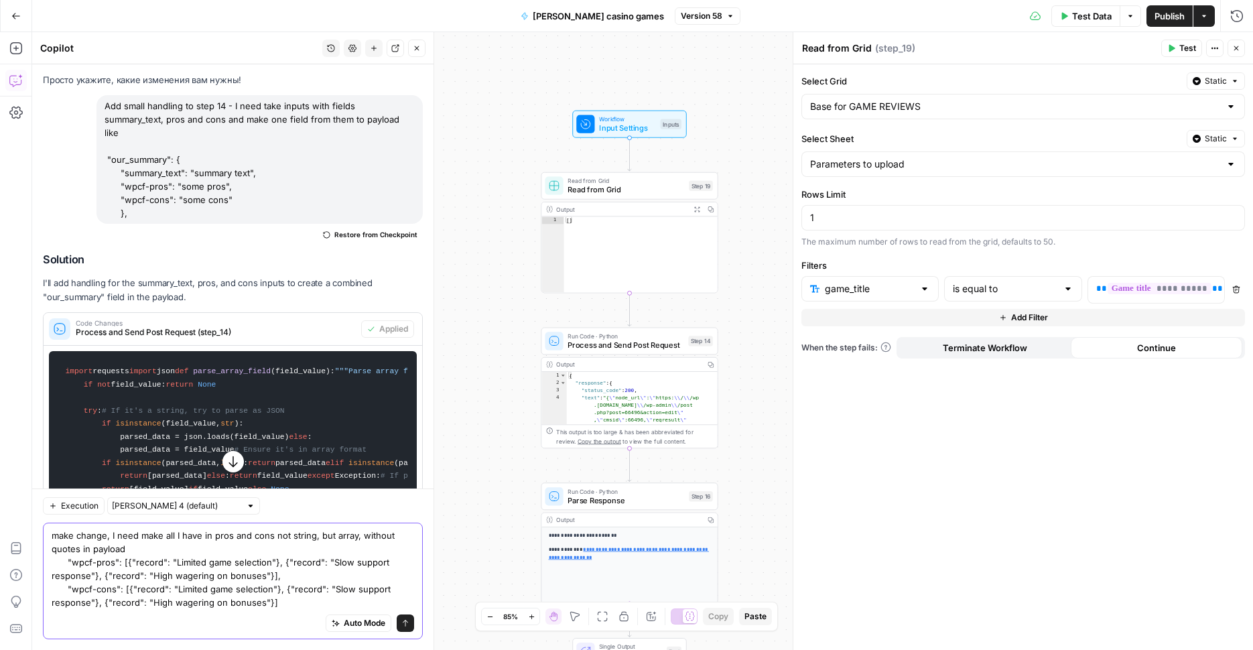
drag, startPoint x: 125, startPoint y: 559, endPoint x: 268, endPoint y: 576, distance: 144.3
click at [268, 576] on textarea "make change, I need make all I have in pros and cons not string, but array, wit…" at bounding box center [233, 568] width 362 height 80
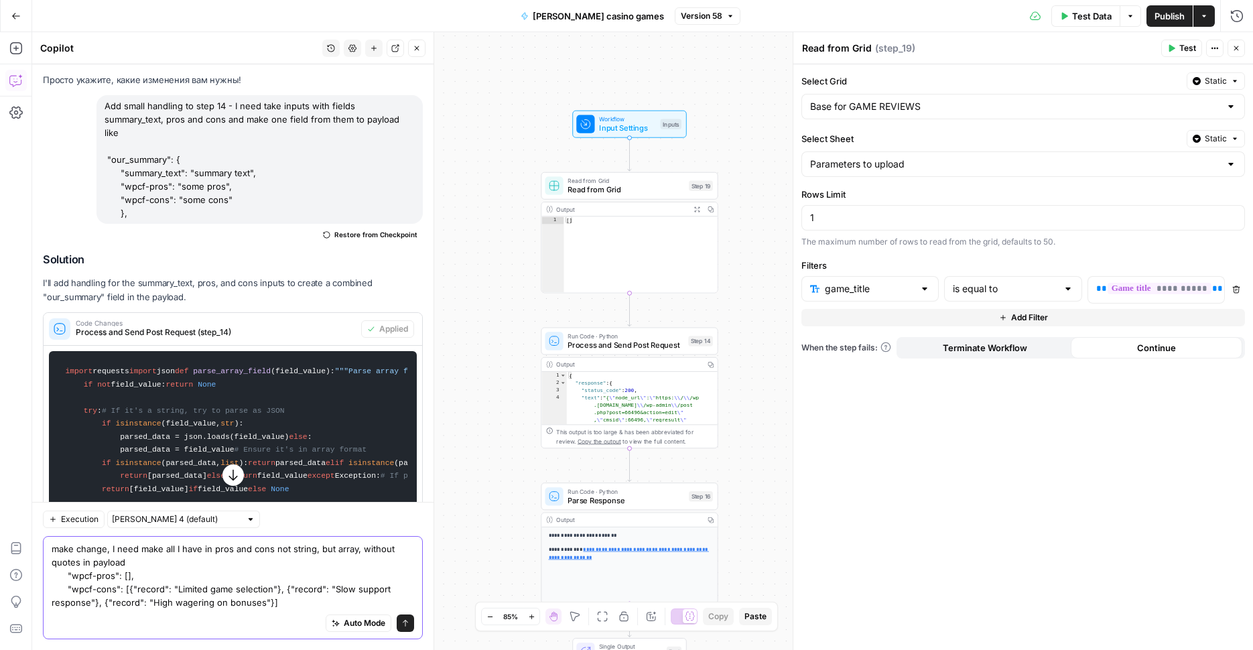
click at [267, 604] on textarea "make change, I need make all I have in pros and cons not string, but array, wit…" at bounding box center [233, 575] width 362 height 67
click at [117, 579] on textarea "make change, I need make all I have in pros and cons not string, but array, wit…" at bounding box center [233, 575] width 362 height 67
click at [127, 577] on textarea "make change, I need make all I have in pros and cons not string, but array, wit…" at bounding box center [233, 575] width 362 height 67
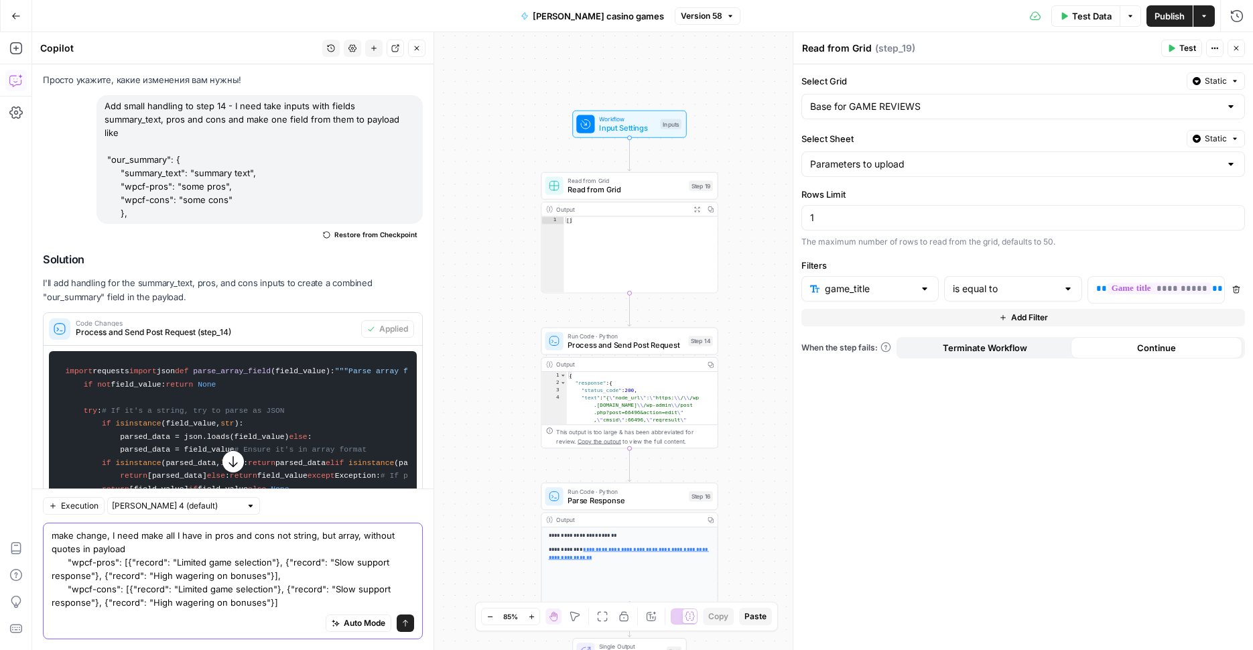
click at [321, 599] on textarea "make change, I need make all I have in pros and cons not string, but array, wit…" at bounding box center [233, 568] width 362 height 80
click at [306, 599] on textarea "make change, I need make all I have in pros and cons not string, but array, wit…" at bounding box center [233, 568] width 362 height 80
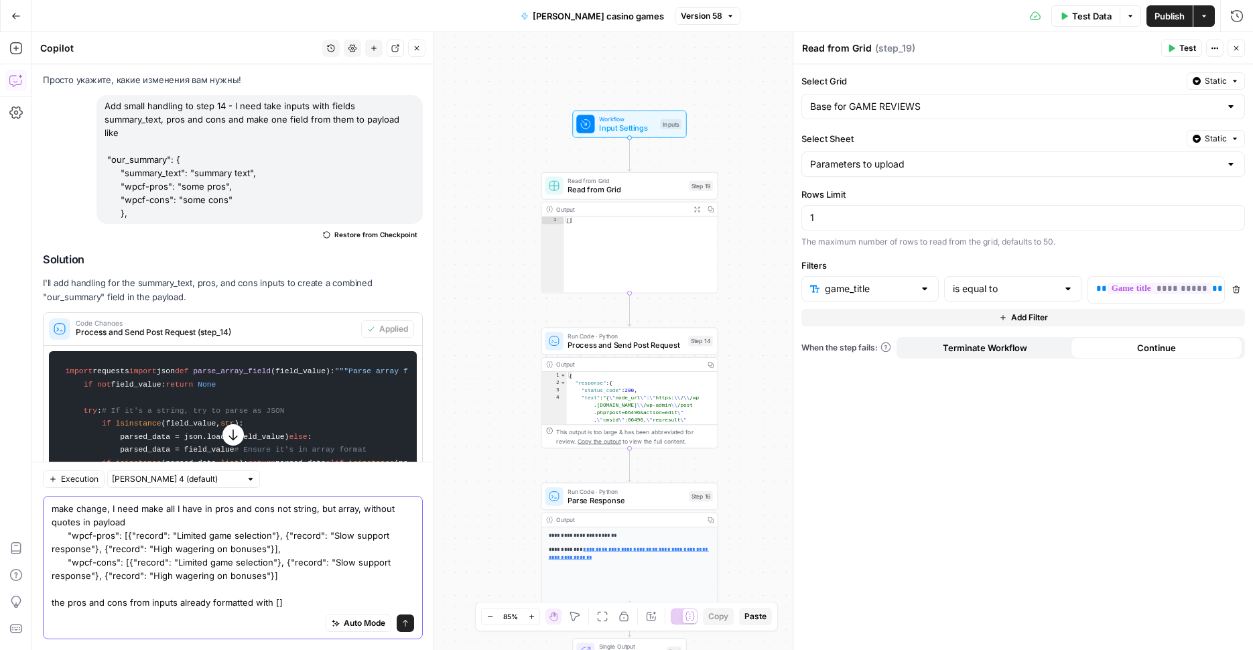
type textarea "make change, I need make all I have in pros and cons not string, but array, wit…"
click at [397, 630] on button "Send" at bounding box center [405, 622] width 17 height 17
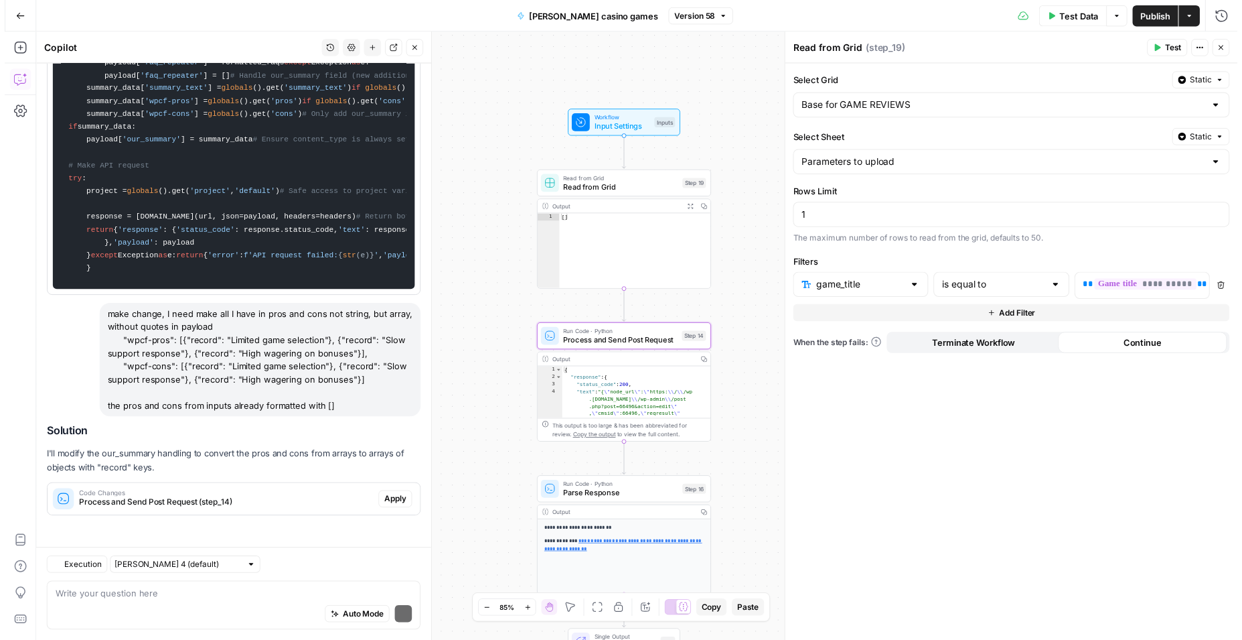
scroll to position [3753, 0]
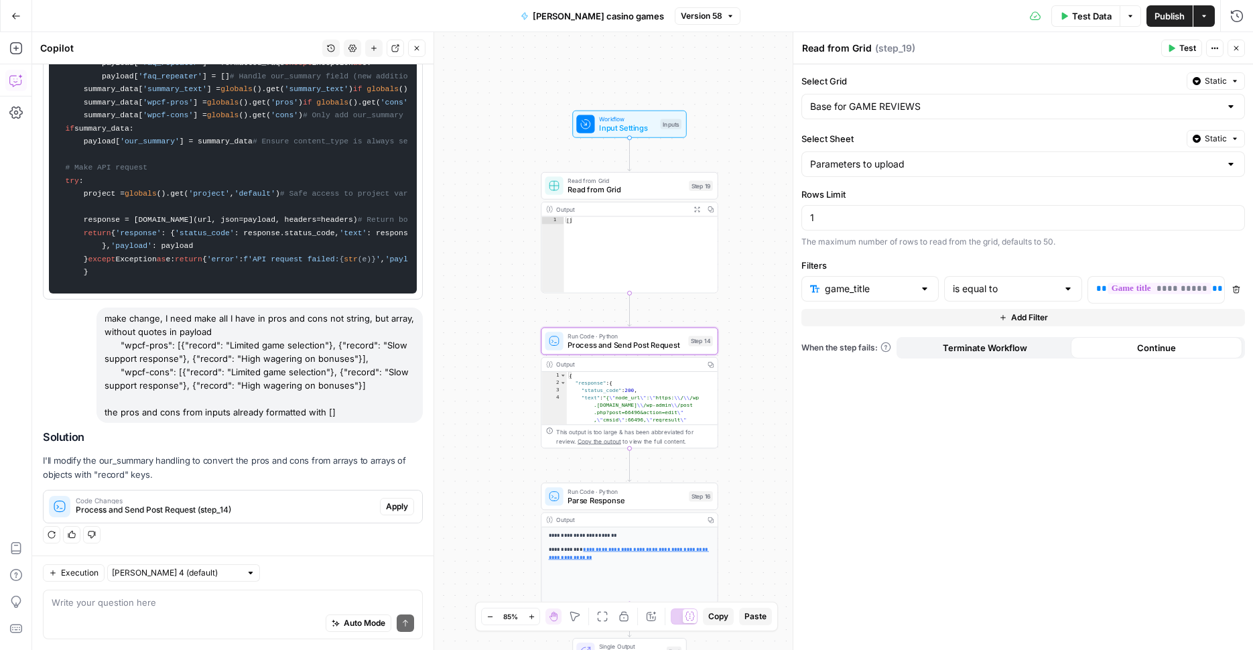
click at [386, 502] on span "Apply" at bounding box center [397, 506] width 22 height 12
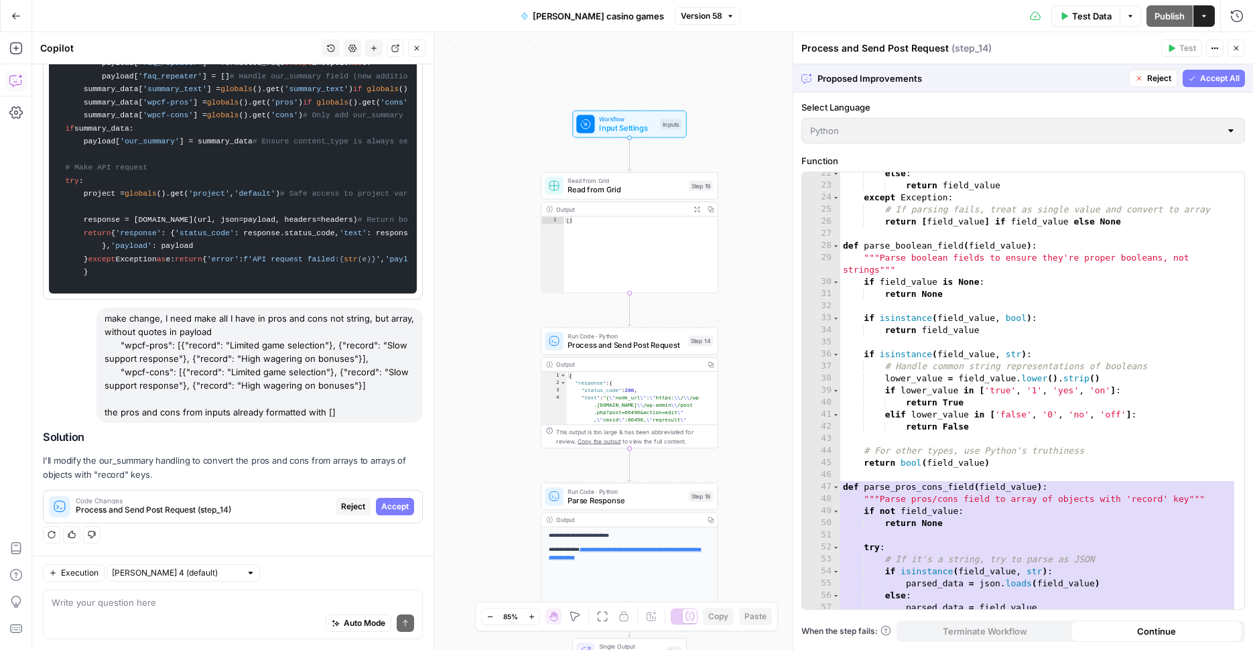
scroll to position [437, 0]
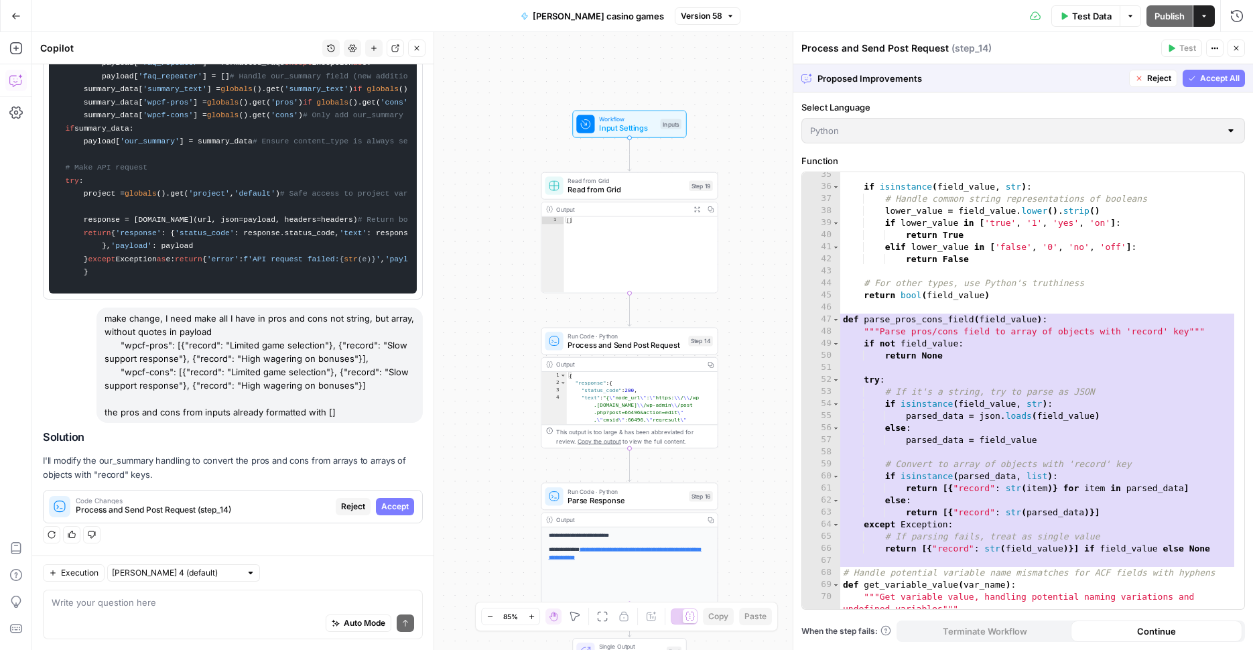
click at [144, 617] on div "Auto Mode Send" at bounding box center [233, 623] width 362 height 29
click at [125, 597] on textarea "but if there no input? I need pass everything from pros and cons" at bounding box center [233, 601] width 362 height 13
type textarea "but if there no record? I need pass everything from pros and cons"
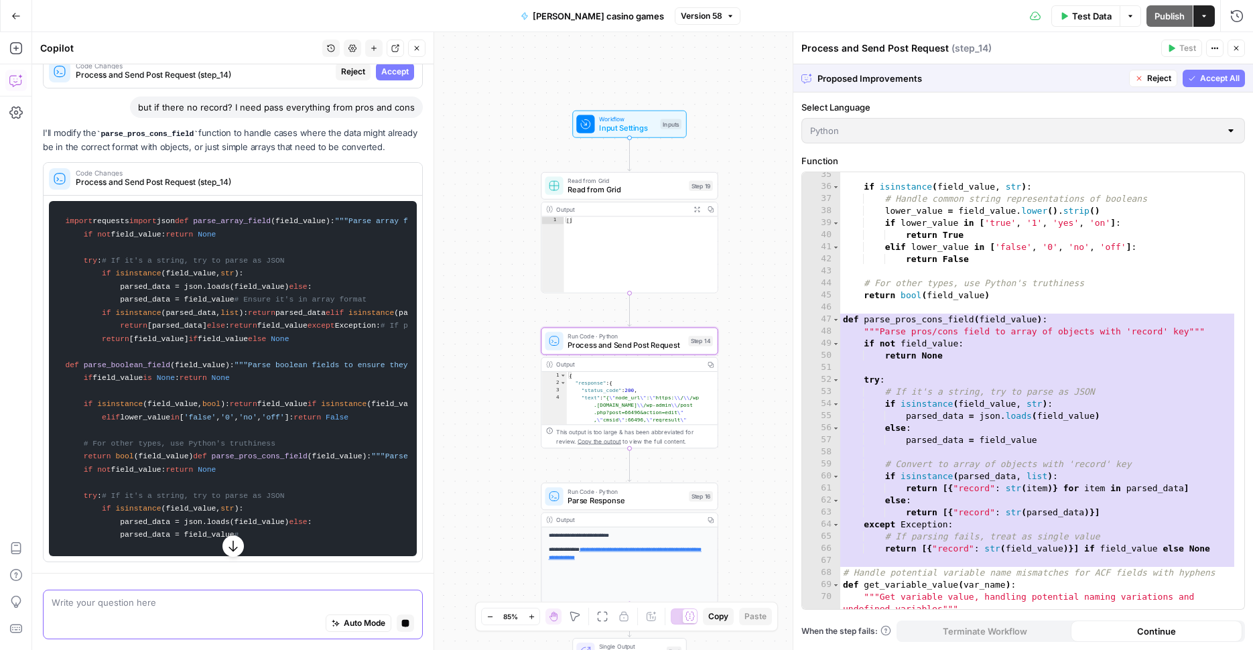
scroll to position [4044, 0]
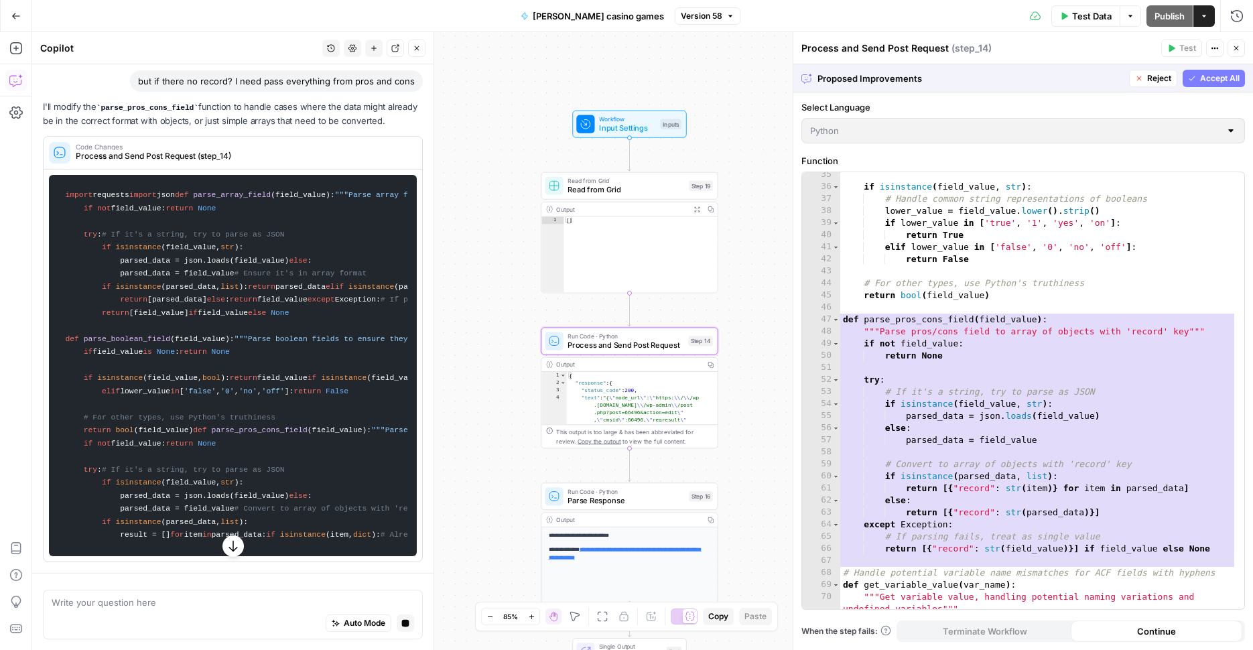
click at [388, 52] on span "Accept" at bounding box center [394, 46] width 27 height 12
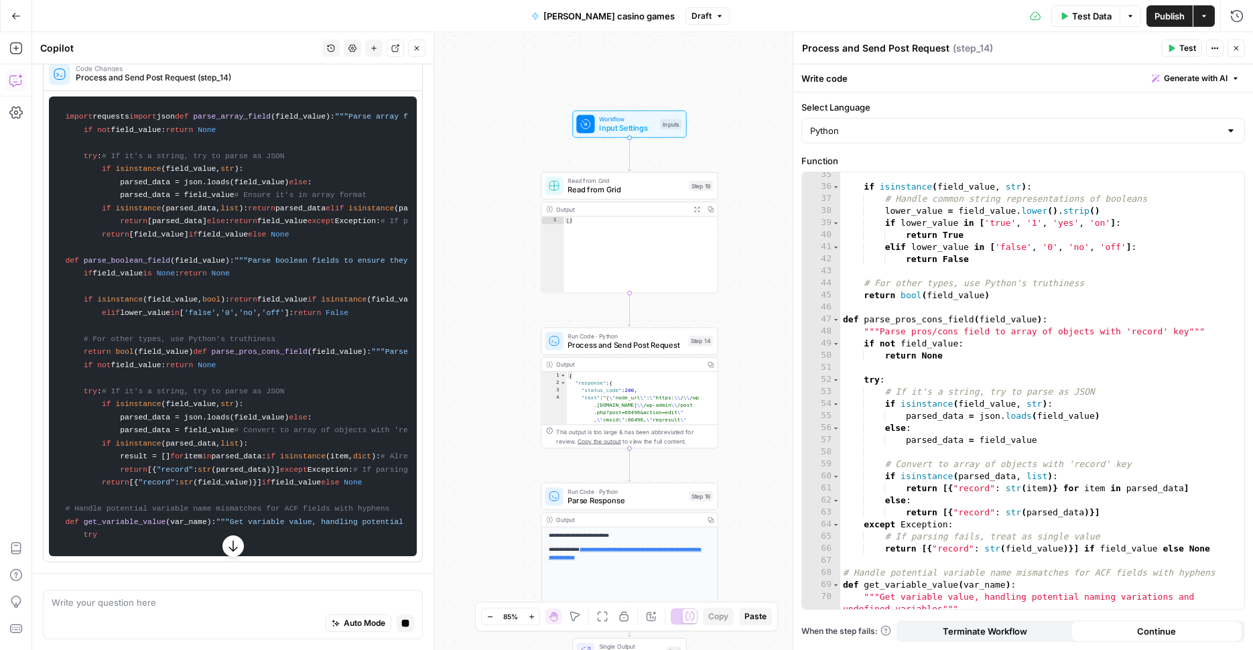
click at [1157, 19] on span "Publish" at bounding box center [1169, 15] width 30 height 13
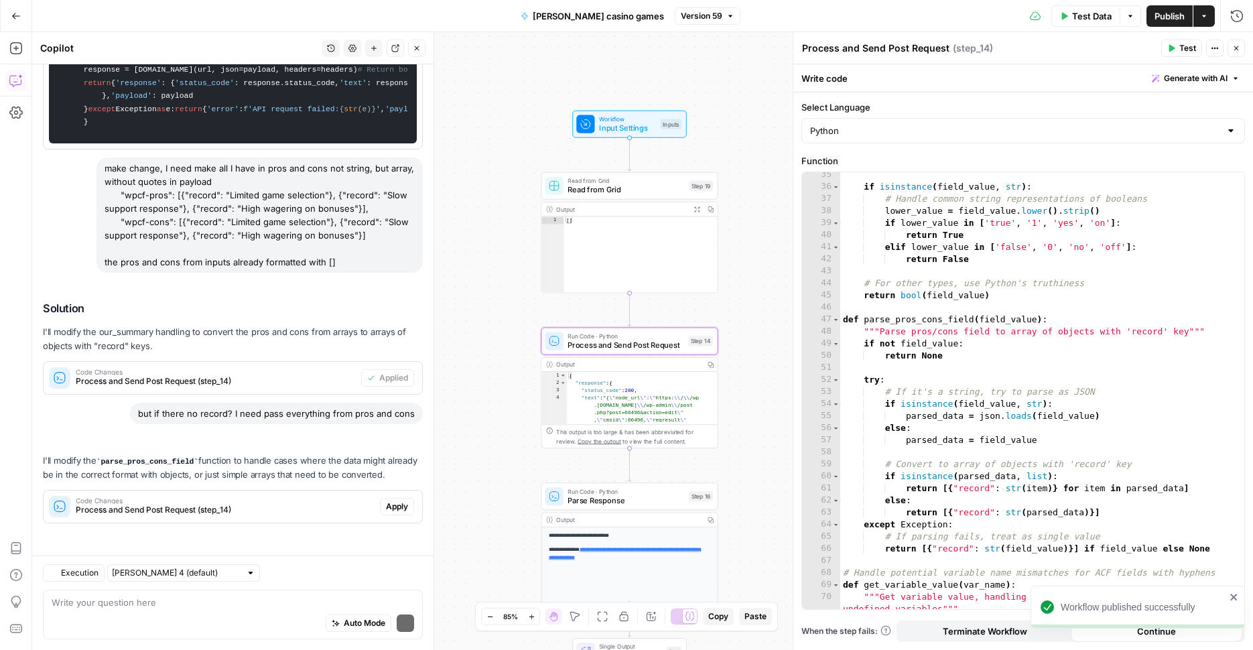
scroll to position [3904, 0]
click at [392, 506] on span "Apply" at bounding box center [397, 506] width 22 height 12
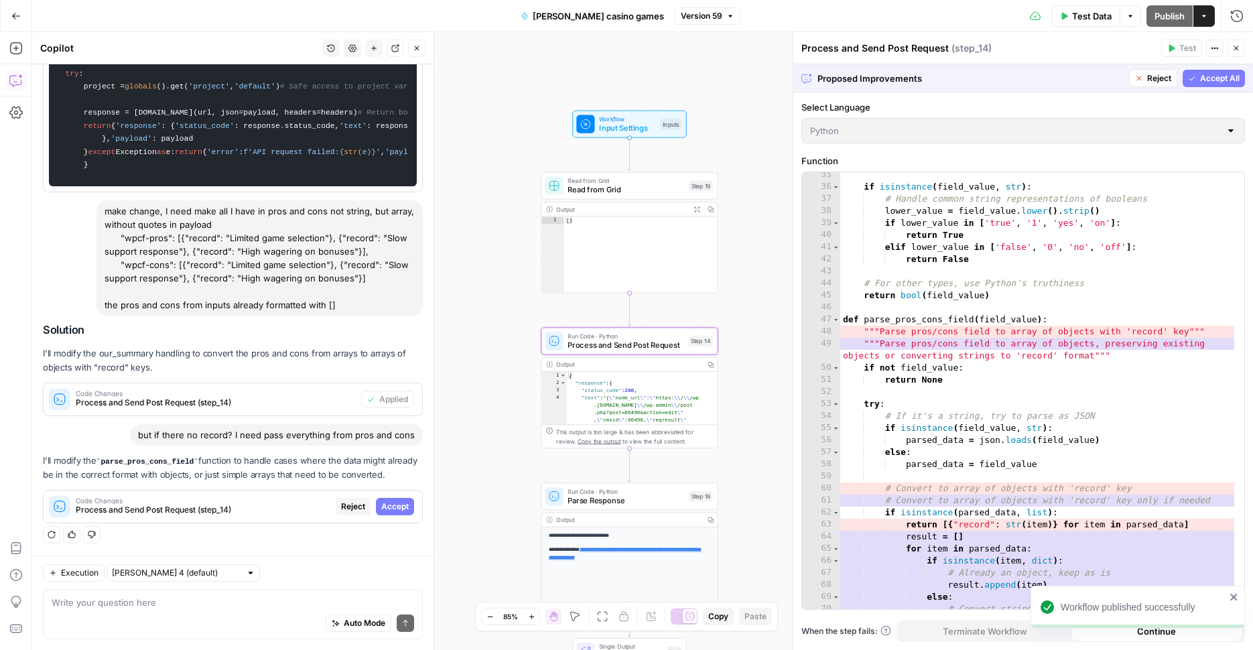
click at [392, 505] on span "Accept" at bounding box center [394, 506] width 27 height 12
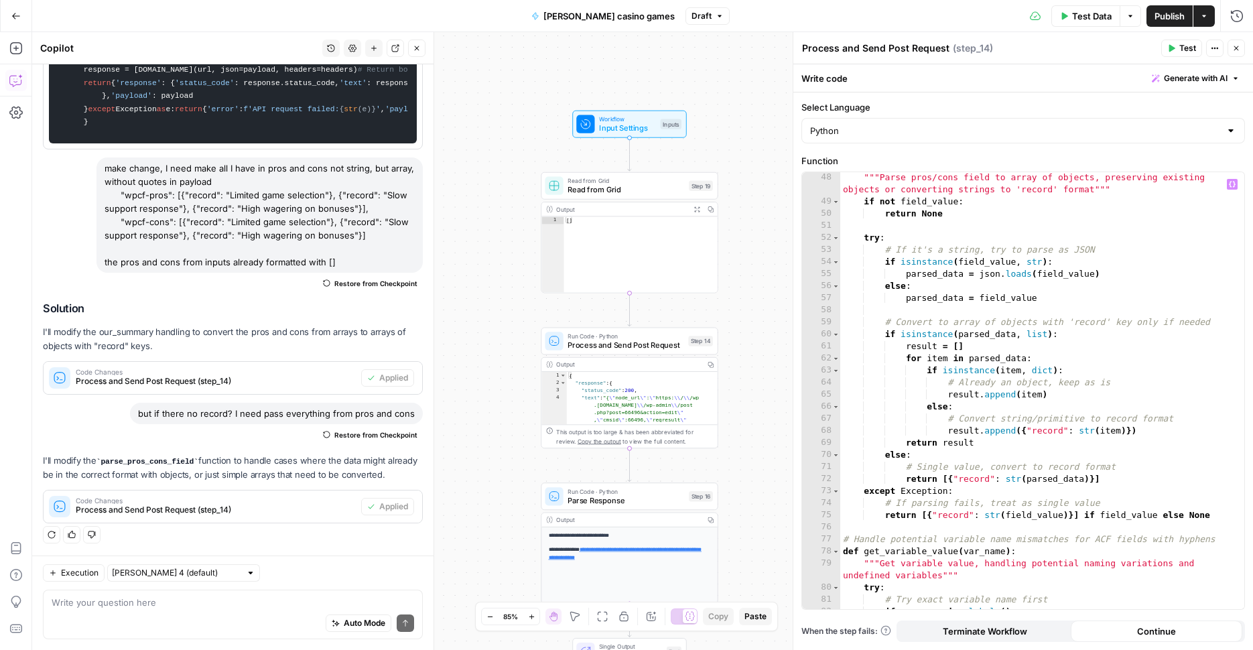
scroll to position [572, 0]
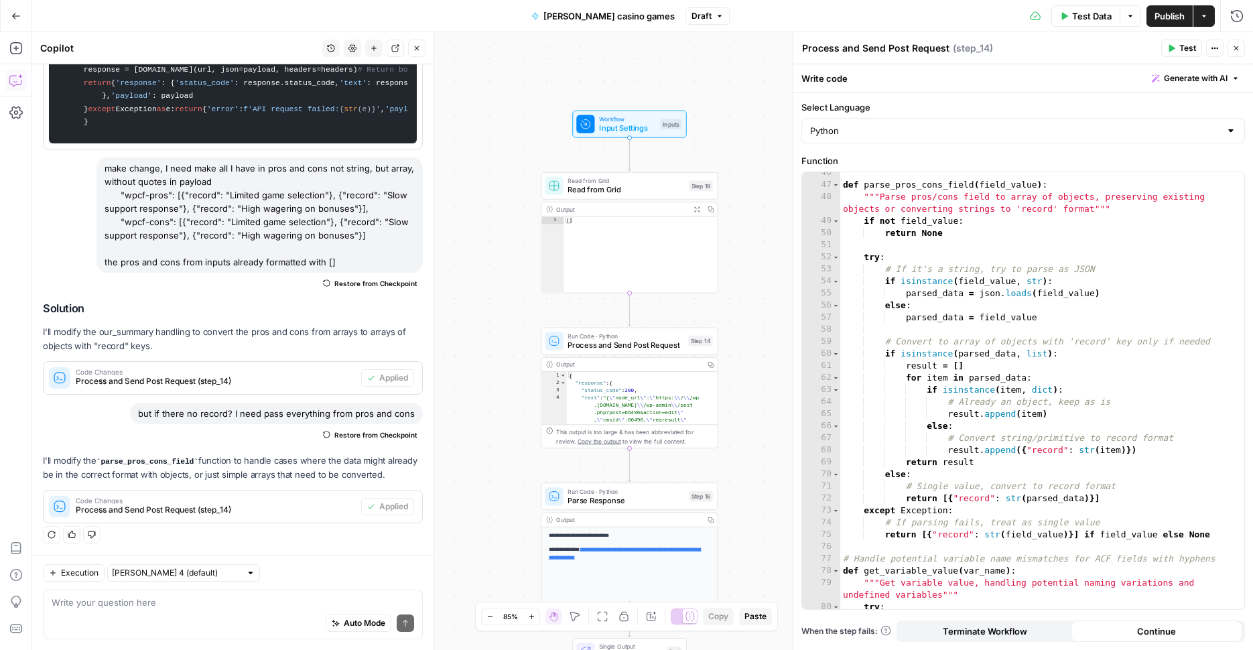
click at [1177, 21] on span "Publish" at bounding box center [1169, 15] width 30 height 13
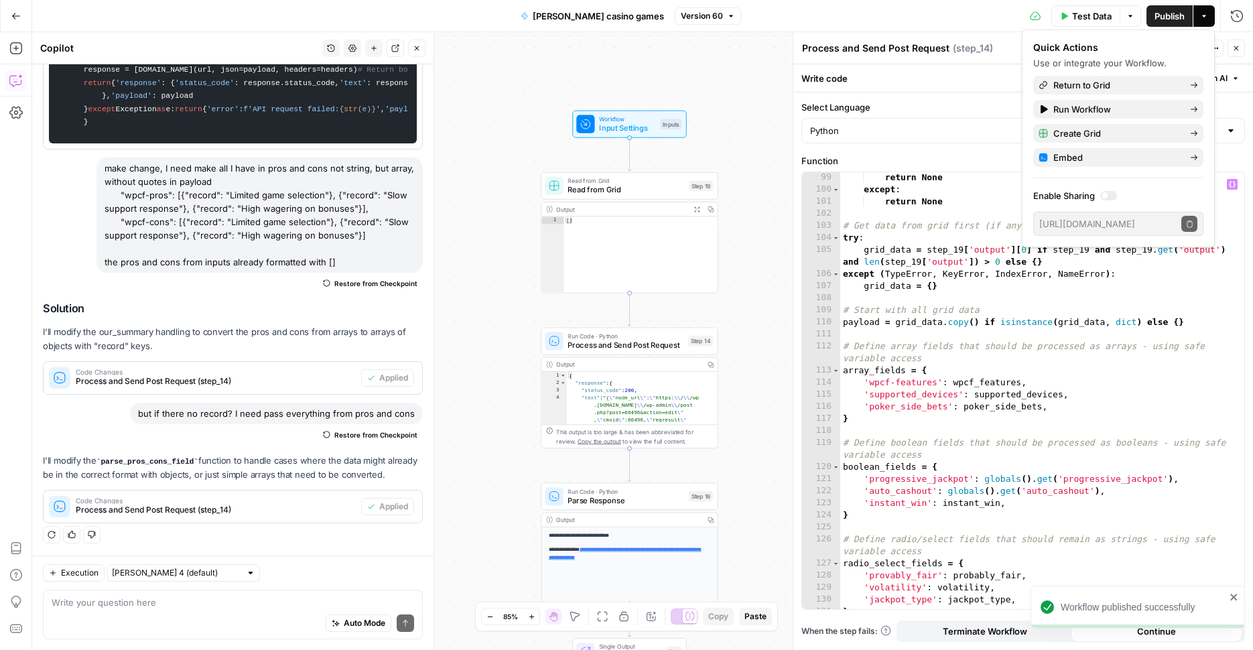
scroll to position [1331, 0]
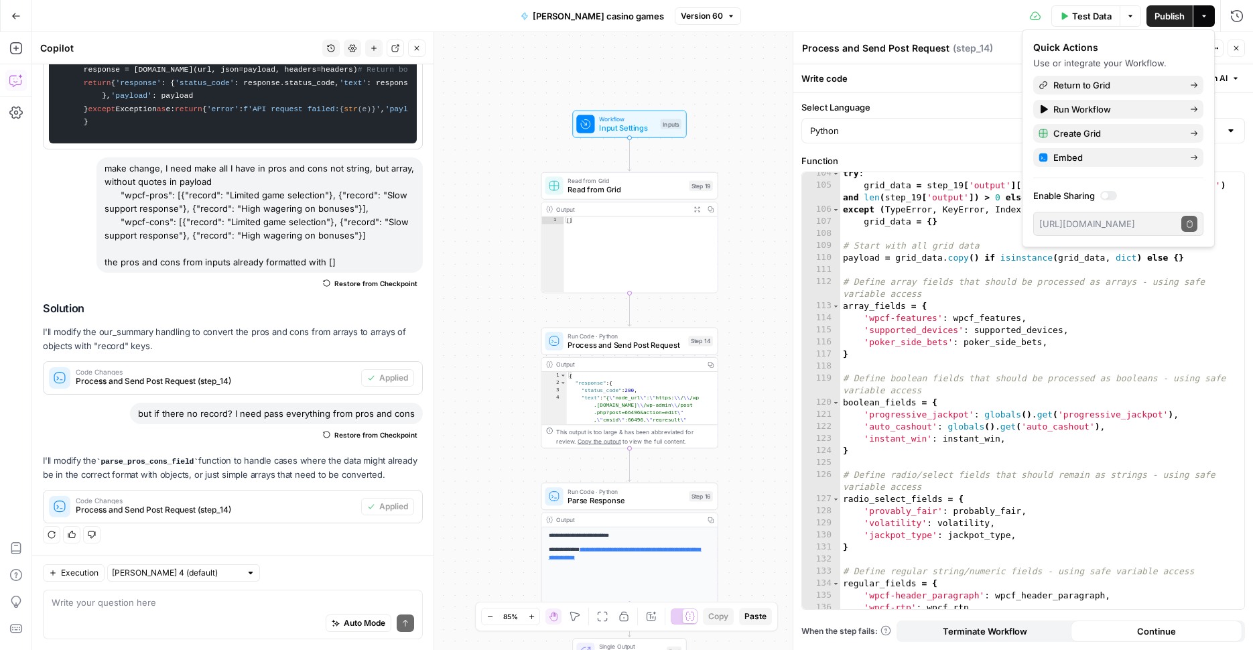
click at [953, 25] on div "Test Data Options Publish Actions Run History" at bounding box center [997, 15] width 512 height 31
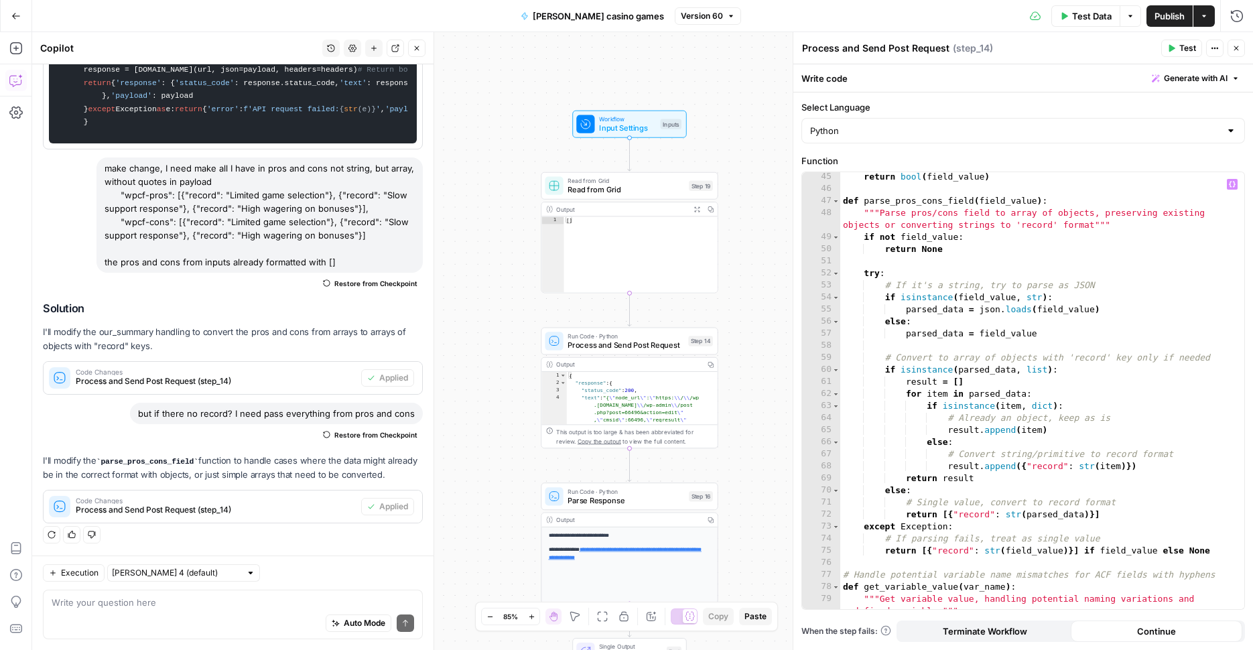
scroll to position [620, 0]
